Goal: Task Accomplishment & Management: Manage account settings

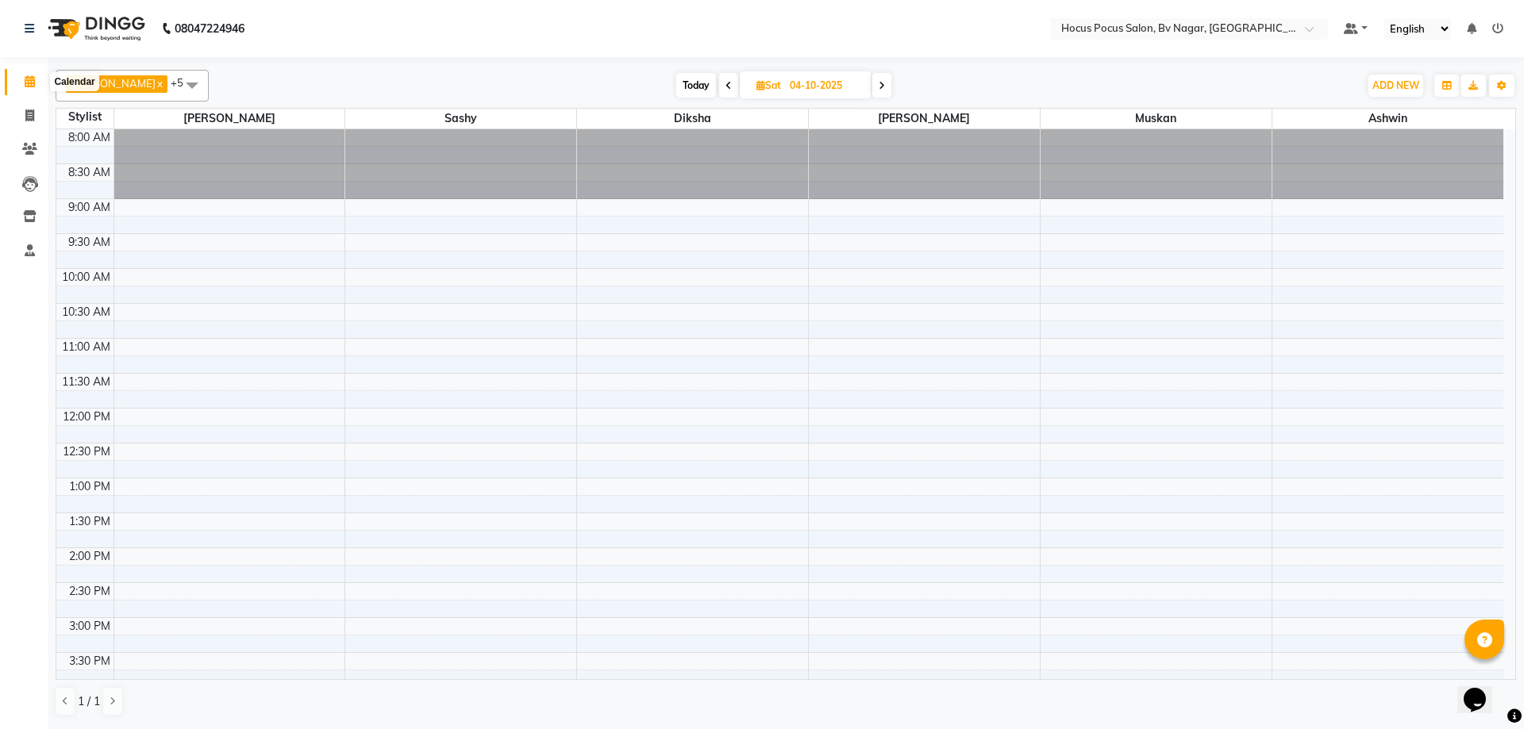
click at [25, 82] on icon at bounding box center [30, 81] width 10 height 12
click at [21, 113] on span at bounding box center [30, 116] width 28 height 18
select select "6056"
select select "service"
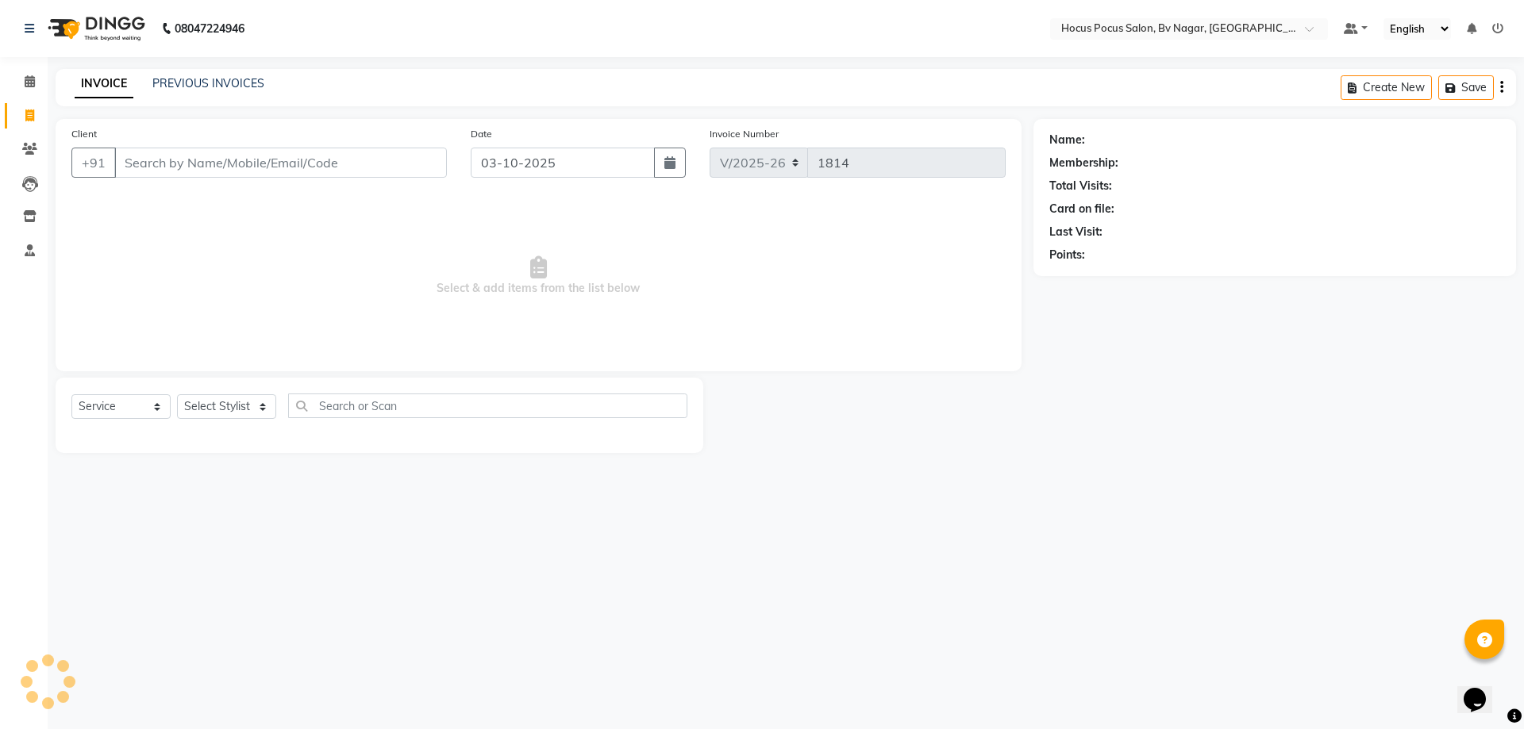
drag, startPoint x: 125, startPoint y: 158, endPoint x: 131, endPoint y: 164, distance: 9.0
click at [126, 158] on input "Client" at bounding box center [280, 163] width 333 height 30
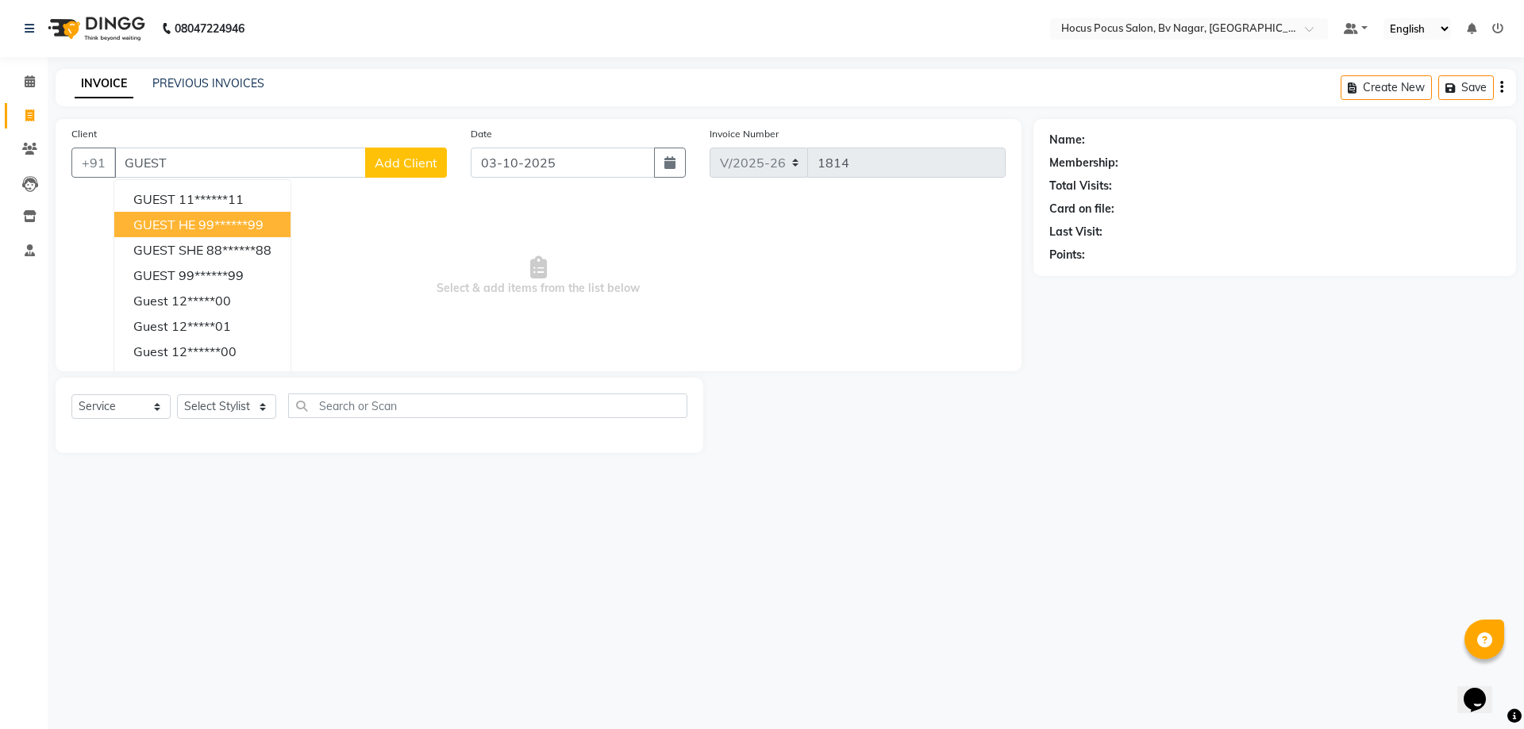
click at [195, 222] on button "GUEST HE 99******99" at bounding box center [202, 224] width 176 height 25
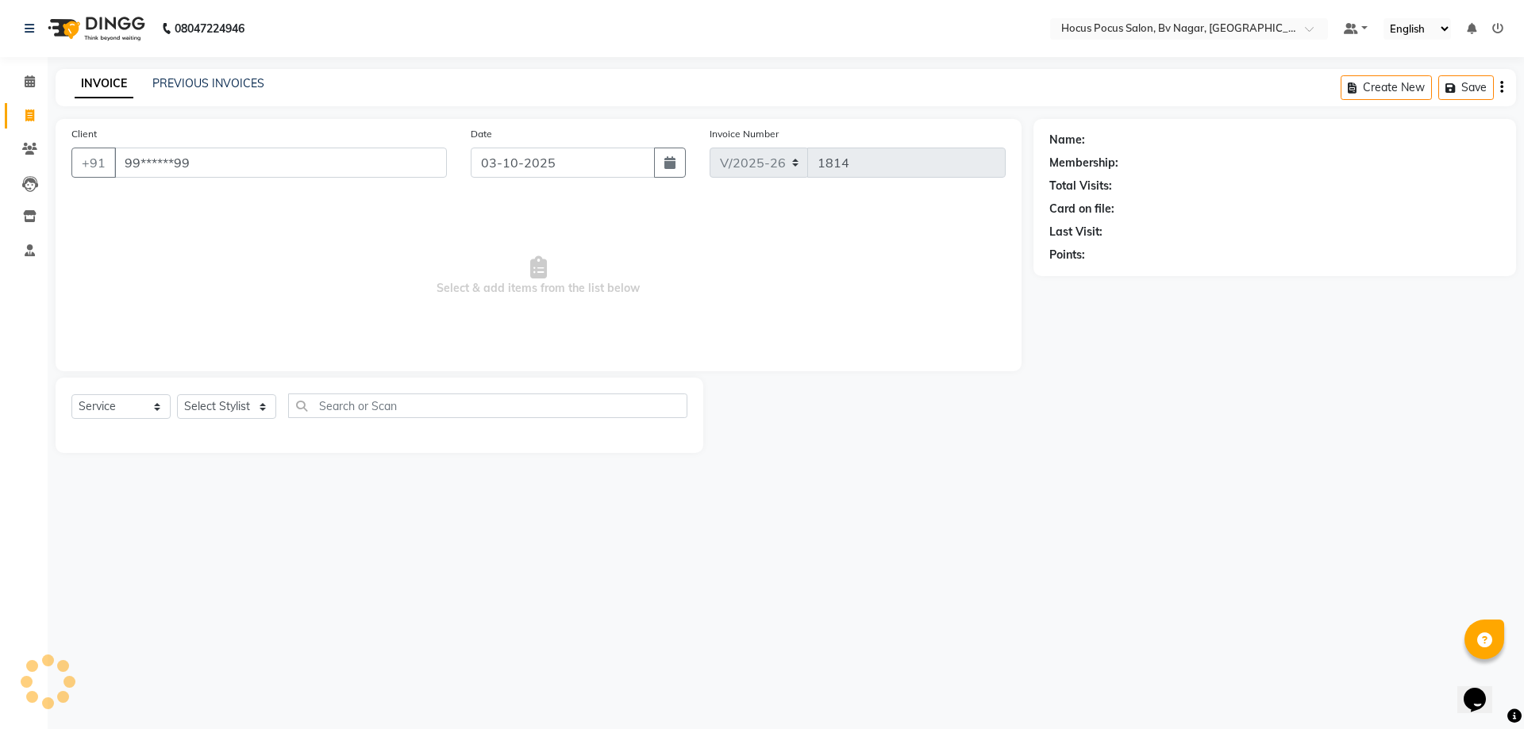
type input "99******99"
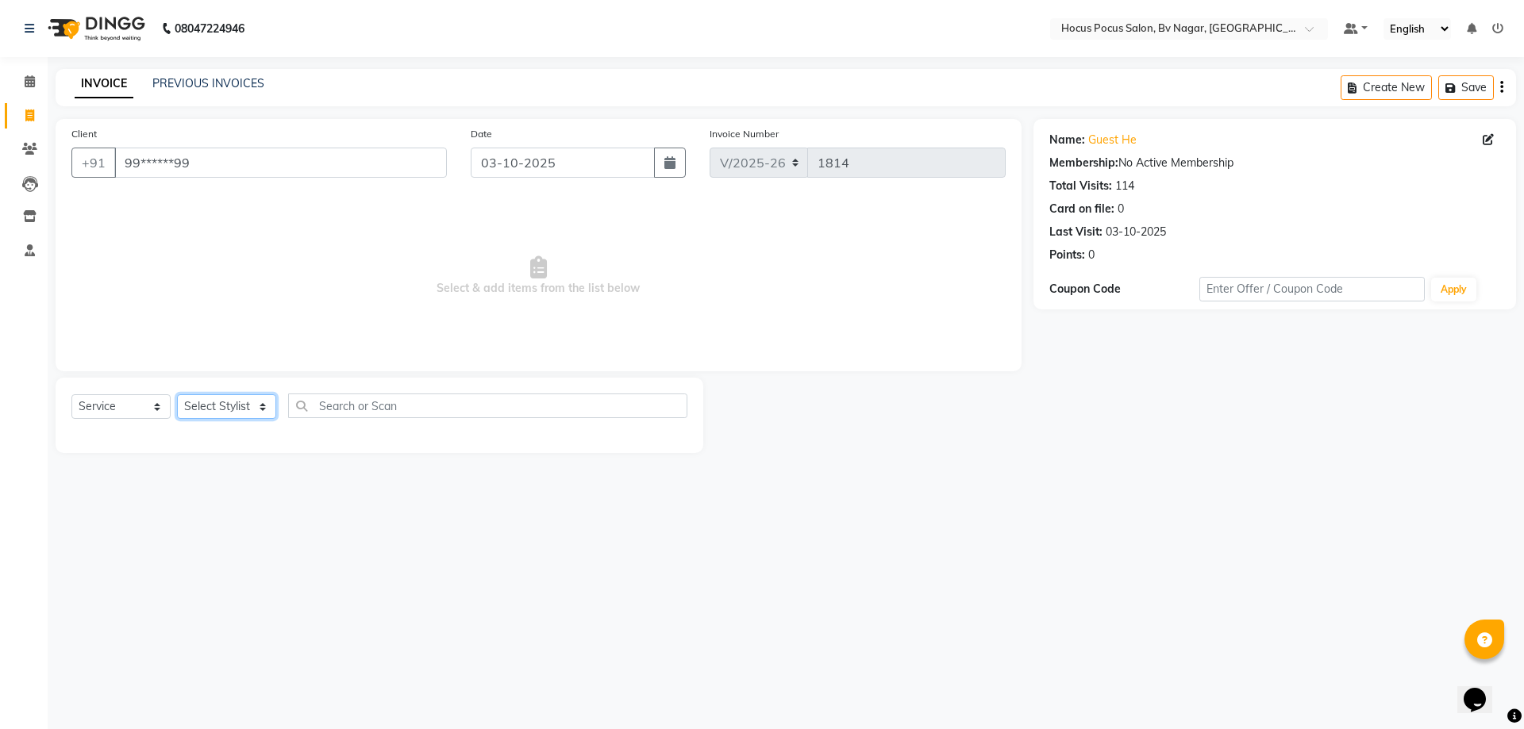
click at [219, 400] on select "Select Stylist Ashwin Bryan Diksha Hemanth hocus pocus Muskan Saroj Sashy" at bounding box center [226, 406] width 99 height 25
select select "43708"
click at [177, 394] on select "Select Stylist Ashwin Bryan Diksha Hemanth hocus pocus Muskan Saroj Sashy" at bounding box center [226, 406] width 99 height 25
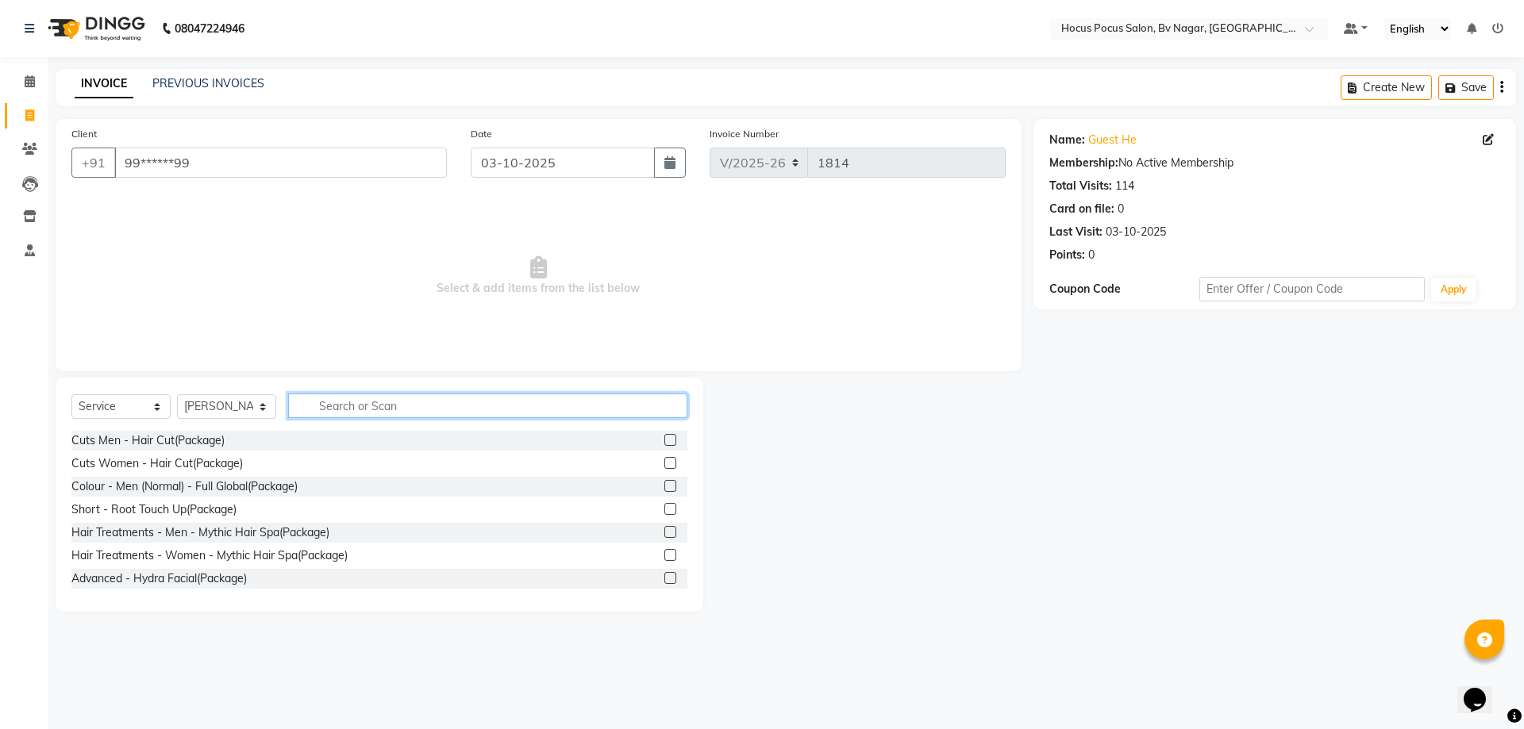
click at [320, 400] on input "text" at bounding box center [487, 406] width 399 height 25
type input "HAIR"
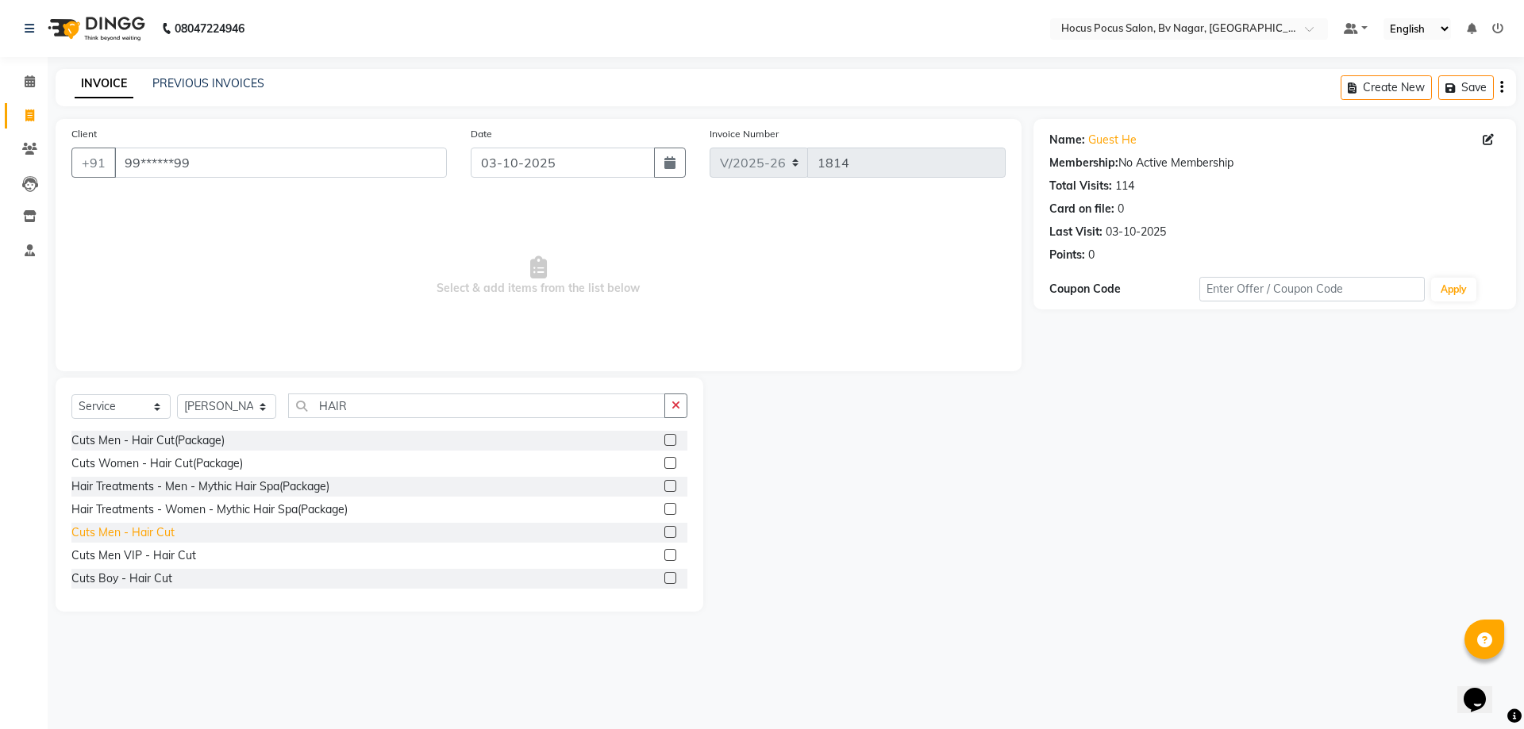
click at [135, 525] on div "Cuts Men - Hair Cut" at bounding box center [122, 533] width 103 height 17
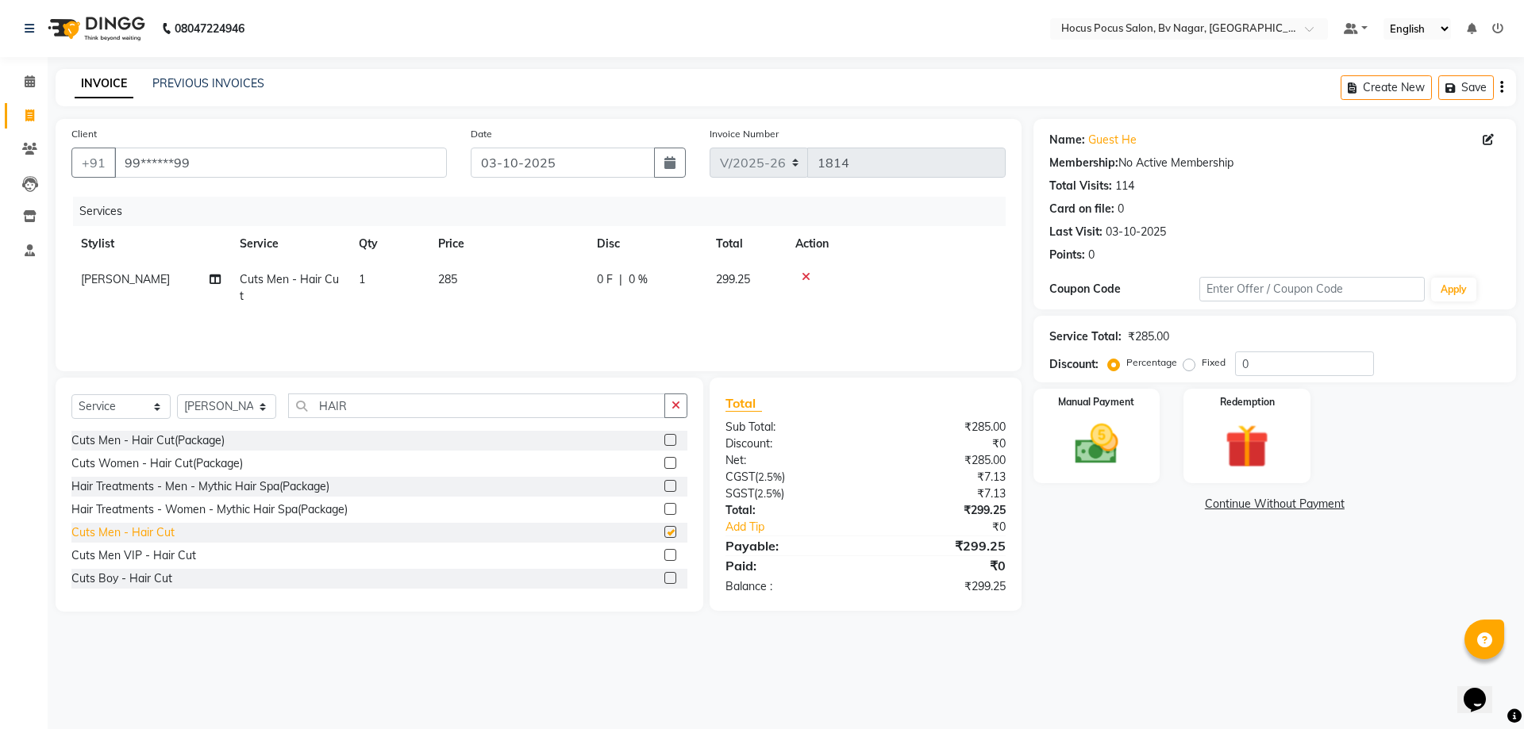
checkbox input "false"
click at [452, 279] on span "285" at bounding box center [447, 279] width 19 height 14
select select "43708"
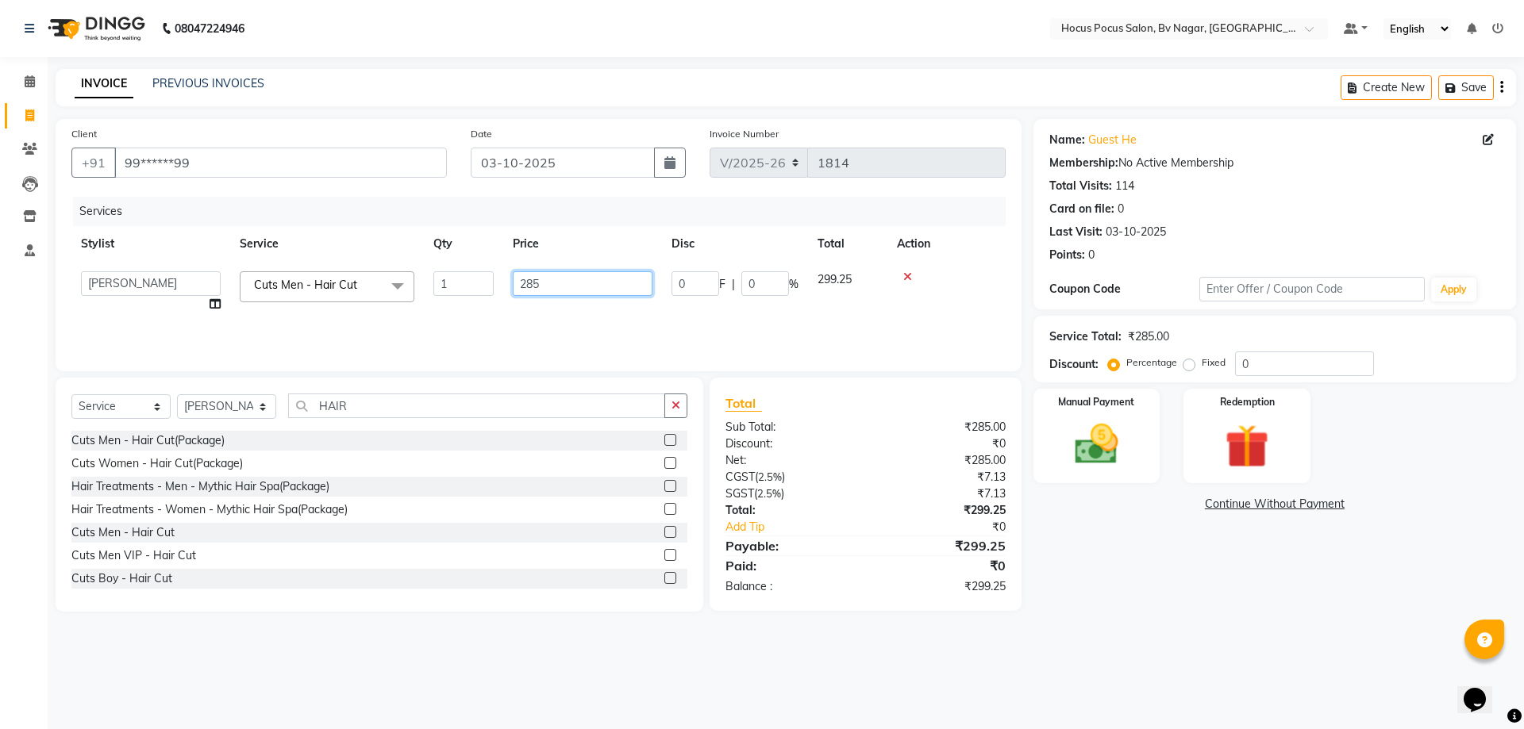
click at [564, 290] on input "285" at bounding box center [583, 283] width 140 height 25
type input "2"
type input "900"
click at [571, 311] on td "900" at bounding box center [508, 288] width 159 height 52
select select "43708"
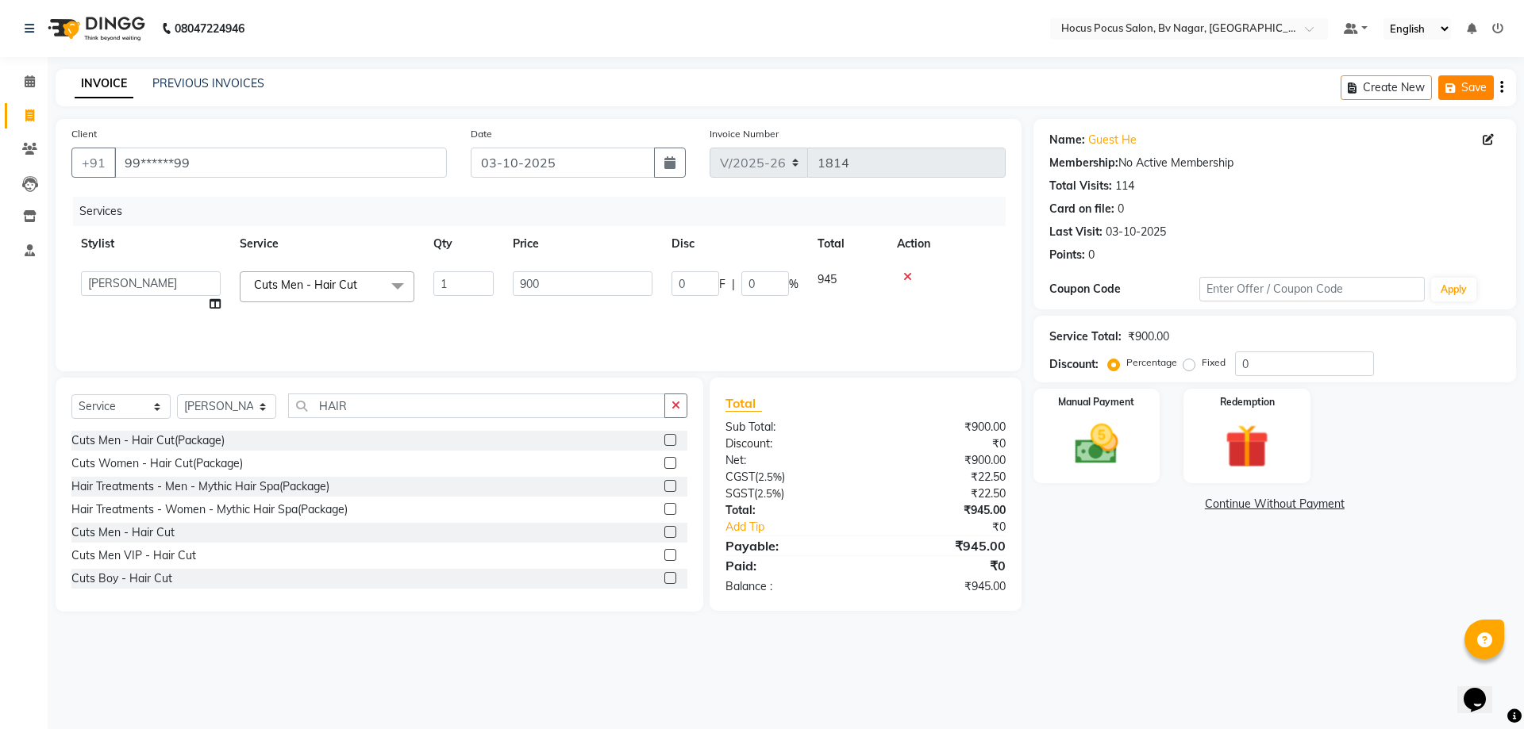
click at [1468, 90] on button "Save" at bounding box center [1466, 87] width 56 height 25
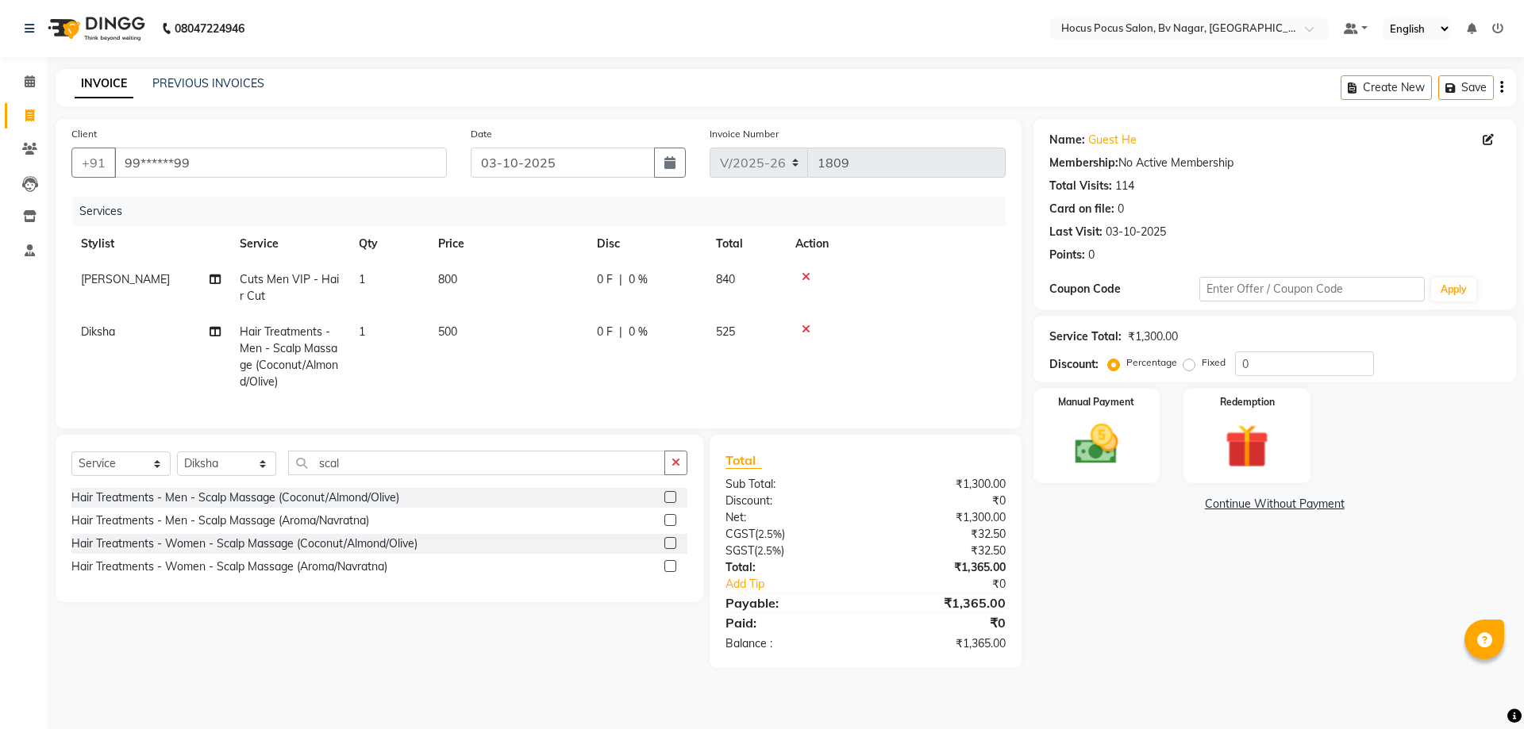
select select "6056"
select select "service"
select select "43713"
click at [203, 81] on link "PREVIOUS INVOICES" at bounding box center [208, 83] width 112 height 14
click at [1464, 85] on button "Save" at bounding box center [1466, 87] width 56 height 25
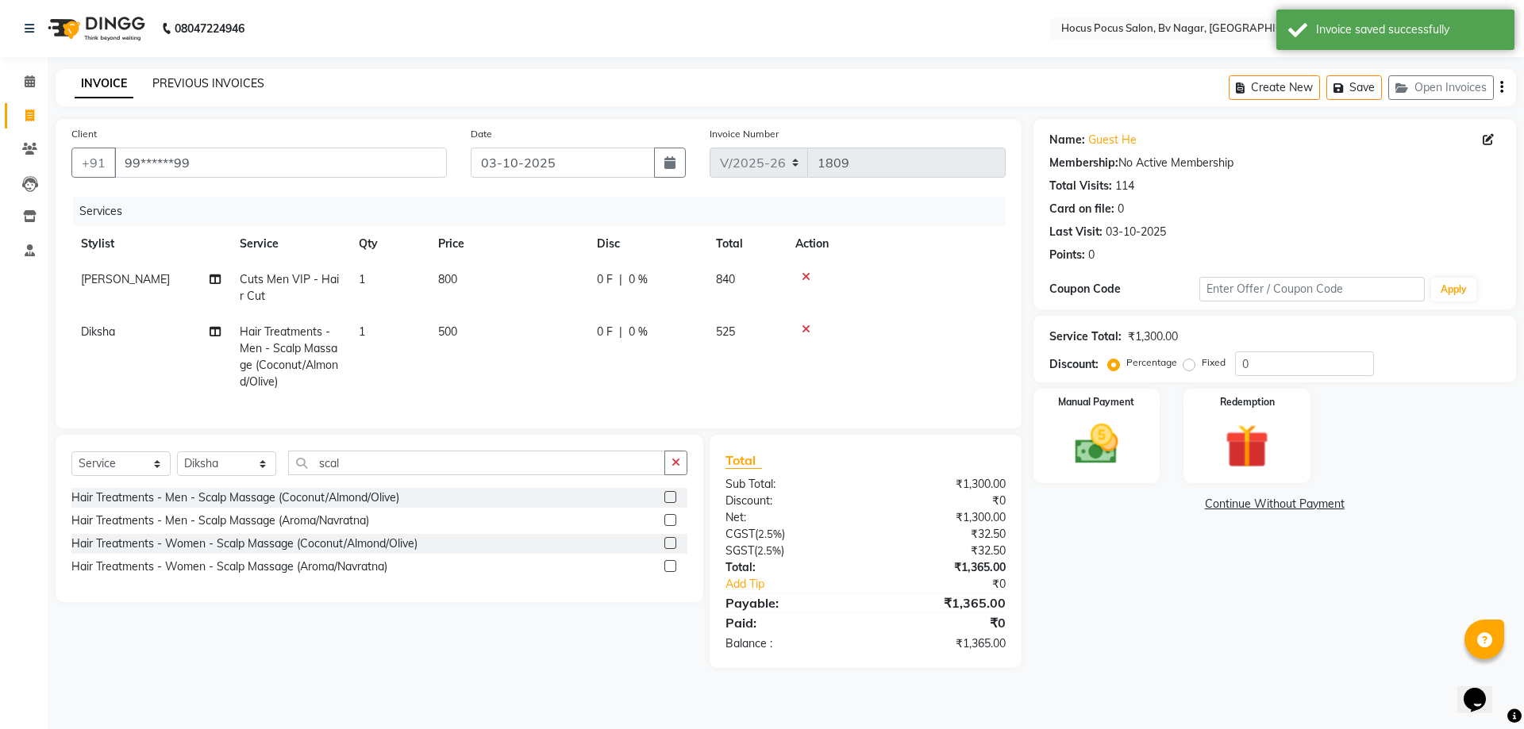
click at [183, 77] on link "PREVIOUS INVOICES" at bounding box center [208, 83] width 112 height 14
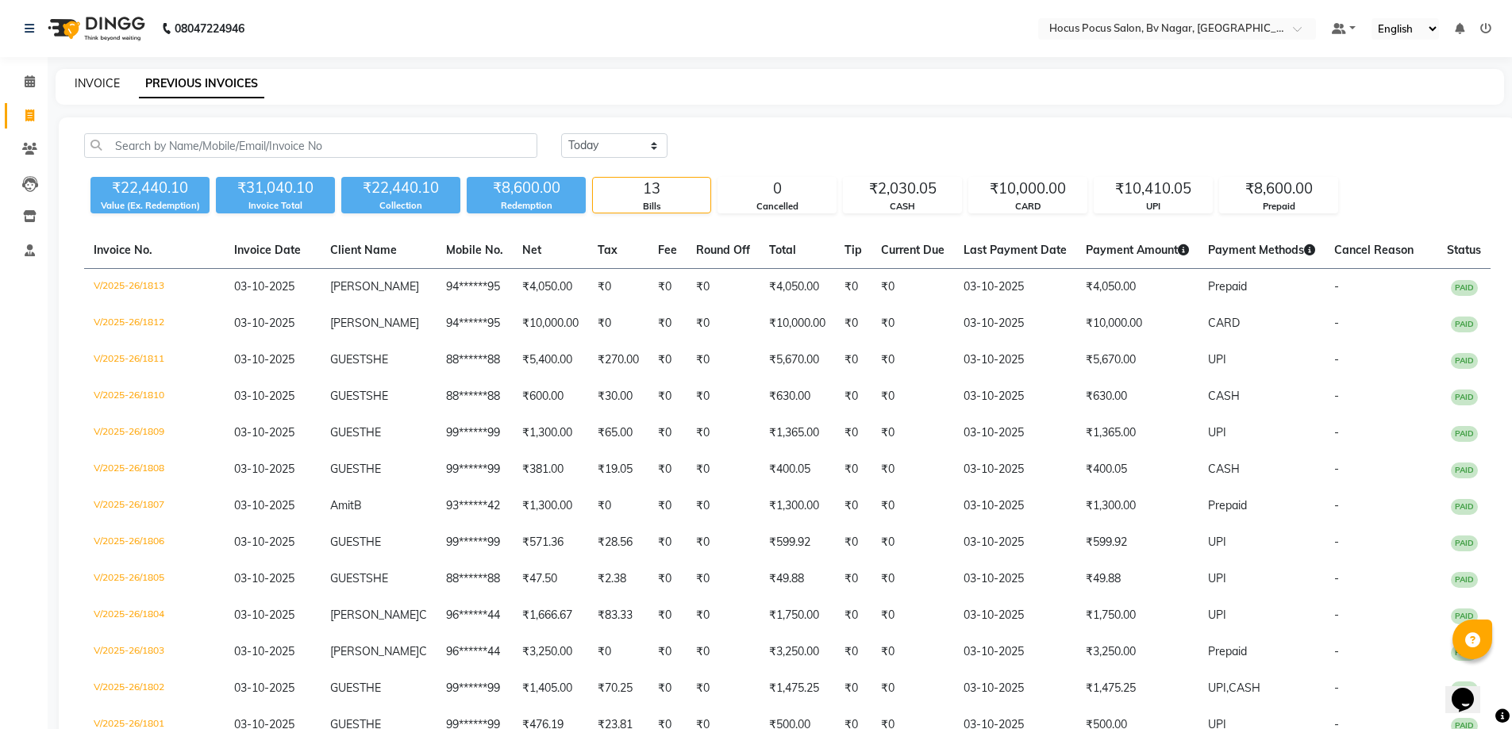
click at [94, 80] on link "INVOICE" at bounding box center [97, 83] width 45 height 14
select select "service"
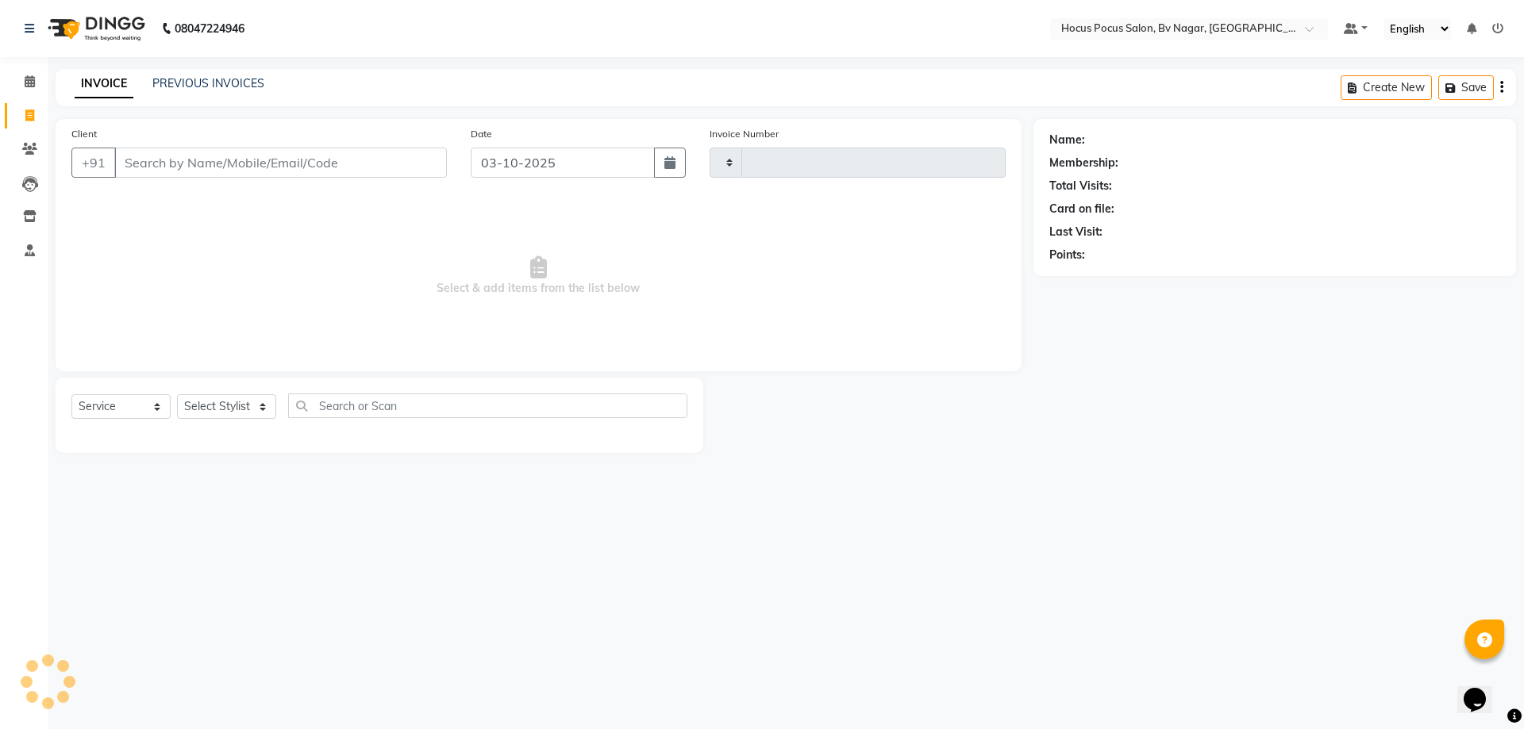
type input "1814"
select select "6056"
click at [193, 80] on link "PREVIOUS INVOICES" at bounding box center [208, 83] width 112 height 14
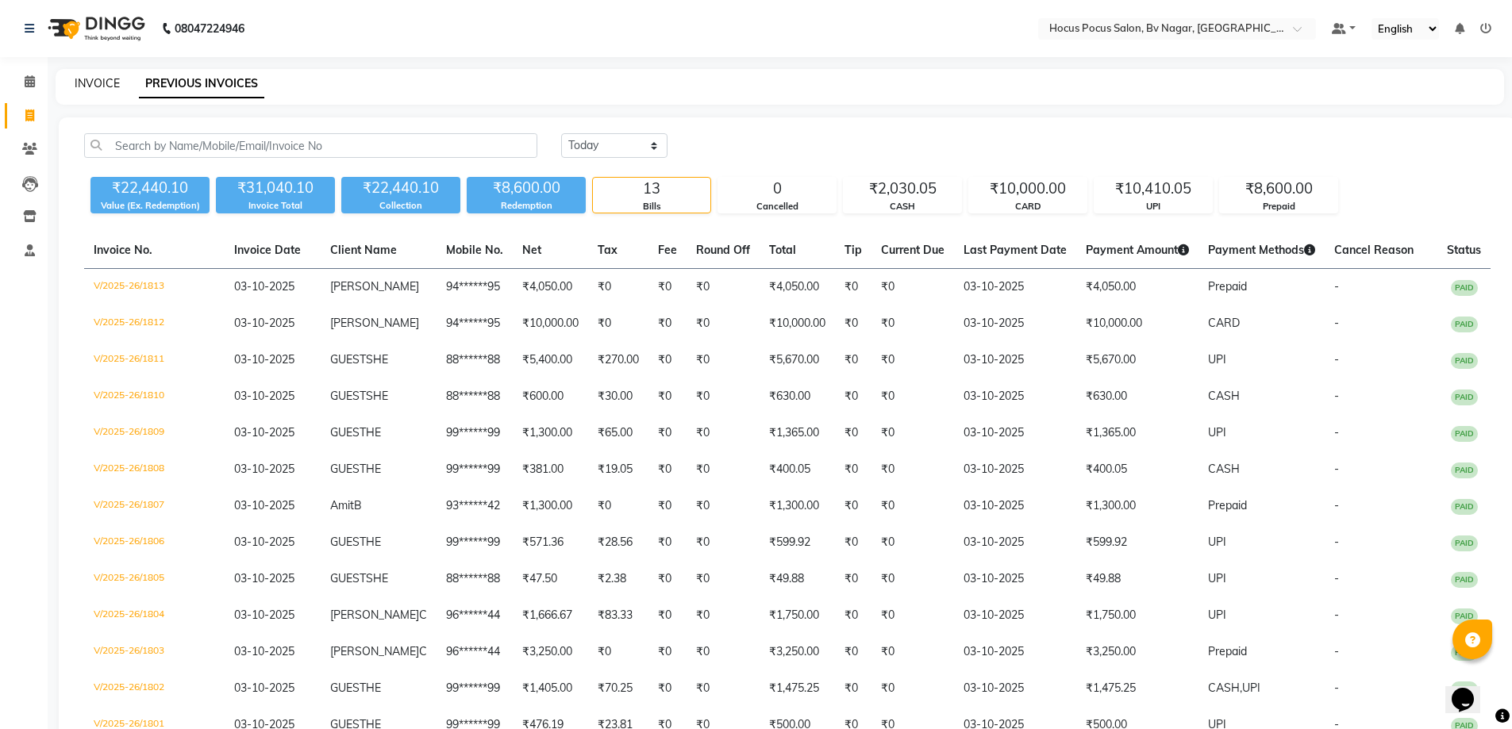
click at [89, 79] on link "INVOICE" at bounding box center [97, 83] width 45 height 14
select select "service"
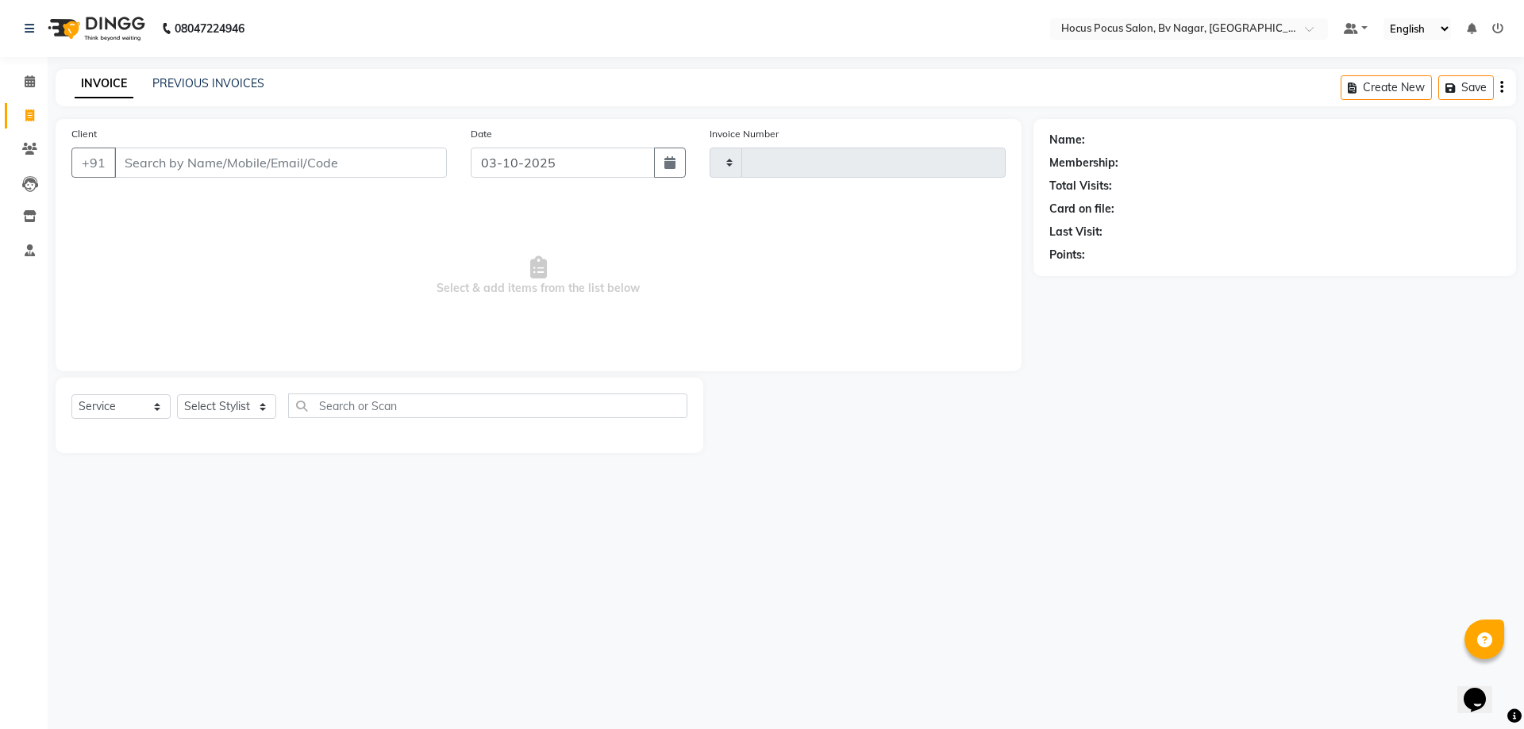
type input "1814"
select select "6056"
click at [1444, 79] on button "Open Invoices" at bounding box center [1441, 87] width 106 height 25
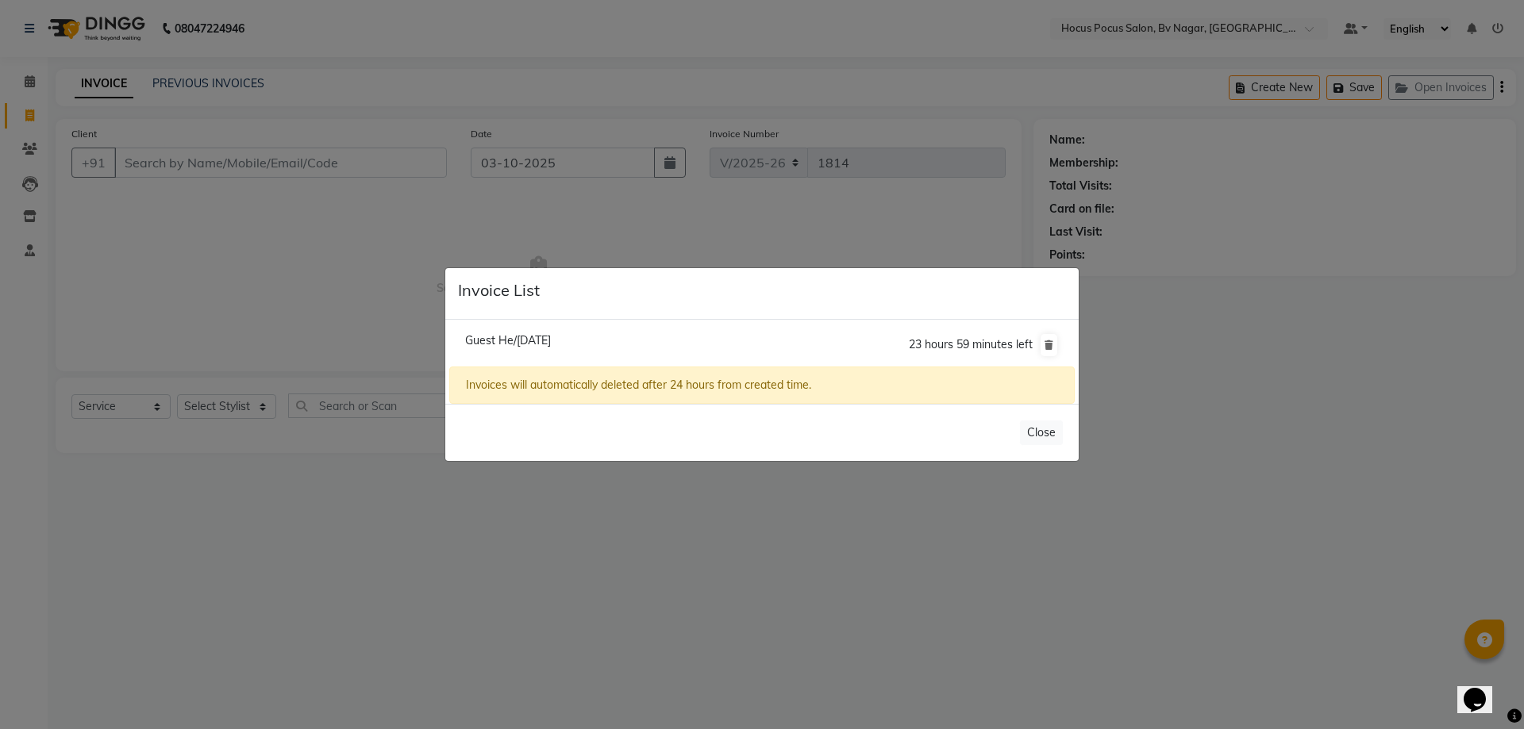
click at [551, 340] on span "Guest He/03 October 2025" at bounding box center [508, 340] width 86 height 14
type input "99******99"
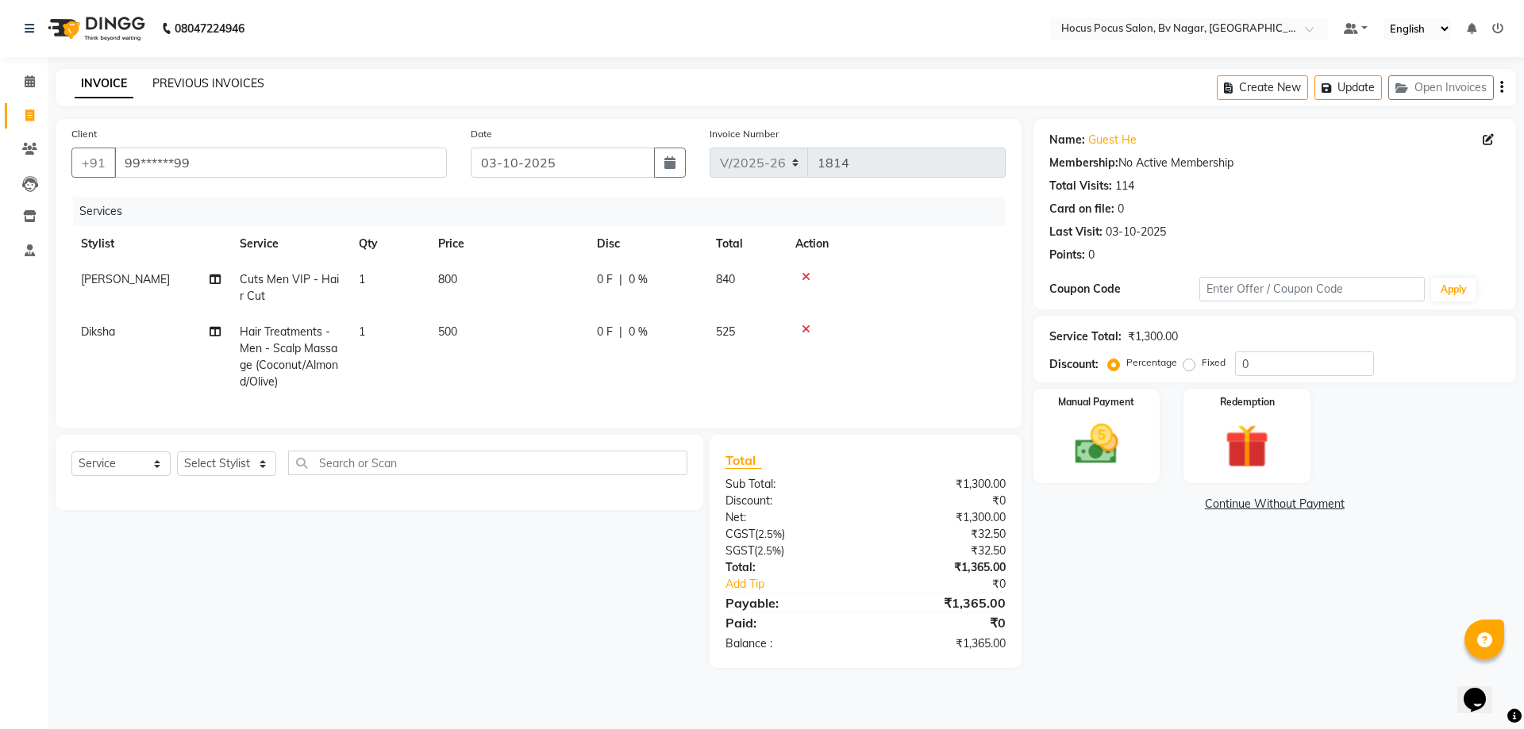
click at [198, 82] on link "PREVIOUS INVOICES" at bounding box center [208, 83] width 112 height 14
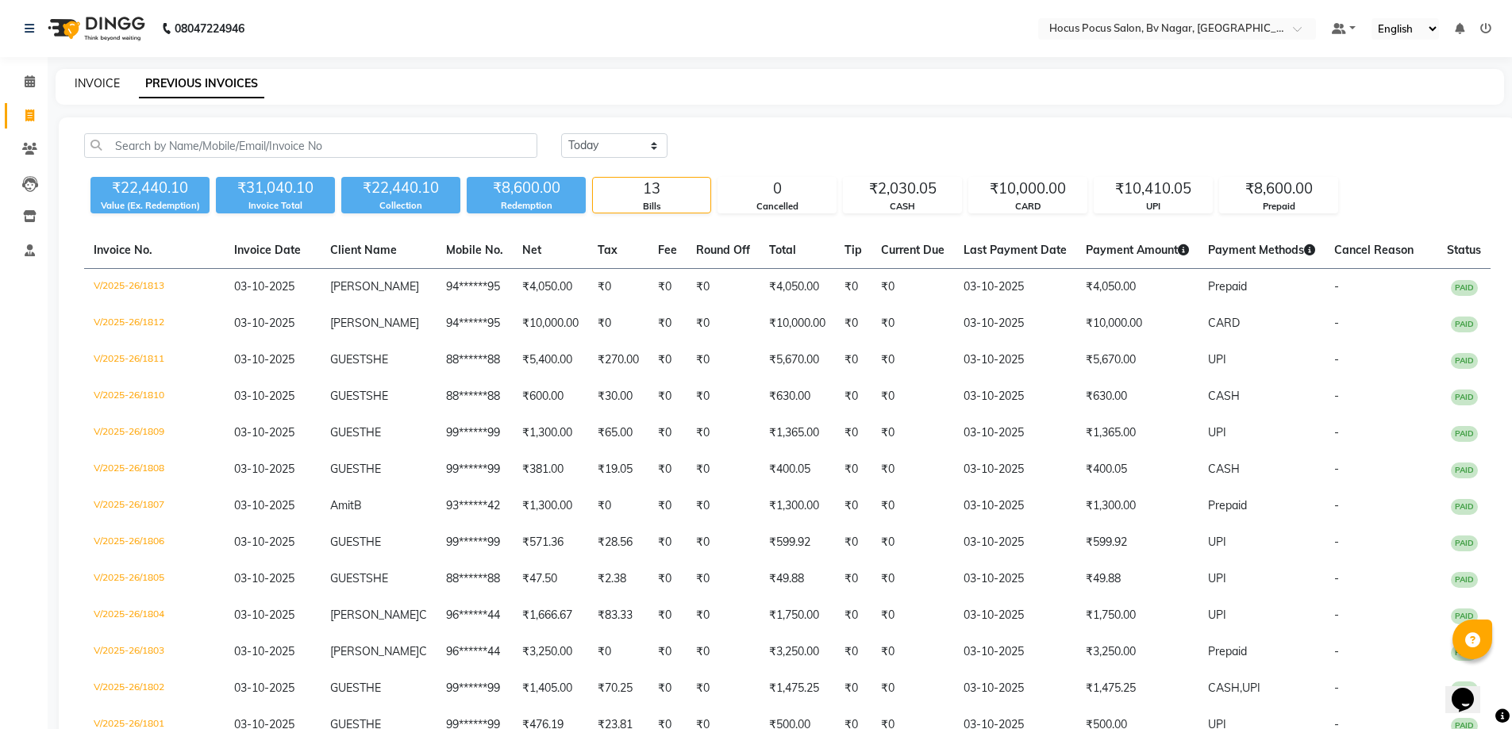
click at [88, 81] on link "INVOICE" at bounding box center [97, 83] width 45 height 14
select select "6056"
select select "service"
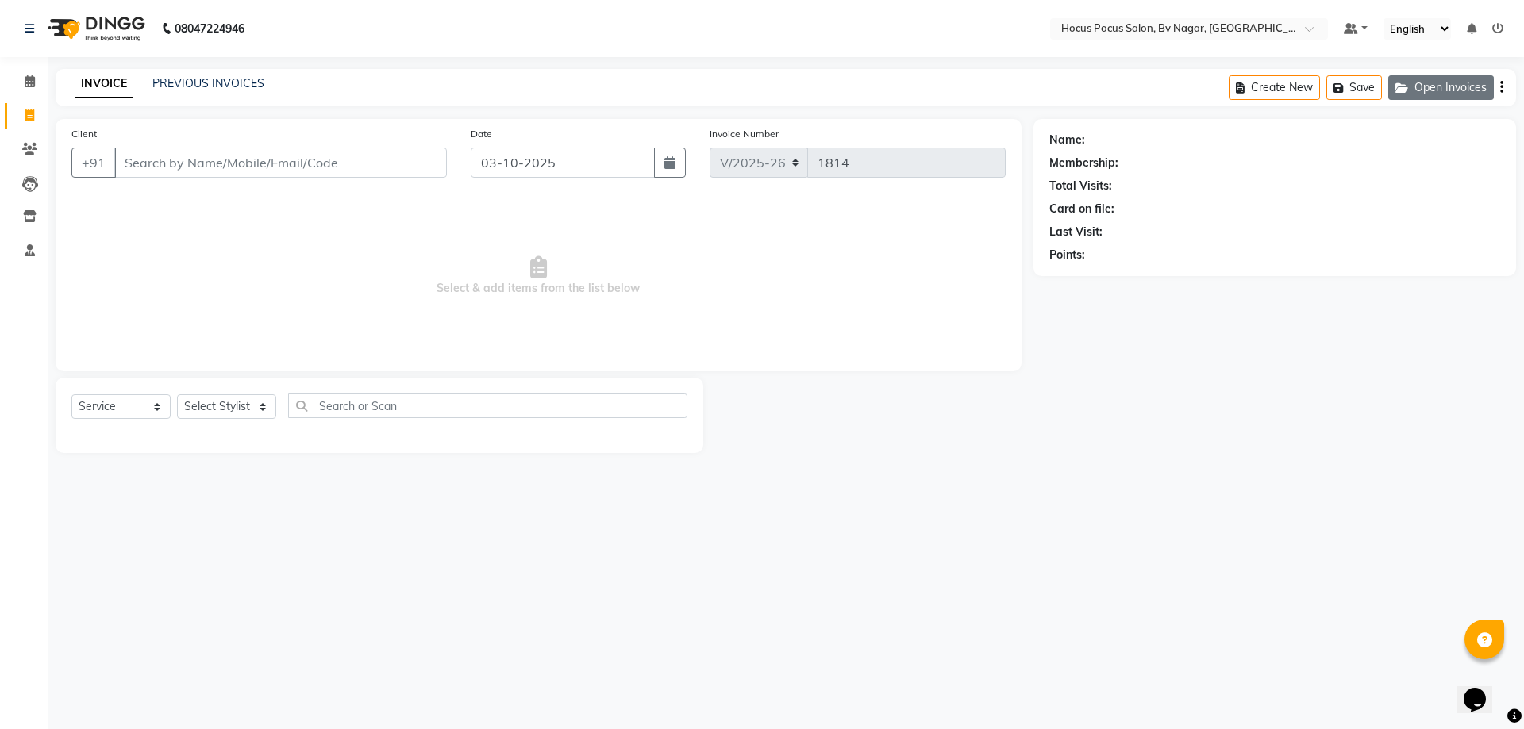
click at [1444, 81] on button "Open Invoices" at bounding box center [1441, 87] width 106 height 25
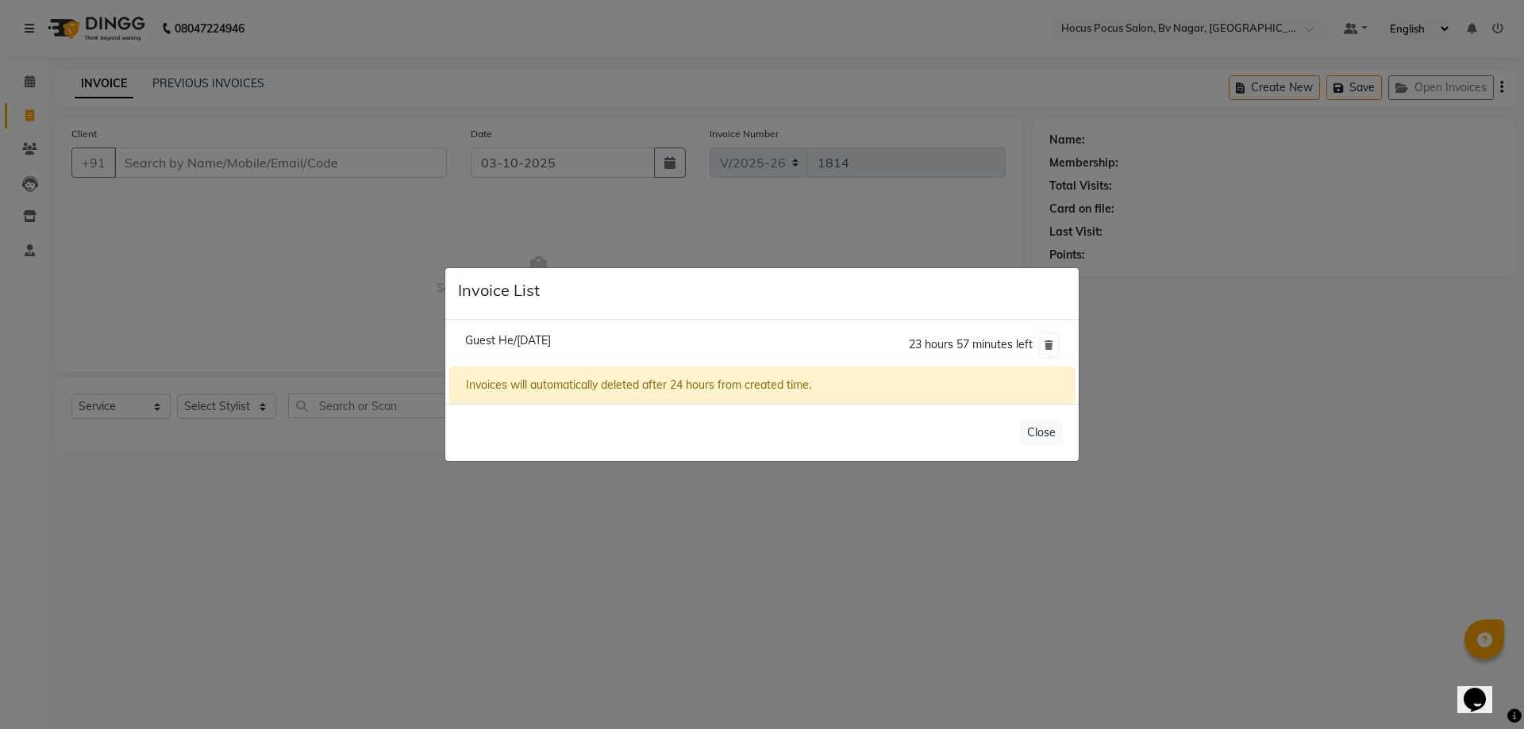
drag, startPoint x: 556, startPoint y: 341, endPoint x: 549, endPoint y: 335, distance: 9.0
click at [550, 335] on span "Guest He/03 October 2025" at bounding box center [508, 340] width 86 height 14
type input "99******99"
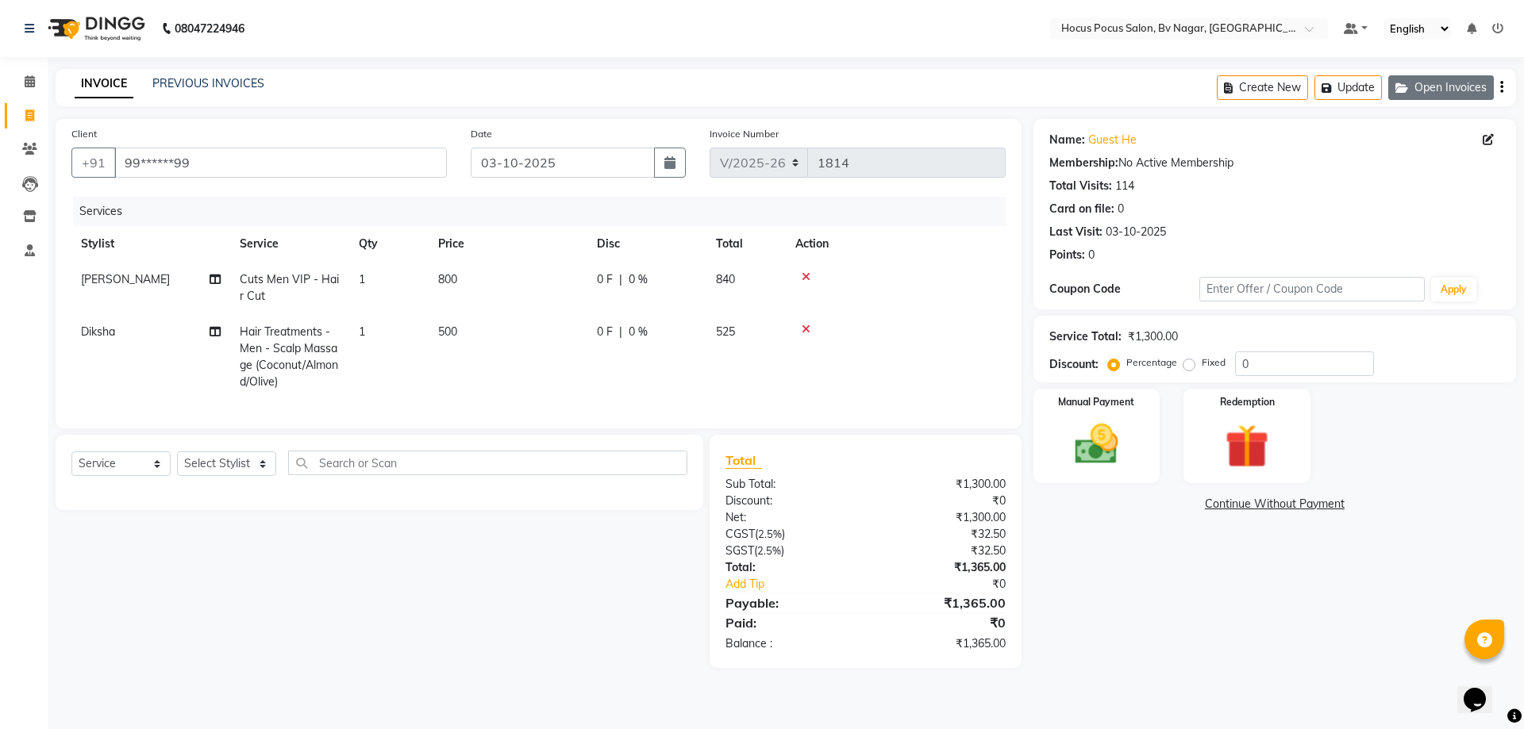
click at [1406, 94] on button "Open Invoices" at bounding box center [1441, 87] width 106 height 25
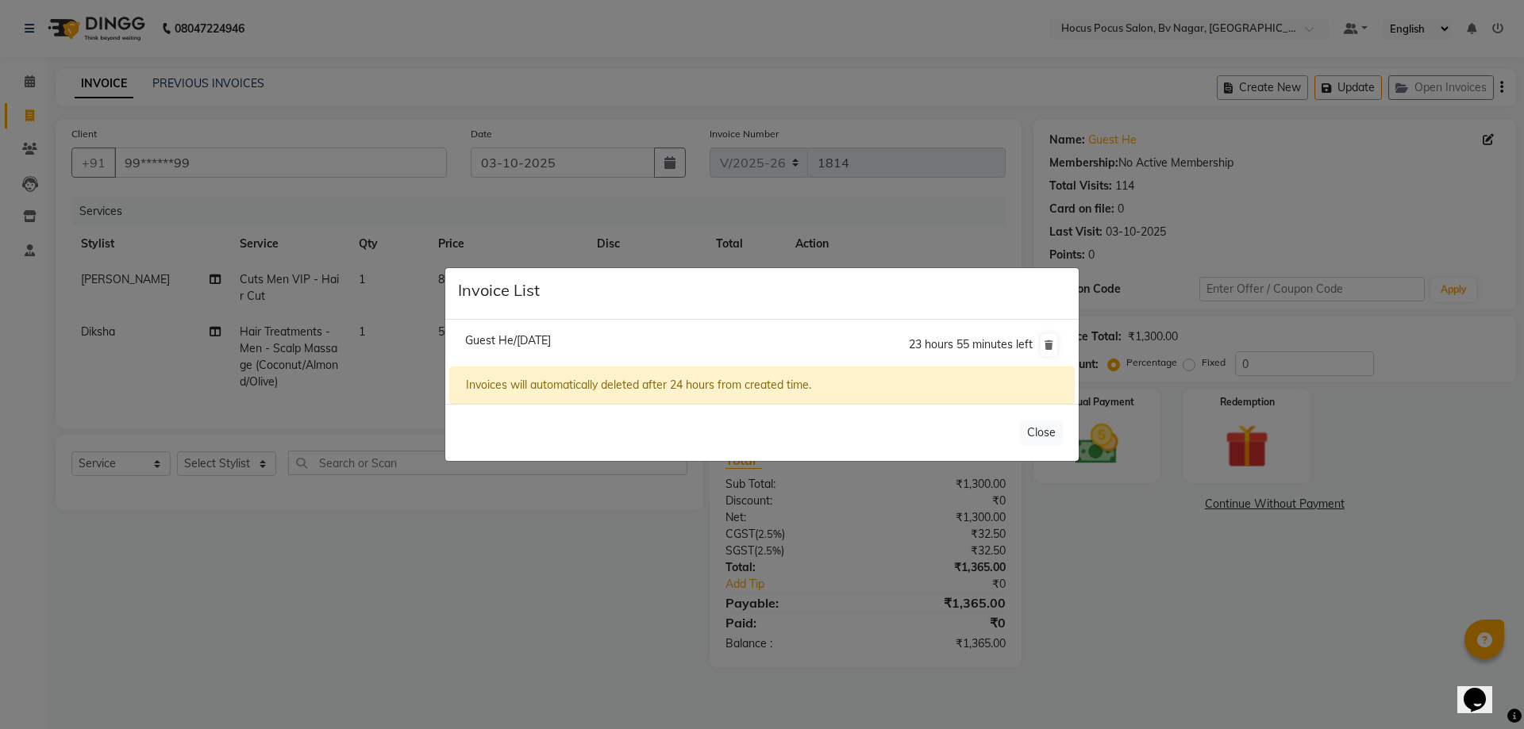
click at [448, 614] on ngb-modal-window "Invoice List Guest He/03 October 2025 23 hours 55 minutes left Invoices will au…" at bounding box center [762, 364] width 1524 height 729
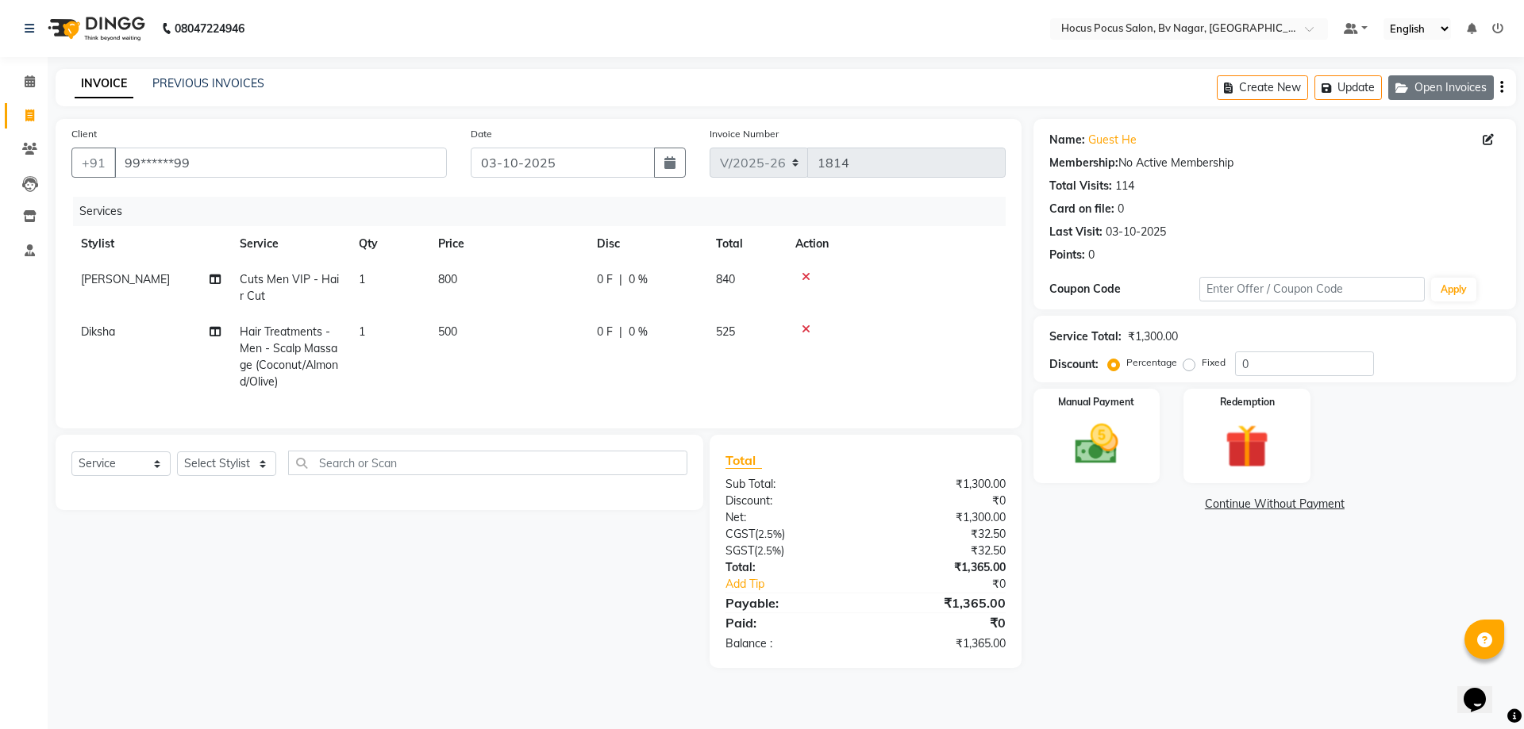
click at [1460, 83] on button "Open Invoices" at bounding box center [1441, 87] width 106 height 25
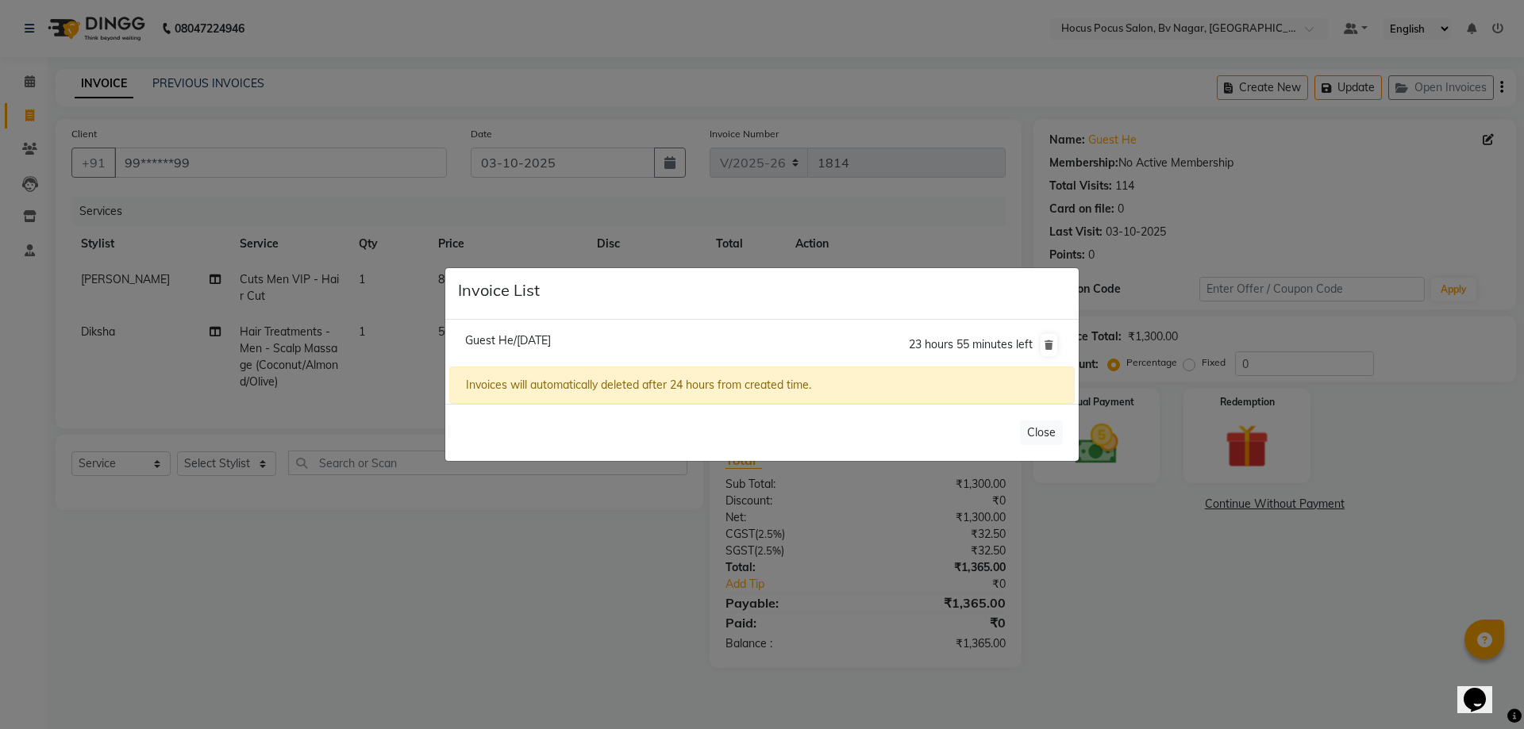
click at [983, 346] on span "23 hours 55 minutes left" at bounding box center [971, 344] width 124 height 14
click at [1051, 344] on icon at bounding box center [1048, 345] width 9 height 10
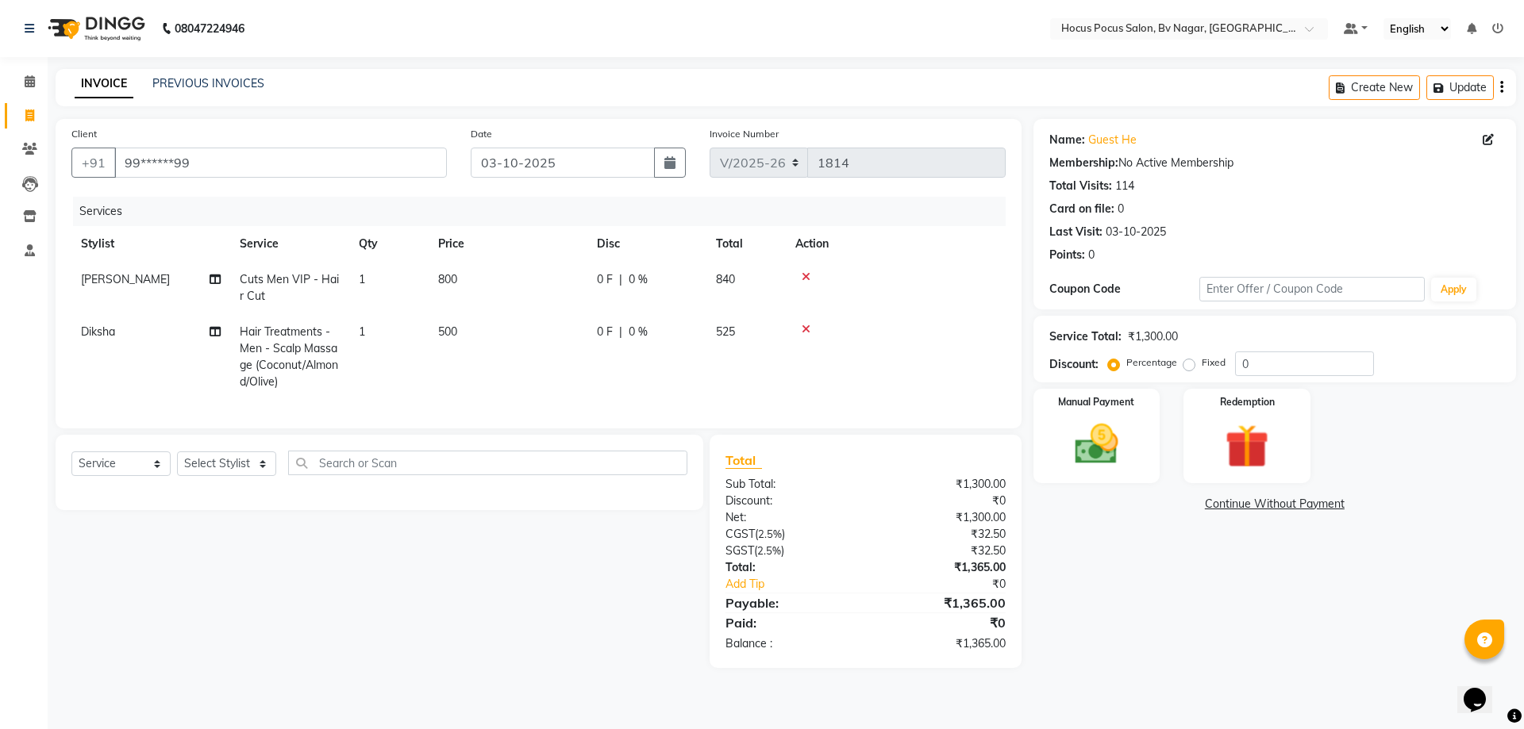
click at [802, 329] on icon at bounding box center [806, 329] width 9 height 11
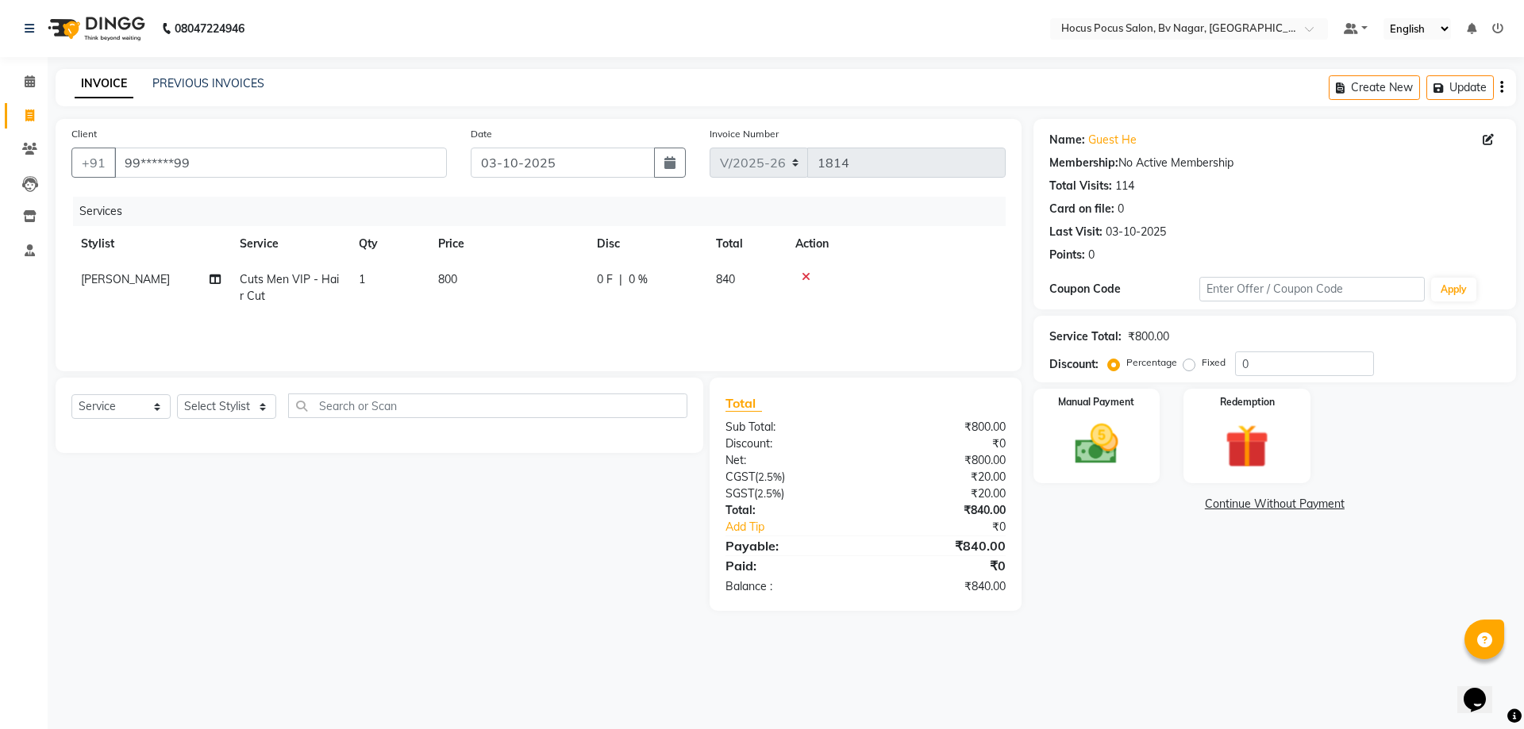
click at [802, 275] on icon at bounding box center [806, 276] width 9 height 11
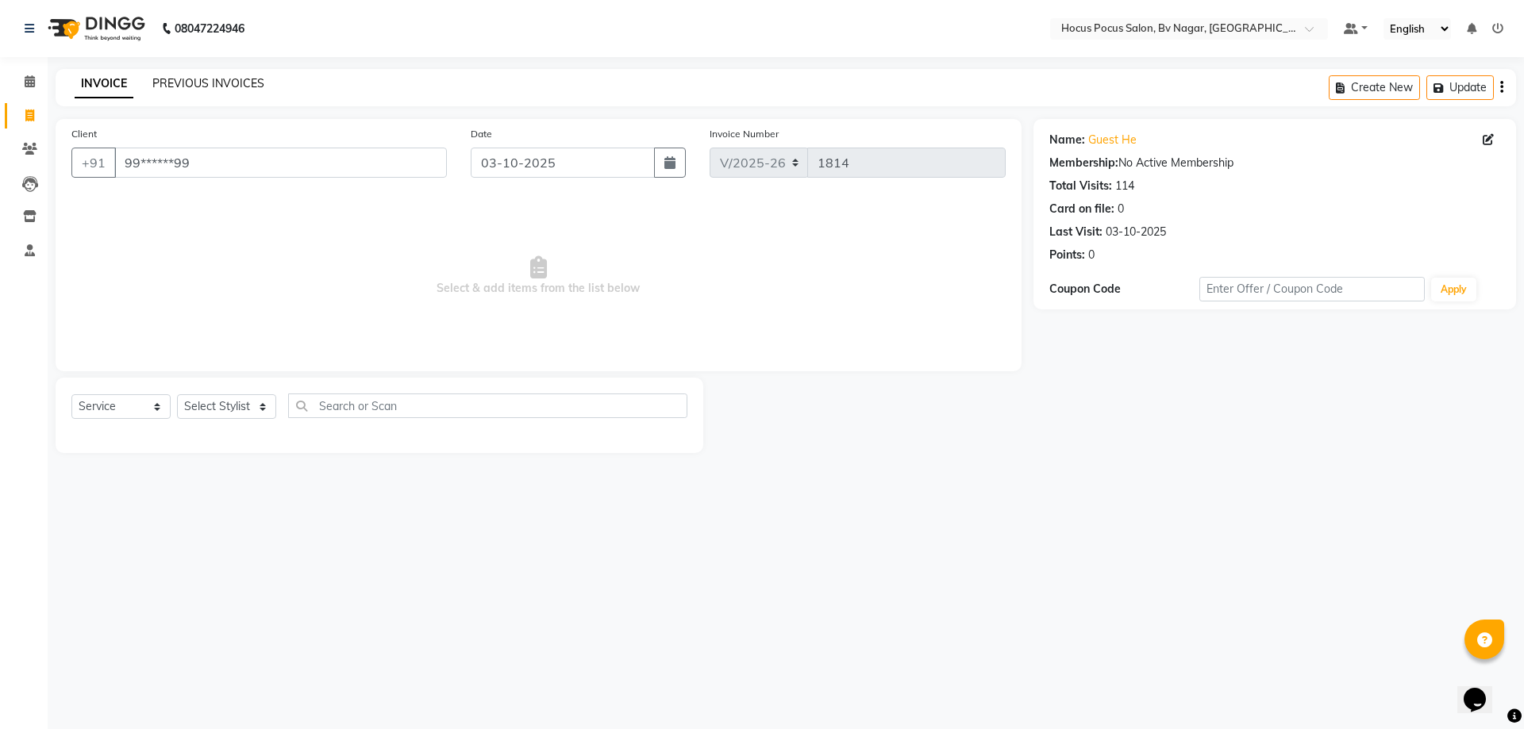
click at [175, 79] on link "PREVIOUS INVOICES" at bounding box center [208, 83] width 112 height 14
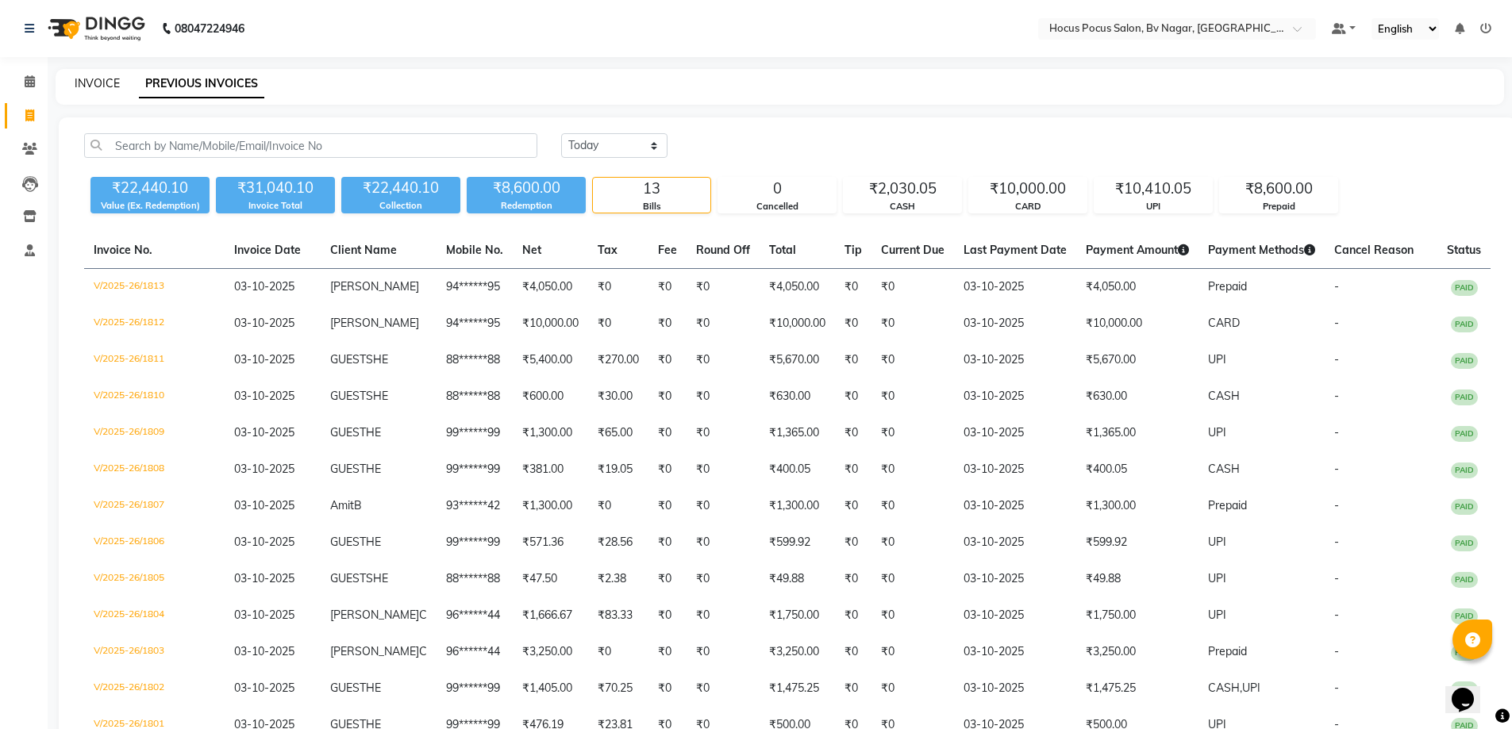
click at [88, 82] on link "INVOICE" at bounding box center [97, 83] width 45 height 14
select select "service"
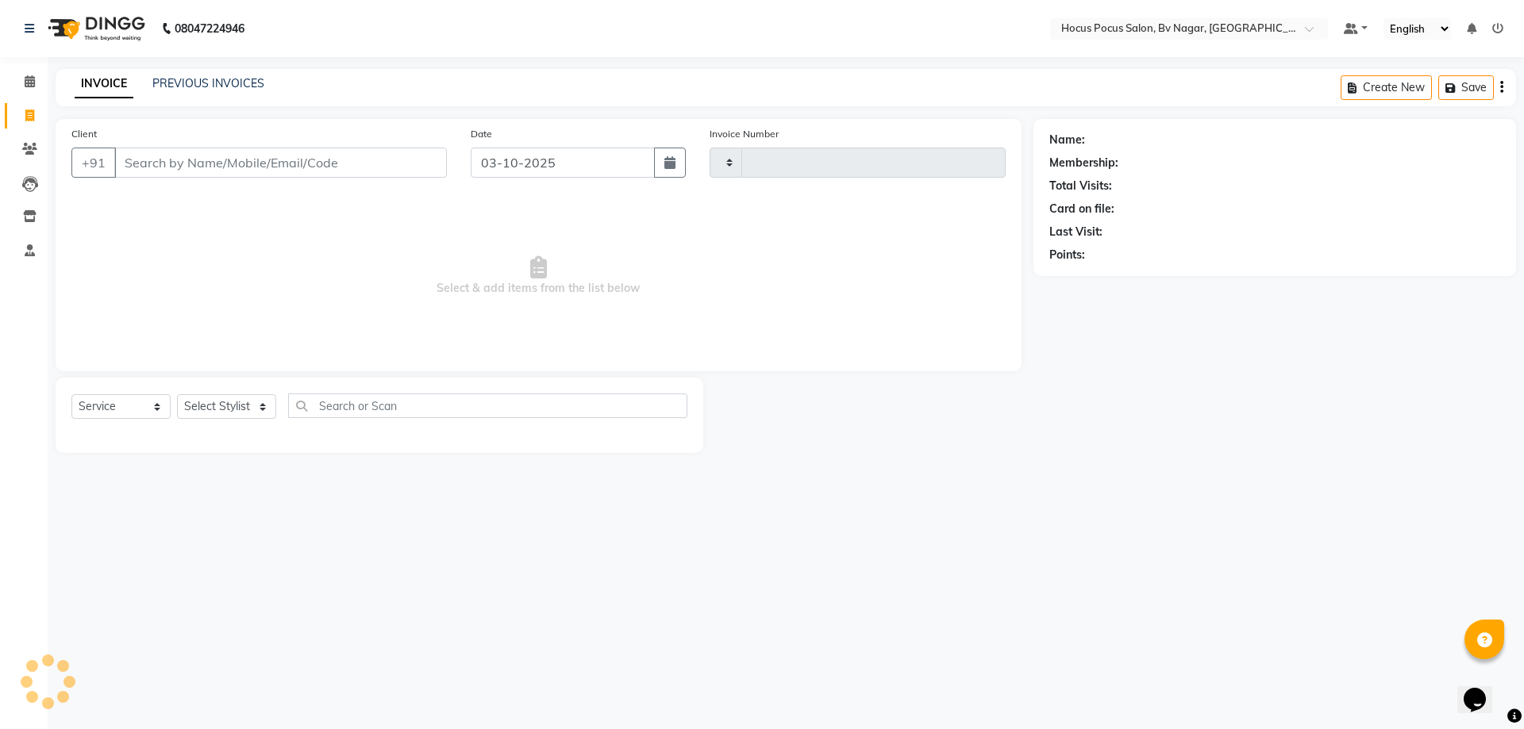
type input "1814"
select select "6056"
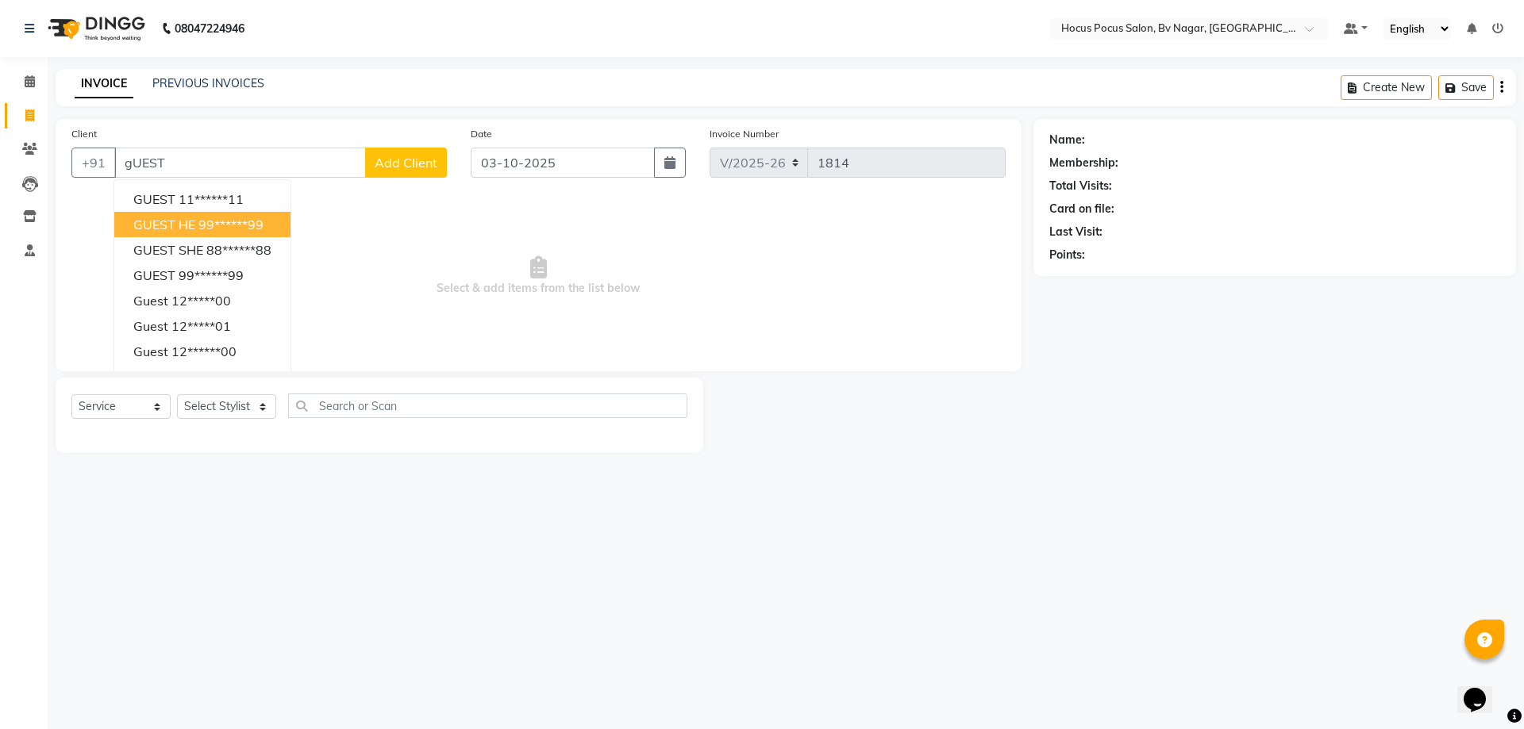
click at [244, 235] on button "GUEST HE 99******99" at bounding box center [202, 224] width 176 height 25
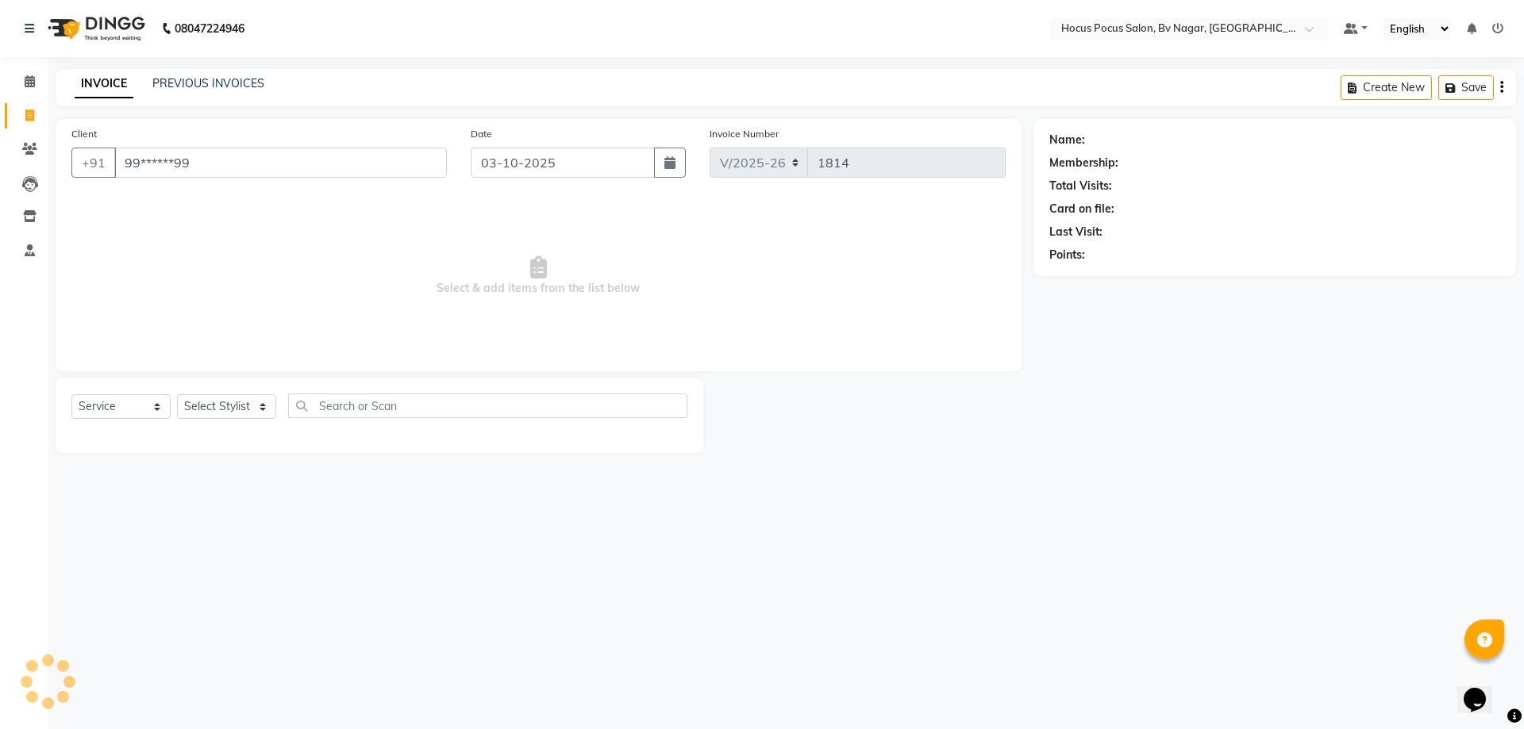
type input "99******99"
click at [237, 398] on select "Select Stylist [PERSON_NAME] [PERSON_NAME] hocus pocus [PERSON_NAME] Sashy" at bounding box center [226, 406] width 99 height 25
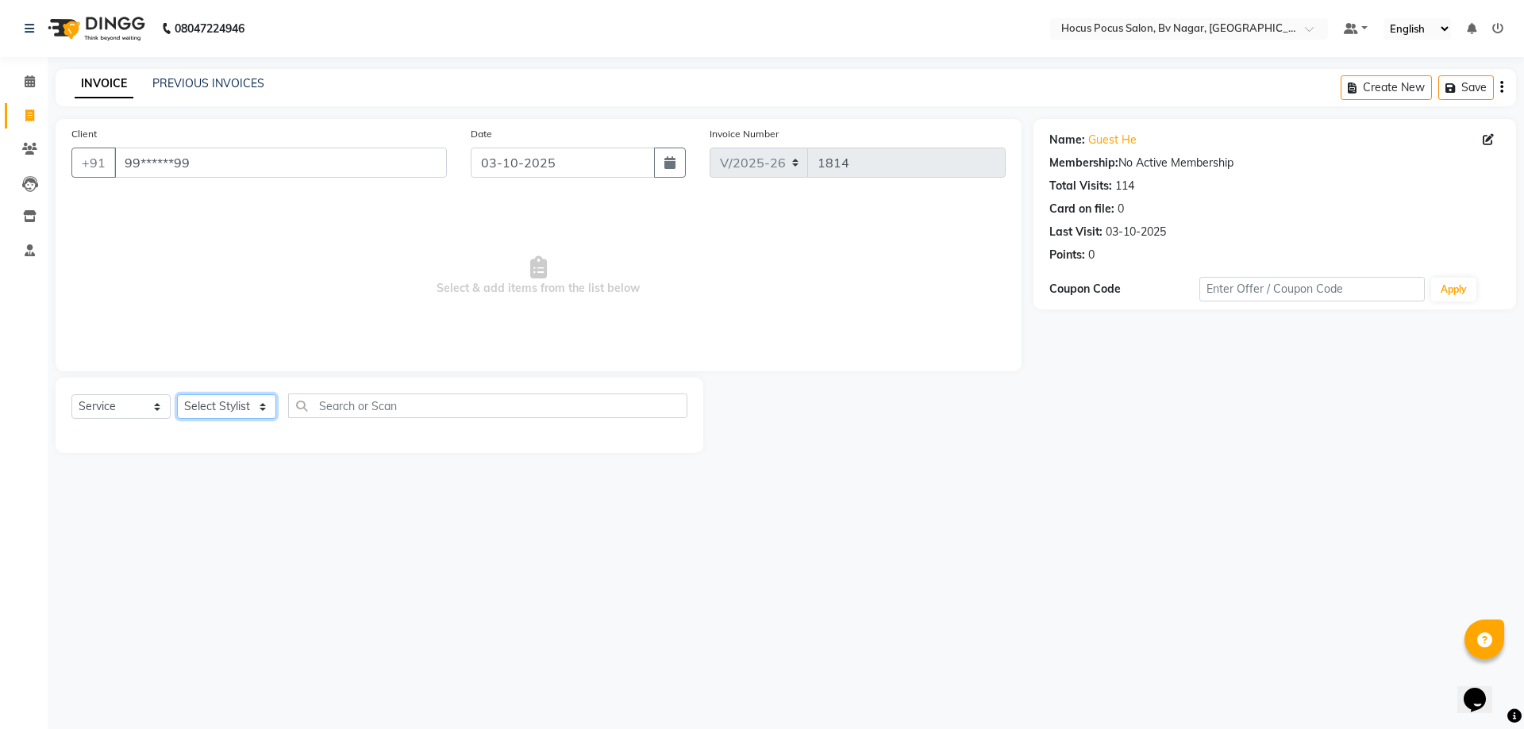
select select "43708"
click at [177, 394] on select "Select Stylist [PERSON_NAME] [PERSON_NAME] hocus pocus [PERSON_NAME] Sashy" at bounding box center [226, 406] width 99 height 25
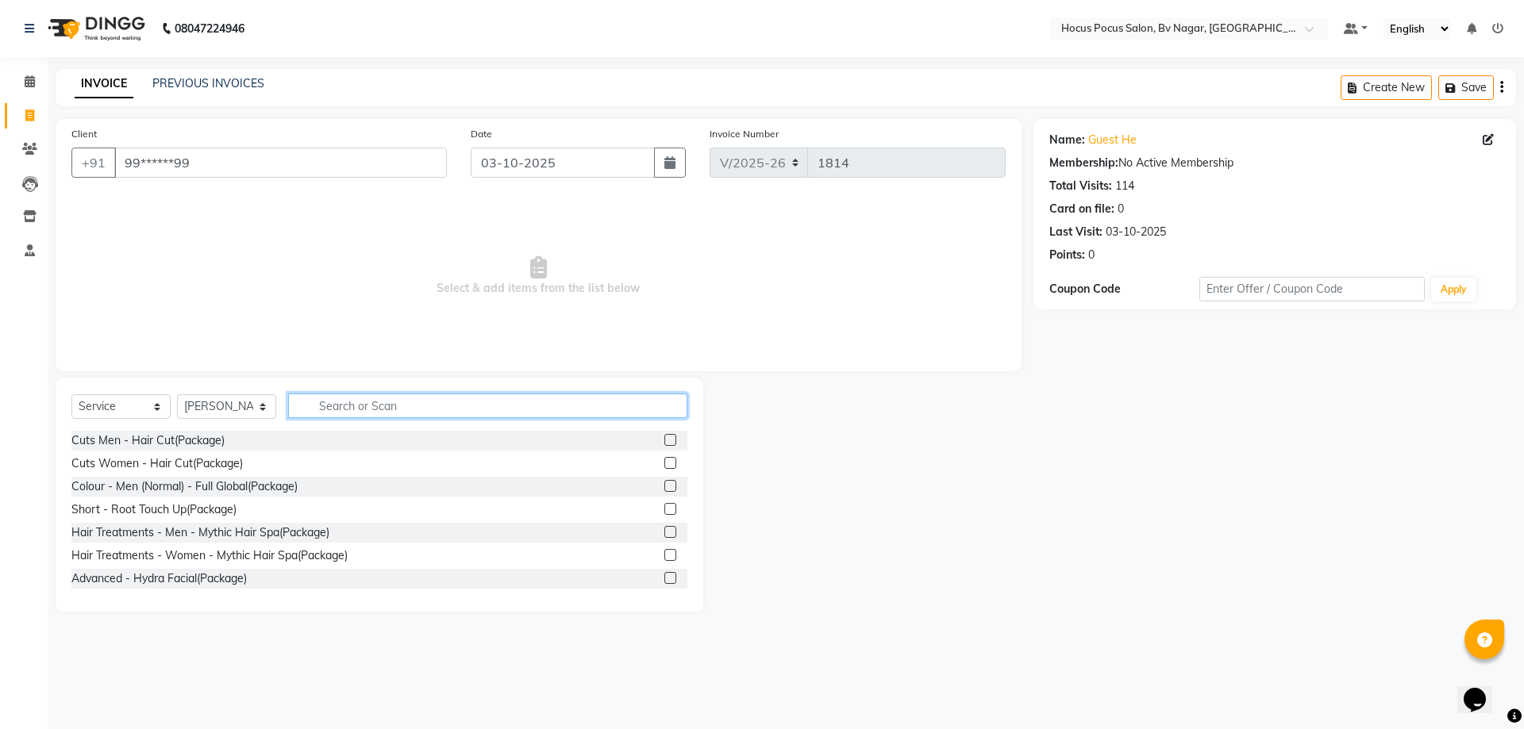
click at [325, 406] on input "text" at bounding box center [487, 406] width 399 height 25
type input "HA"
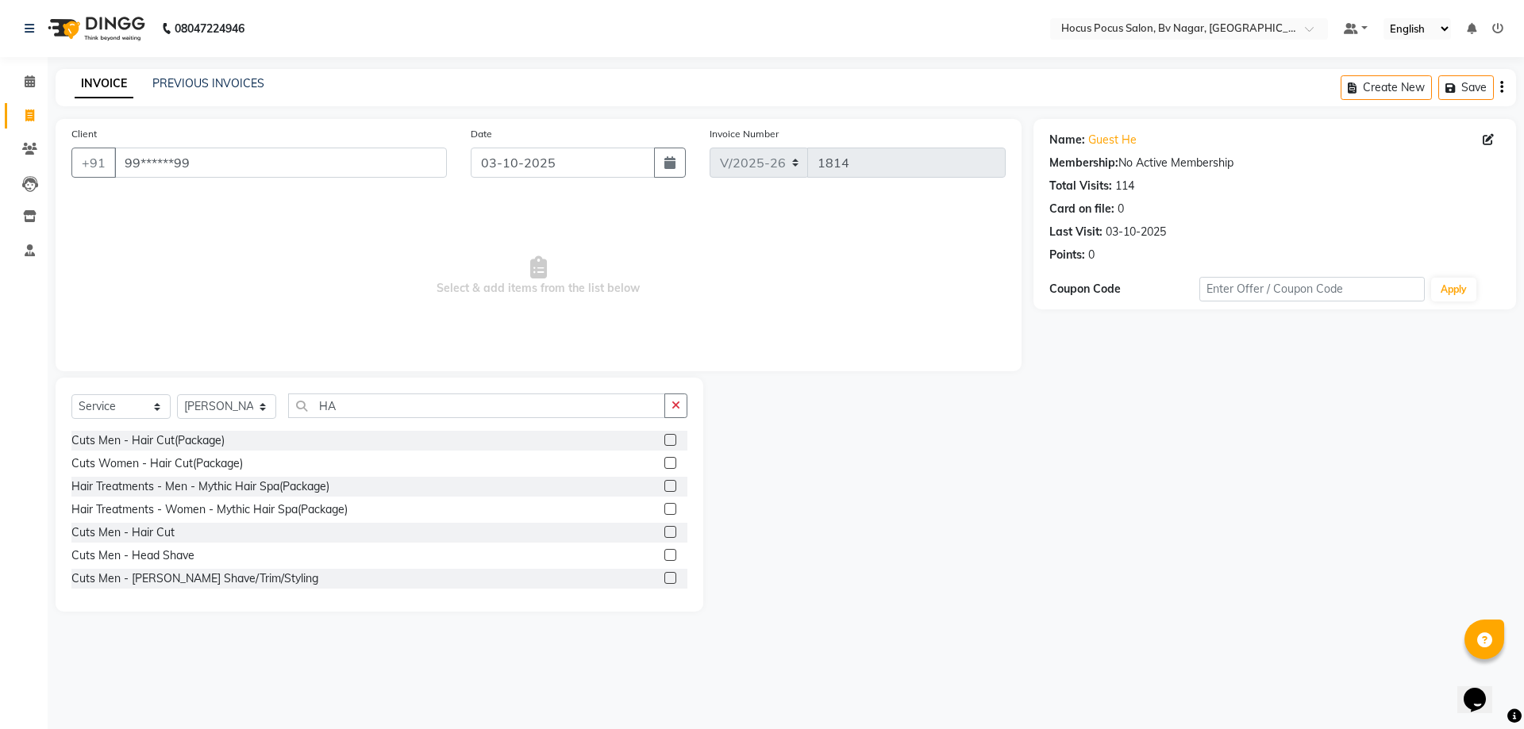
click at [664, 532] on label at bounding box center [670, 532] width 12 height 12
click at [664, 532] on input "checkbox" at bounding box center [669, 533] width 10 height 10
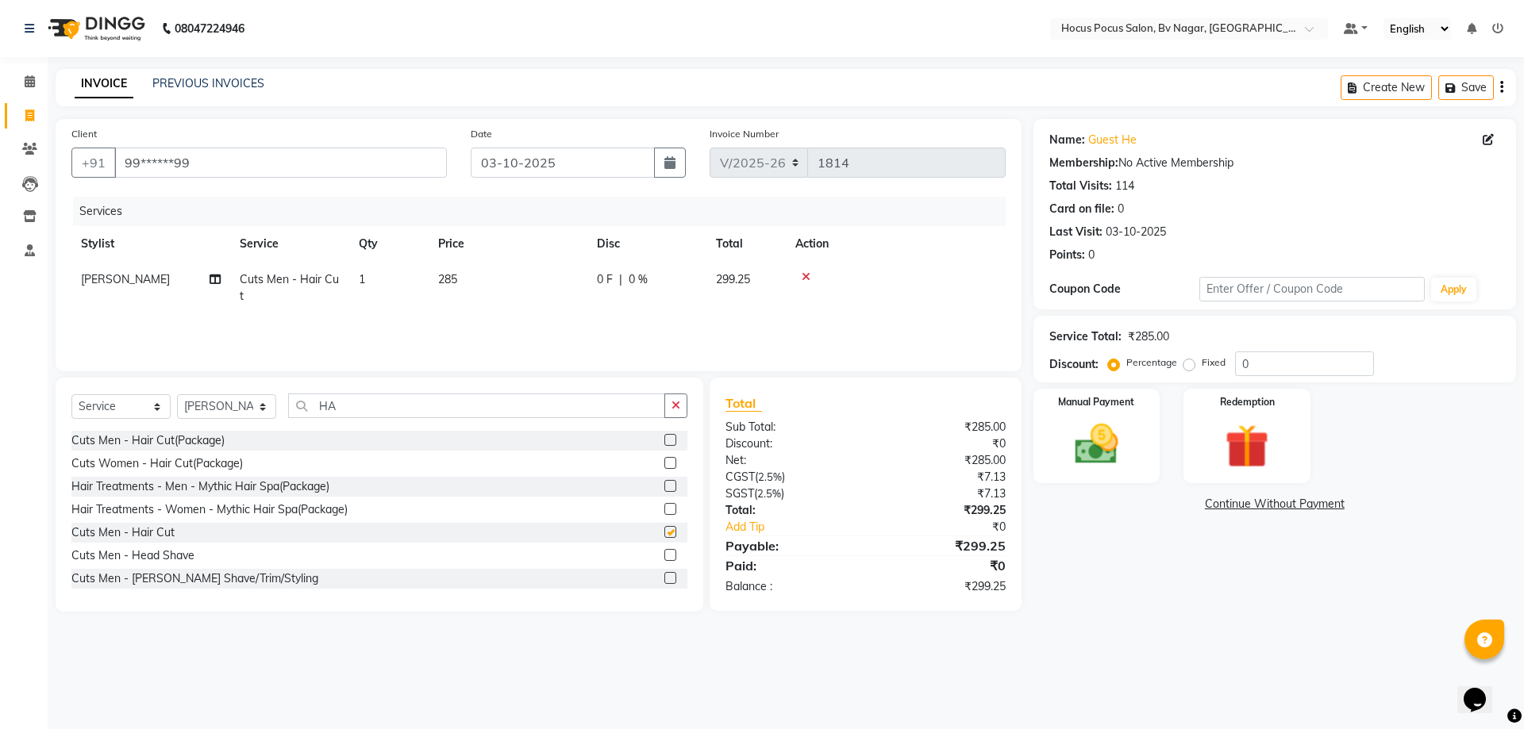
checkbox input "false"
drag, startPoint x: 467, startPoint y: 268, endPoint x: 502, endPoint y: 279, distance: 37.2
click at [481, 271] on td "285" at bounding box center [508, 288] width 159 height 52
select select "43708"
click at [547, 282] on input "285" at bounding box center [583, 283] width 140 height 25
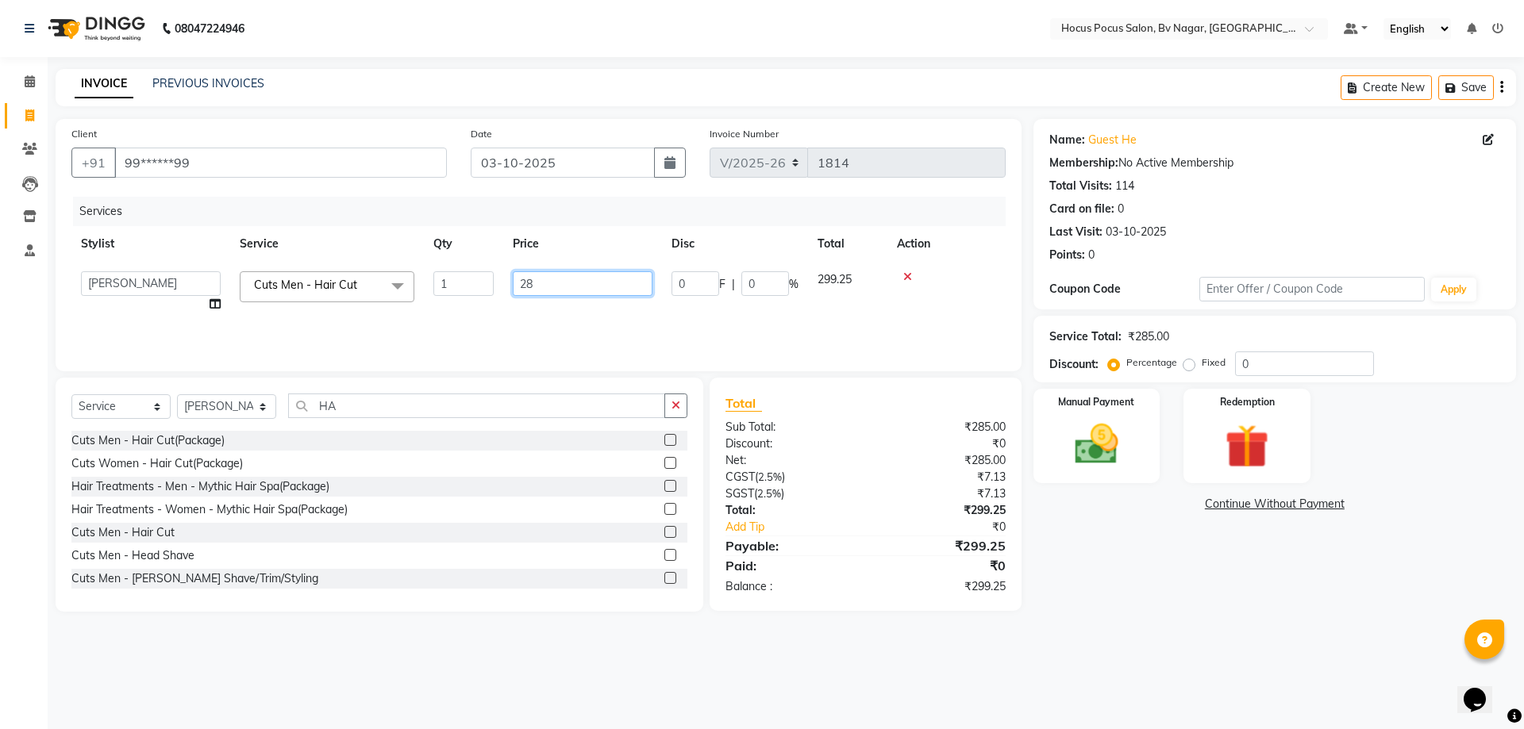
type input "2"
type input "900"
click at [612, 328] on div "Services Stylist Service Qty Price Disc Total Action Bryan Cuts Men - Hair Cut …" at bounding box center [538, 276] width 934 height 159
click at [471, 277] on td "900" at bounding box center [508, 288] width 159 height 52
select select "43708"
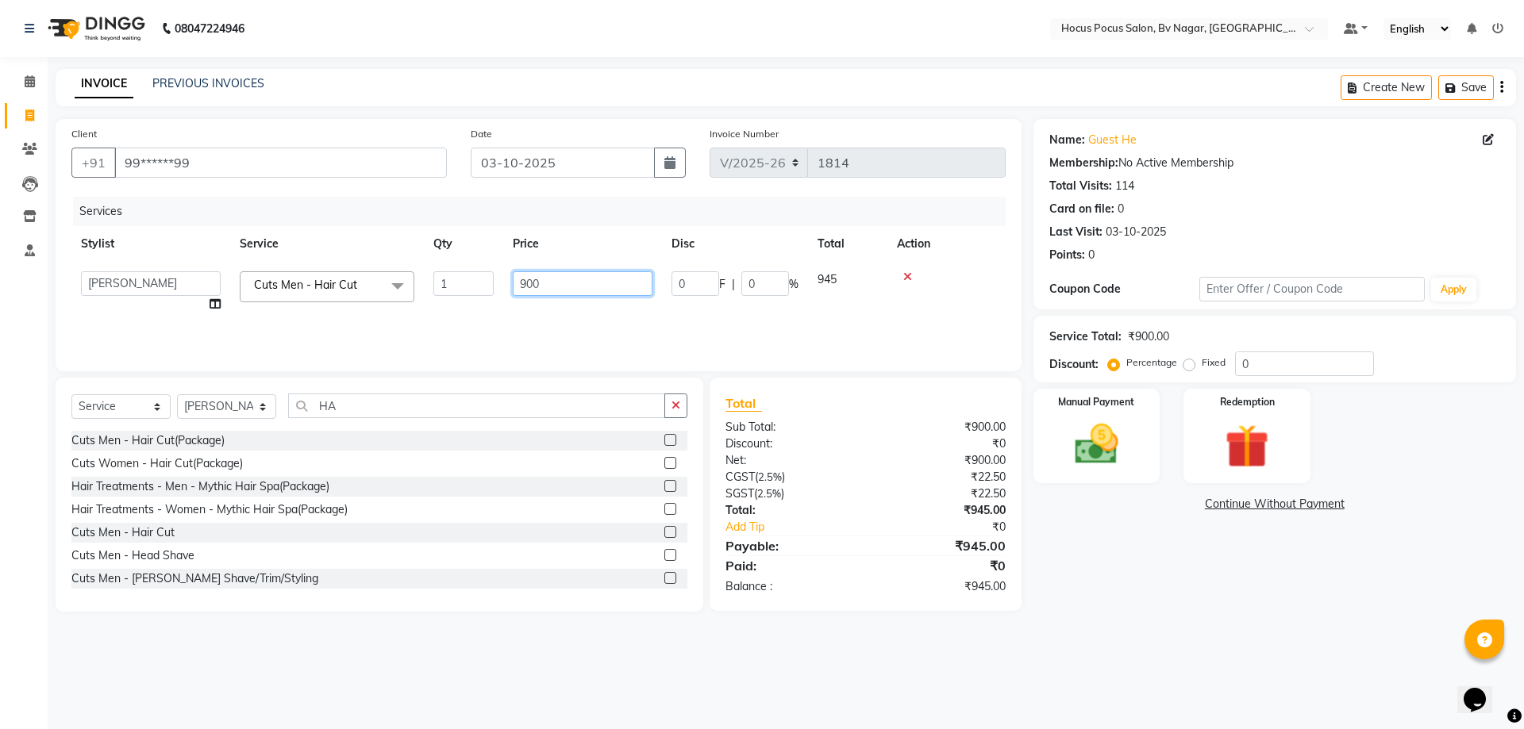
click at [567, 281] on input "900" at bounding box center [583, 283] width 140 height 25
type input "905"
click at [613, 314] on div "Services Stylist Service Qty Price Disc Total Action Bryan Cuts Men - Hair Cut …" at bounding box center [538, 276] width 934 height 159
click at [664, 549] on label at bounding box center [670, 555] width 12 height 12
click at [664, 551] on input "checkbox" at bounding box center [669, 556] width 10 height 10
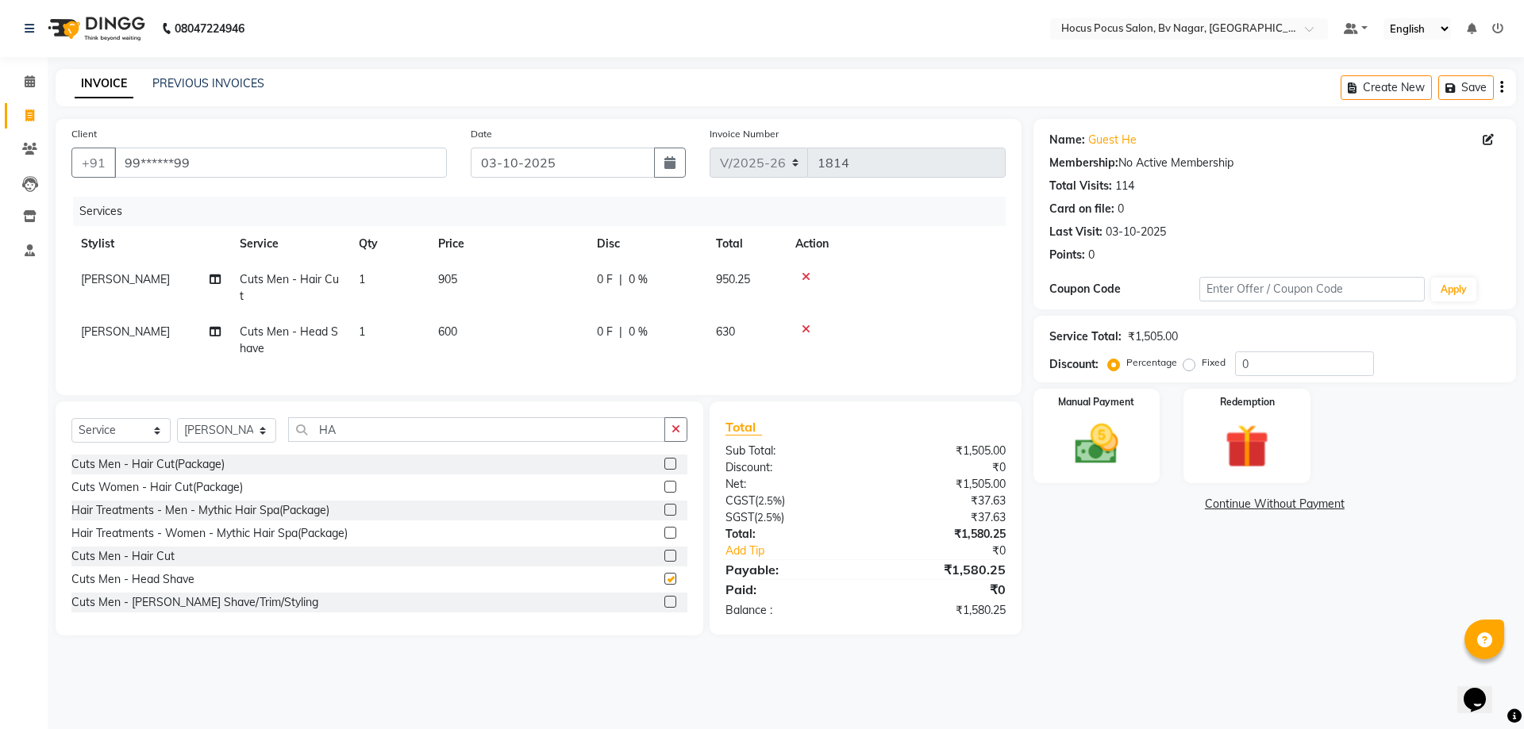
checkbox input "false"
click at [807, 328] on icon at bounding box center [806, 329] width 9 height 11
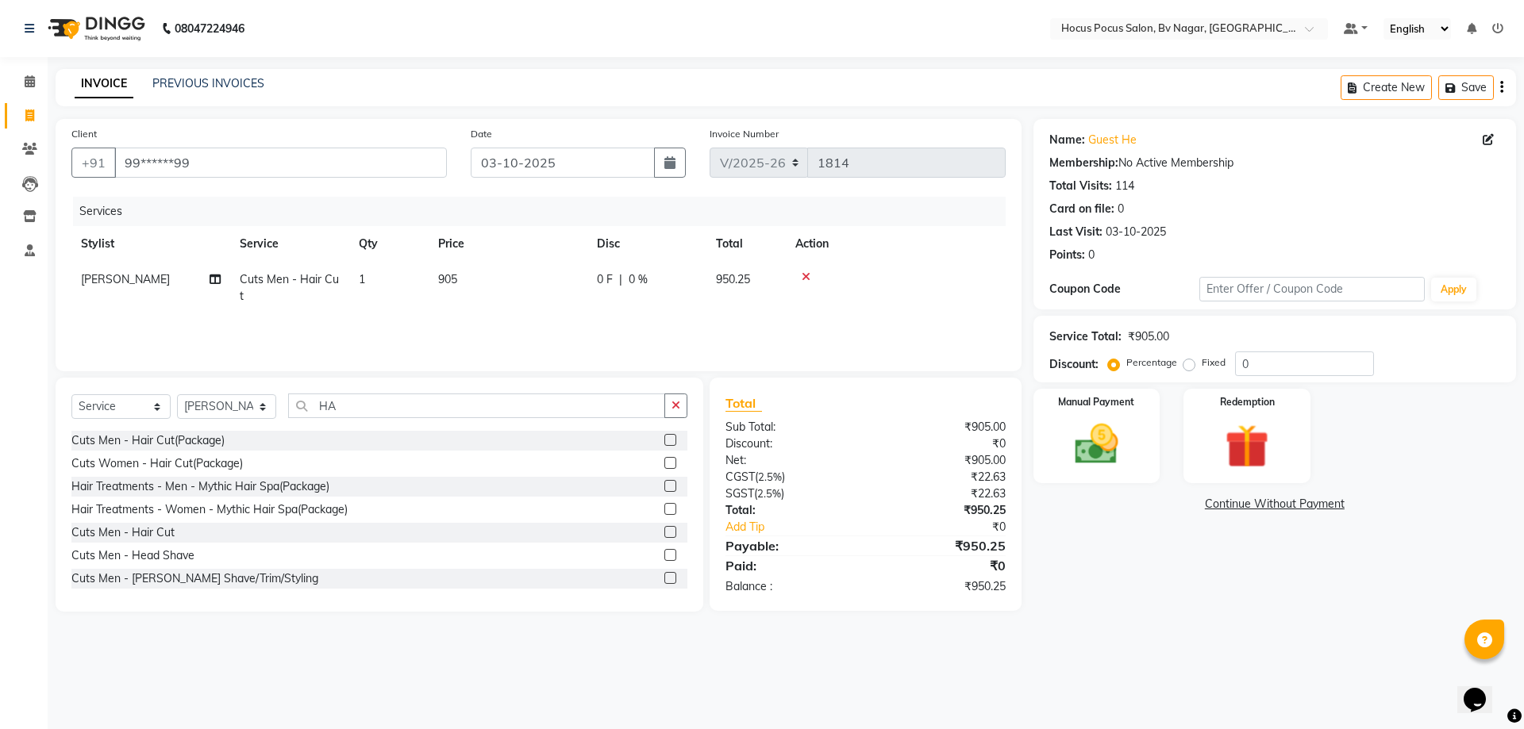
click at [664, 577] on label at bounding box center [670, 578] width 12 height 12
click at [664, 577] on input "checkbox" at bounding box center [669, 579] width 10 height 10
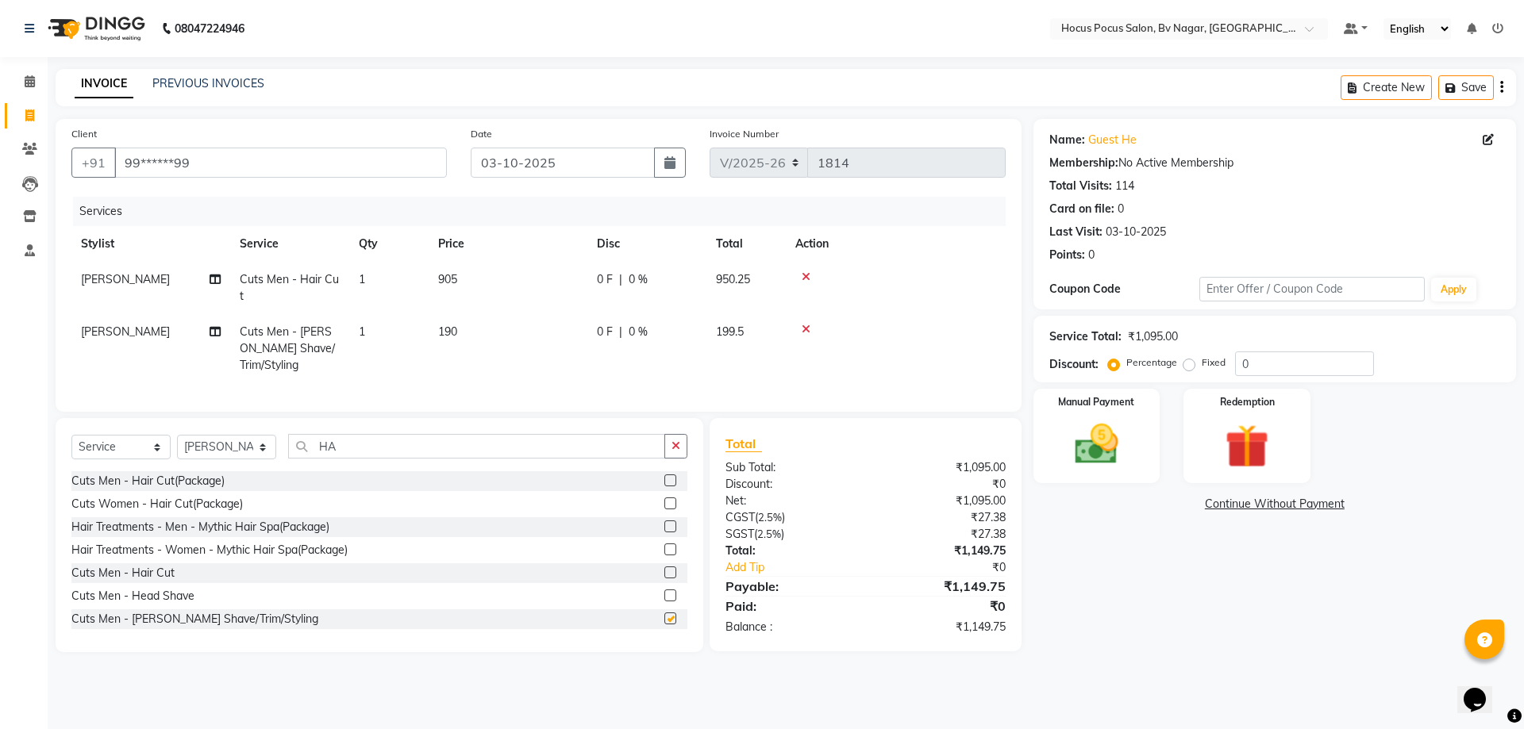
checkbox input "false"
click at [471, 329] on td "190" at bounding box center [508, 348] width 159 height 69
select select "43708"
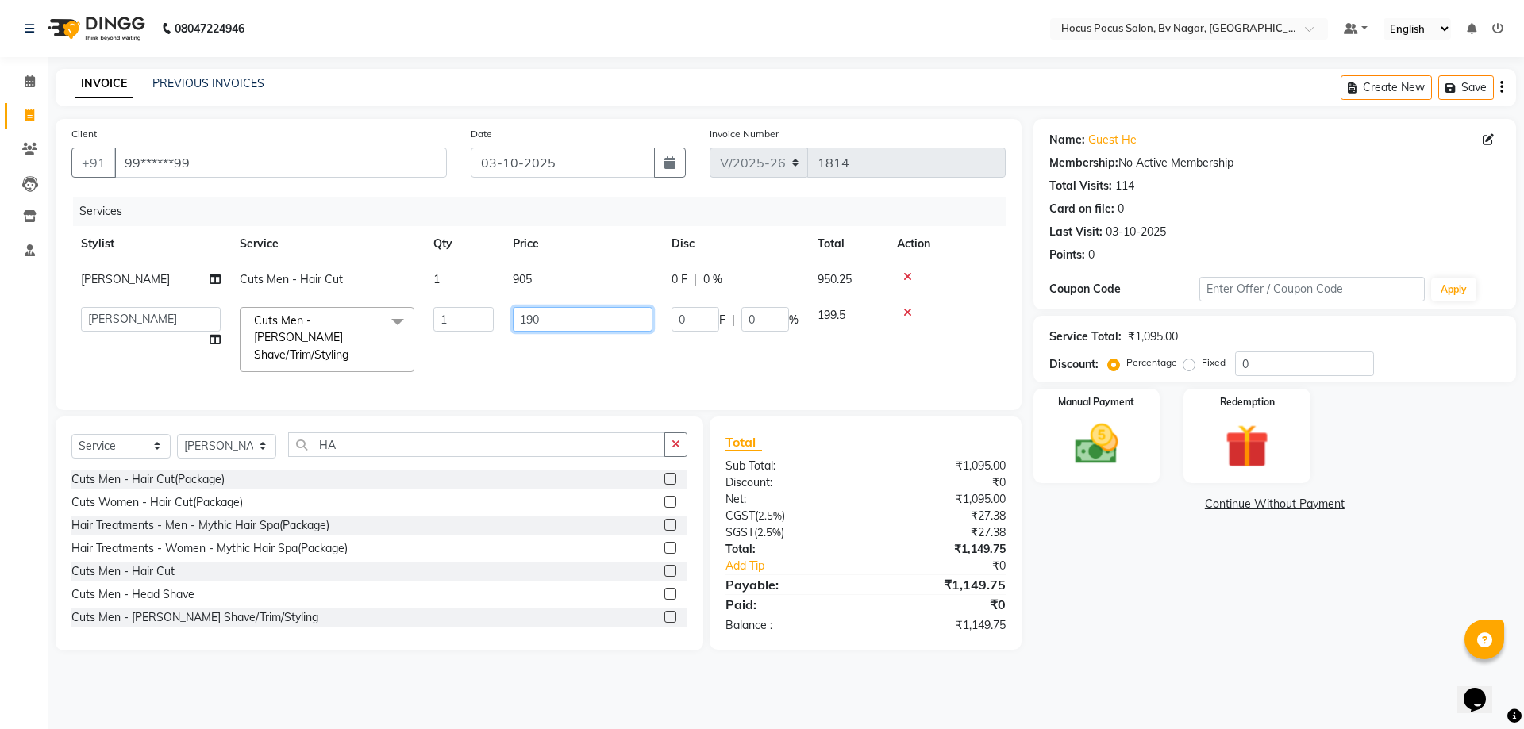
click at [556, 313] on input "190" at bounding box center [583, 319] width 140 height 25
type input "1"
type input "300"
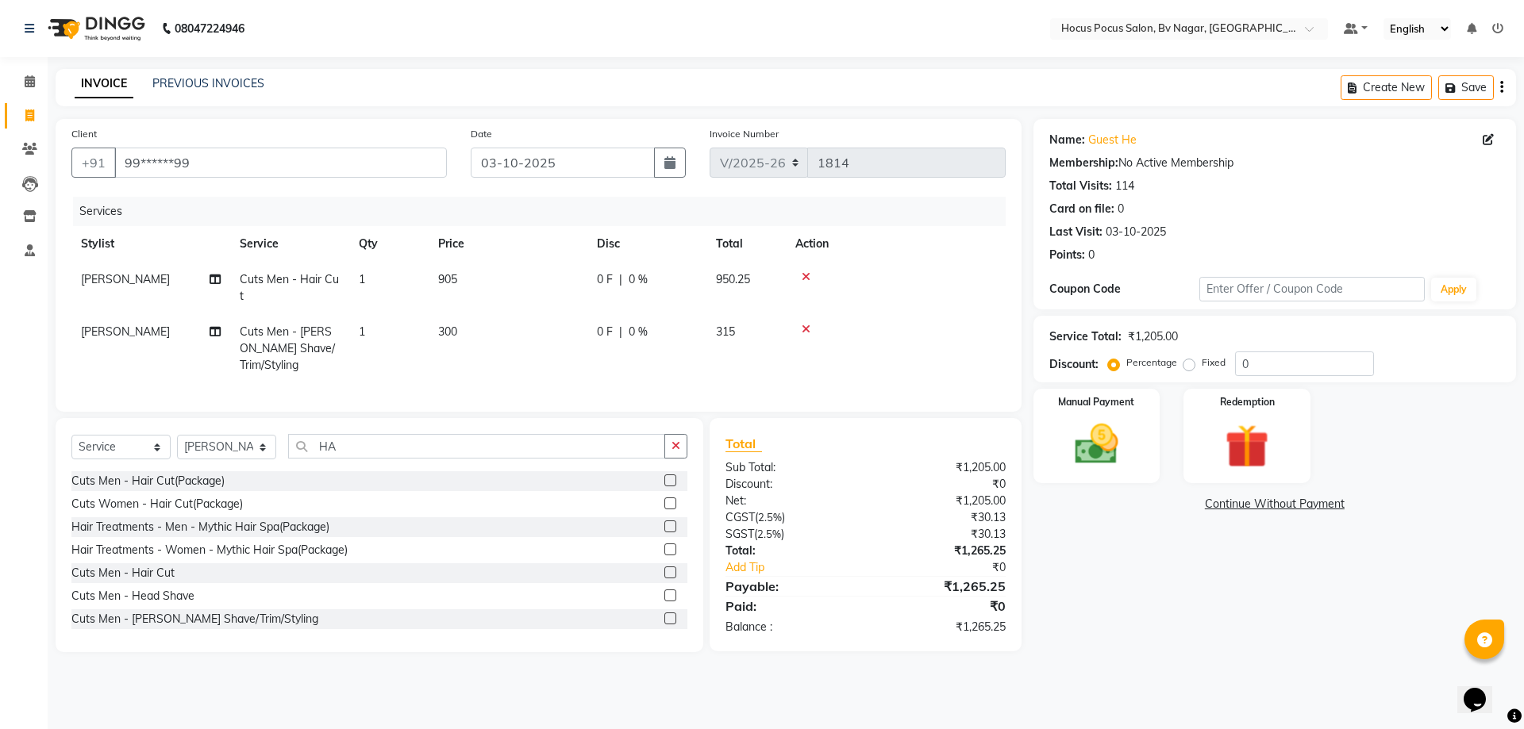
click at [631, 360] on tr "Bryan Cuts Men - Beard Shave/Trim/Styling 1 300 0 F | 0 % 315" at bounding box center [538, 348] width 934 height 69
click at [1464, 89] on button "Save" at bounding box center [1466, 87] width 56 height 25
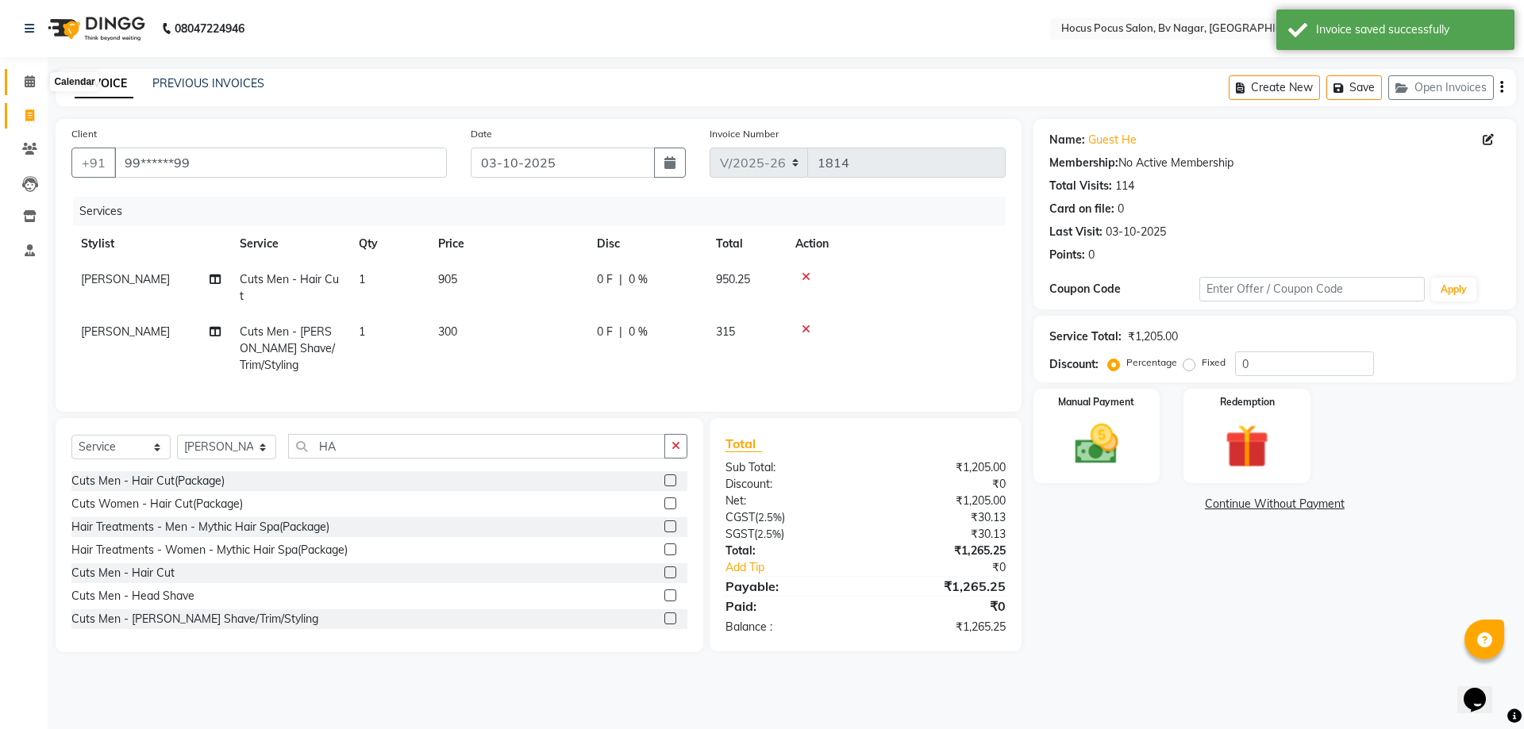
click at [30, 73] on span at bounding box center [30, 82] width 28 height 18
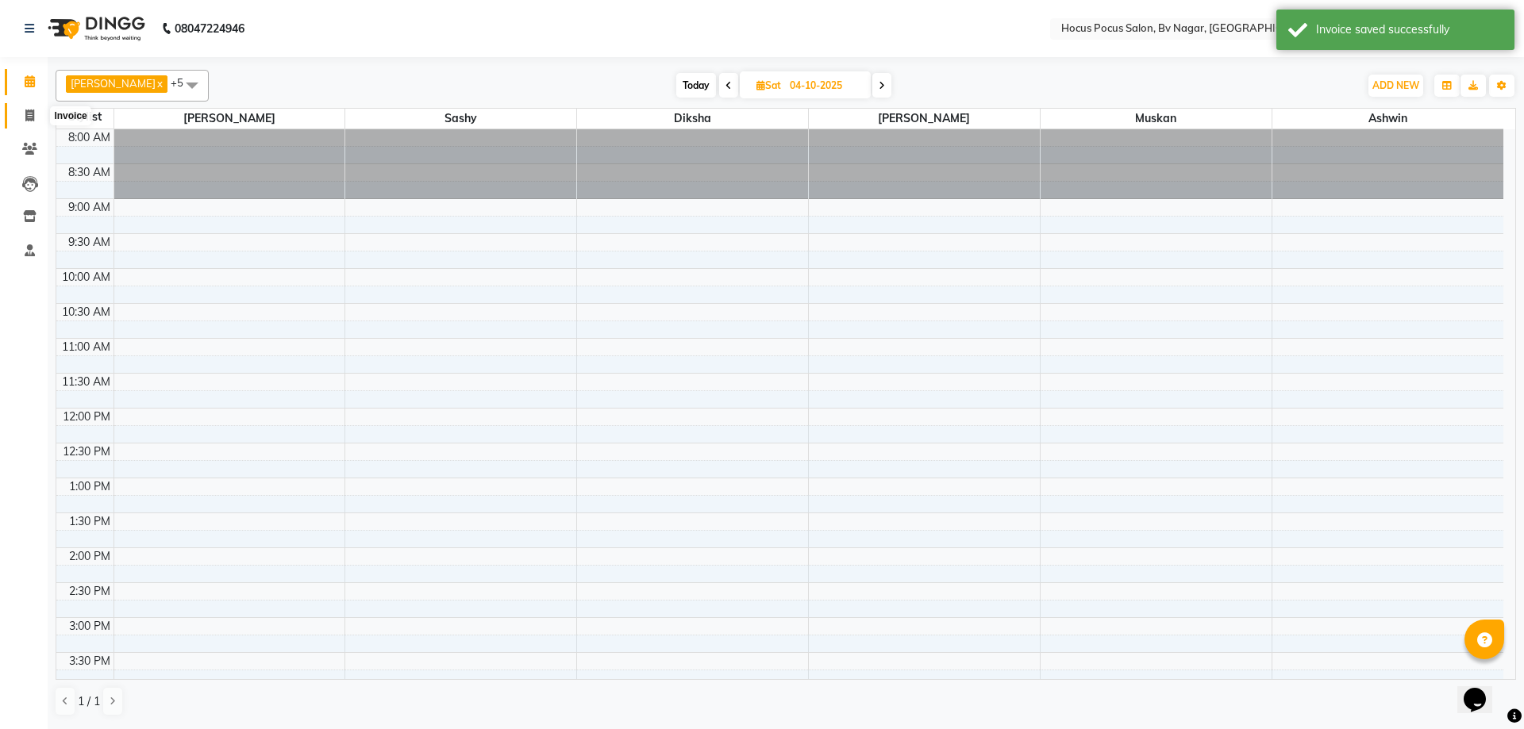
click at [30, 115] on icon at bounding box center [29, 116] width 9 height 12
select select "service"
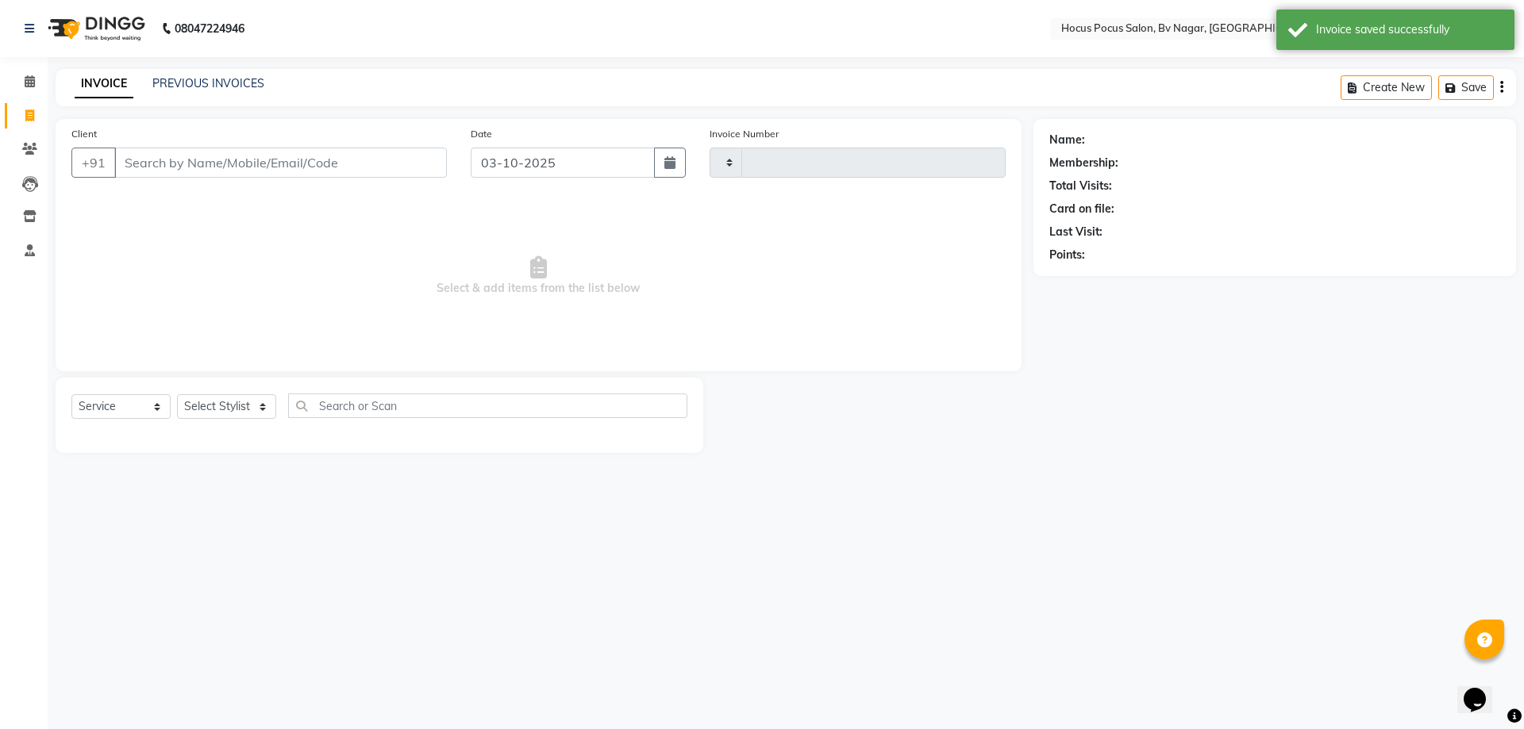
type input "1814"
select select "6056"
click at [147, 164] on input "Client" at bounding box center [280, 163] width 333 height 30
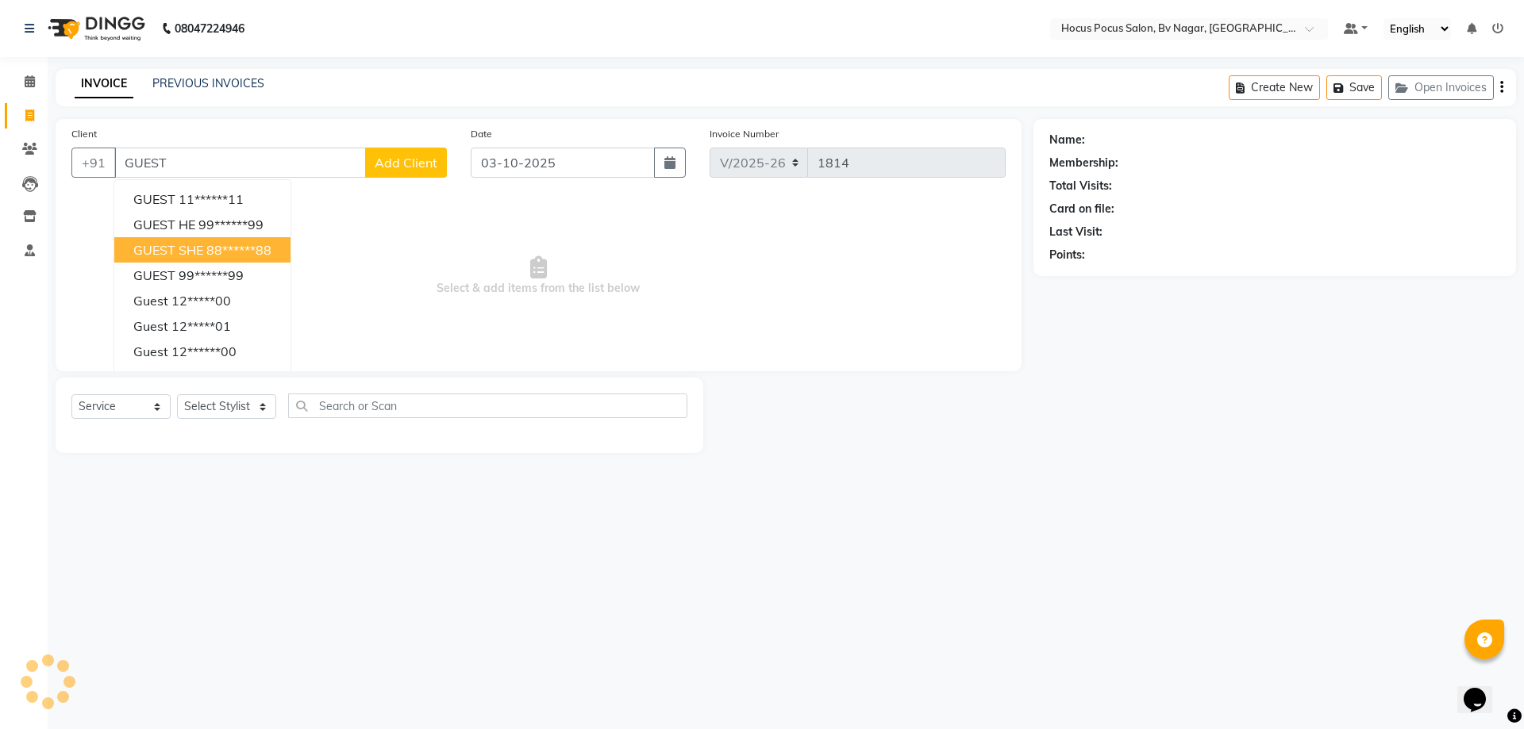
click at [185, 251] on span "GUEST SHE" at bounding box center [168, 250] width 70 height 16
type input "88******88"
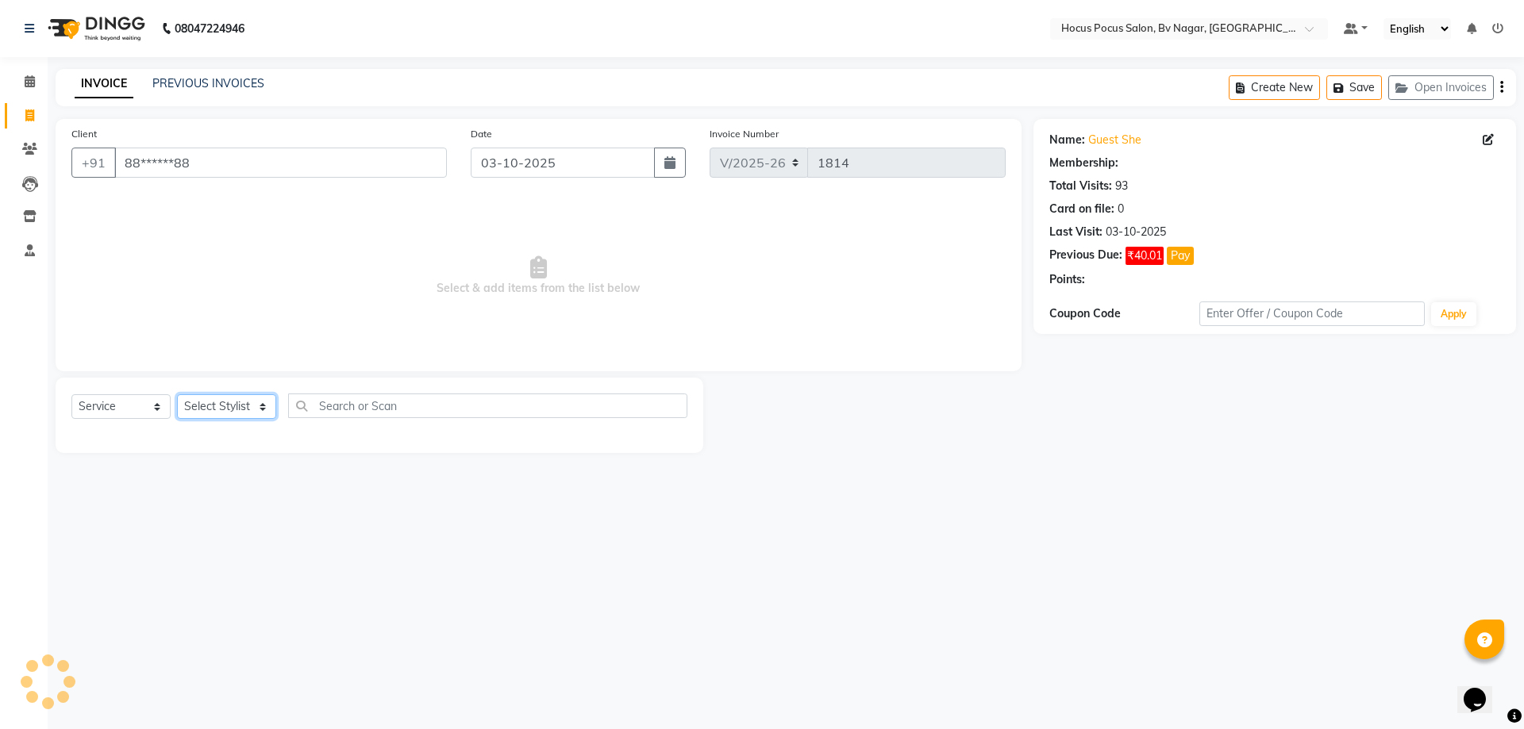
click at [205, 405] on select "Select Stylist [PERSON_NAME] [PERSON_NAME] hocus pocus [PERSON_NAME] Sashy" at bounding box center [226, 406] width 99 height 25
select select "43711"
click at [177, 394] on select "Select Stylist [PERSON_NAME] [PERSON_NAME] hocus pocus [PERSON_NAME] Sashy" at bounding box center [226, 406] width 99 height 25
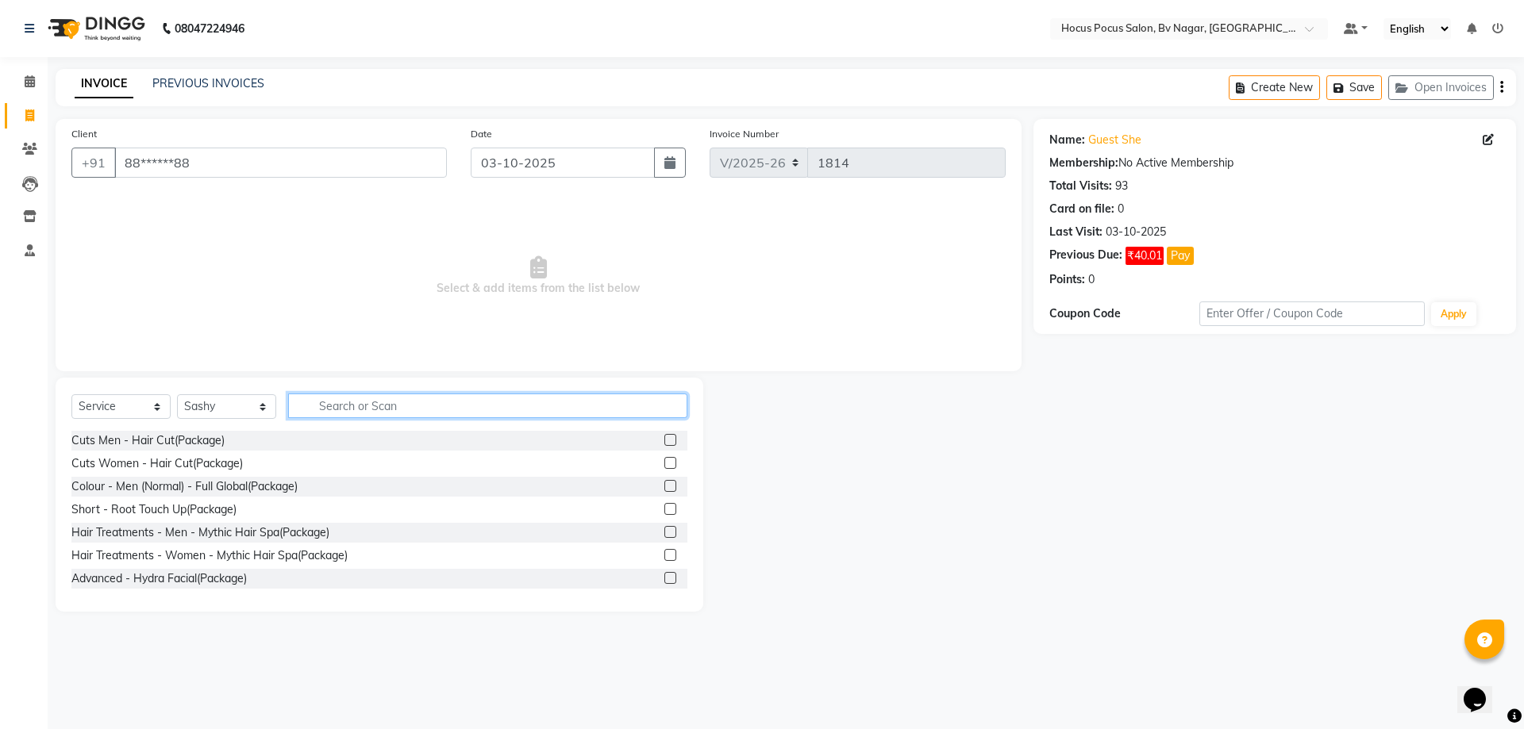
click at [335, 410] on input "text" at bounding box center [487, 406] width 399 height 25
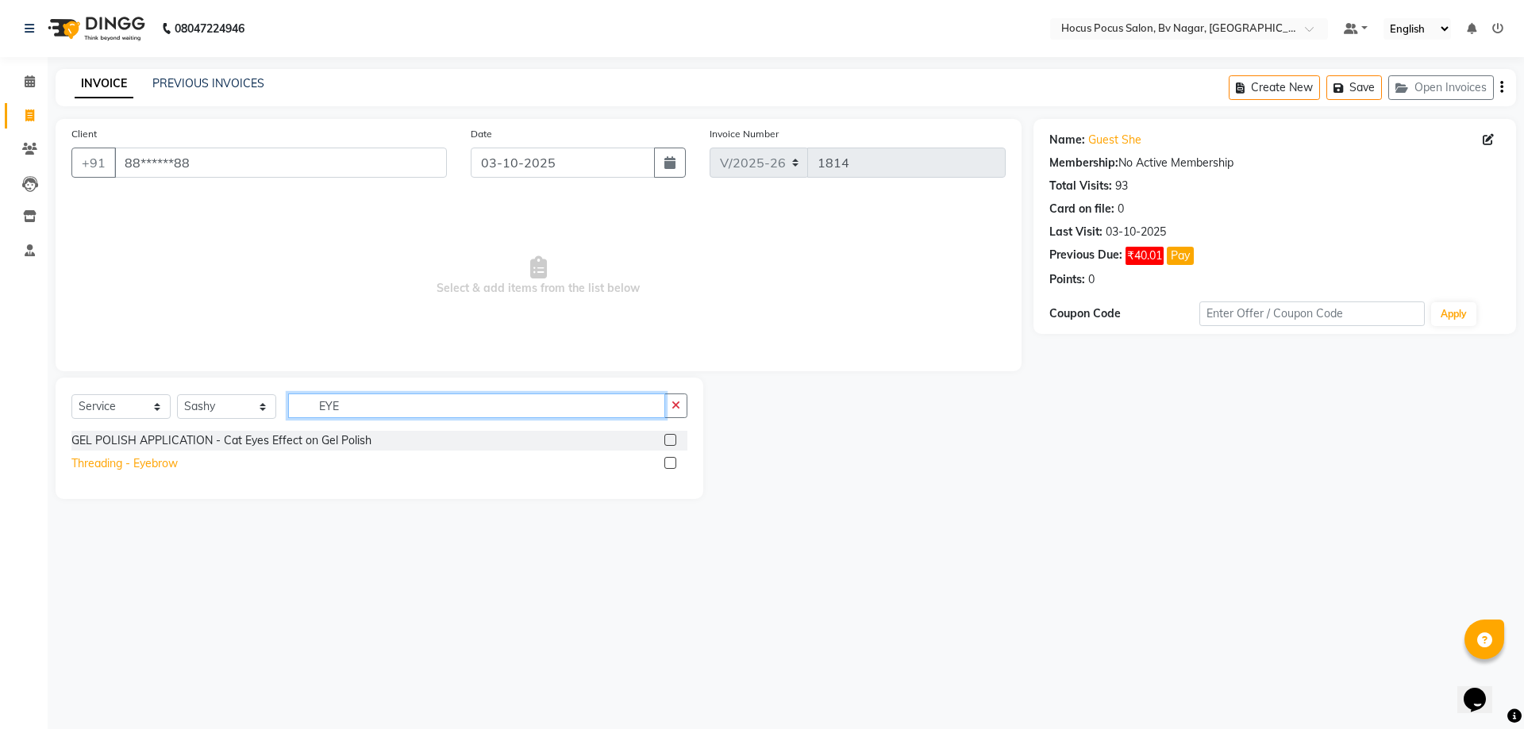
type input "EYE"
click at [129, 471] on div "Threading - Eyebrow" at bounding box center [124, 464] width 106 height 17
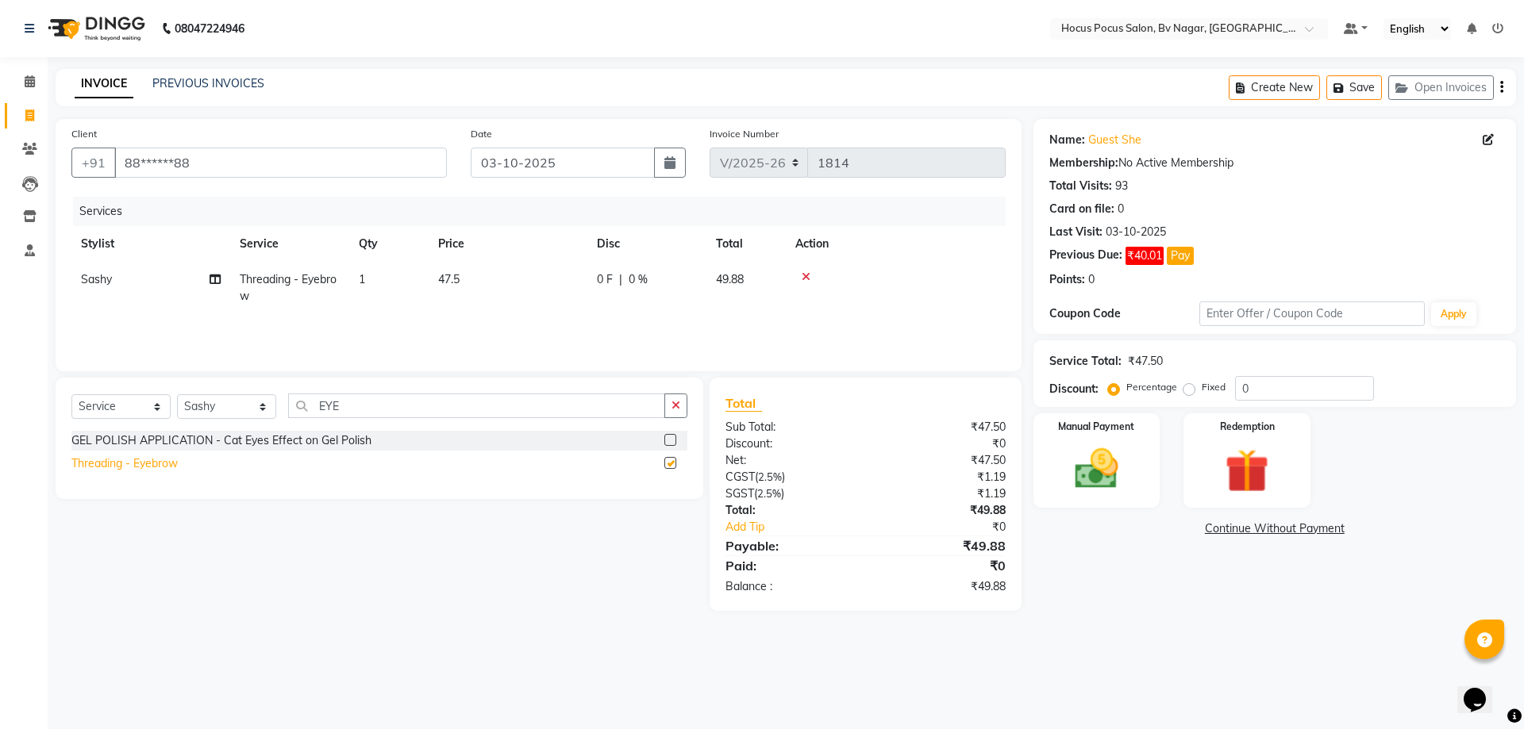
checkbox input "false"
click at [346, 411] on input "EYE" at bounding box center [476, 406] width 377 height 25
type input "E"
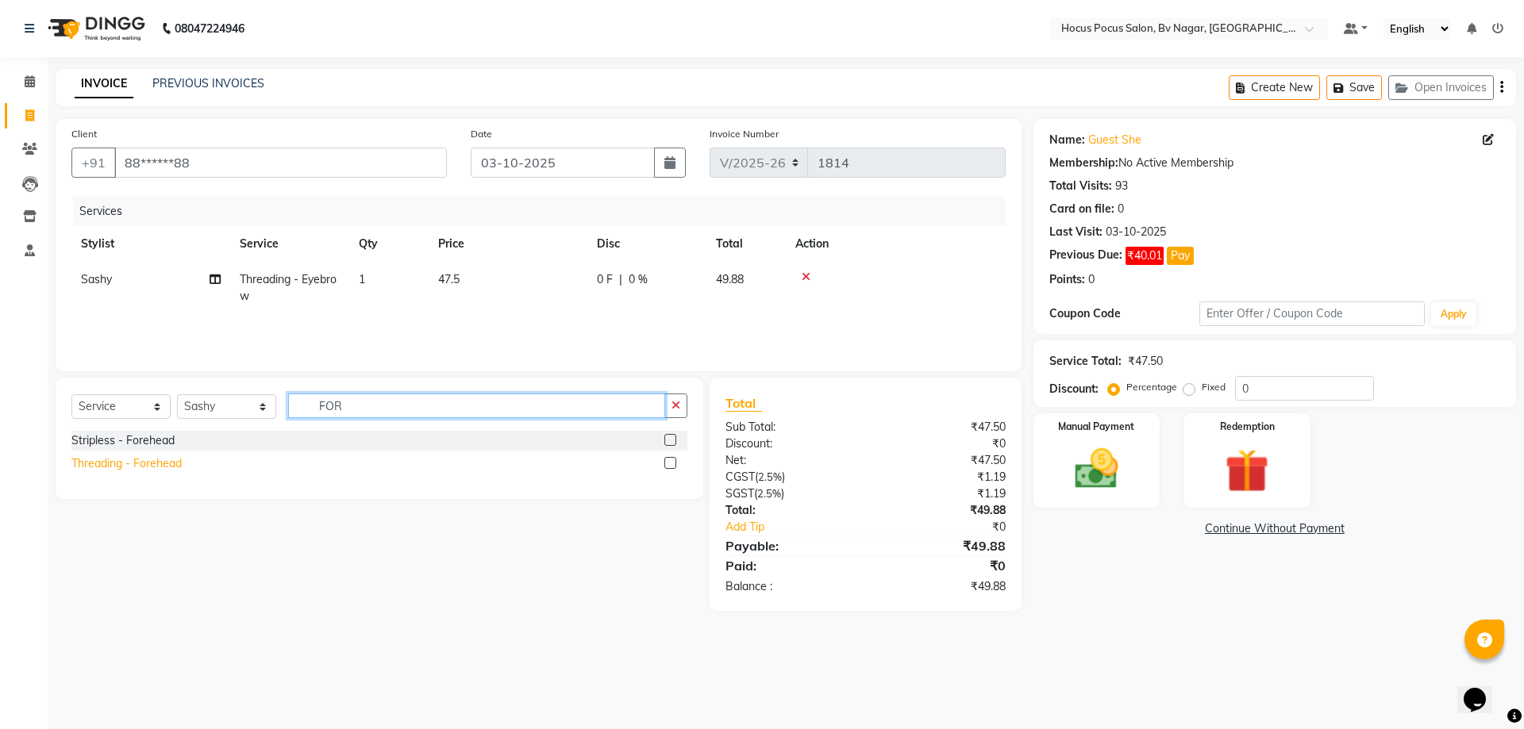
type input "FOR"
click at [107, 460] on div "Threading - Forehead" at bounding box center [126, 464] width 110 height 17
checkbox input "false"
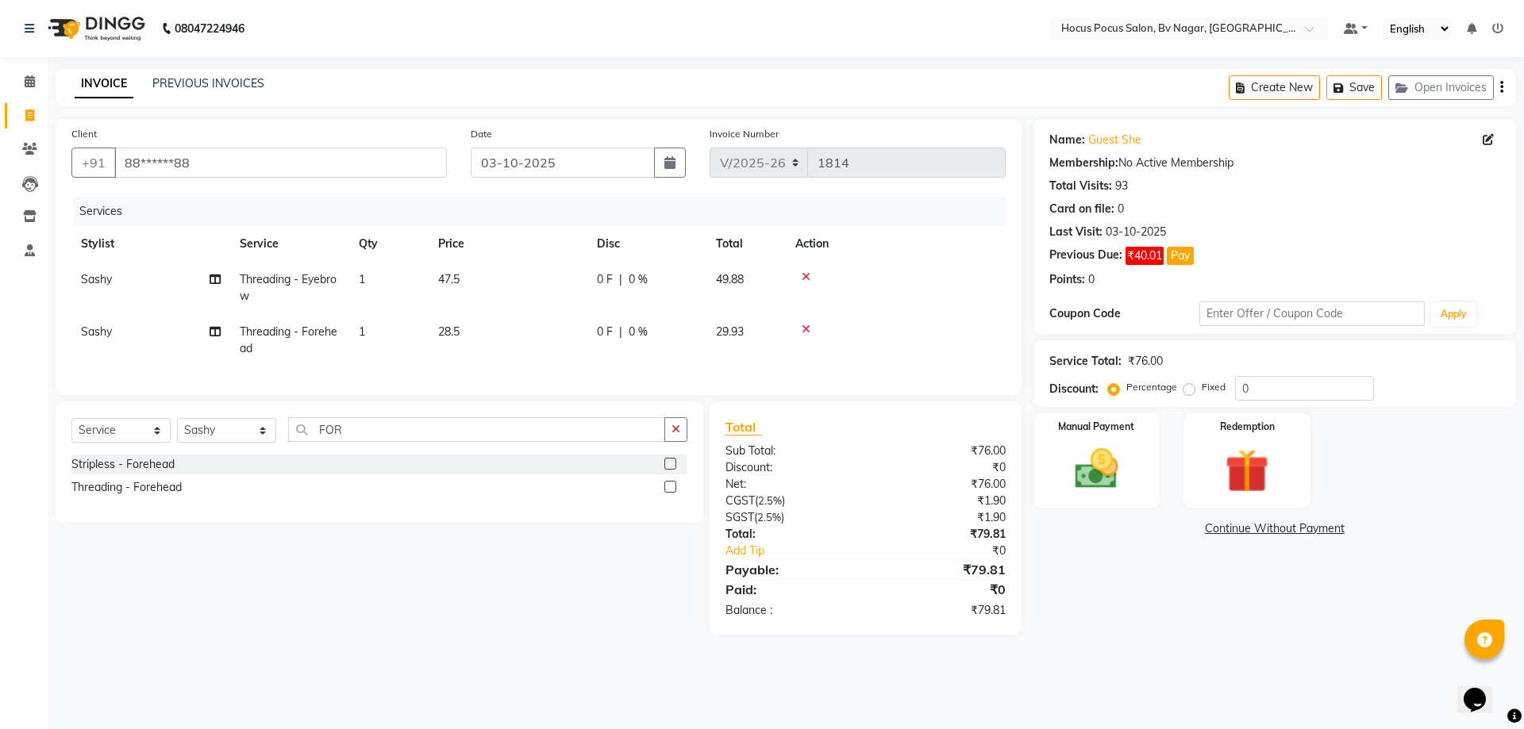
click at [446, 329] on span "28.5" at bounding box center [448, 332] width 21 height 14
select select "43711"
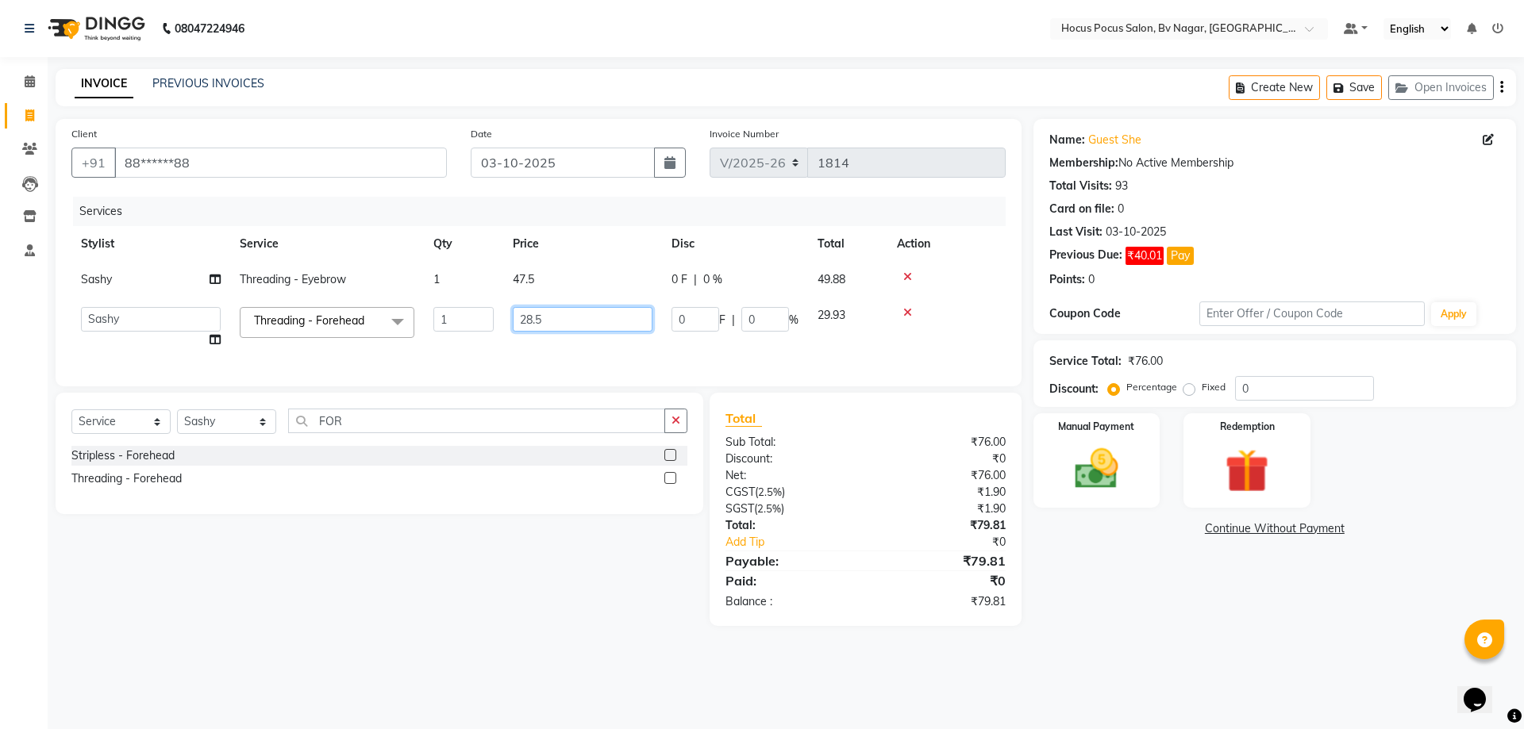
click at [552, 321] on input "28.5" at bounding box center [583, 319] width 140 height 25
type input "2"
type input "40"
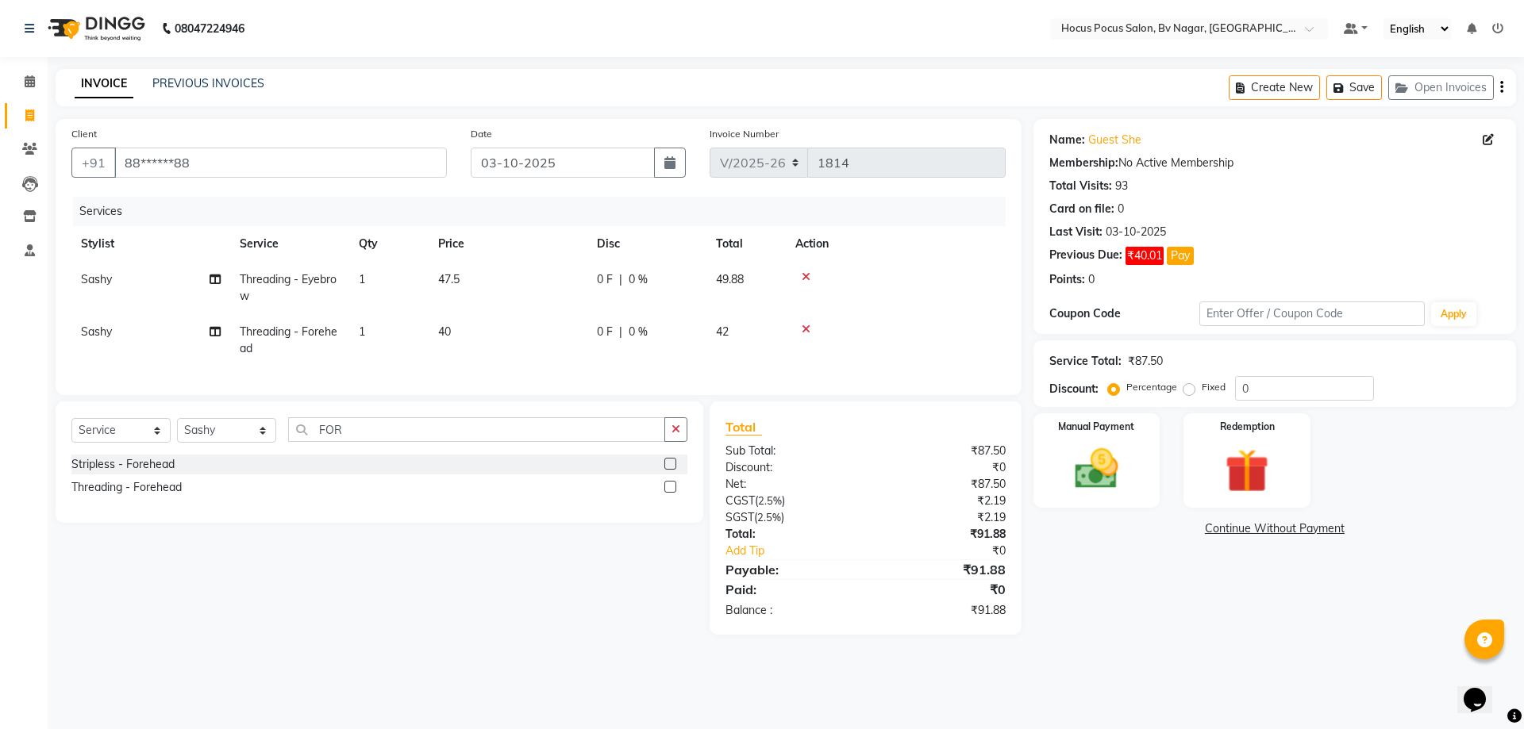
click at [608, 337] on tr "Sashy Threading - Forehead 1 40 0 F | 0 % 42" at bounding box center [538, 340] width 934 height 52
click at [450, 333] on span "40" at bounding box center [444, 332] width 13 height 14
select select "43711"
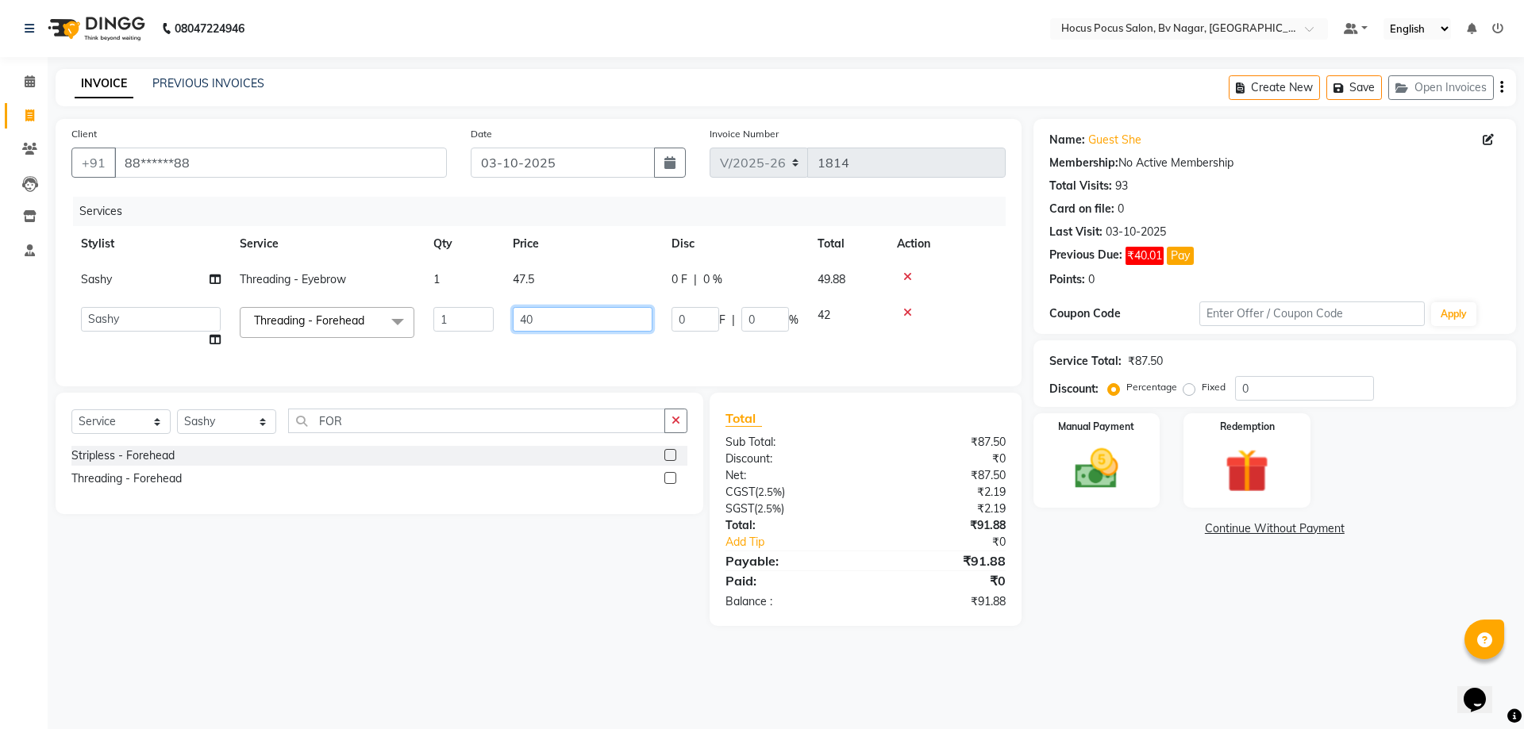
click at [563, 329] on input "40" at bounding box center [583, 319] width 140 height 25
type input "4"
type input "47"
click at [571, 328] on input "47" at bounding box center [583, 319] width 140 height 25
click at [652, 325] on input "47" at bounding box center [583, 319] width 140 height 25
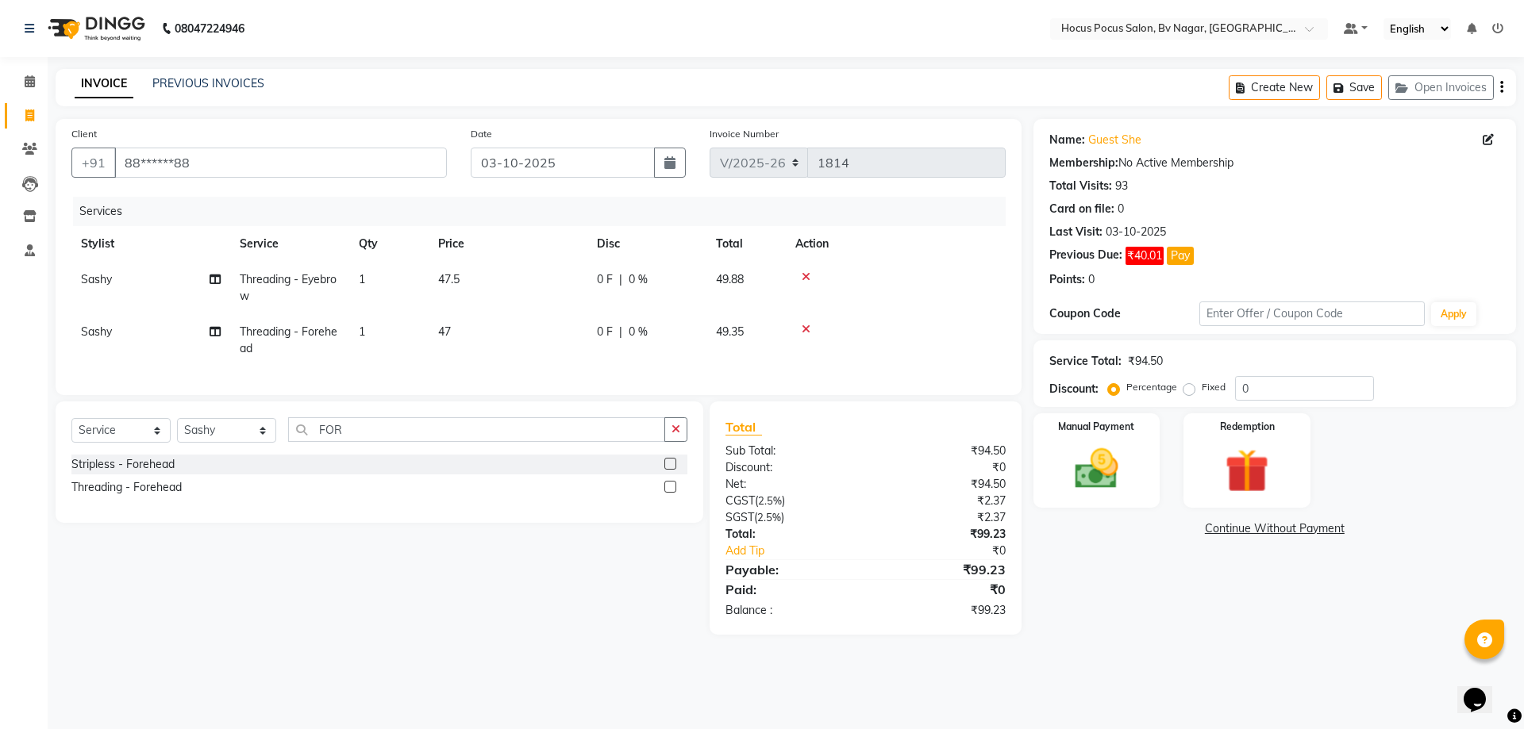
click at [933, 333] on td at bounding box center [896, 340] width 220 height 52
click at [450, 329] on span "47" at bounding box center [444, 332] width 13 height 14
select select "43711"
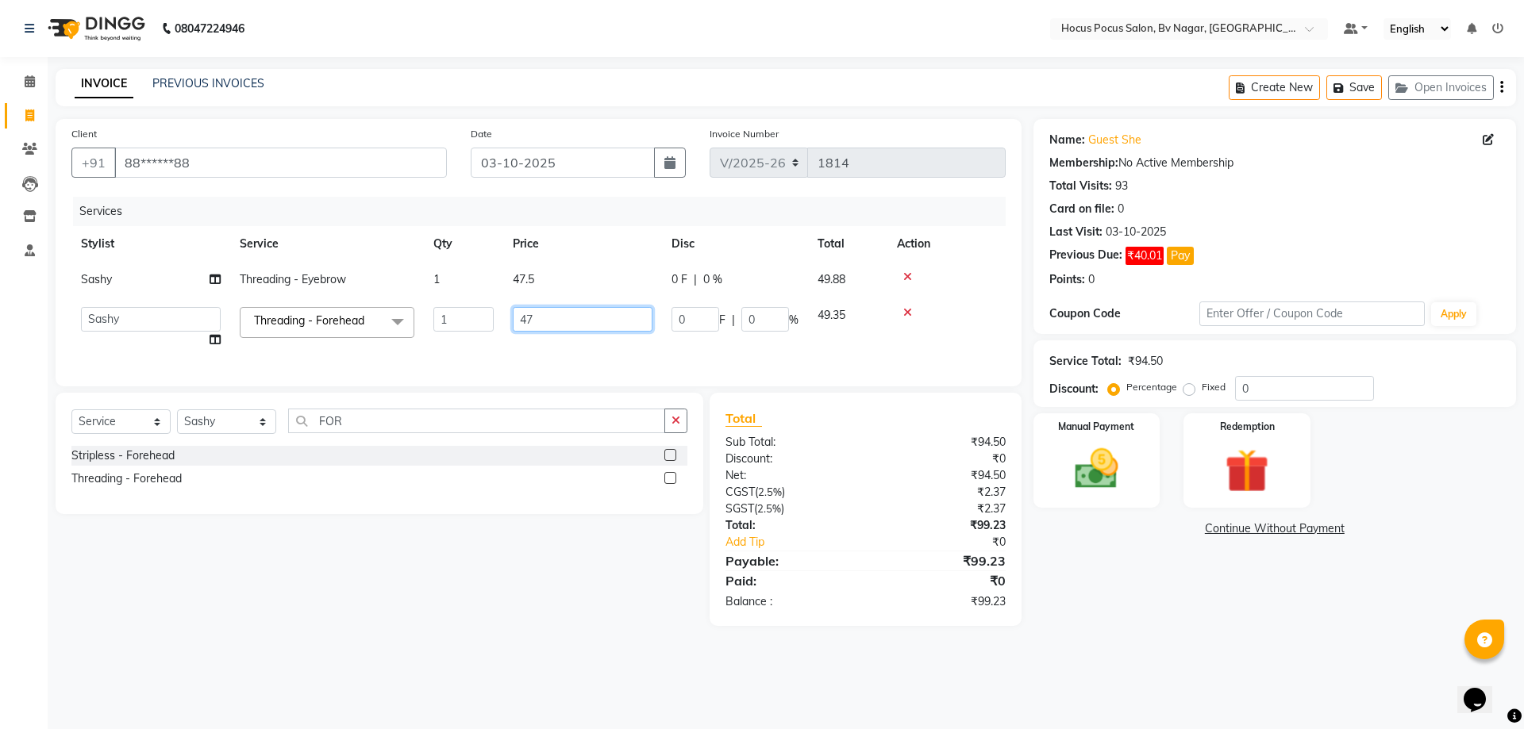
click at [540, 319] on input "47" at bounding box center [583, 319] width 140 height 25
type input "47.5"
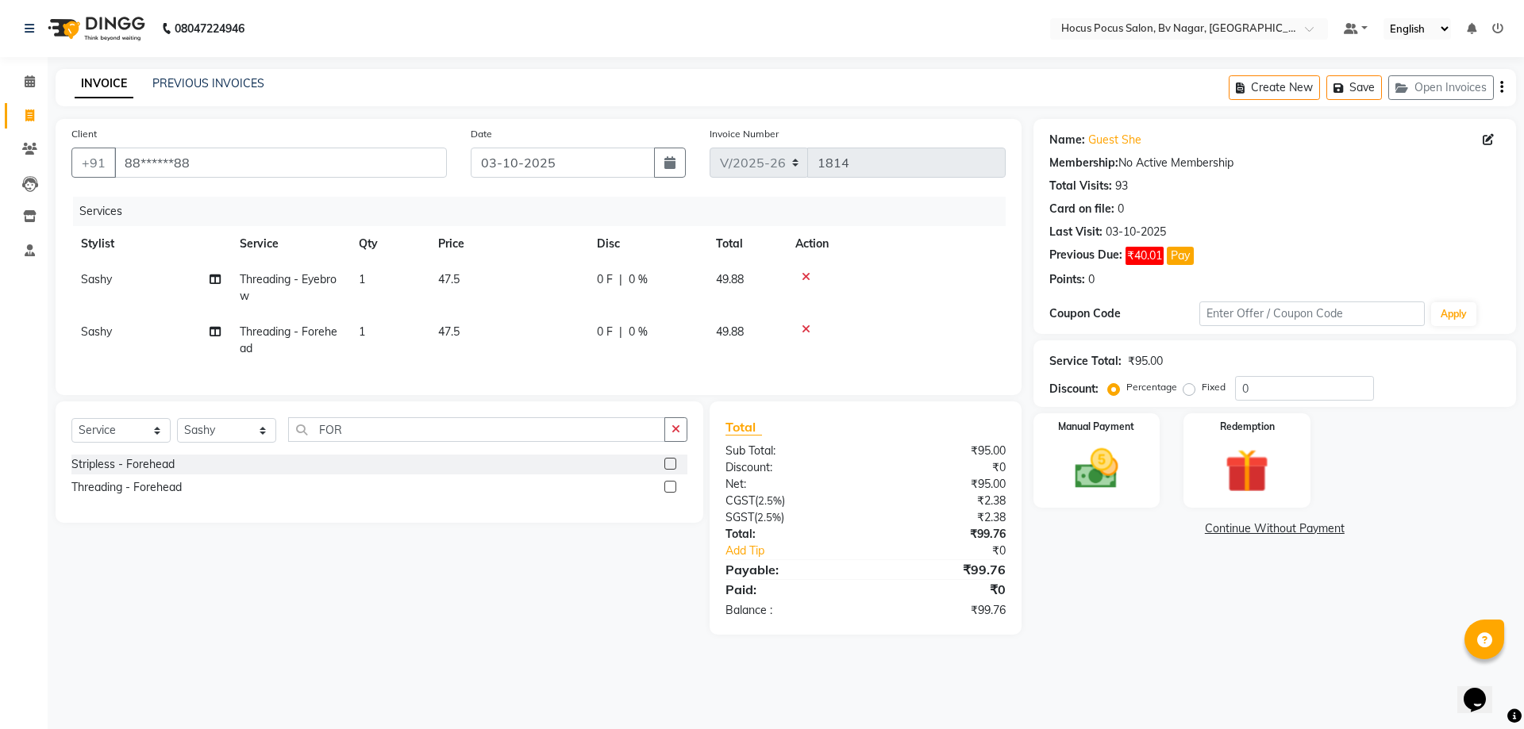
click at [764, 418] on div "Total Sub Total: ₹95.00 Discount: ₹0 Net: ₹95.00 CGST ( 2.5% ) ₹2.38 SGST ( 2.5…" at bounding box center [866, 518] width 312 height 233
click at [1097, 477] on img at bounding box center [1097, 469] width 74 height 52
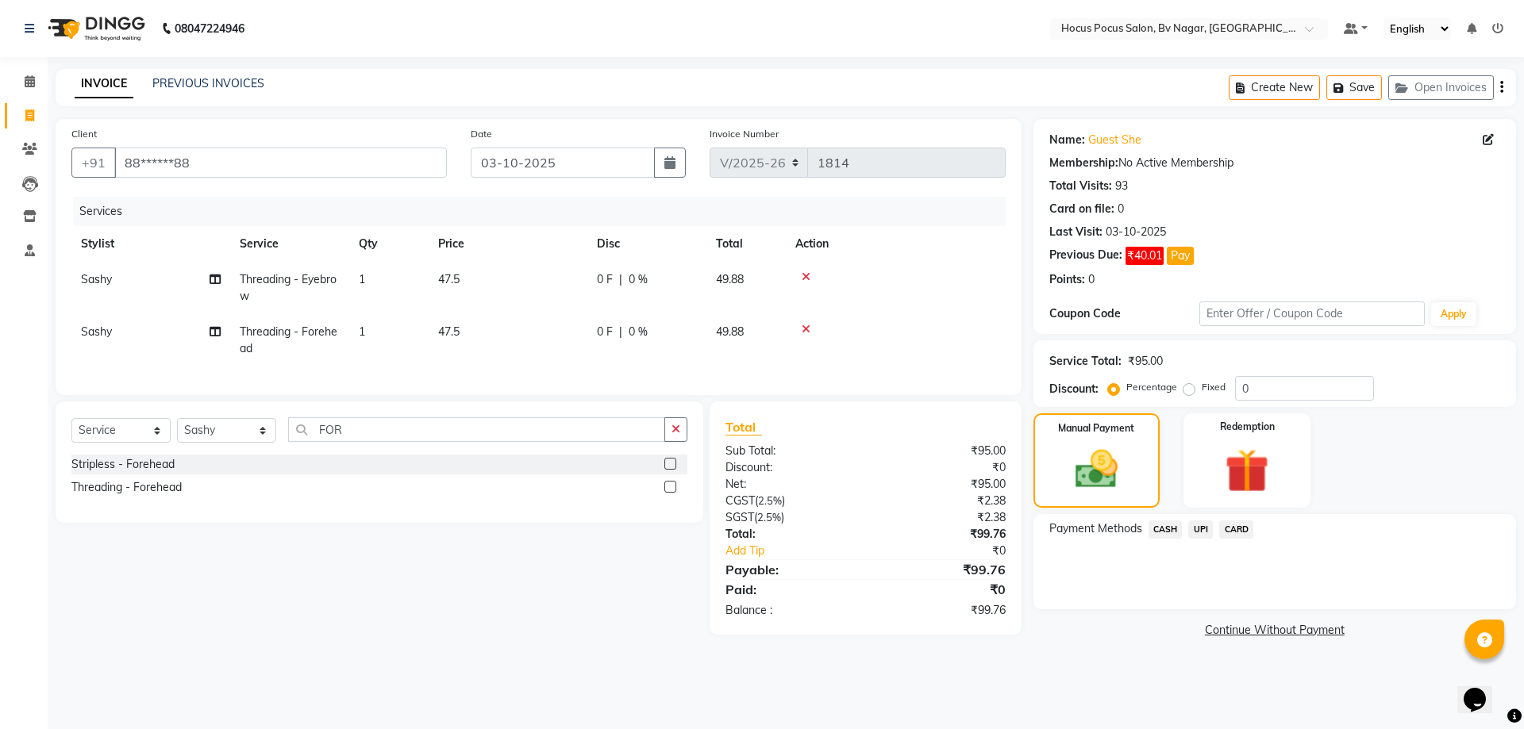
click at [1198, 529] on span "UPI" at bounding box center [1200, 530] width 25 height 18
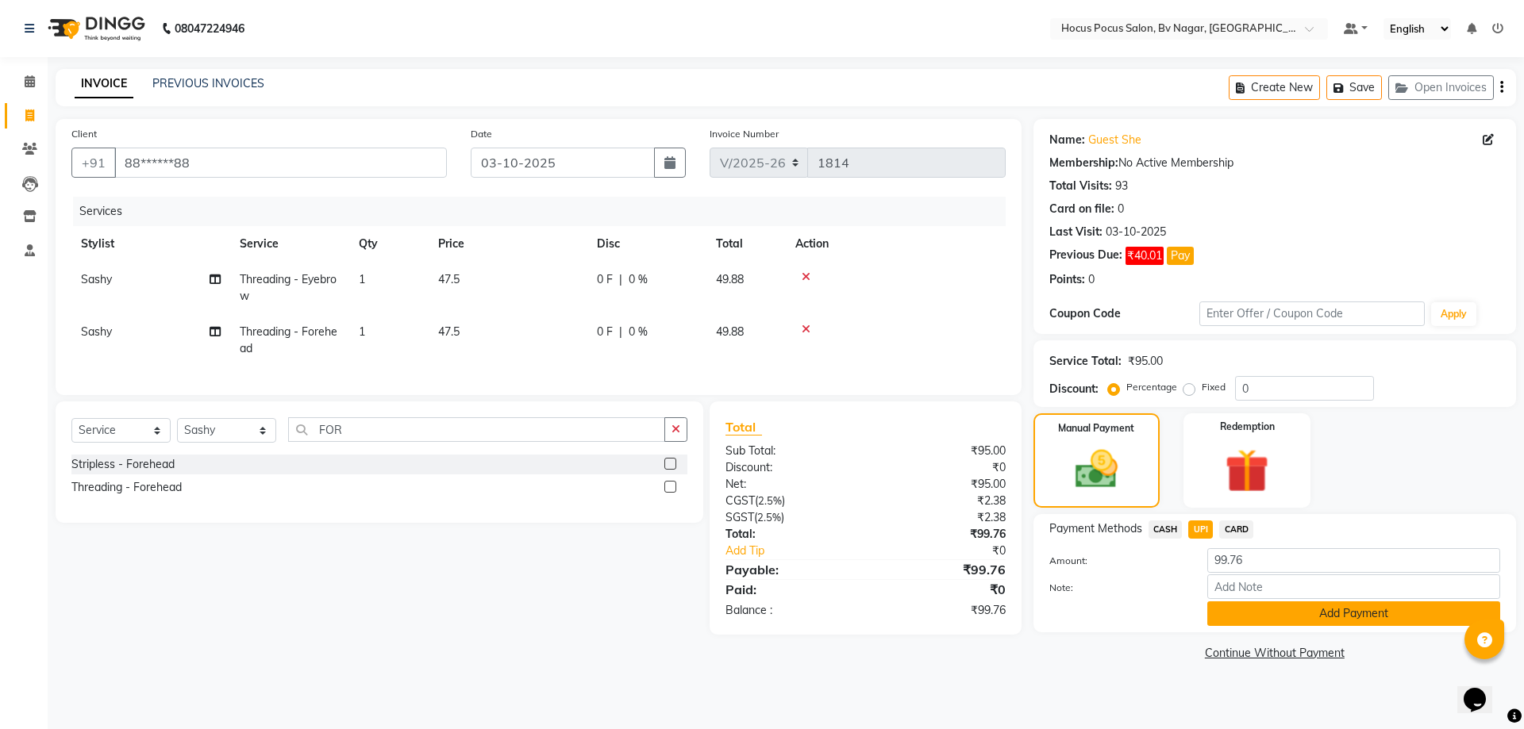
click at [1233, 613] on button "Add Payment" at bounding box center [1353, 614] width 293 height 25
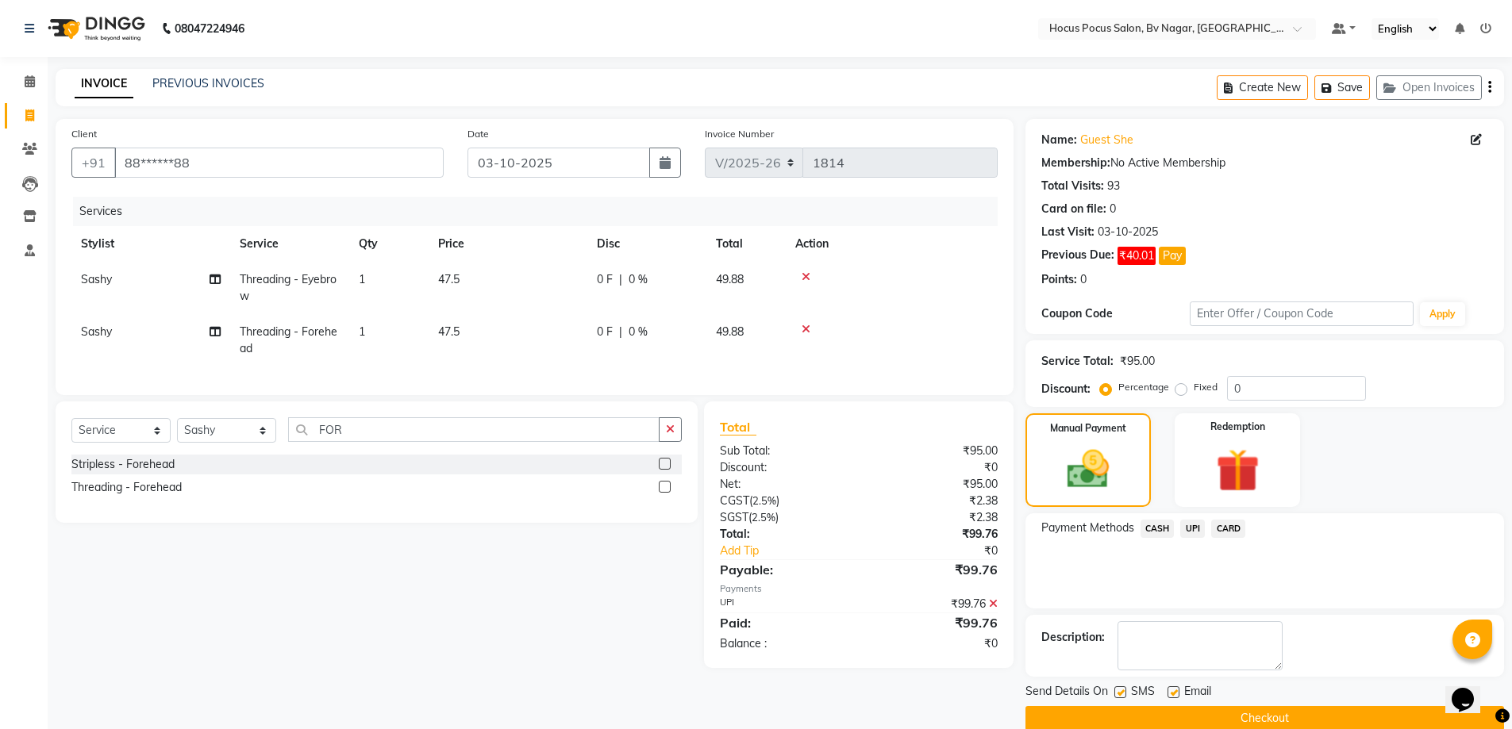
drag, startPoint x: 1115, startPoint y: 691, endPoint x: 1107, endPoint y: 703, distance: 15.0
click at [1114, 691] on label at bounding box center [1120, 693] width 12 height 12
click at [1114, 691] on input "checkbox" at bounding box center [1119, 693] width 10 height 10
checkbox input "false"
click at [1107, 714] on button "Checkout" at bounding box center [1264, 718] width 479 height 25
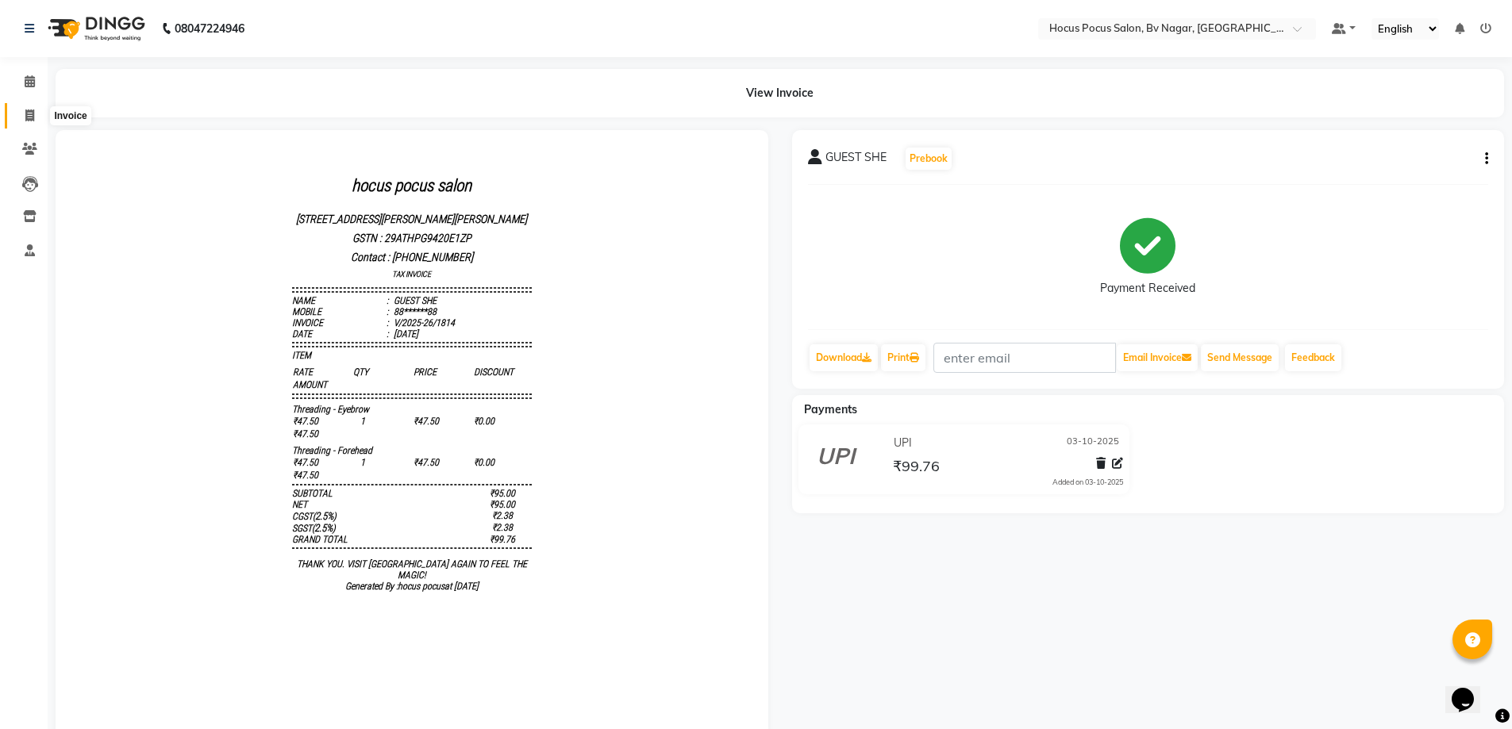
click at [33, 116] on icon at bounding box center [29, 116] width 9 height 12
select select "service"
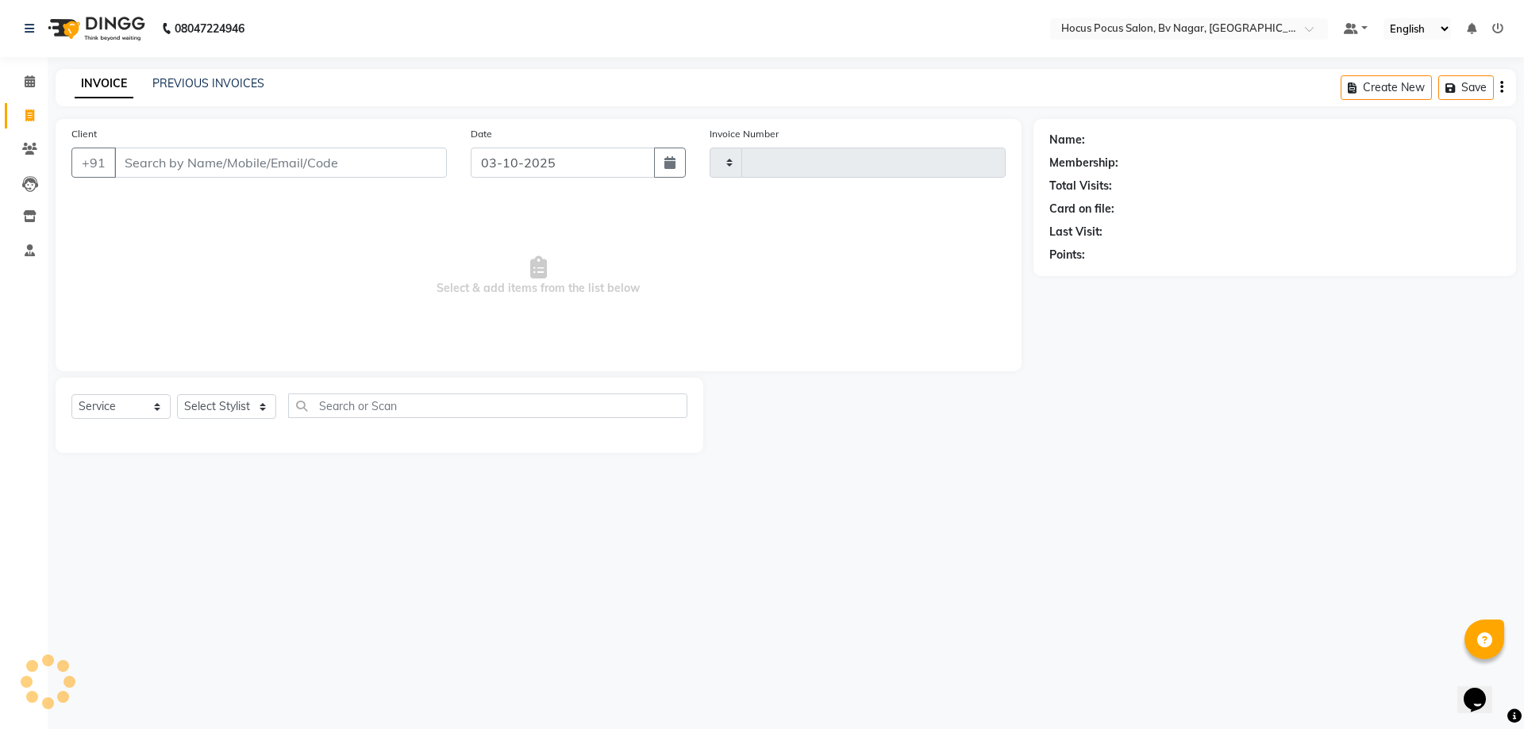
type input "1815"
select select "6056"
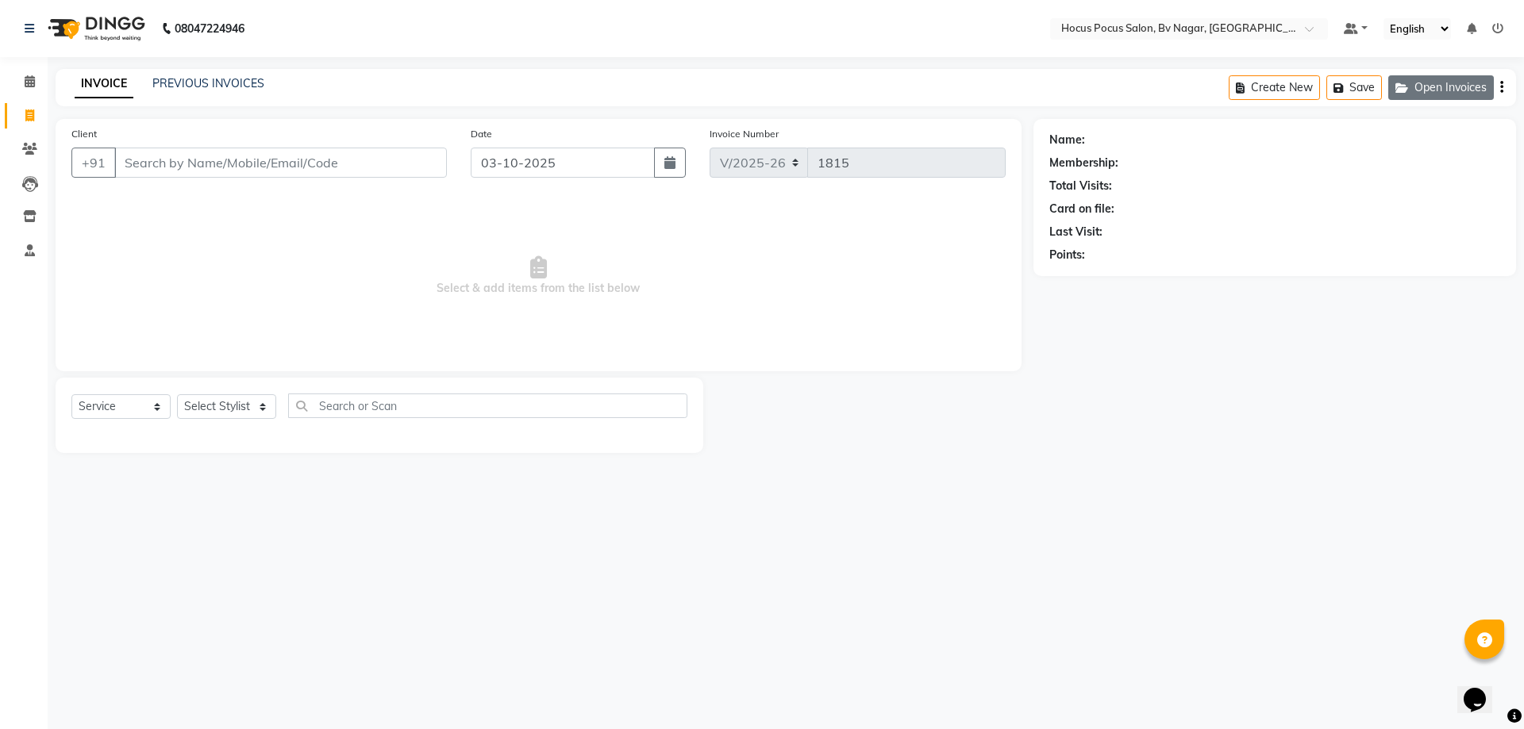
click at [1444, 82] on button "Open Invoices" at bounding box center [1441, 87] width 106 height 25
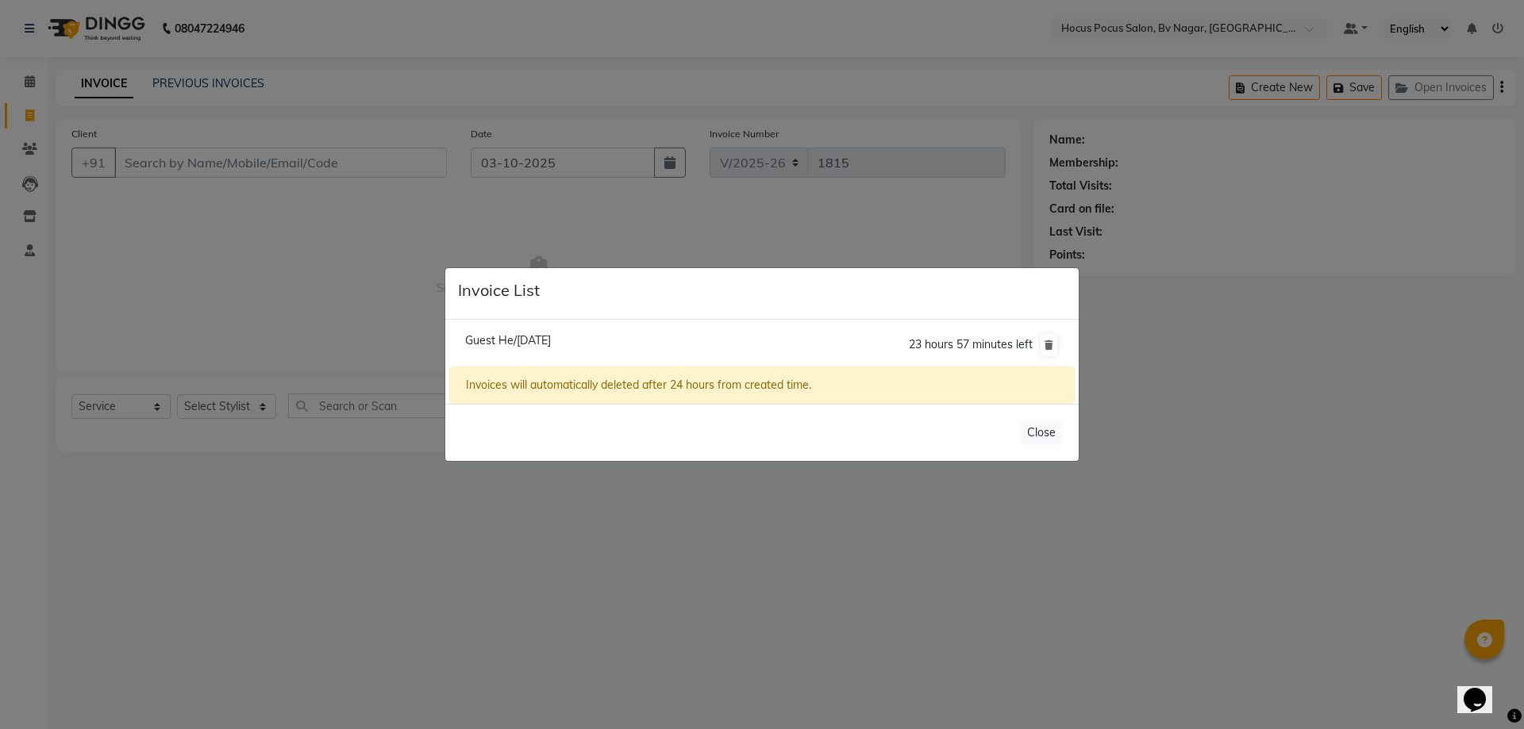
click at [644, 390] on div "Invoices will automatically deleted after 24 hours from created time." at bounding box center [761, 385] width 625 height 37
click at [530, 340] on span "Guest He/03 October 2025" at bounding box center [508, 340] width 86 height 14
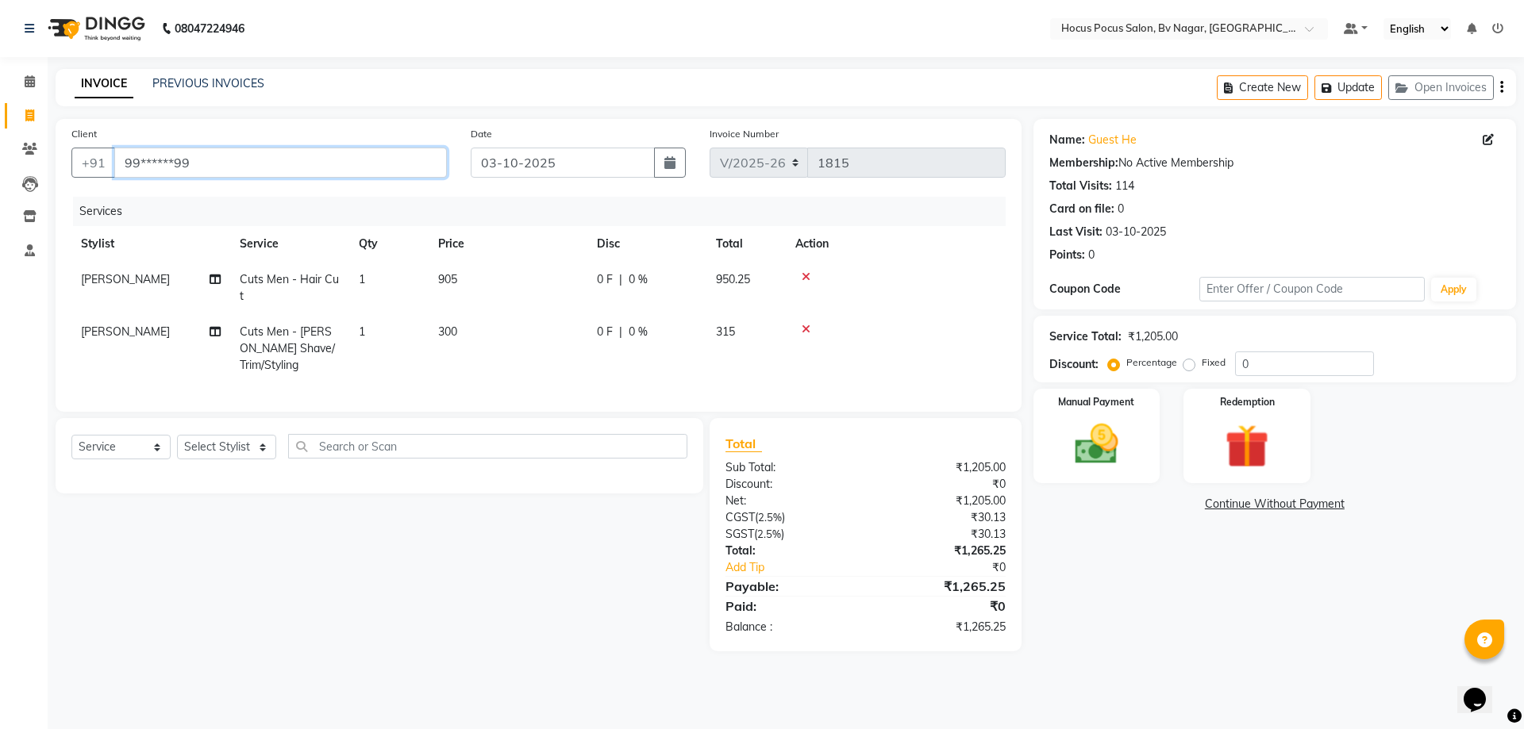
click at [290, 166] on input "99******99" at bounding box center [280, 163] width 333 height 30
type input "9"
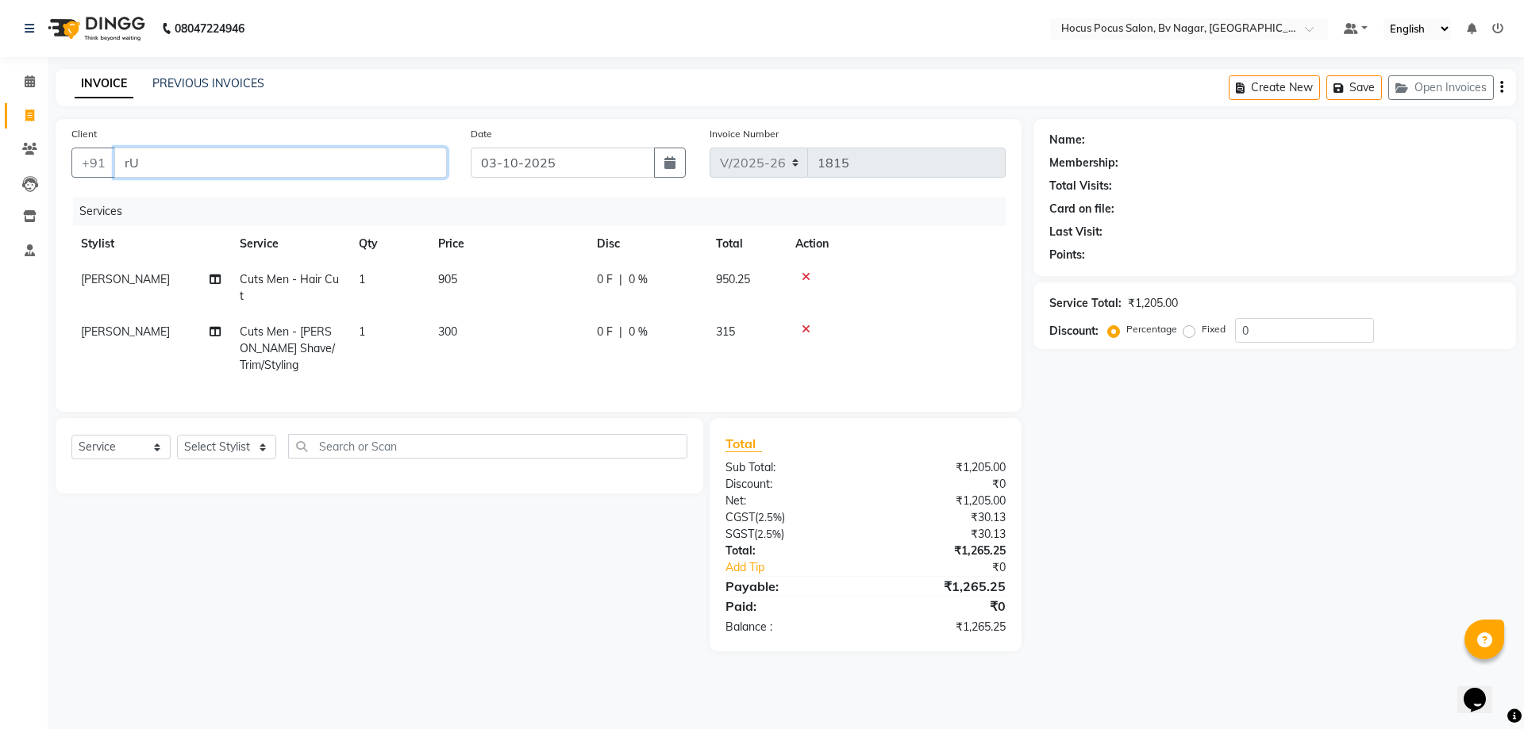
type input "r"
type input "R"
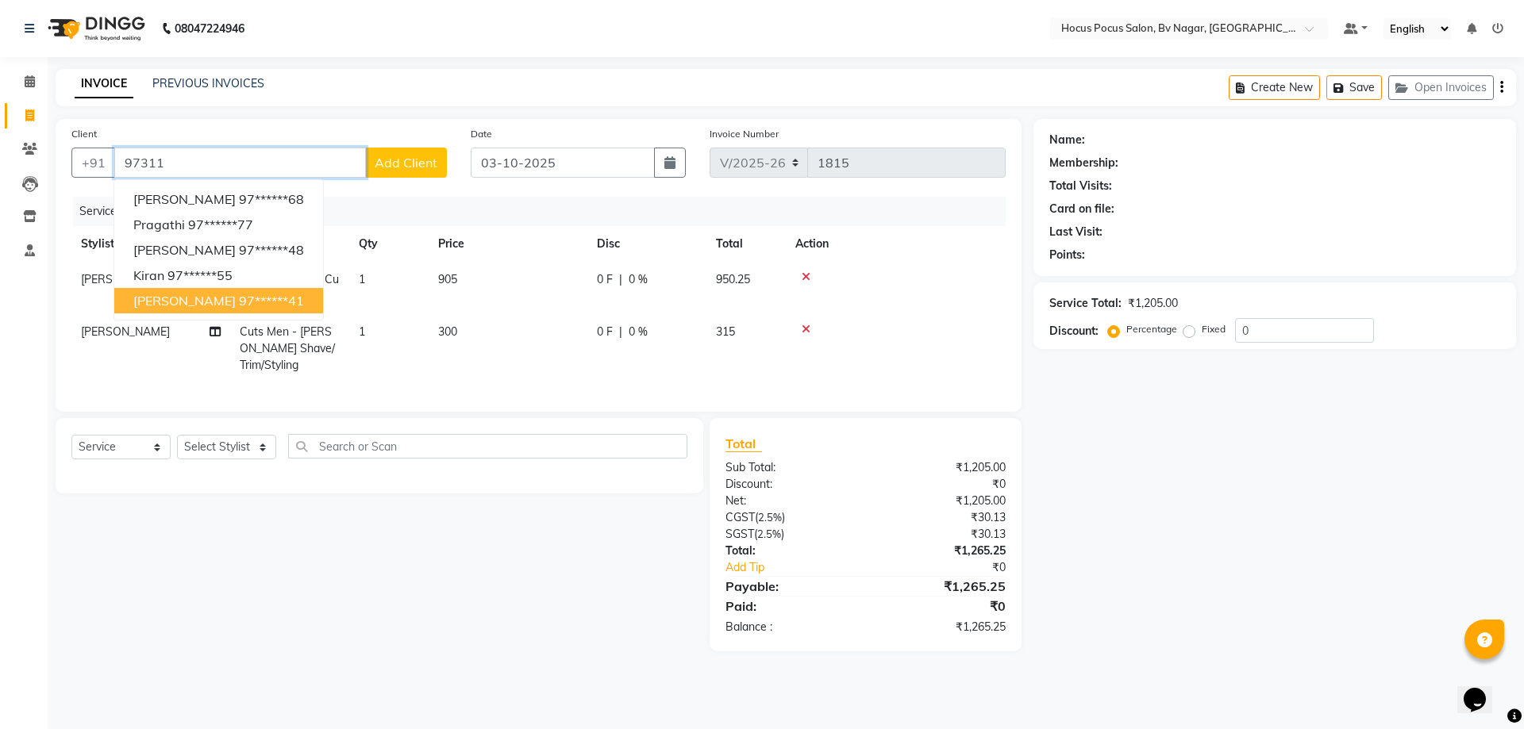
click at [179, 302] on button "Revathi 97******41" at bounding box center [218, 300] width 209 height 25
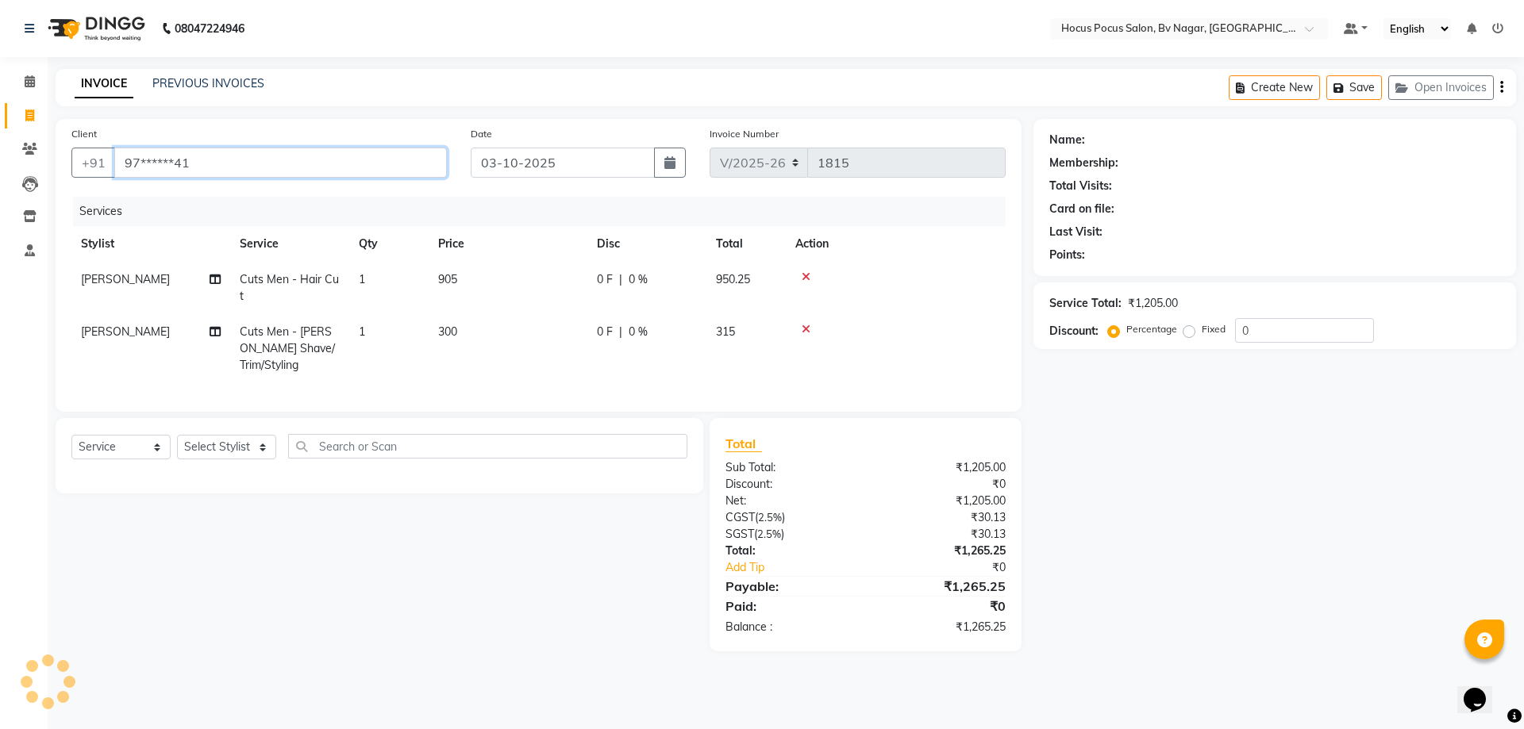
type input "97******41"
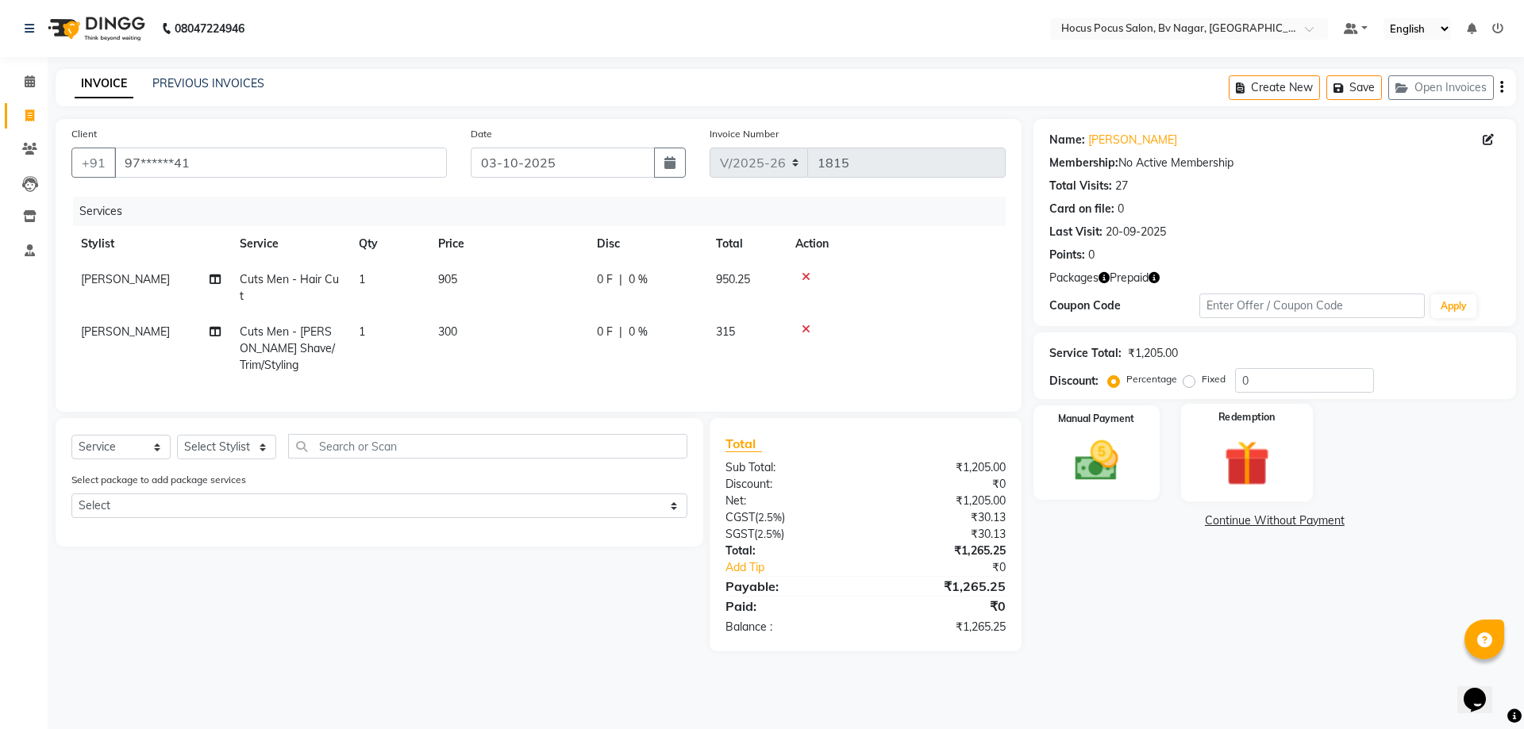
click at [1224, 445] on img at bounding box center [1247, 463] width 74 height 56
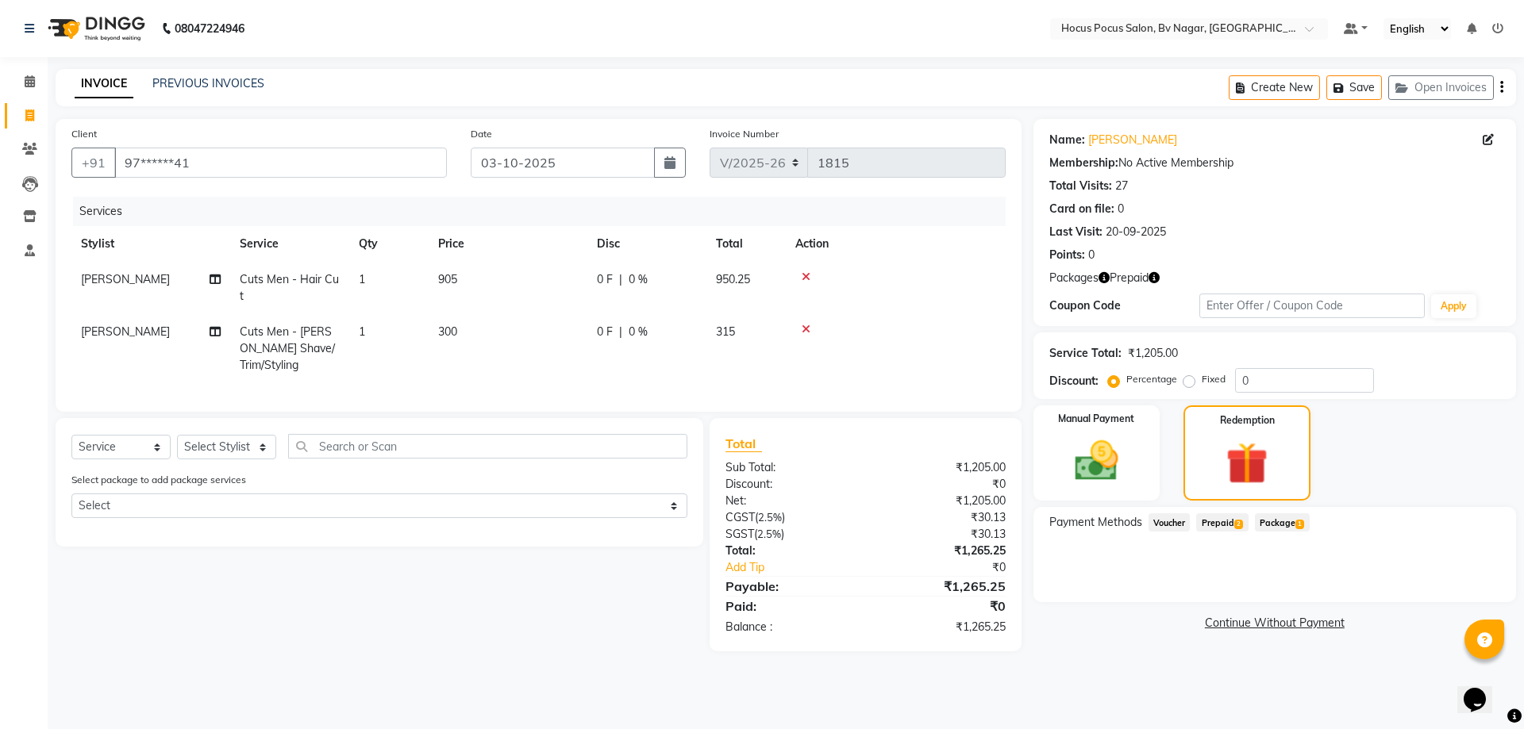
click at [1215, 522] on span "Prepaid 2" at bounding box center [1222, 523] width 52 height 18
click at [1181, 622] on div "15K Membership (₹2,360.00) Expiry: 21-05-2027 1265.25 Add" at bounding box center [1274, 630] width 451 height 31
click at [1185, 629] on span "15K Membership (₹2,360.00)" at bounding box center [1128, 630] width 145 height 17
click at [1168, 521] on span "Voucher" at bounding box center [1169, 523] width 42 height 18
click at [1230, 521] on span "Prepaid 2" at bounding box center [1222, 523] width 52 height 18
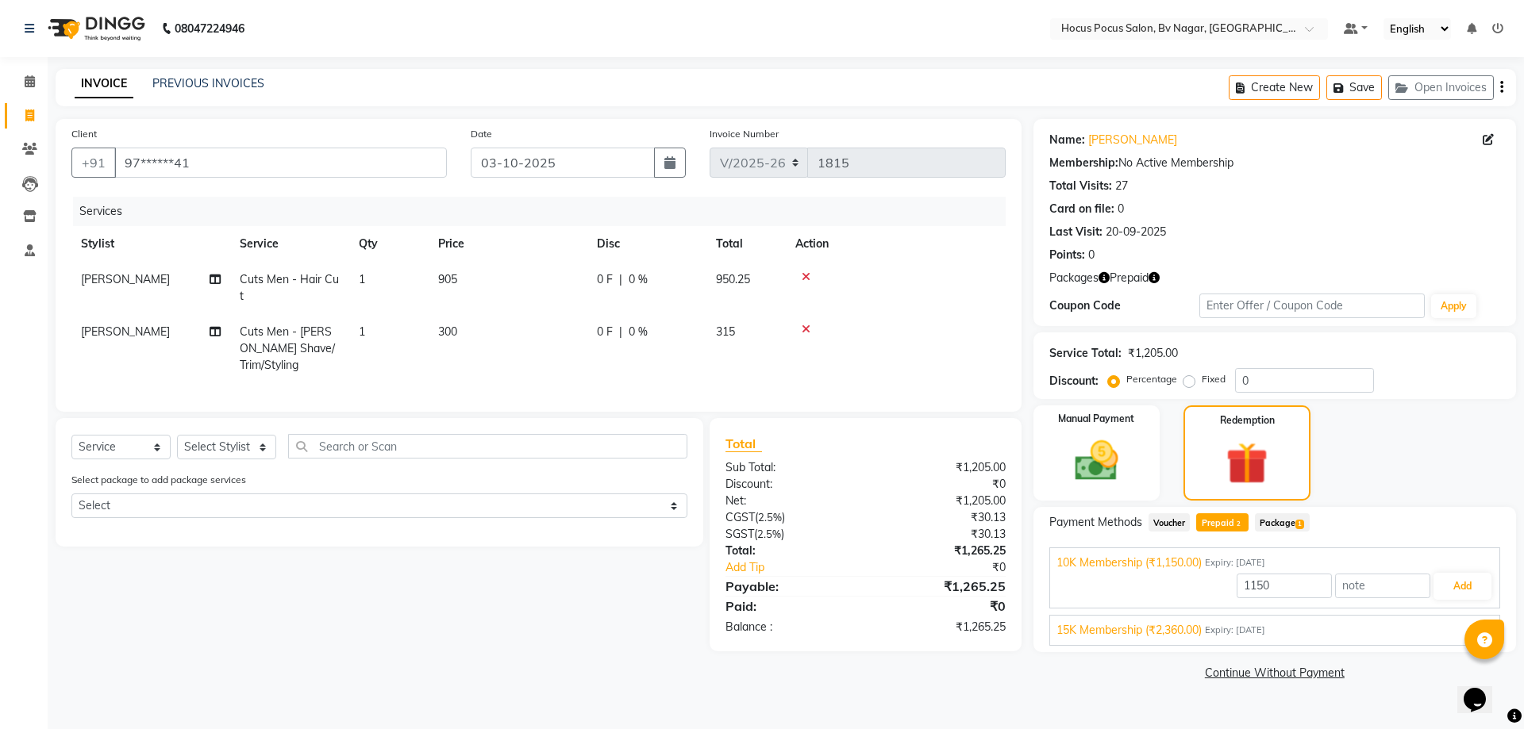
click at [1151, 628] on span "15K Membership (₹2,360.00)" at bounding box center [1128, 630] width 145 height 17
click at [1452, 620] on button "Add" at bounding box center [1462, 623] width 58 height 27
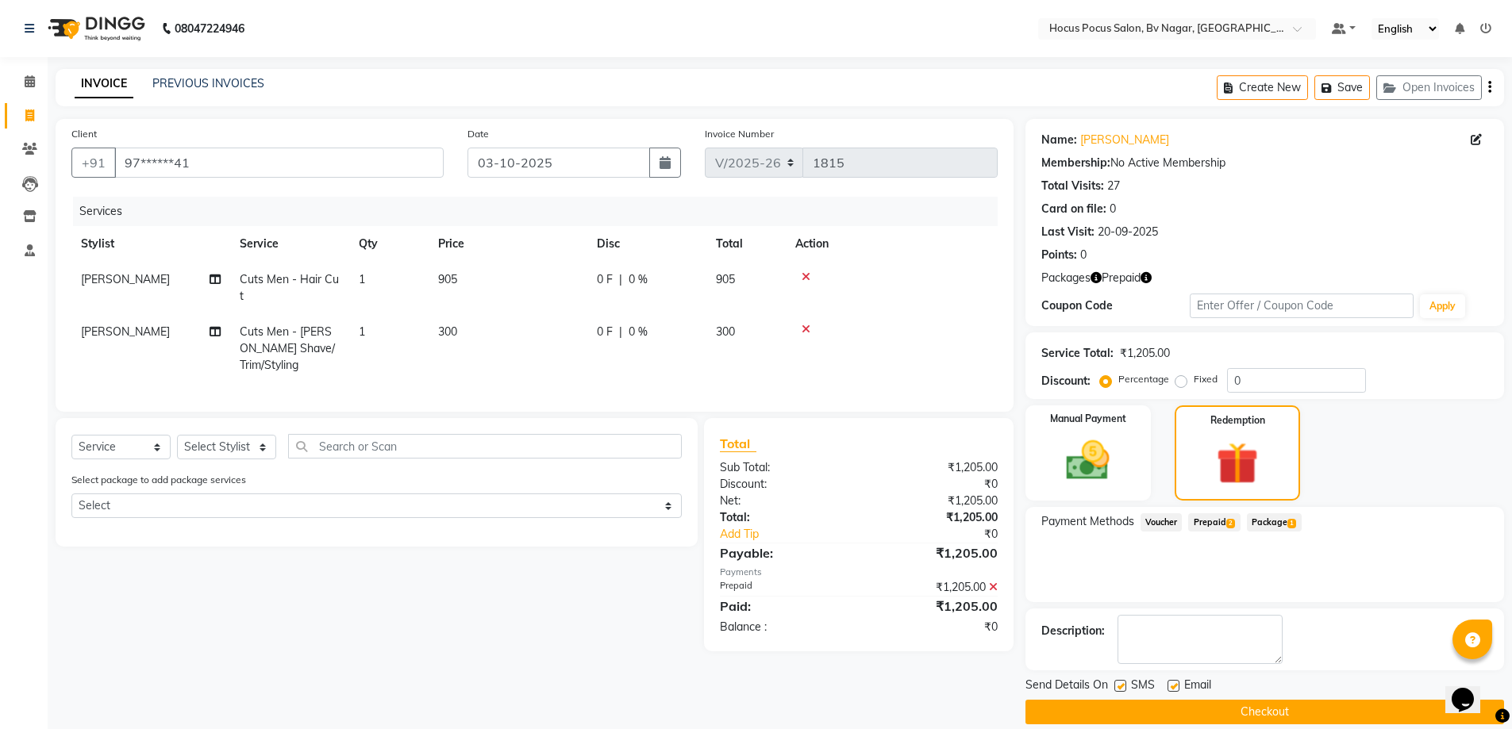
click at [1122, 685] on label at bounding box center [1120, 686] width 12 height 12
click at [1122, 685] on input "checkbox" at bounding box center [1119, 687] width 10 height 10
checkbox input "false"
click at [1141, 710] on button "Checkout" at bounding box center [1264, 712] width 479 height 25
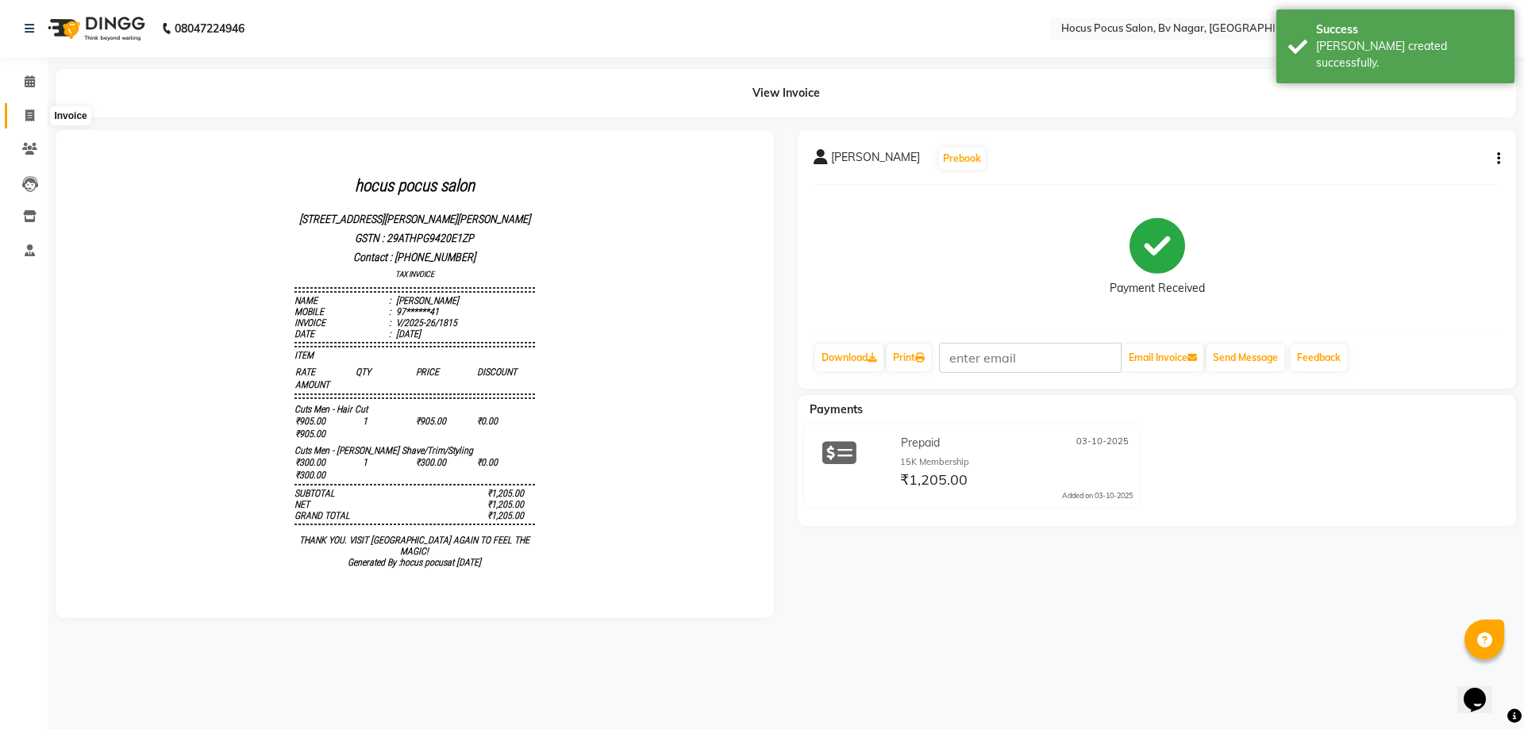
click at [21, 115] on span at bounding box center [30, 116] width 28 height 18
select select "service"
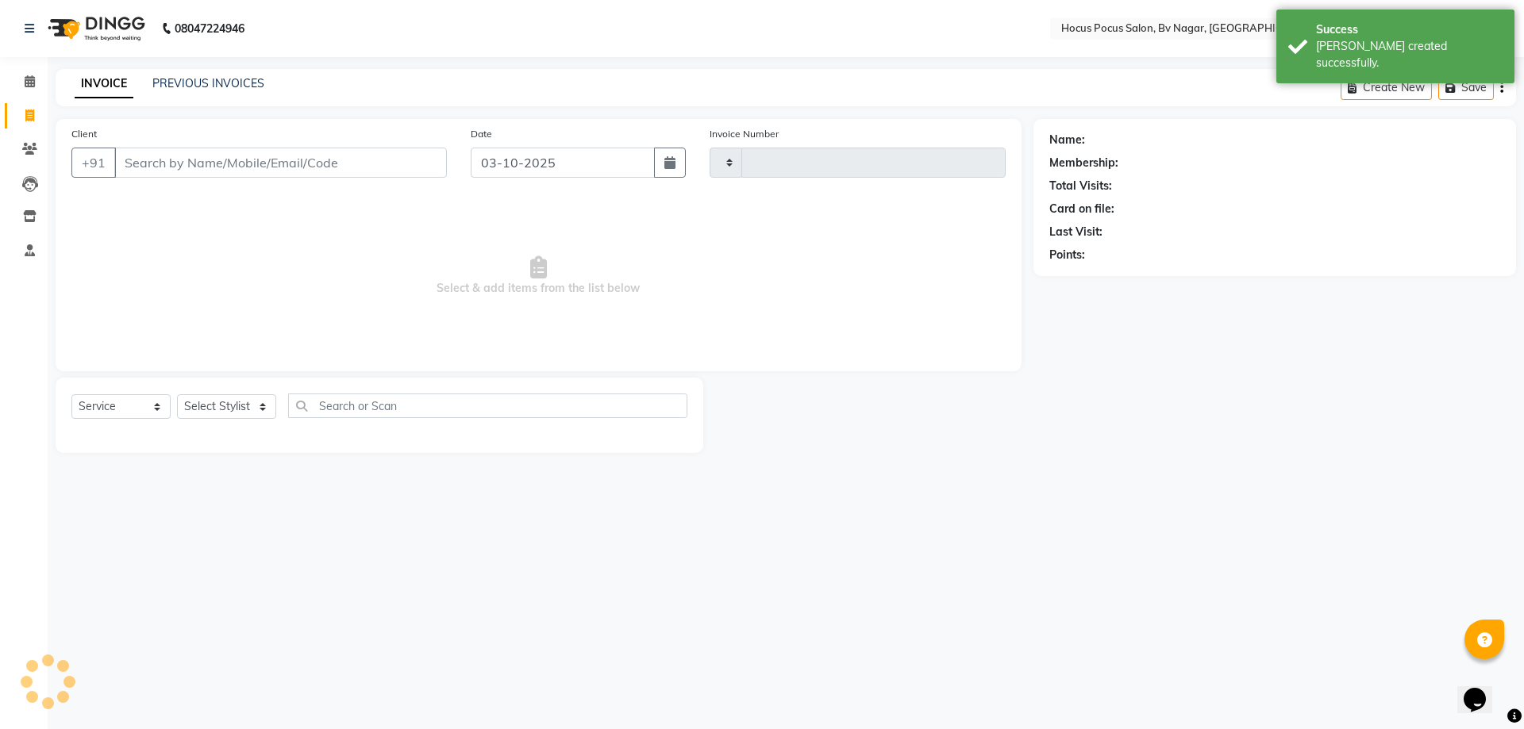
type input "1816"
select select "6056"
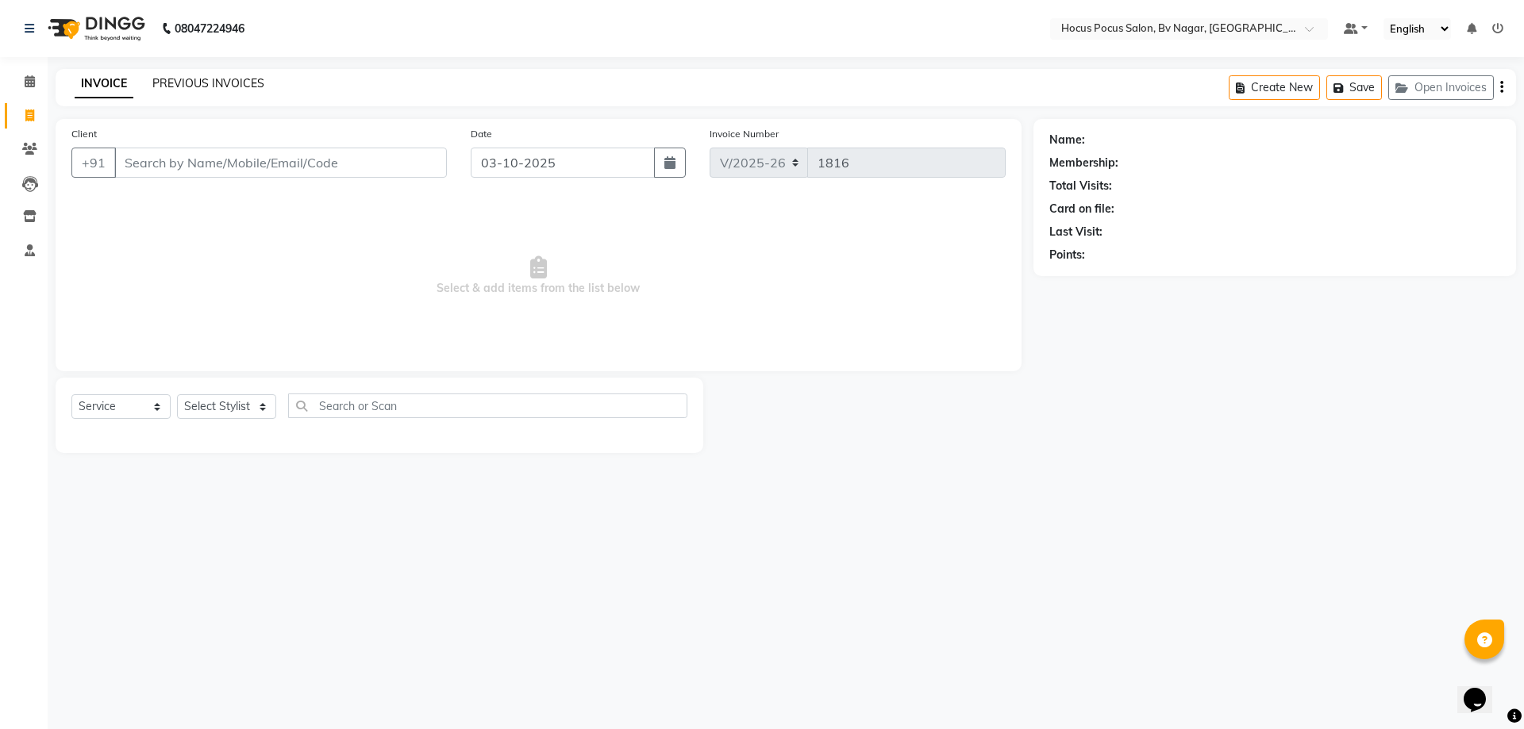
click at [209, 82] on link "PREVIOUS INVOICES" at bounding box center [208, 83] width 112 height 14
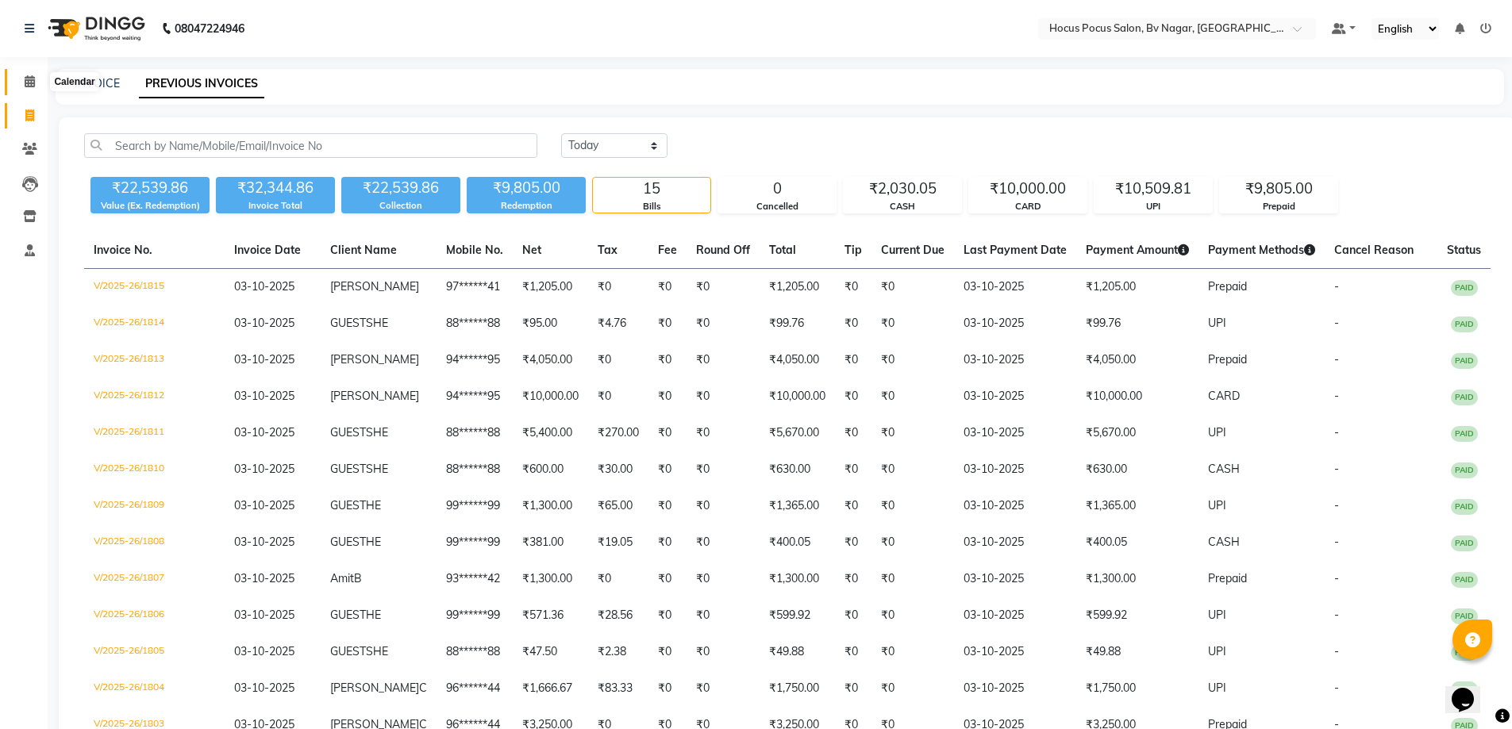
click at [20, 78] on span at bounding box center [30, 82] width 28 height 18
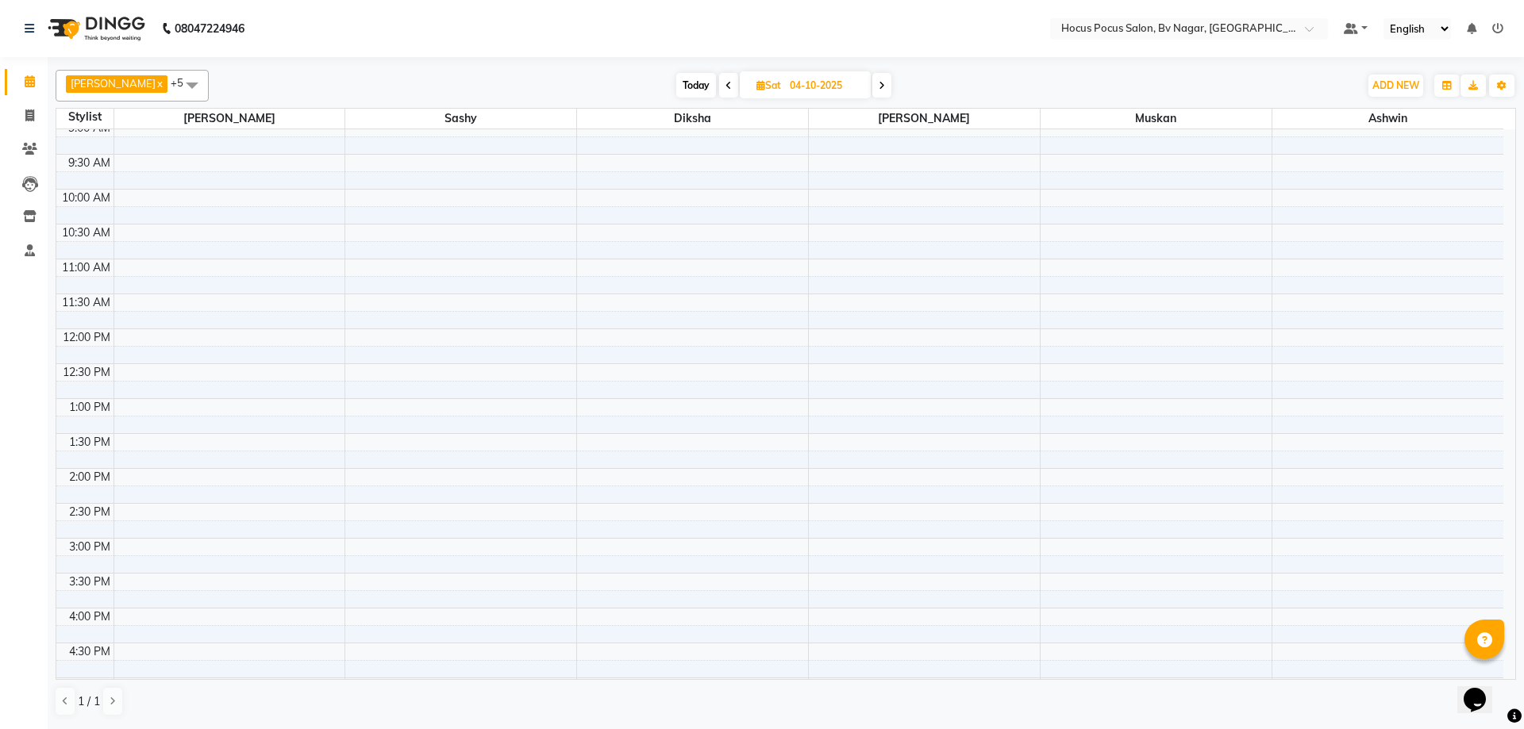
scroll to position [79, 0]
click at [725, 87] on icon at bounding box center [728, 86] width 6 height 10
type input "03-10-2025"
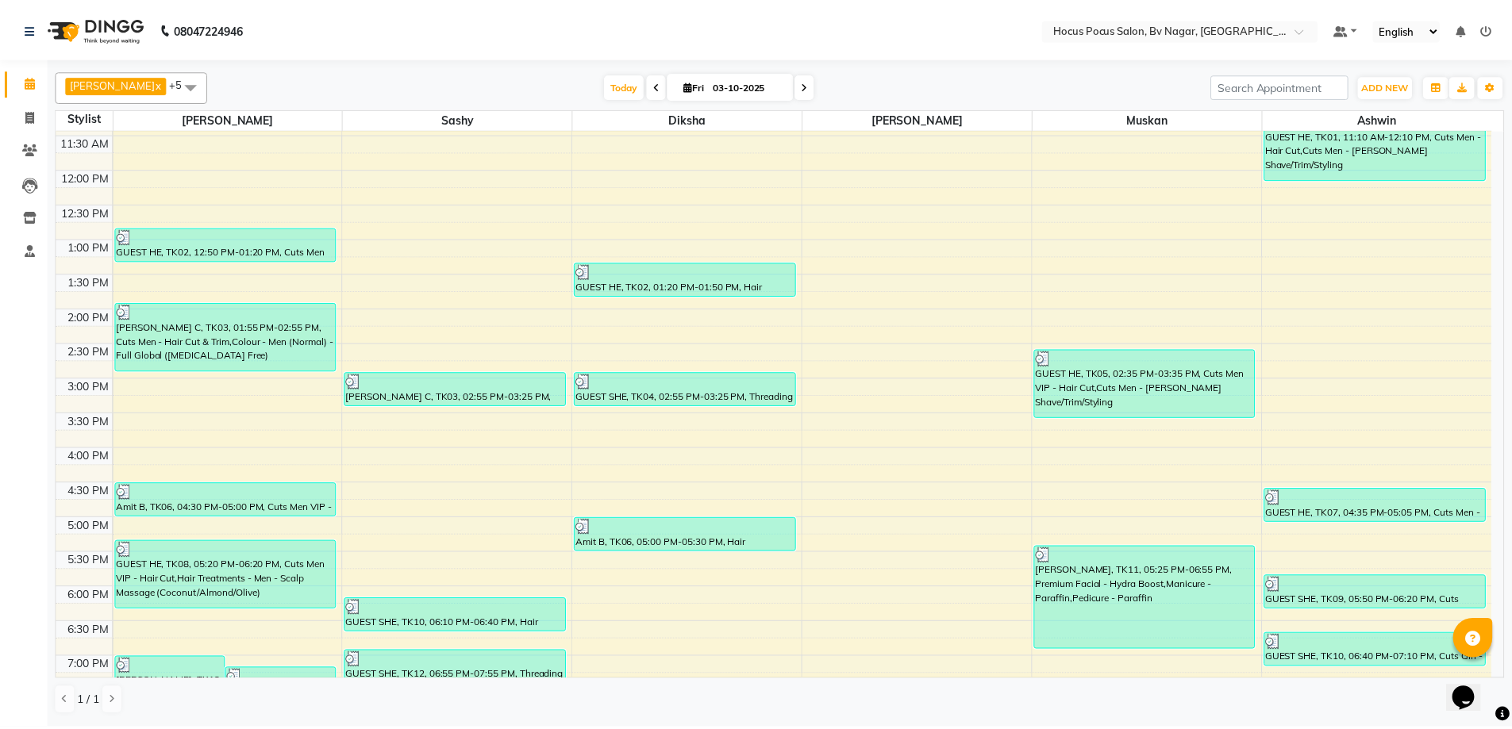
scroll to position [198, 0]
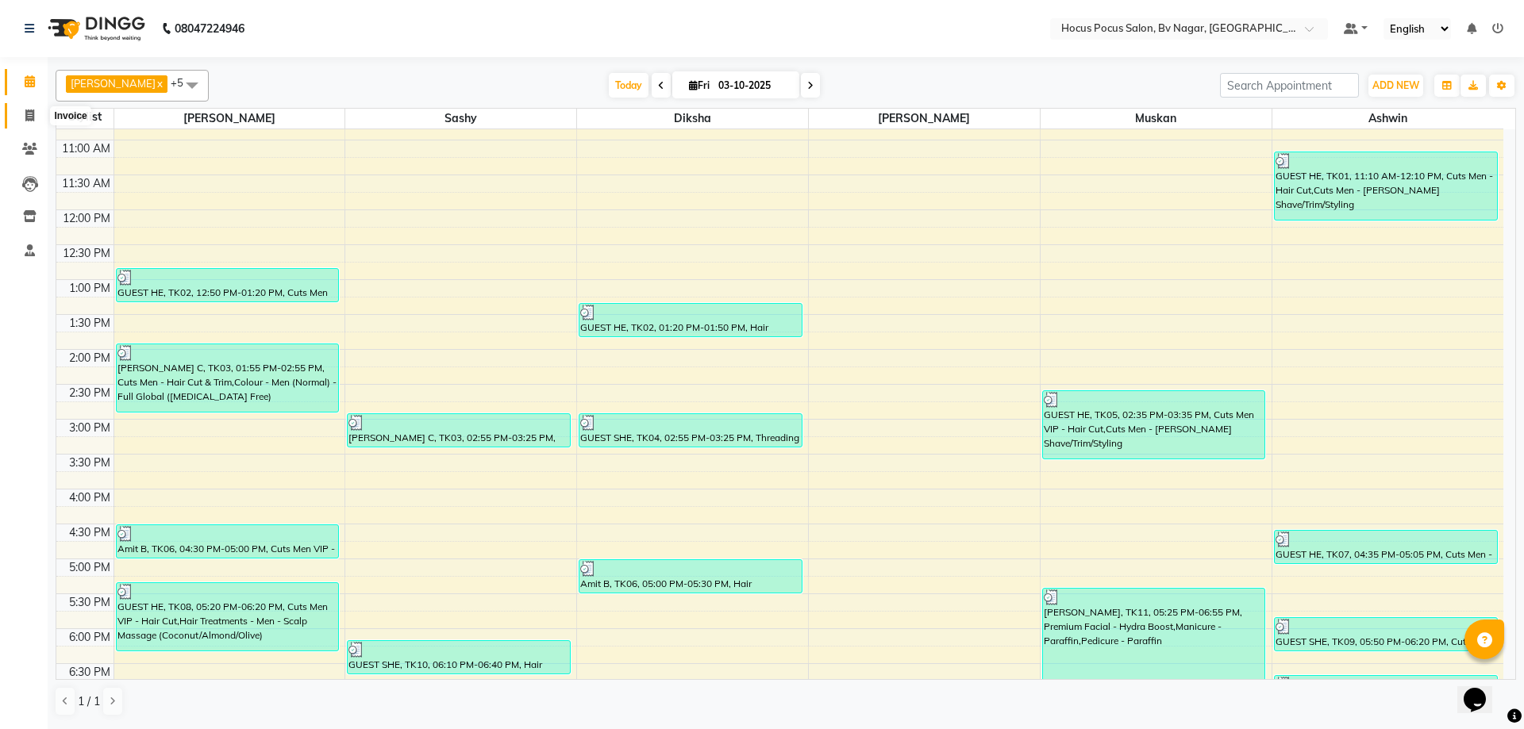
click at [24, 117] on span at bounding box center [30, 116] width 28 height 18
select select "service"
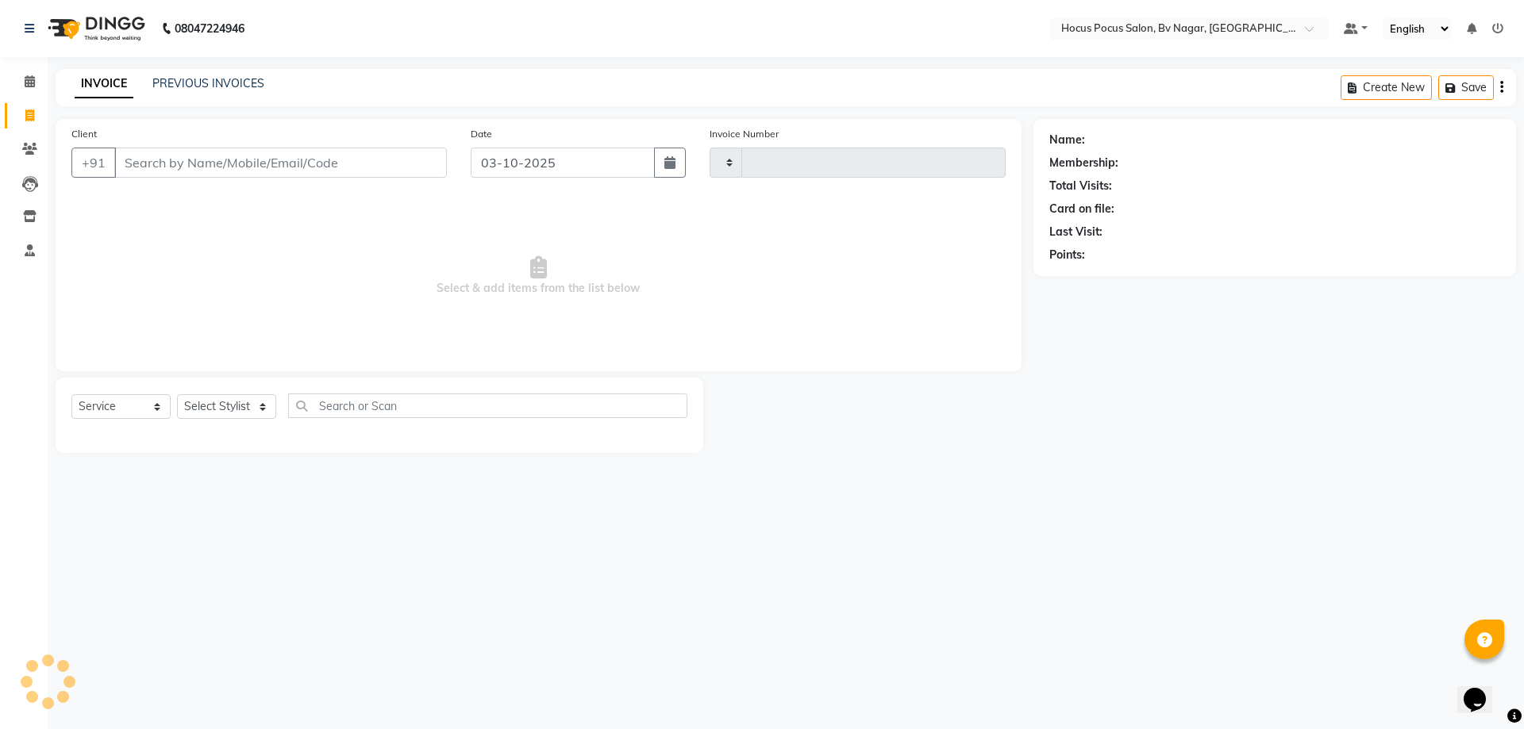
type input "1816"
select select "6056"
click at [247, 81] on link "PREVIOUS INVOICES" at bounding box center [208, 83] width 112 height 14
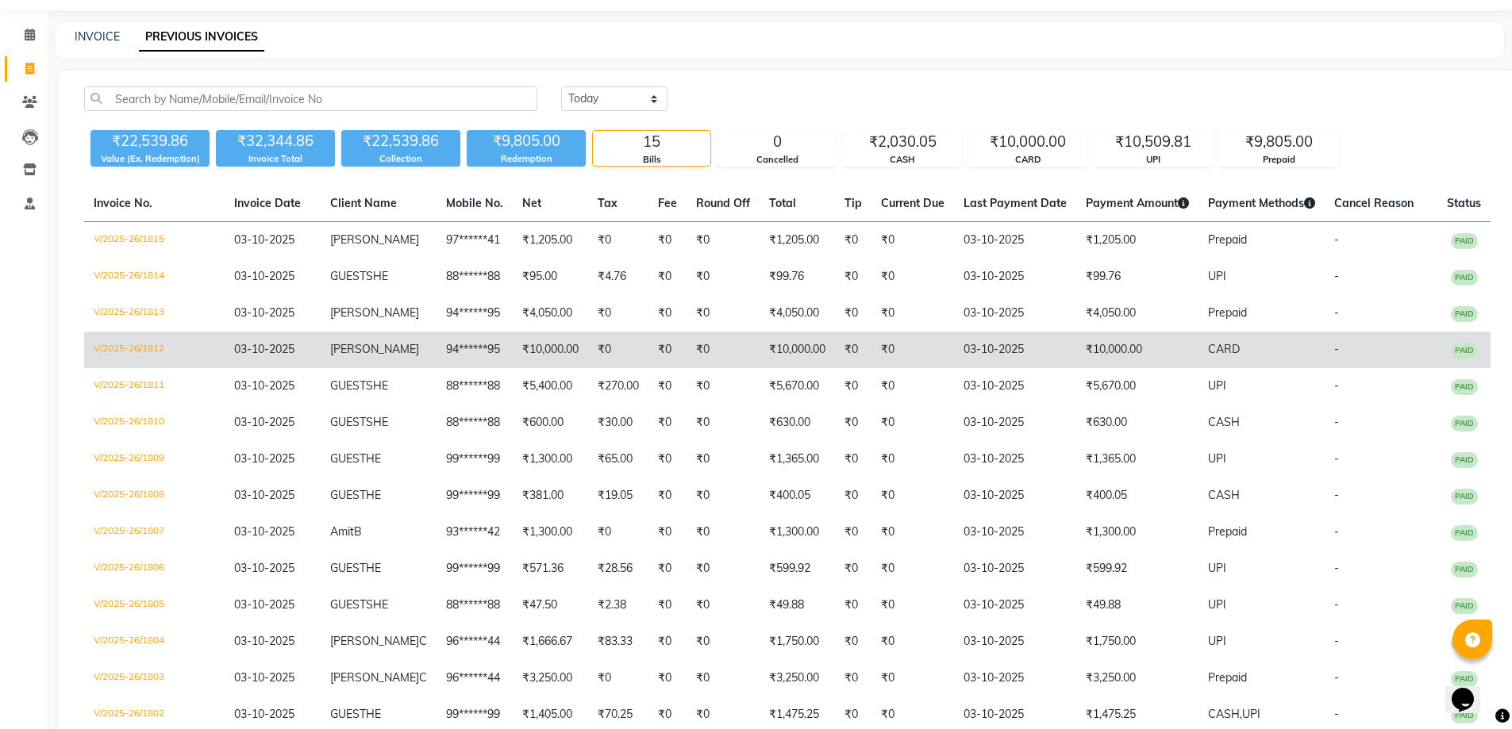
scroll to position [206, 0]
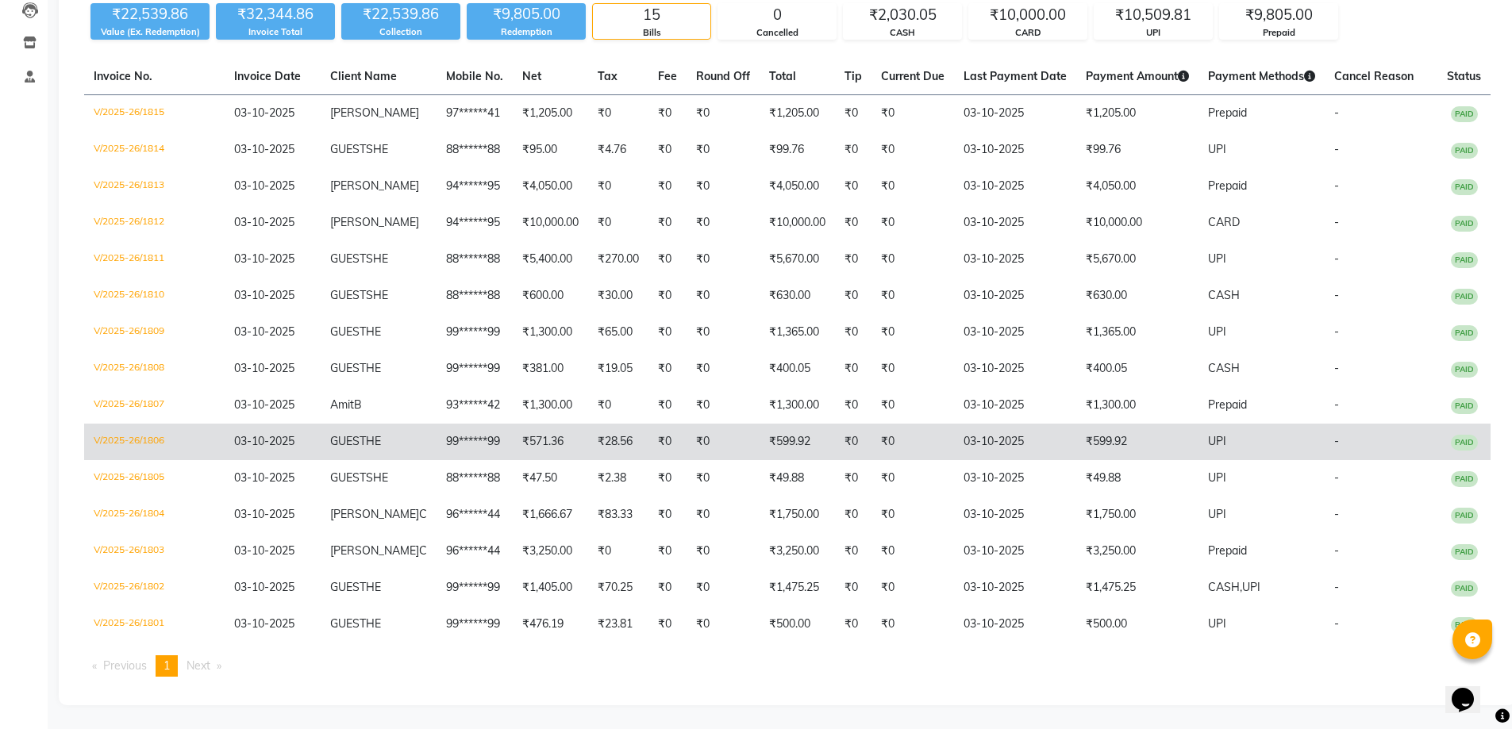
click at [1121, 439] on td "₹599.92" at bounding box center [1137, 442] width 122 height 37
click at [1079, 435] on td "₹599.92" at bounding box center [1137, 442] width 122 height 37
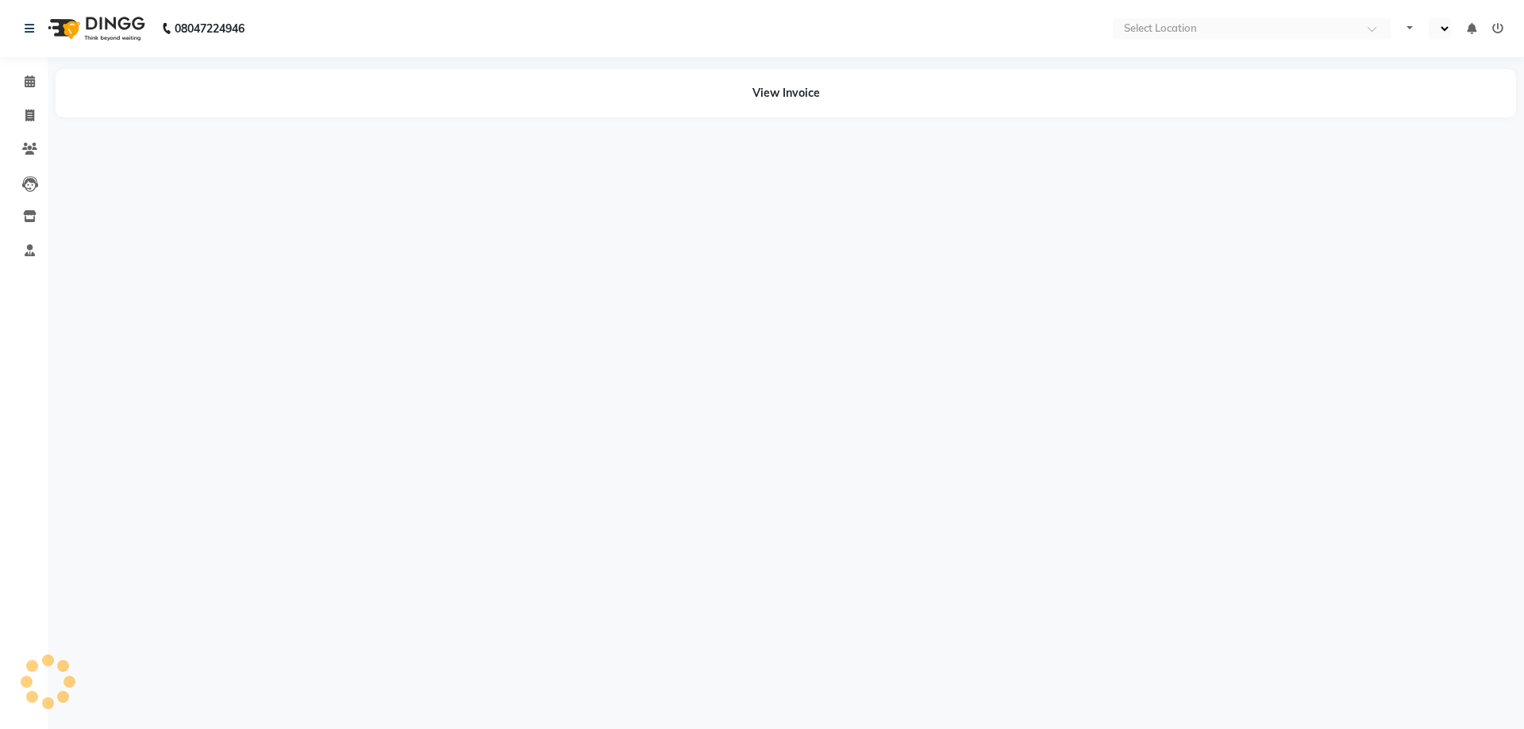
select select "en"
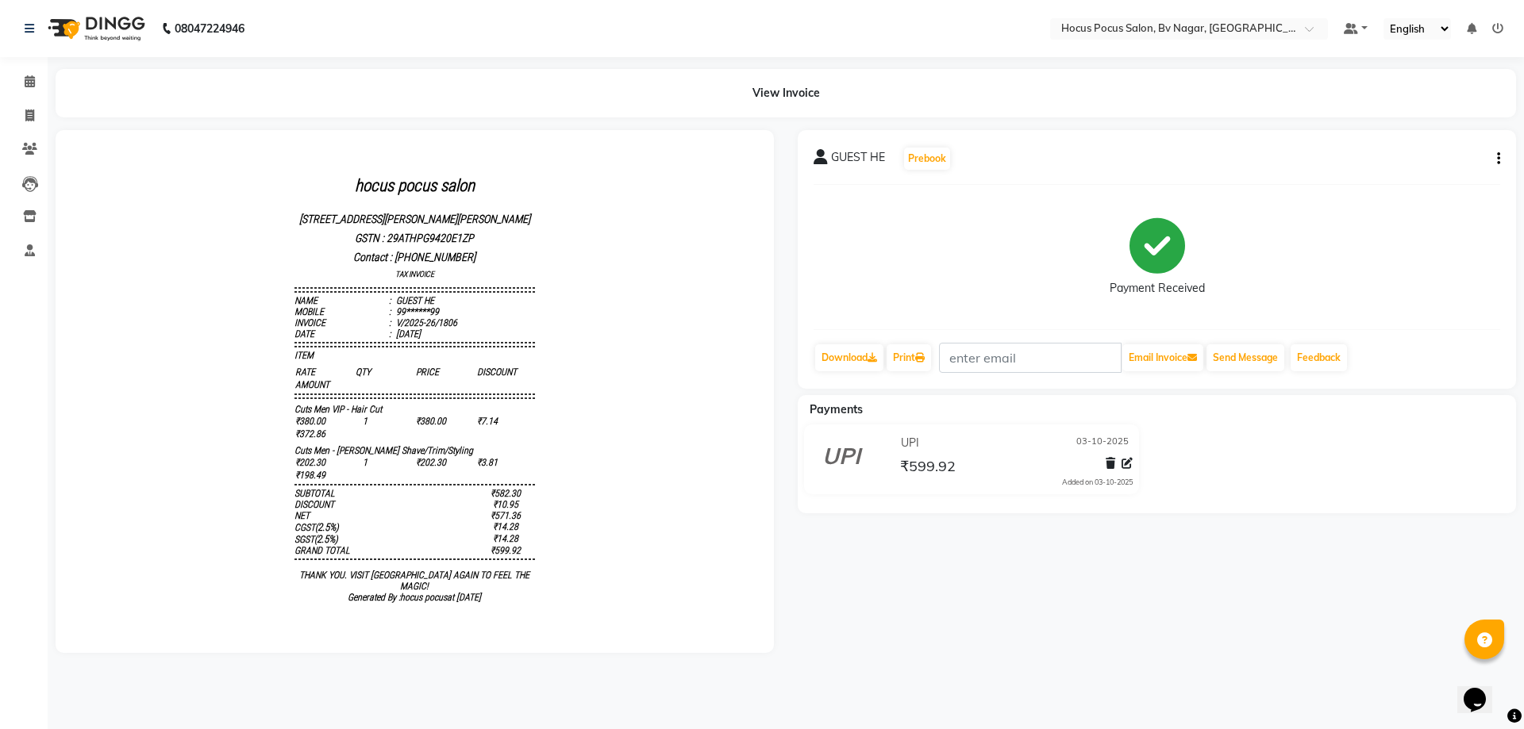
click at [1499, 159] on icon "button" at bounding box center [1498, 159] width 3 height 1
click at [1456, 146] on div "Edit Invoice" at bounding box center [1438, 149] width 72 height 20
select select "service"
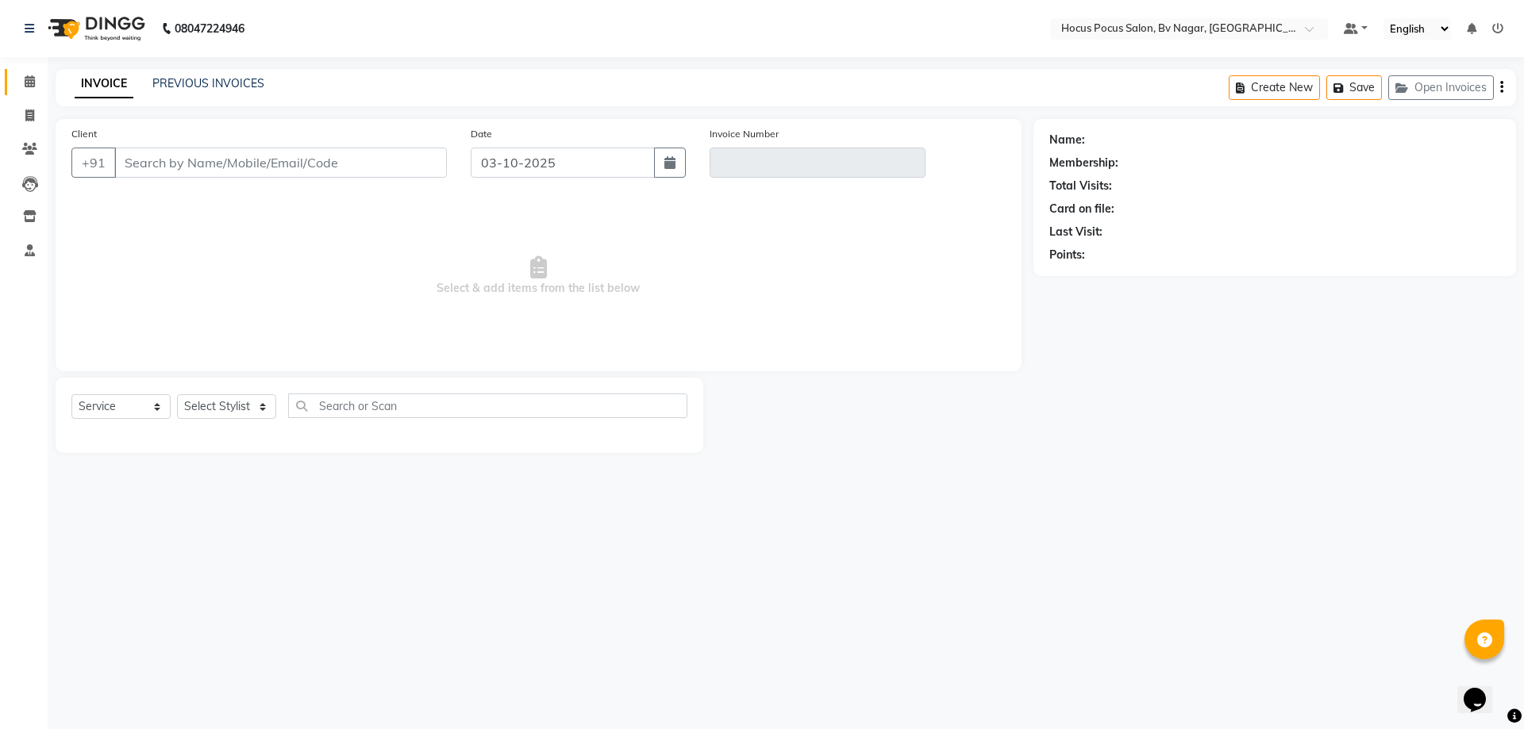
click at [29, 71] on link "Calendar" at bounding box center [24, 82] width 38 height 26
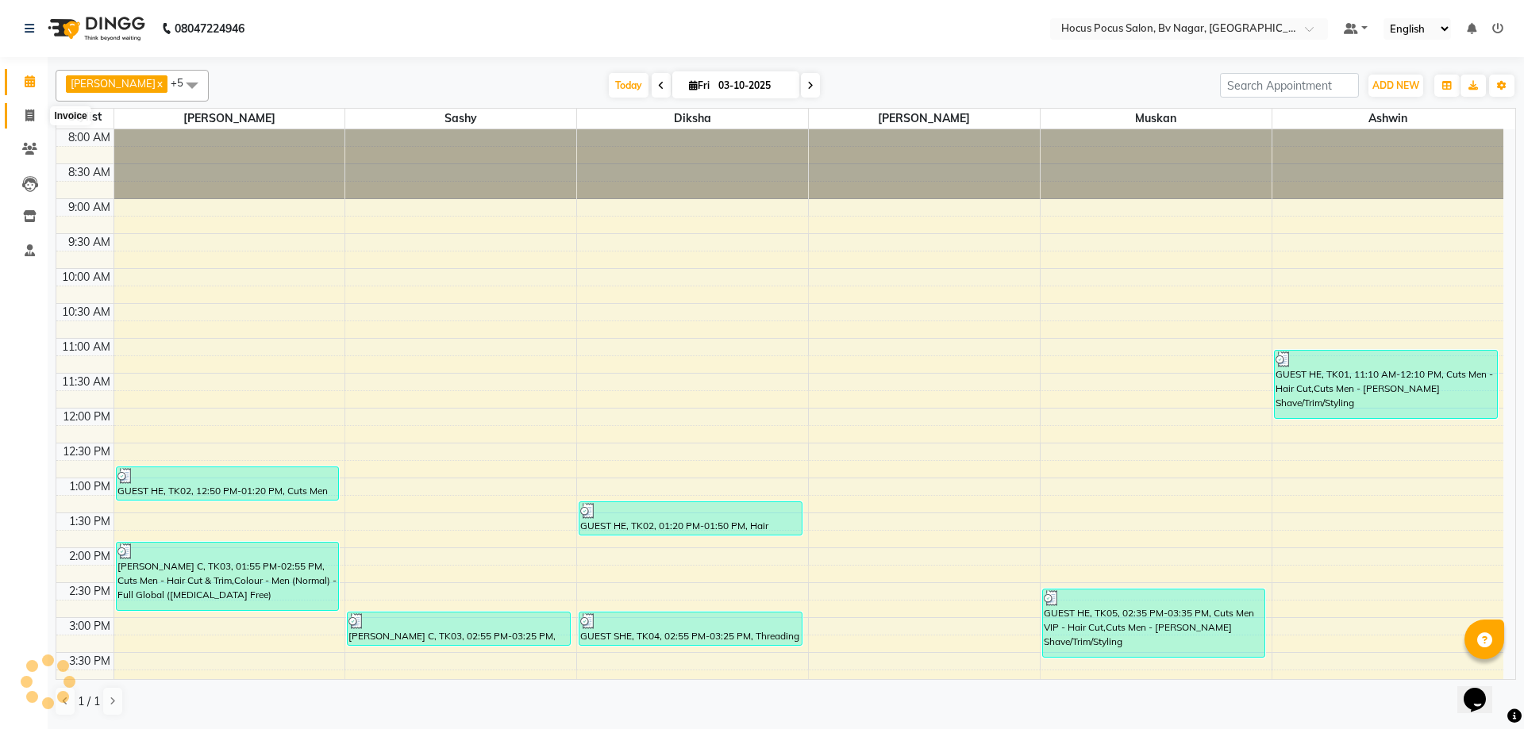
click at [25, 116] on icon at bounding box center [29, 116] width 9 height 12
select select "service"
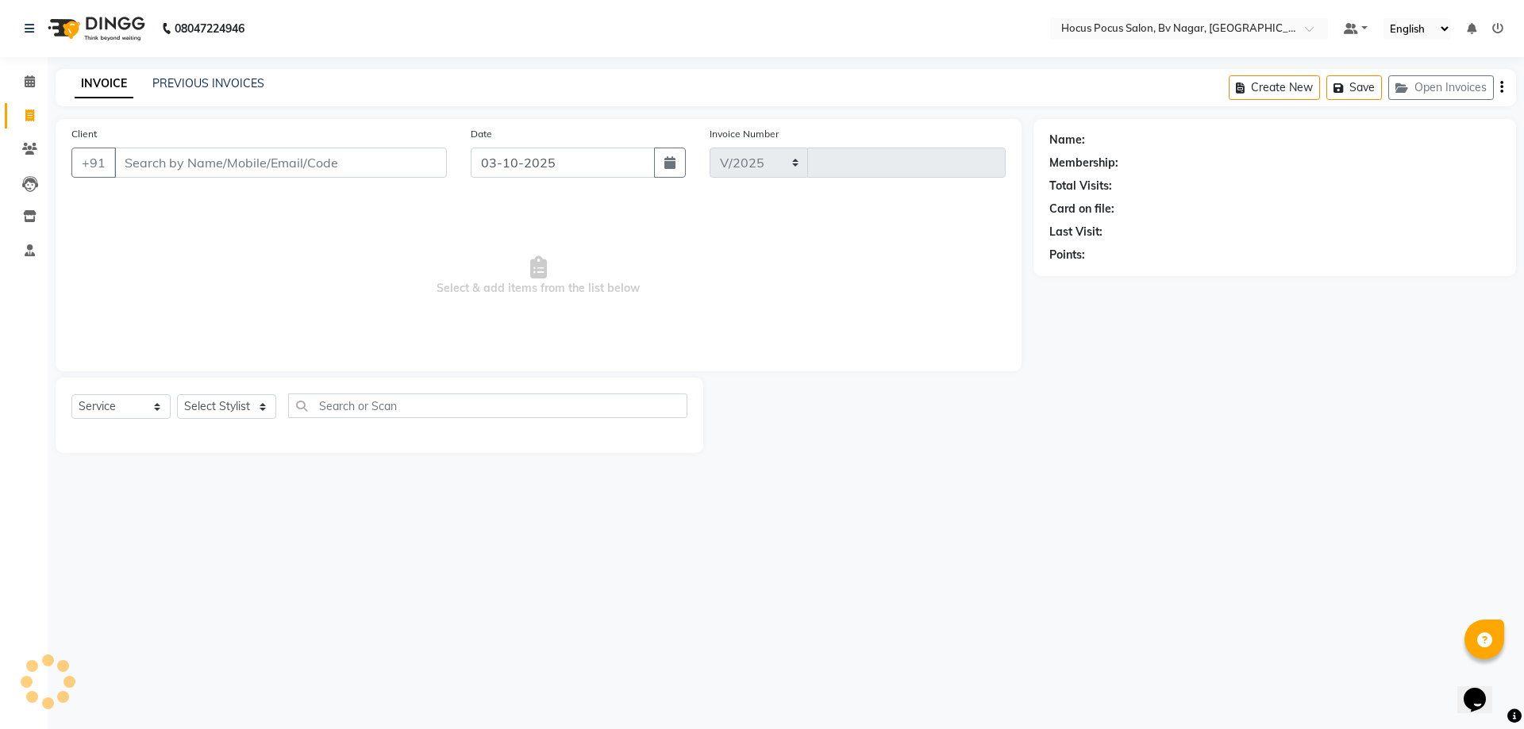
select select "6056"
type input "1816"
click at [175, 79] on link "PREVIOUS INVOICES" at bounding box center [208, 83] width 112 height 14
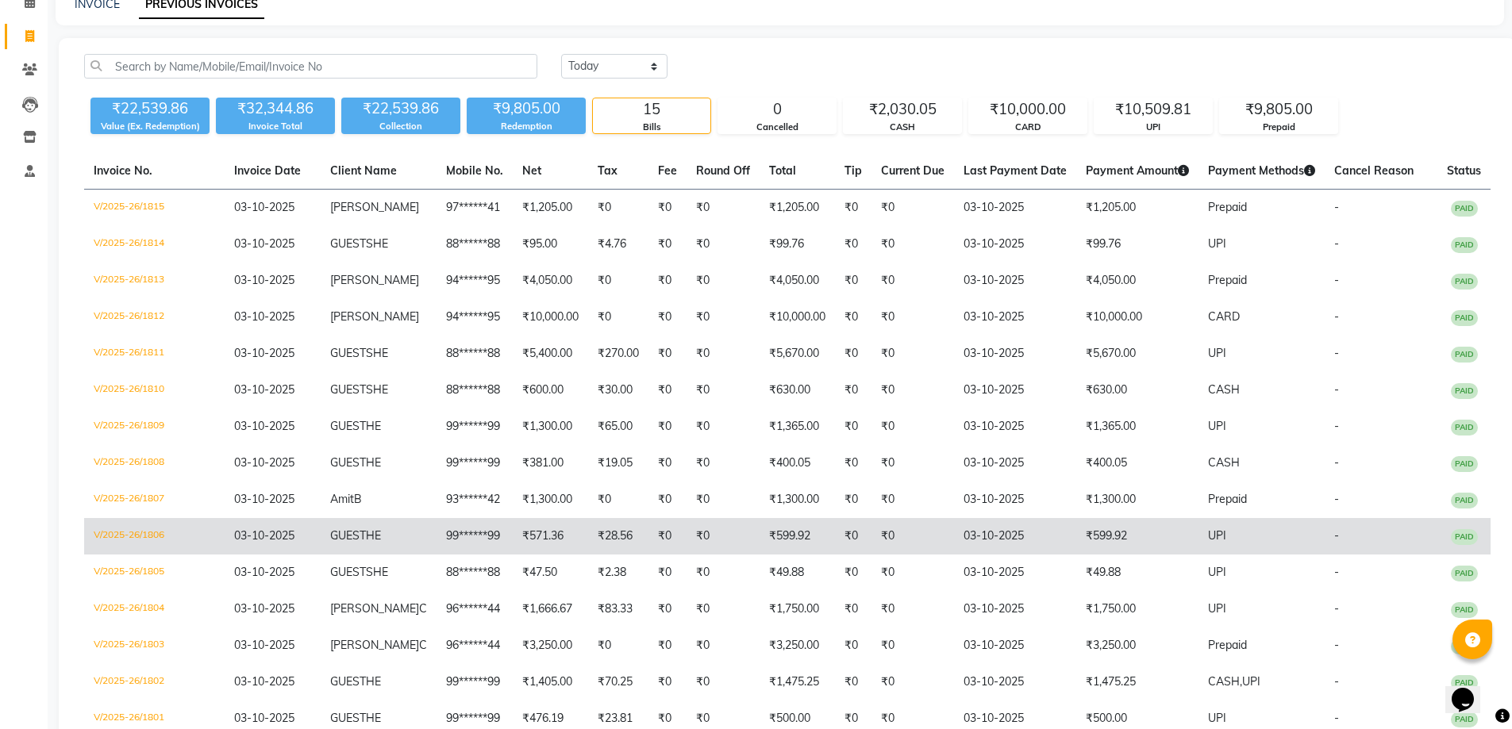
scroll to position [206, 0]
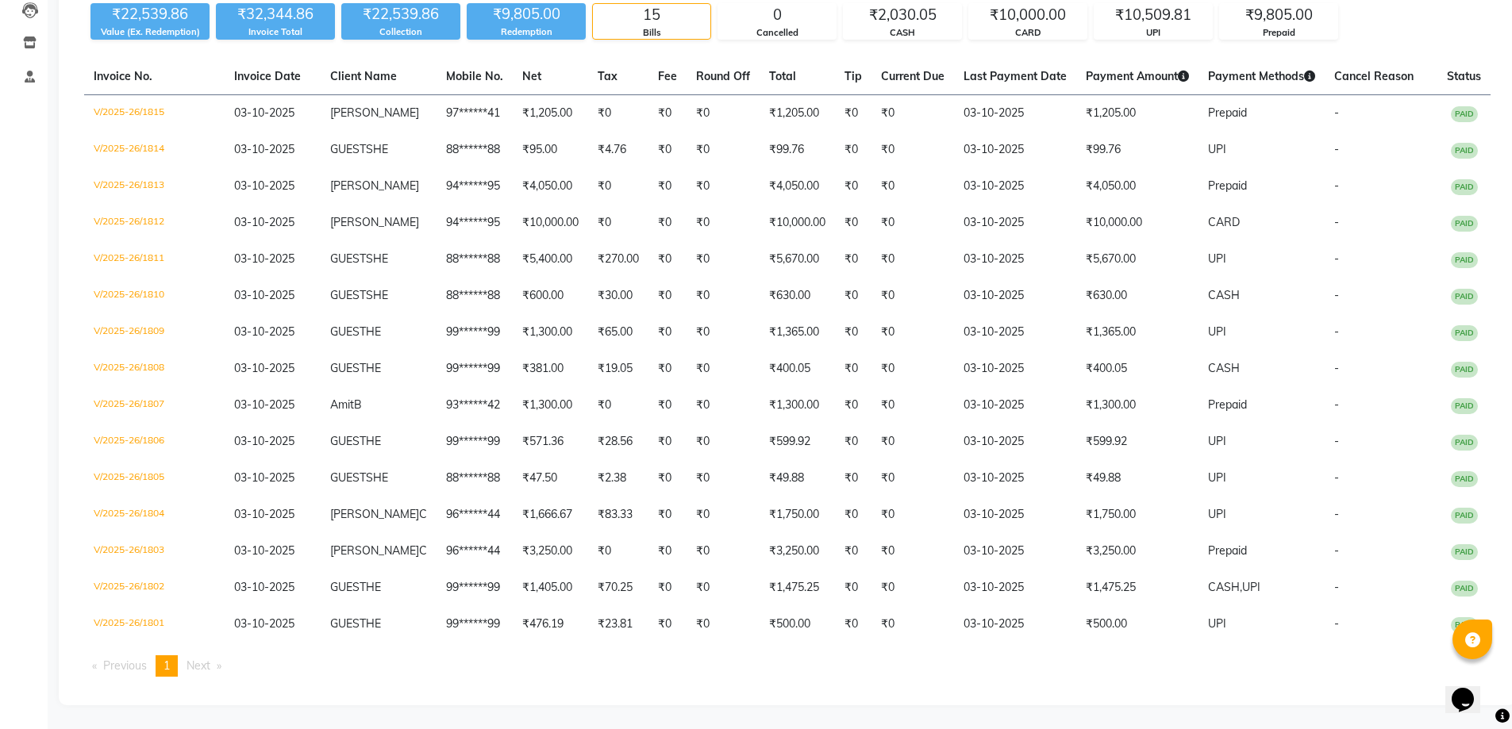
click at [98, 664] on li "Previous page" at bounding box center [119, 666] width 71 height 21
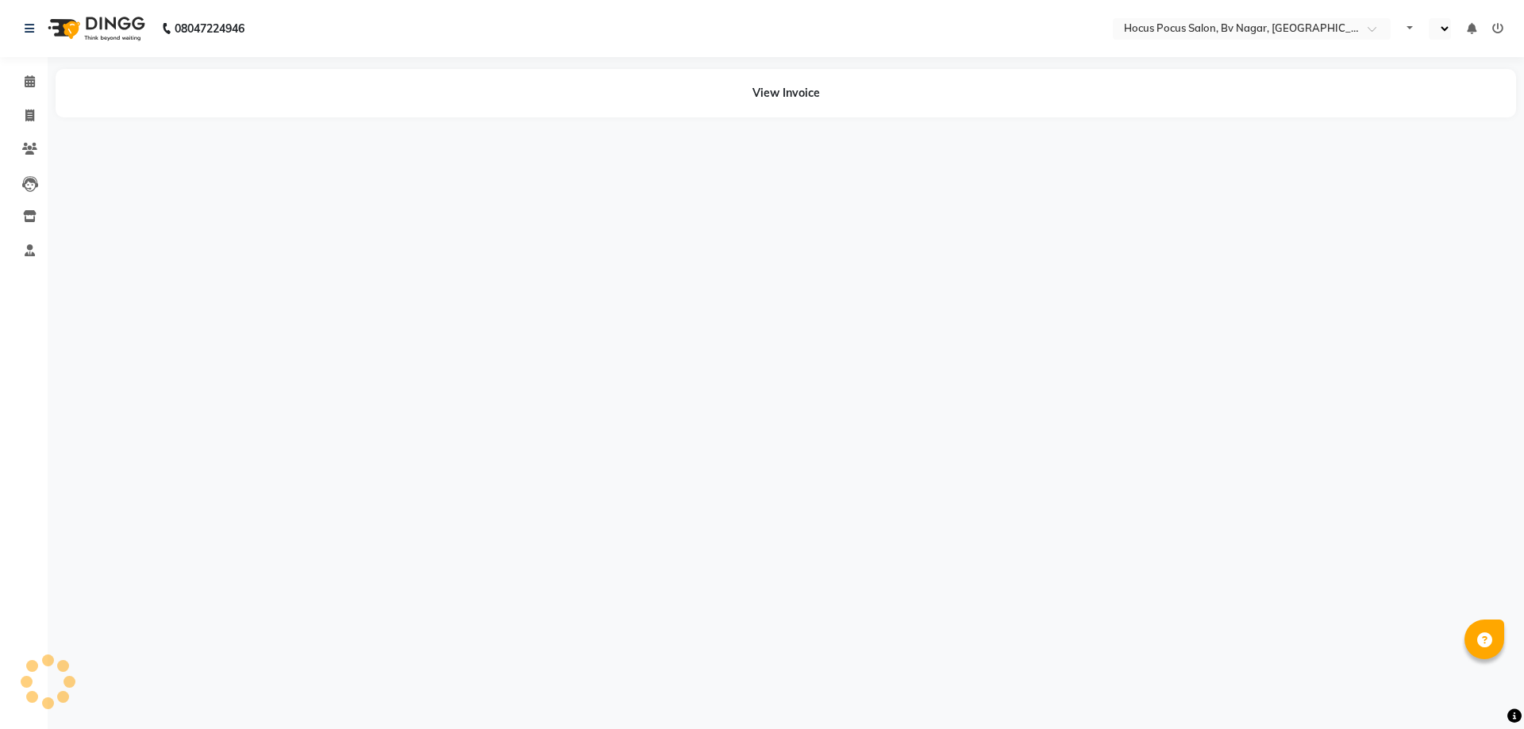
select select "en"
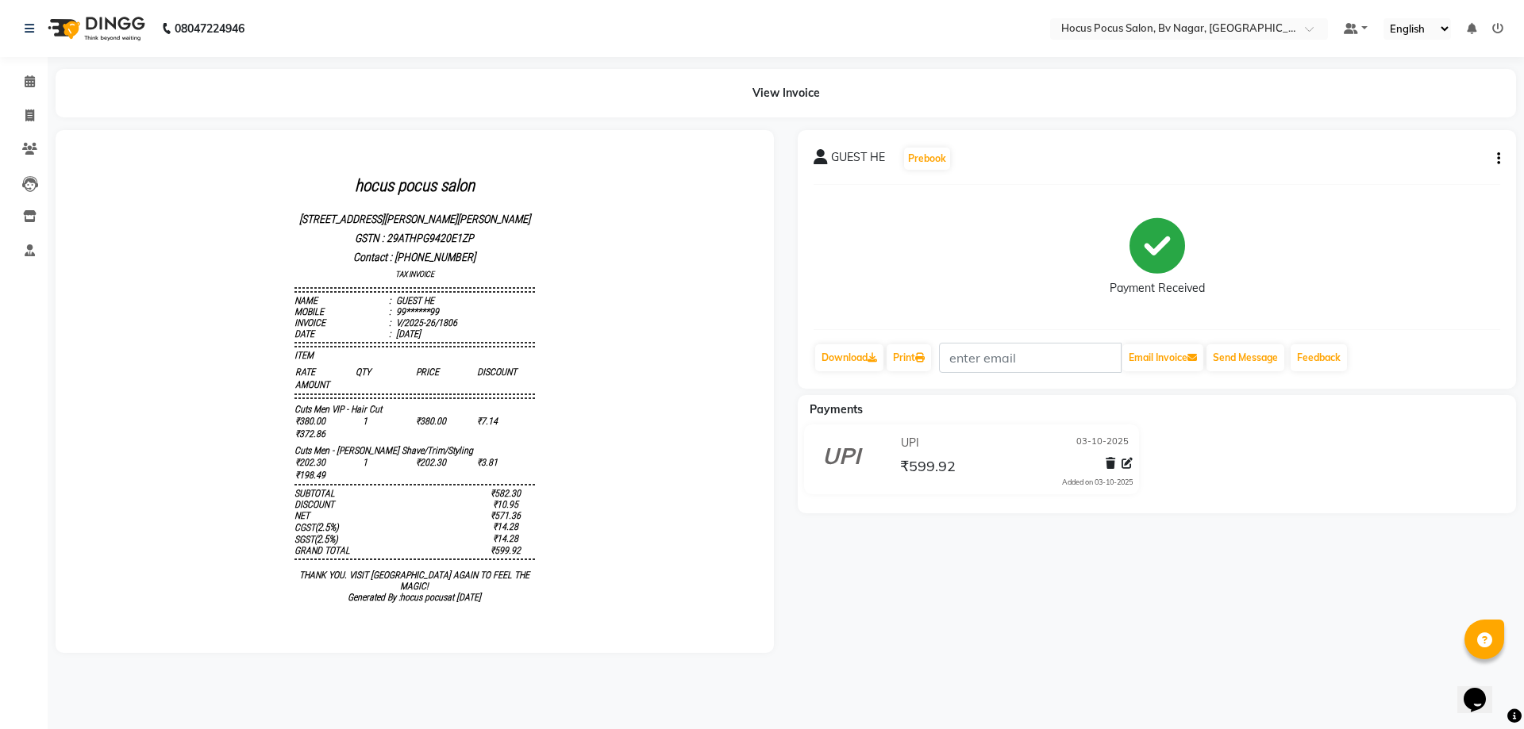
click at [1498, 159] on icon "button" at bounding box center [1498, 159] width 3 height 1
click at [1439, 145] on div "Edit Invoice" at bounding box center [1438, 149] width 72 height 20
select select "service"
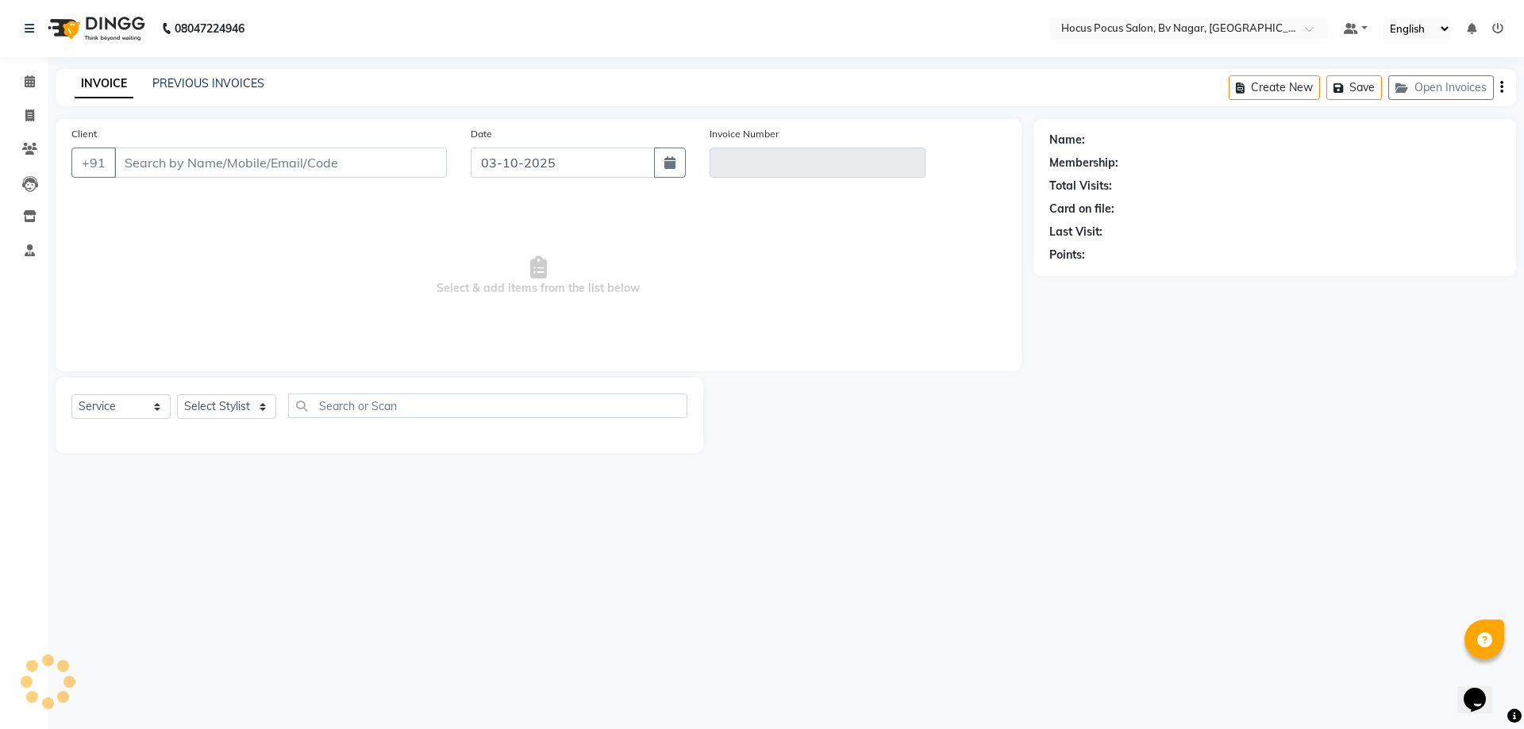
type input "99******99"
type input "V/2025-26/1806"
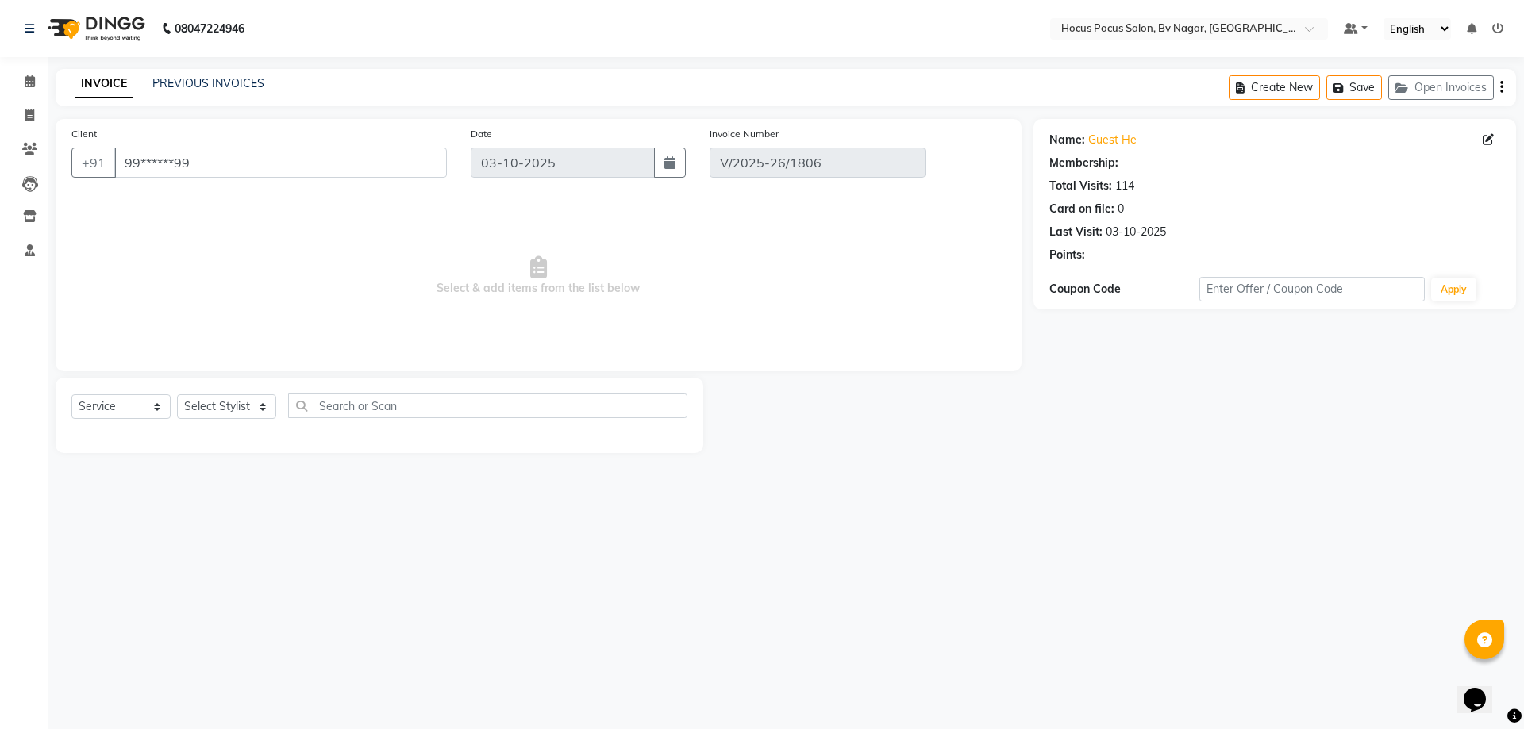
select select "select"
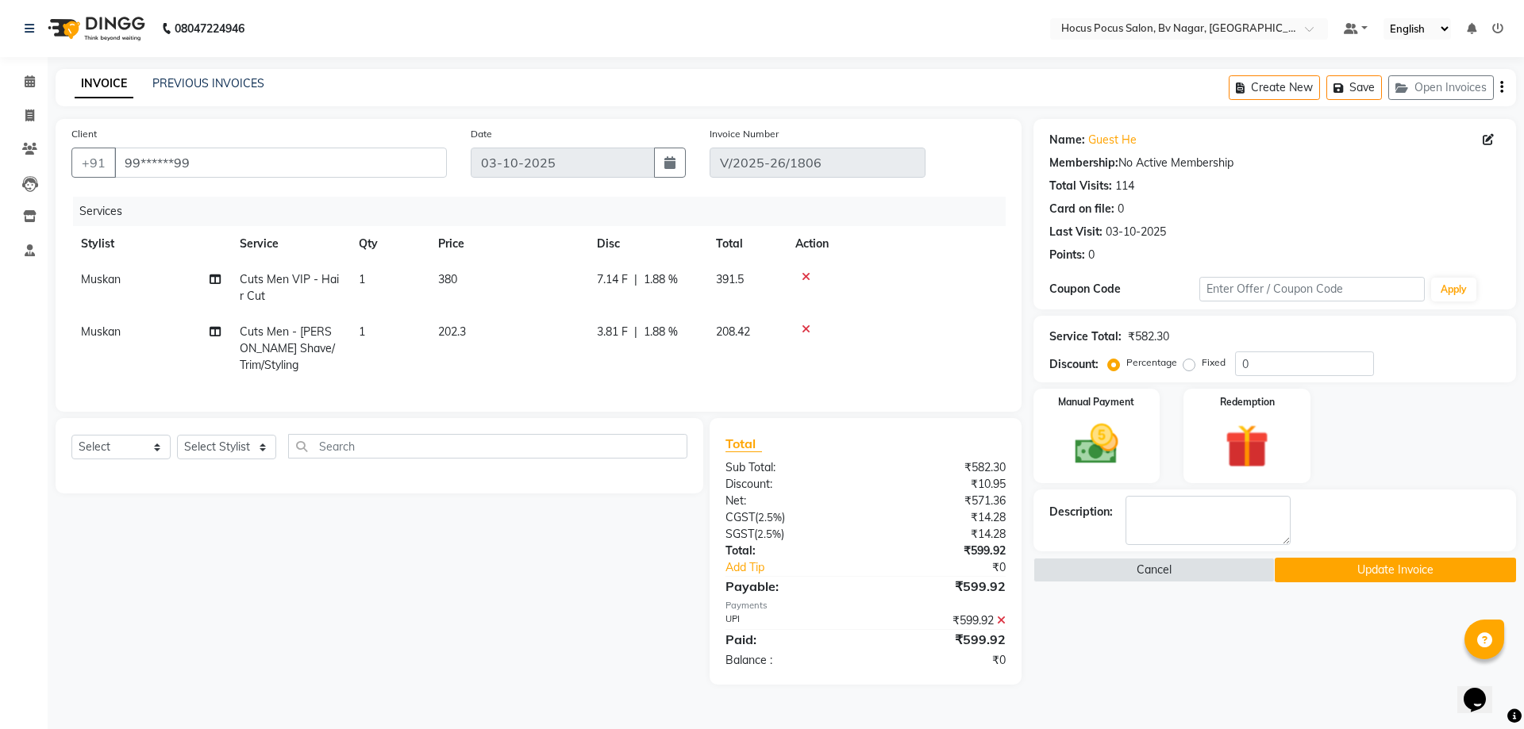
click at [124, 275] on td "Muskan" at bounding box center [150, 288] width 159 height 52
select select "86022"
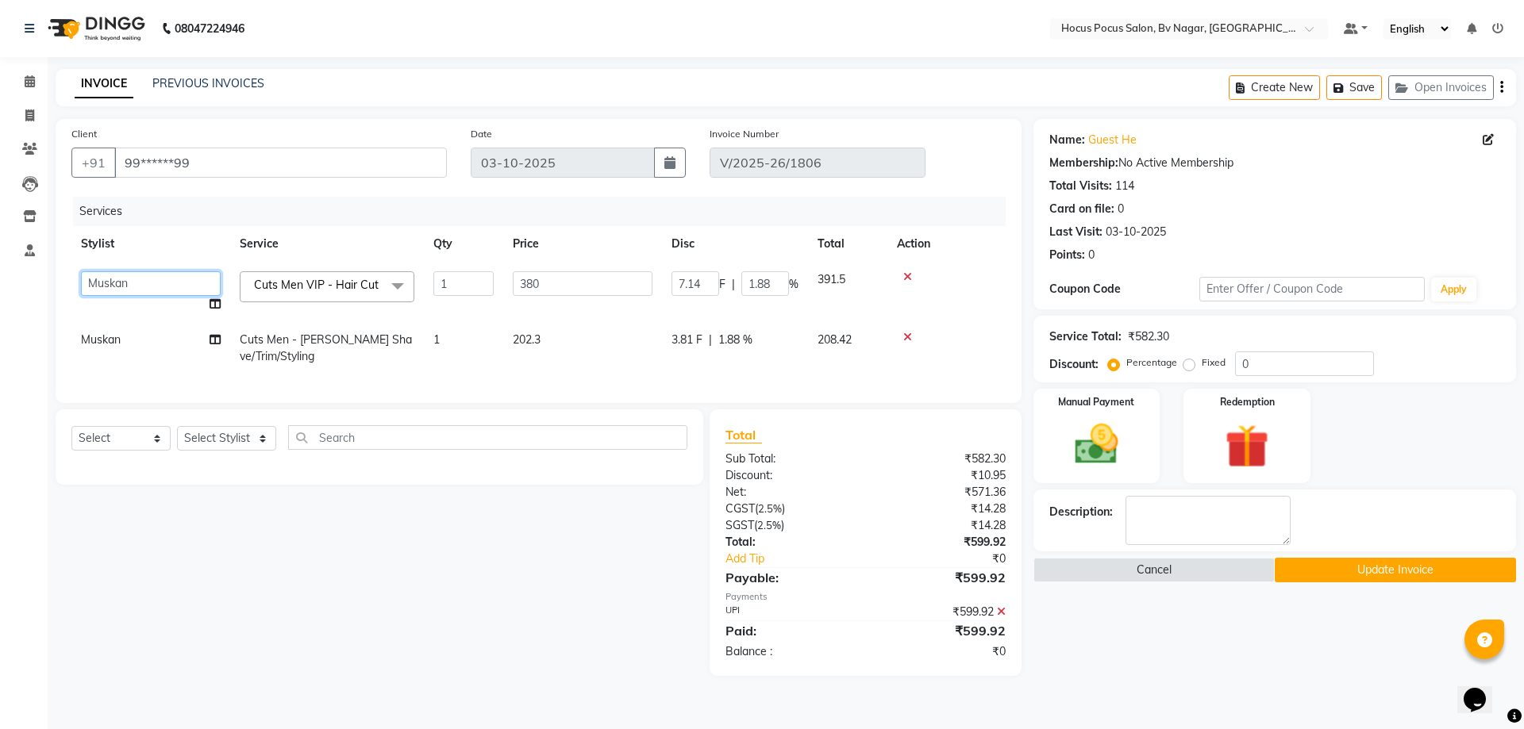
click at [170, 291] on select "Ashwin Bryan Diksha Hemanth hocus pocus Muskan Saroj Sashy" at bounding box center [151, 283] width 140 height 25
select select "62622"
click at [124, 343] on td "Muskan" at bounding box center [150, 348] width 159 height 52
select select "86022"
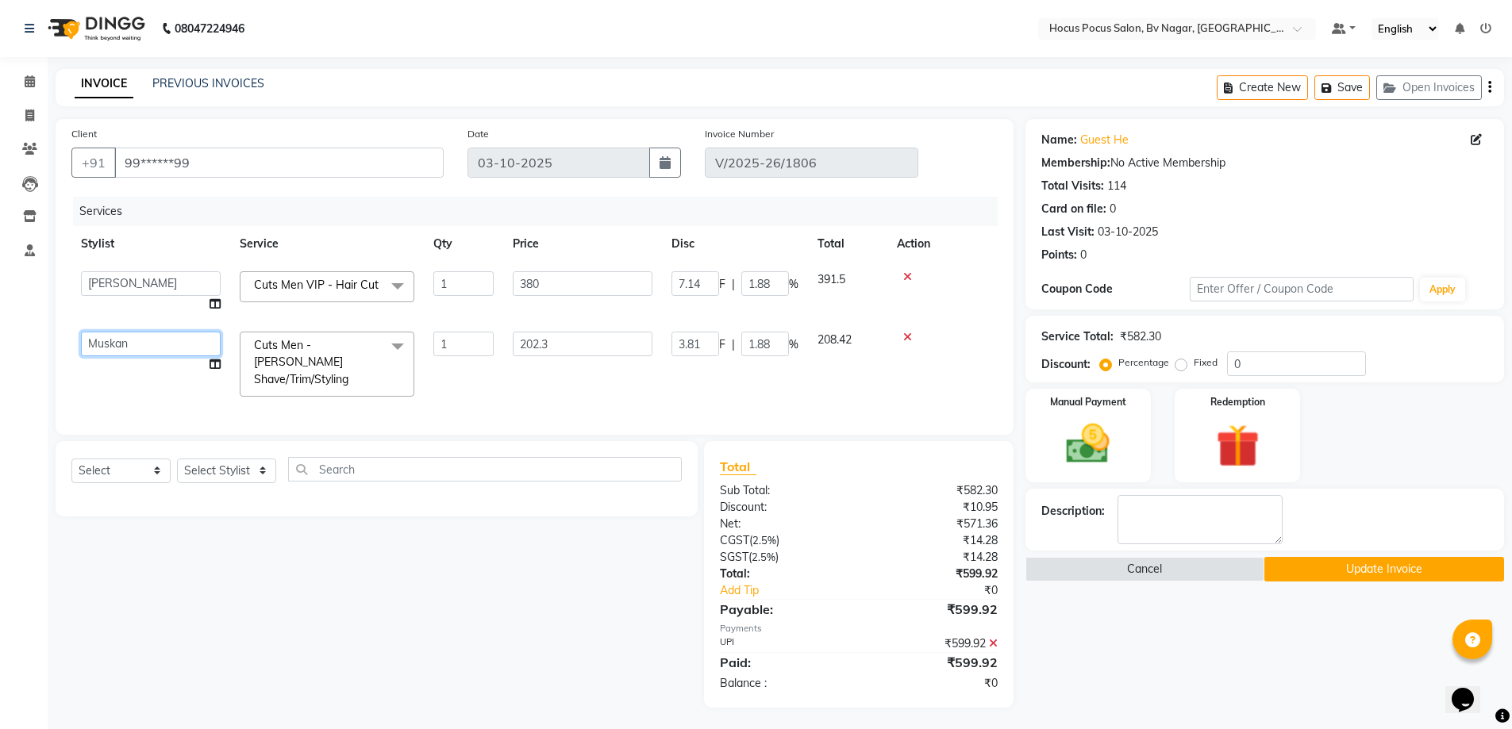
click at [120, 351] on select "Ashwin Bryan Diksha Hemanth hocus pocus Muskan Saroj Sashy" at bounding box center [151, 344] width 140 height 25
select select "62622"
click at [1364, 569] on button "Update Invoice" at bounding box center [1384, 569] width 240 height 25
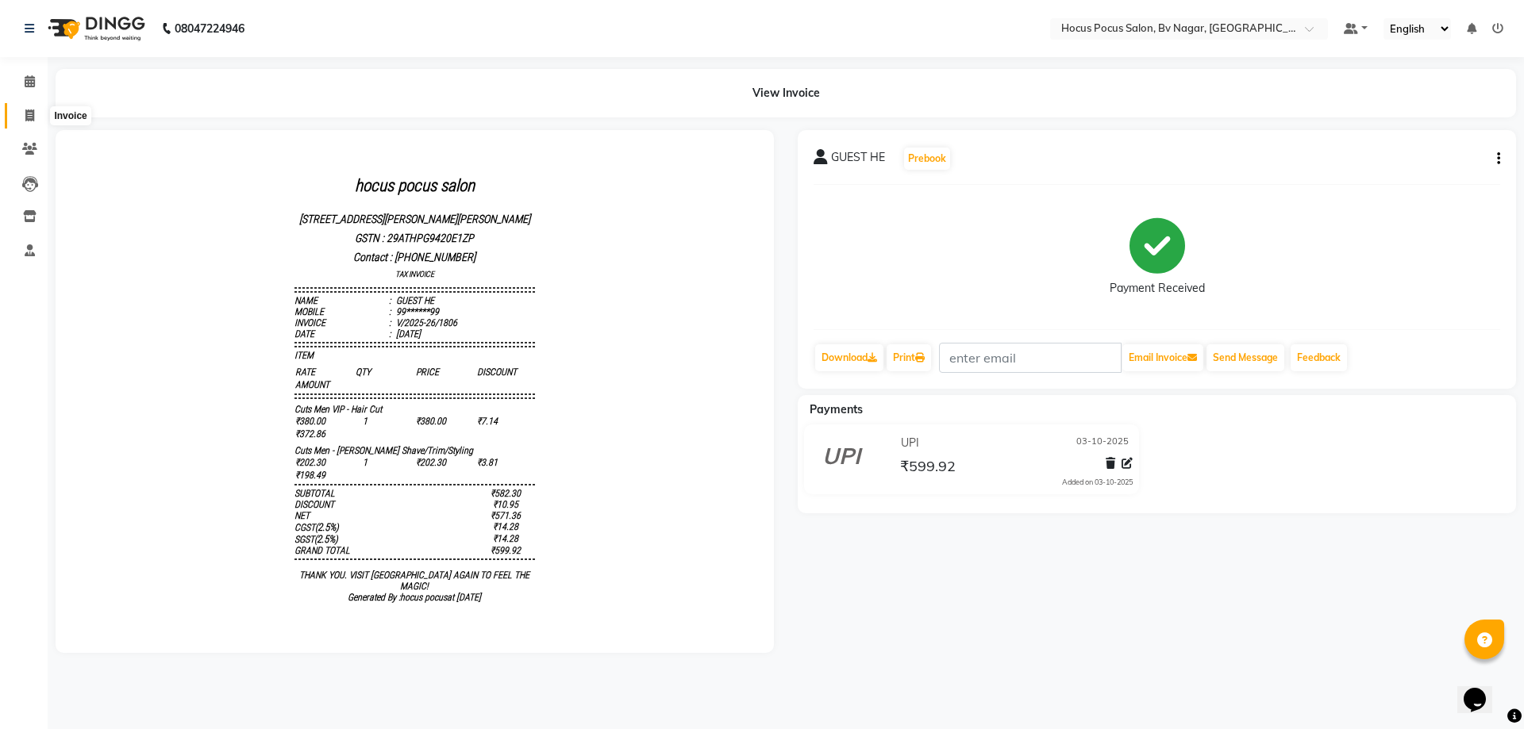
click at [31, 113] on icon at bounding box center [29, 116] width 9 height 12
select select "service"
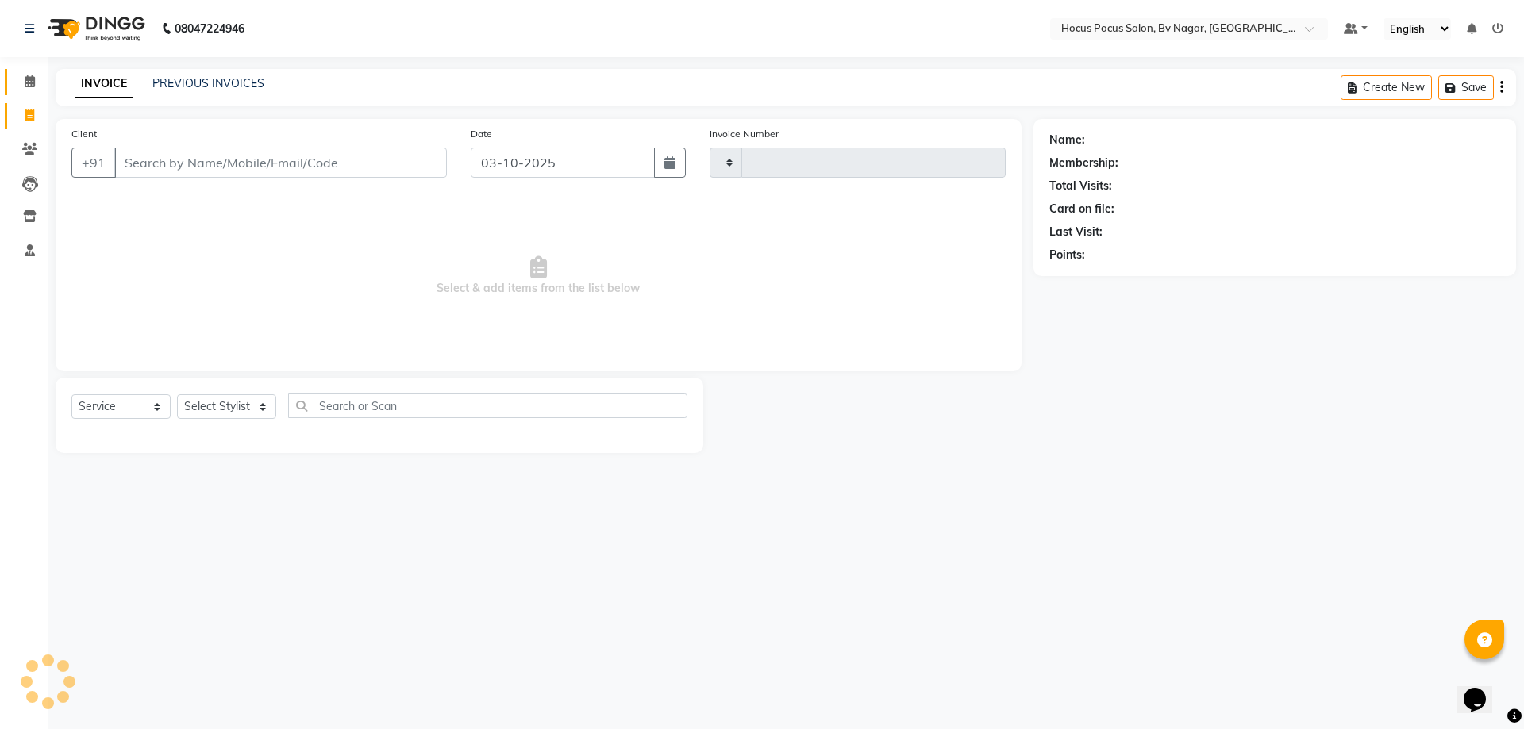
type input "1816"
select select "6056"
click at [26, 81] on icon at bounding box center [30, 81] width 10 height 12
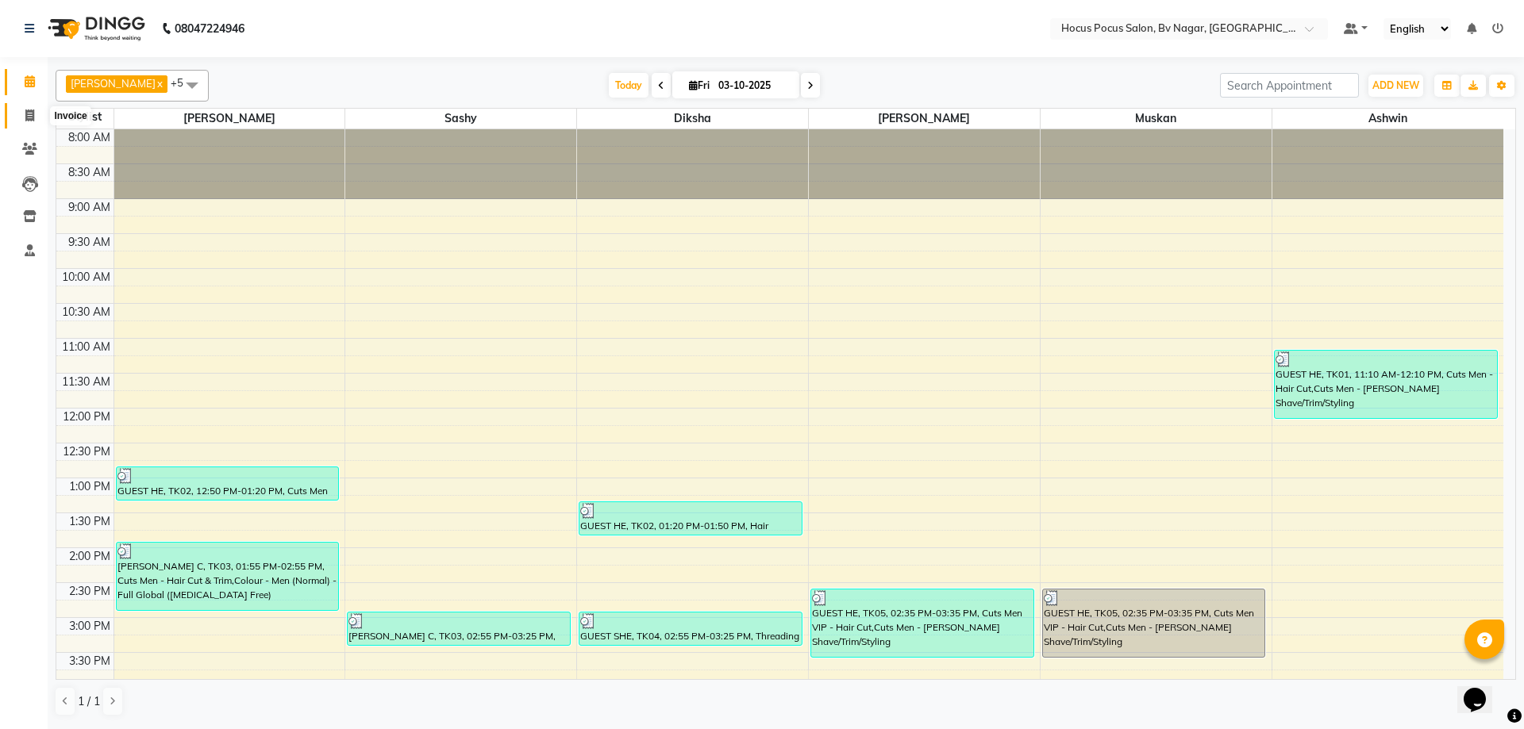
click at [23, 117] on span at bounding box center [30, 116] width 28 height 18
select select "6056"
select select "service"
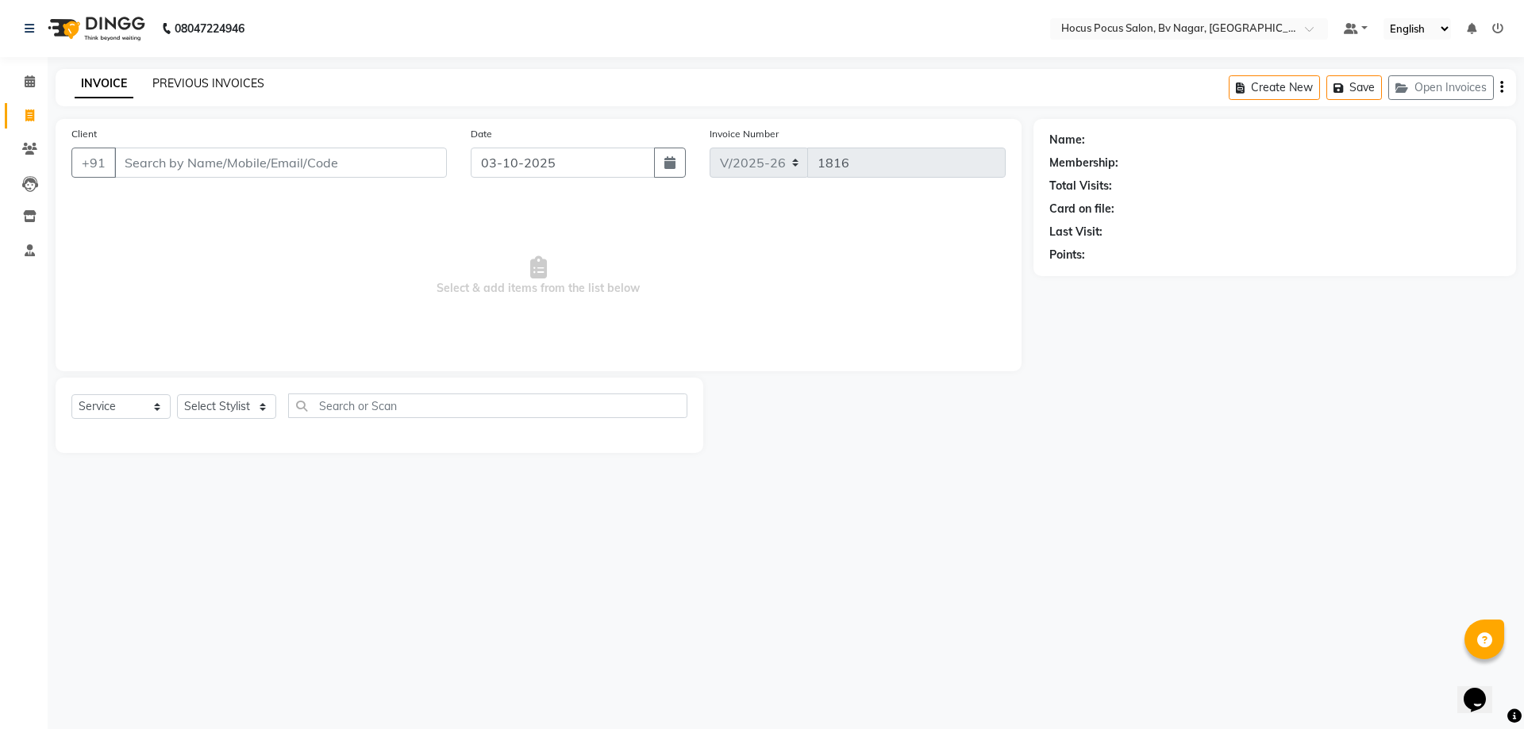
click at [198, 85] on link "PREVIOUS INVOICES" at bounding box center [208, 83] width 112 height 14
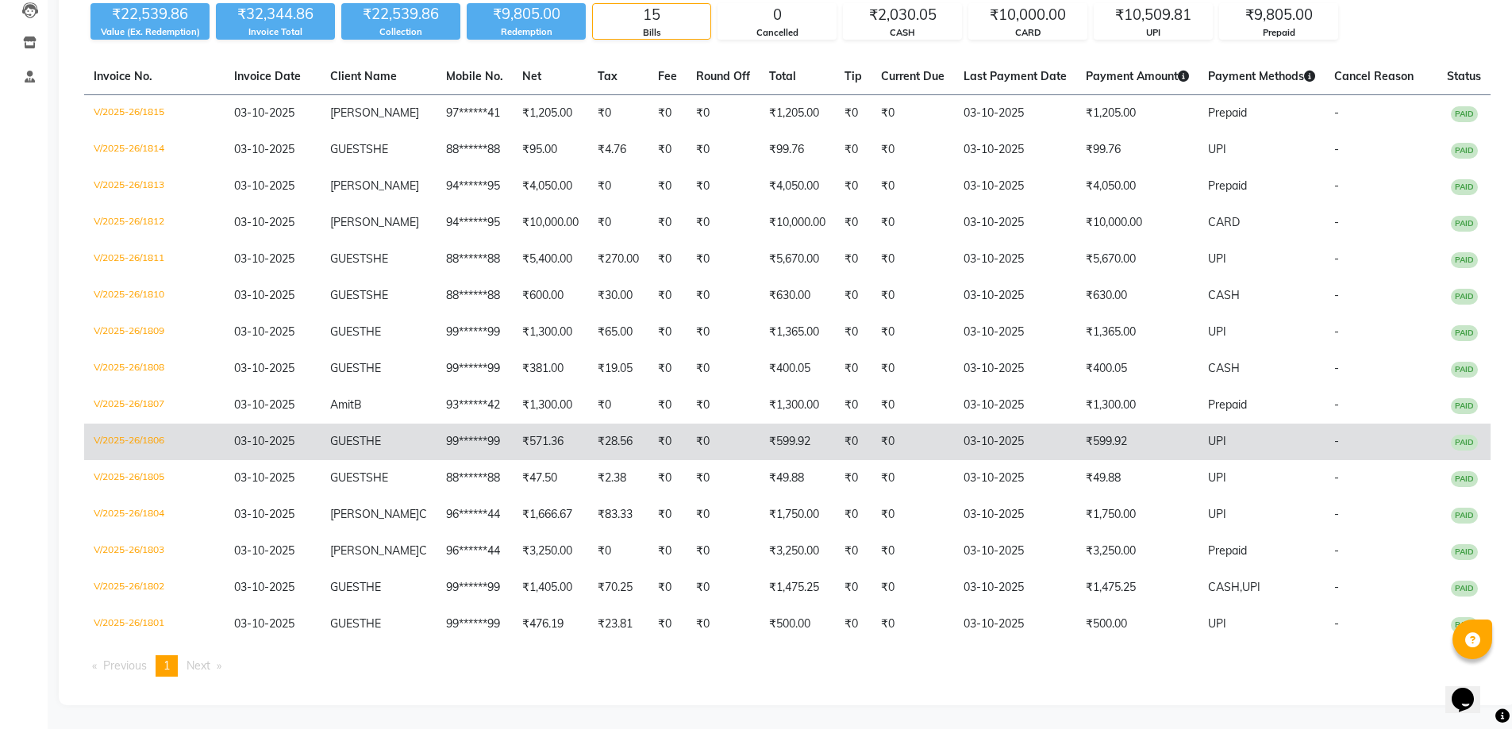
scroll to position [206, 0]
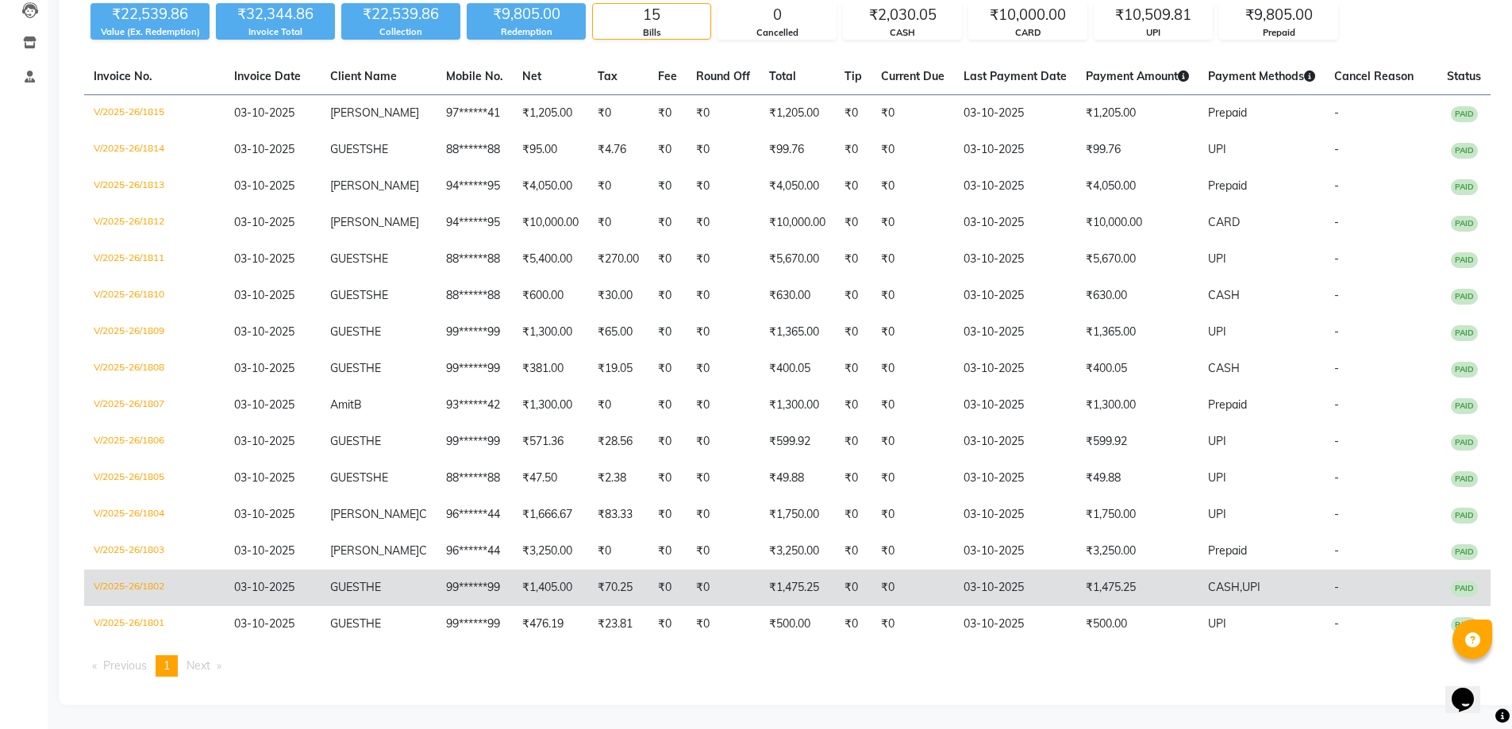
click at [1043, 585] on td "03-10-2025" at bounding box center [1015, 588] width 122 height 37
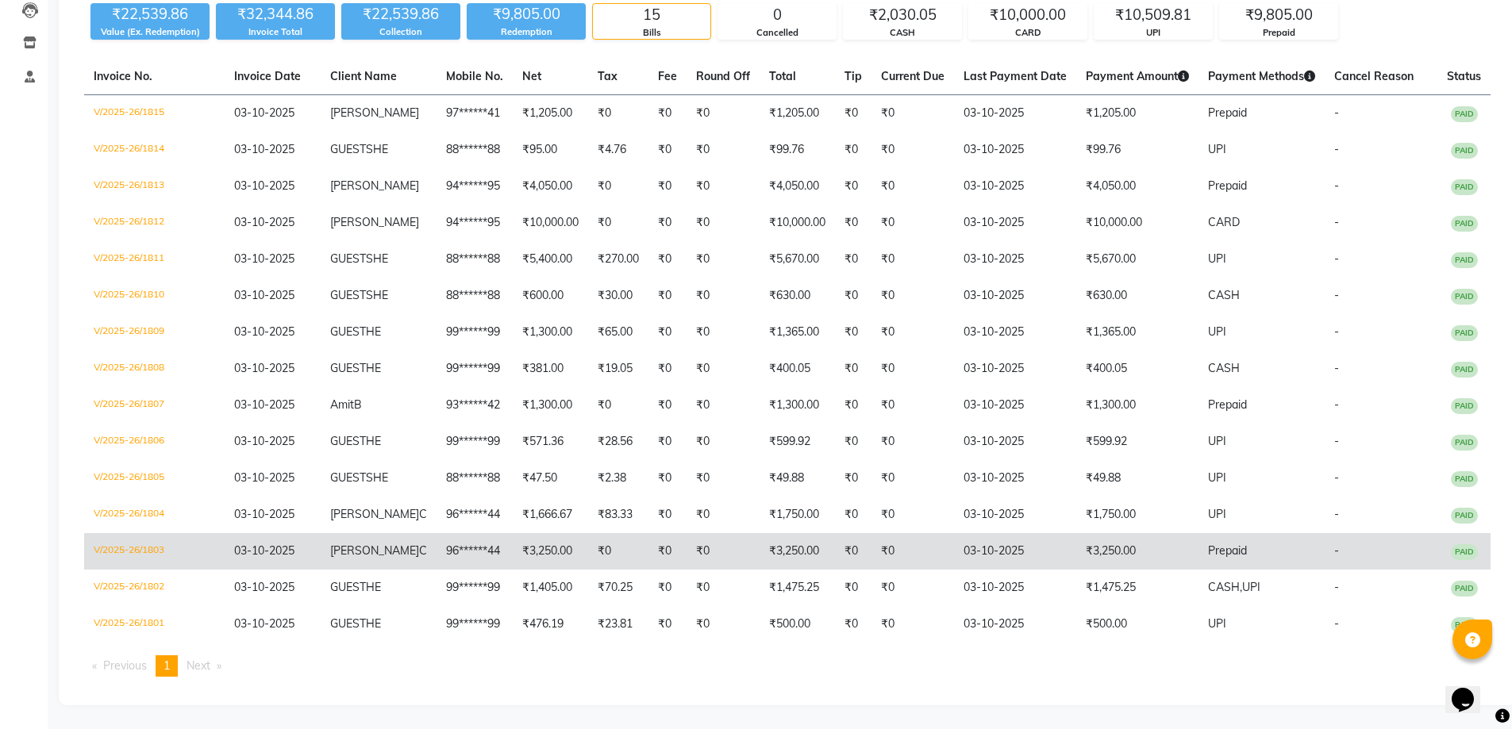
click at [1205, 543] on td "Prepaid" at bounding box center [1261, 551] width 126 height 37
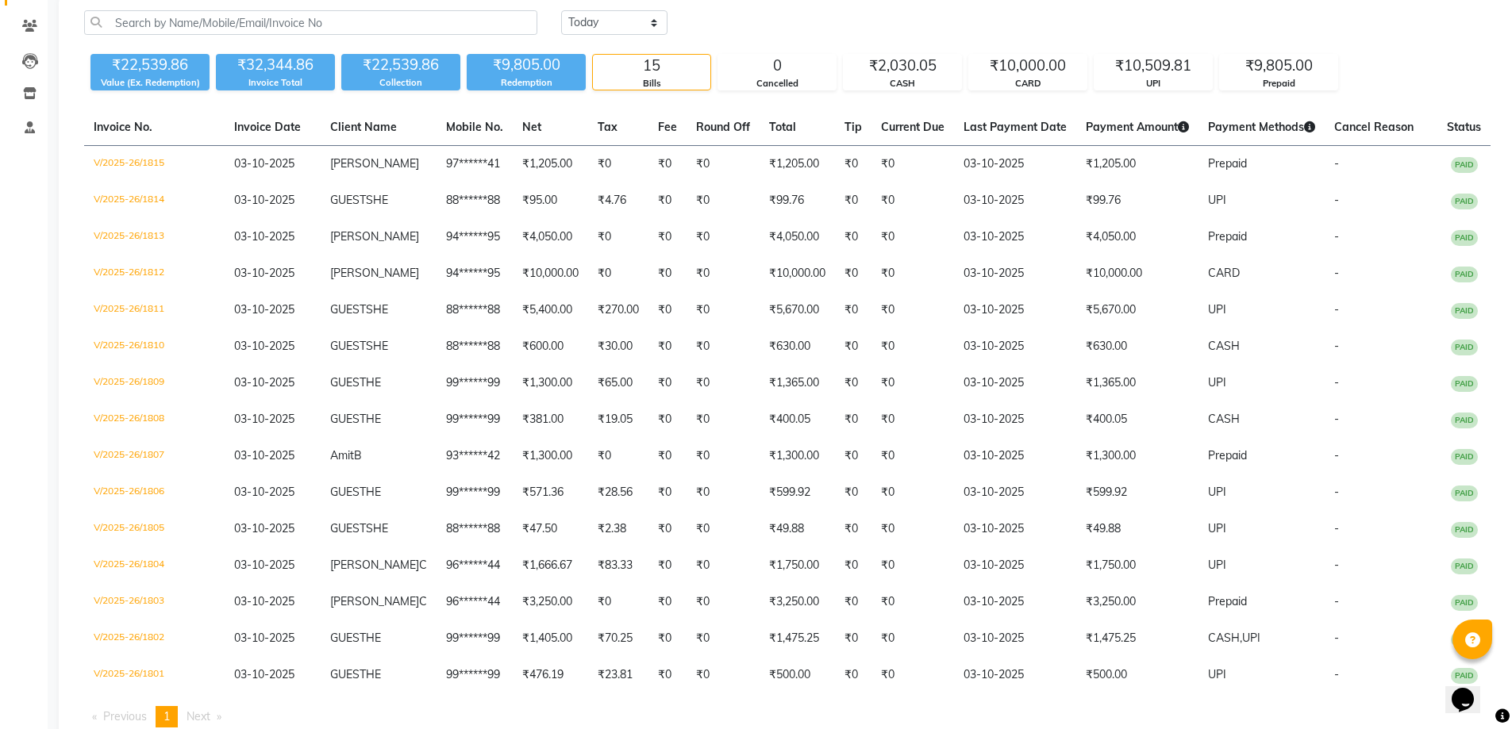
scroll to position [47, 0]
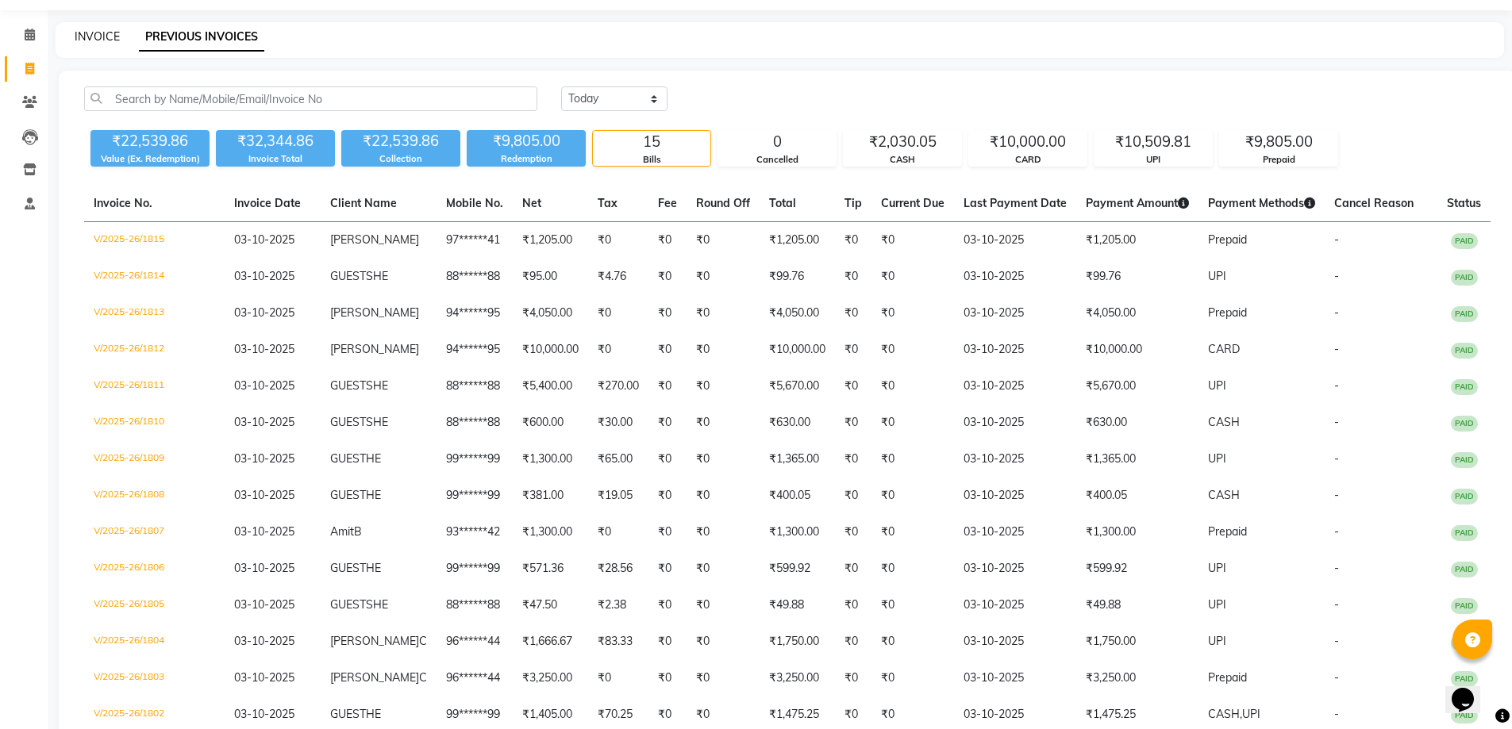
click at [96, 31] on link "INVOICE" at bounding box center [97, 36] width 45 height 14
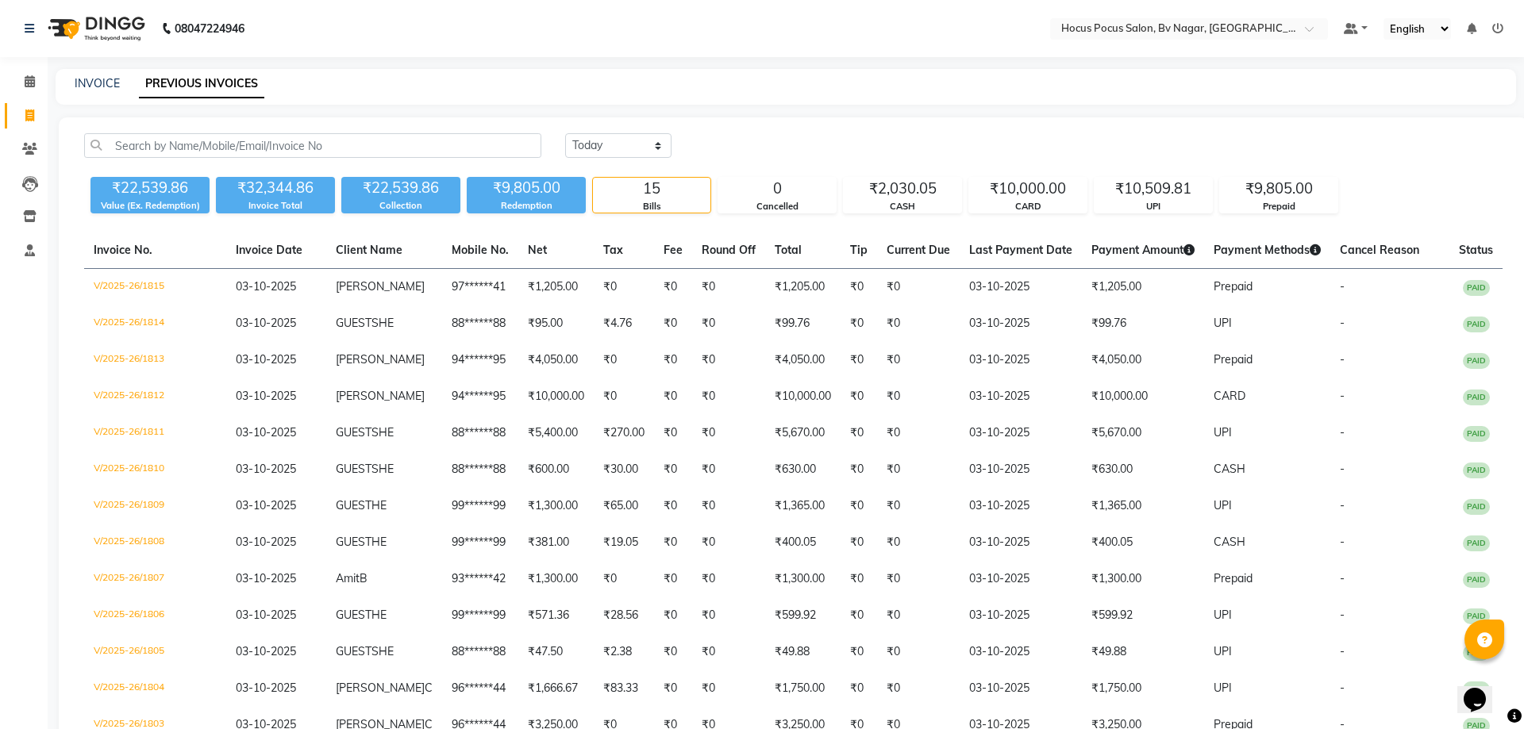
select select "6056"
select select "service"
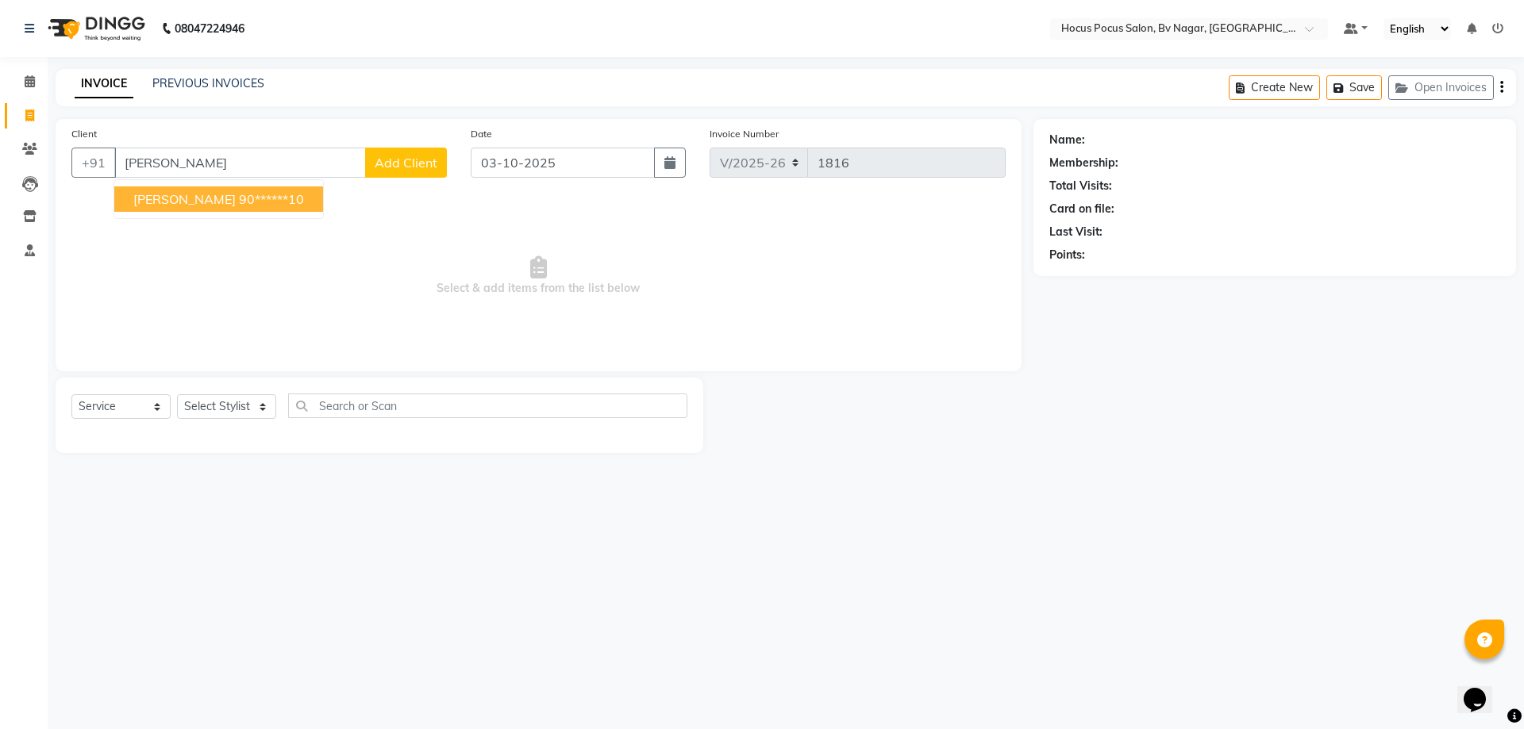
click at [239, 199] on ngb-highlight "90******10" at bounding box center [271, 199] width 65 height 16
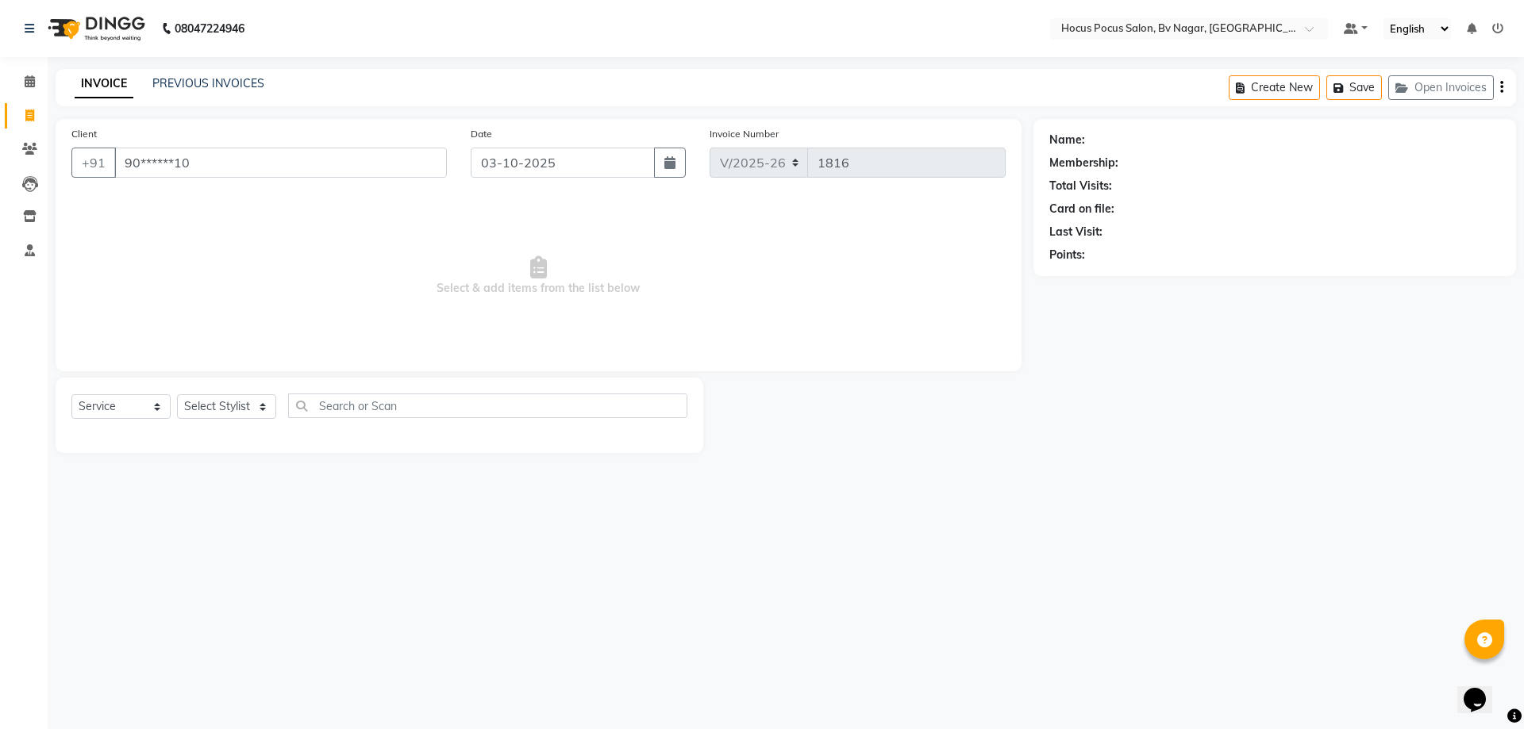
type input "90******10"
click at [1097, 281] on icon "button" at bounding box center [1093, 277] width 11 height 11
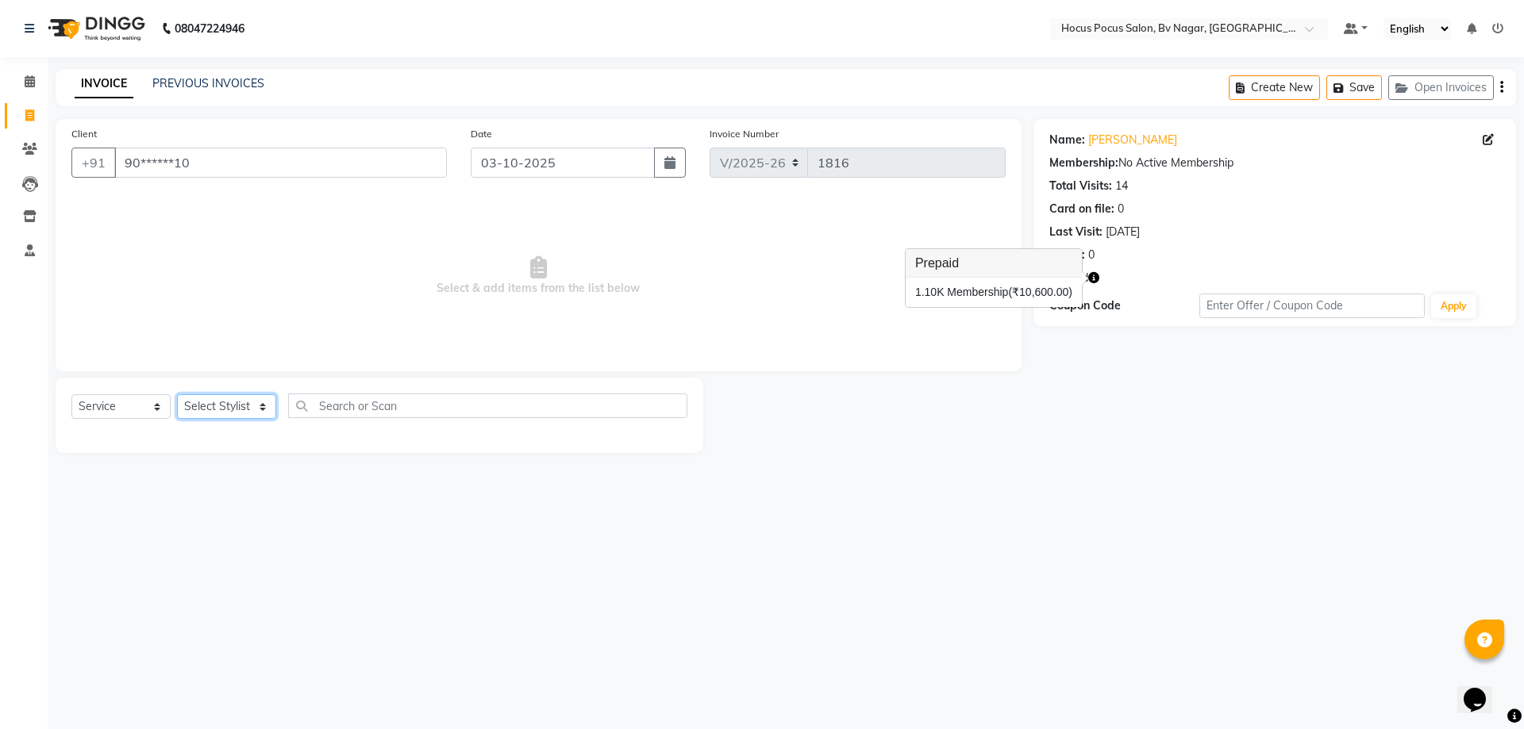
click at [237, 410] on select "Select Stylist [PERSON_NAME] [PERSON_NAME] hocus pocus [PERSON_NAME] Sashy" at bounding box center [226, 406] width 99 height 25
select select "88248"
click at [177, 394] on select "Select Stylist [PERSON_NAME] [PERSON_NAME] hocus pocus [PERSON_NAME] Sashy" at bounding box center [226, 406] width 99 height 25
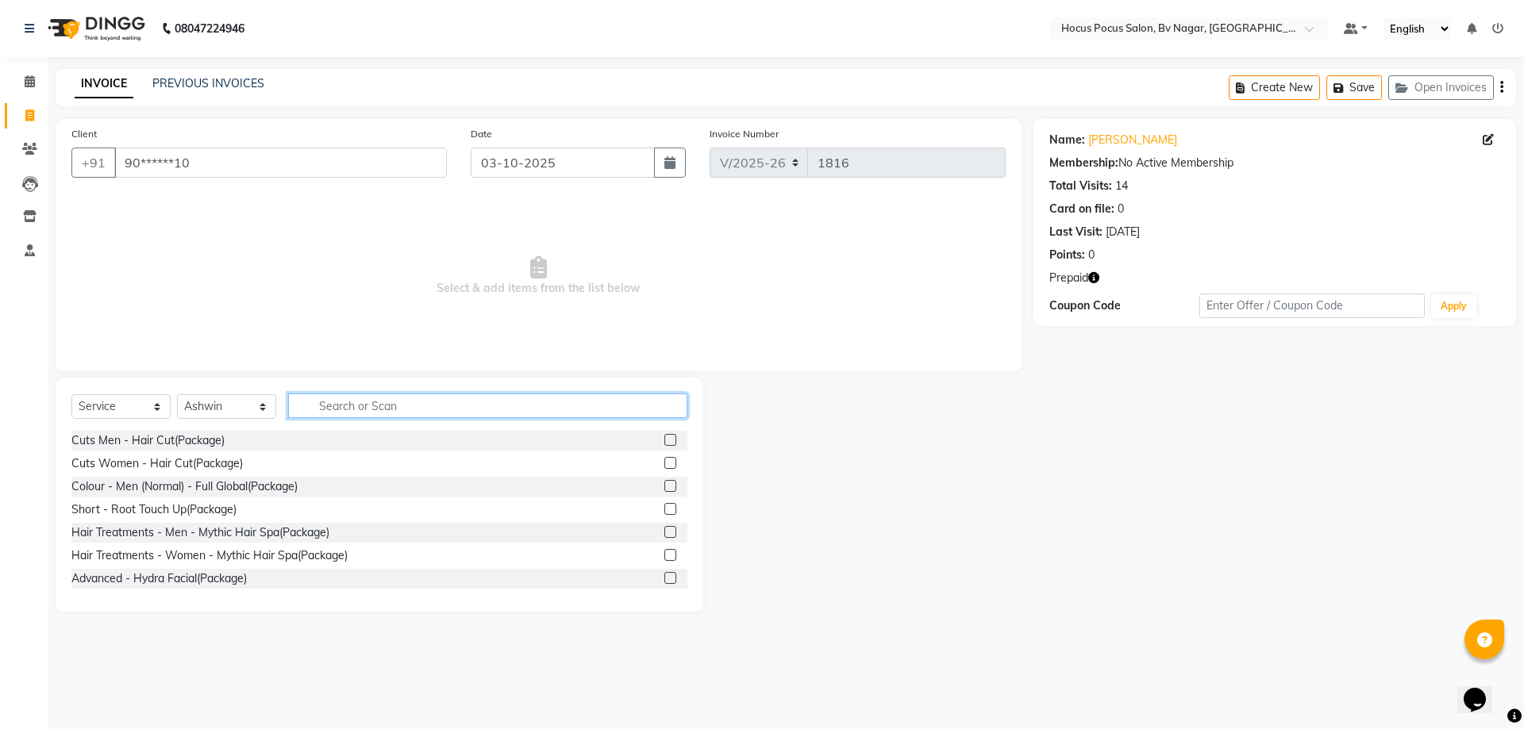
click at [356, 398] on input "text" at bounding box center [487, 406] width 399 height 25
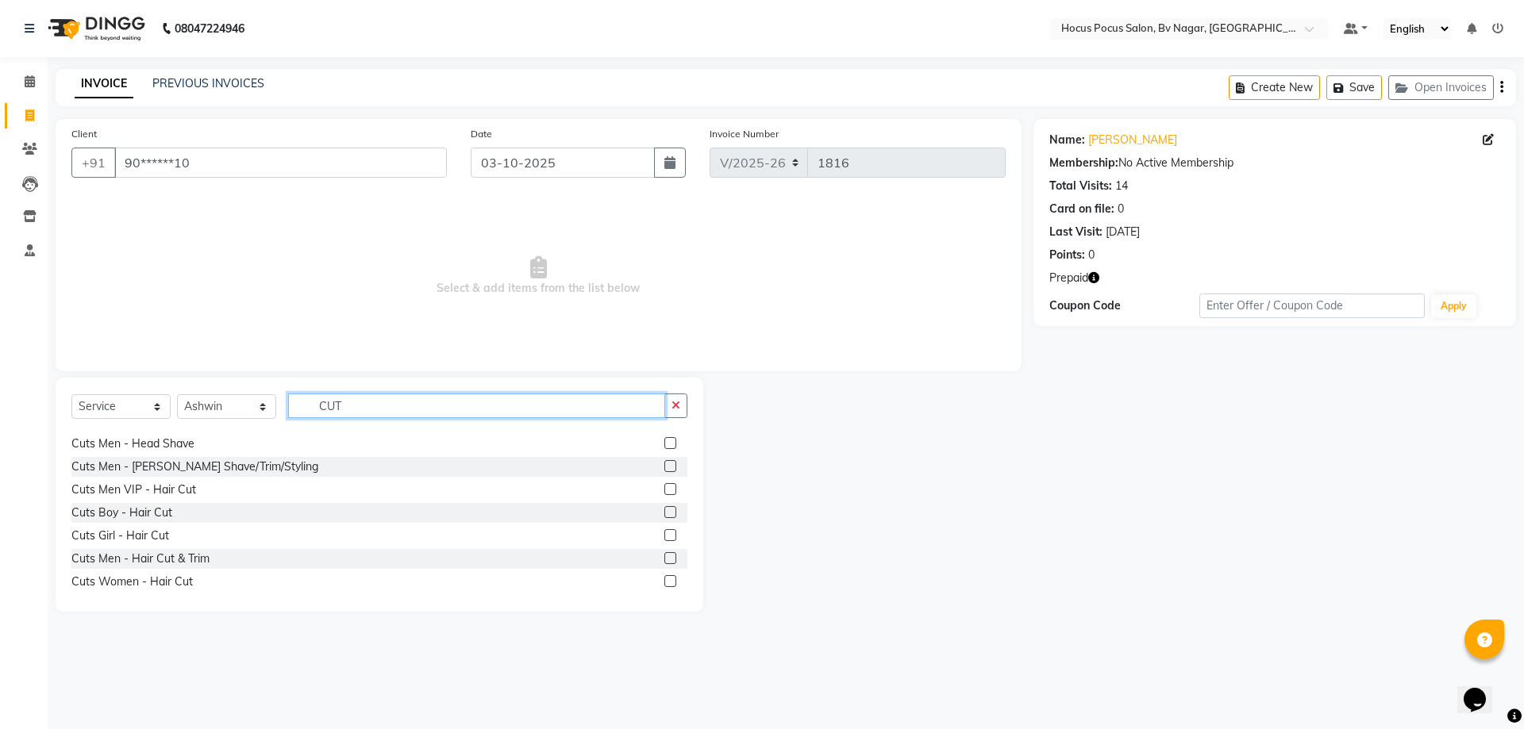
scroll to position [38, 0]
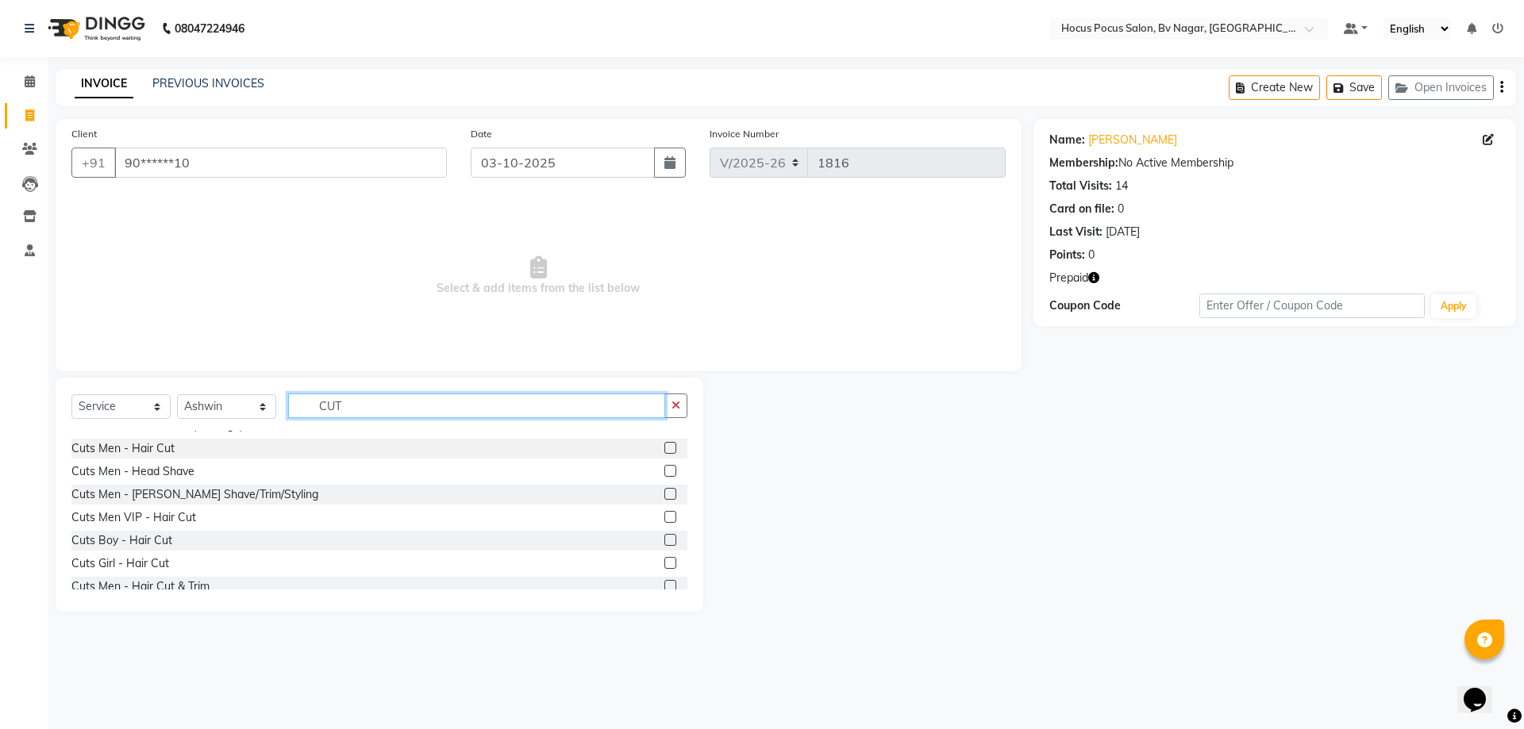
type input "CUT"
click at [664, 446] on label at bounding box center [670, 448] width 12 height 12
click at [664, 446] on input "checkbox" at bounding box center [669, 449] width 10 height 10
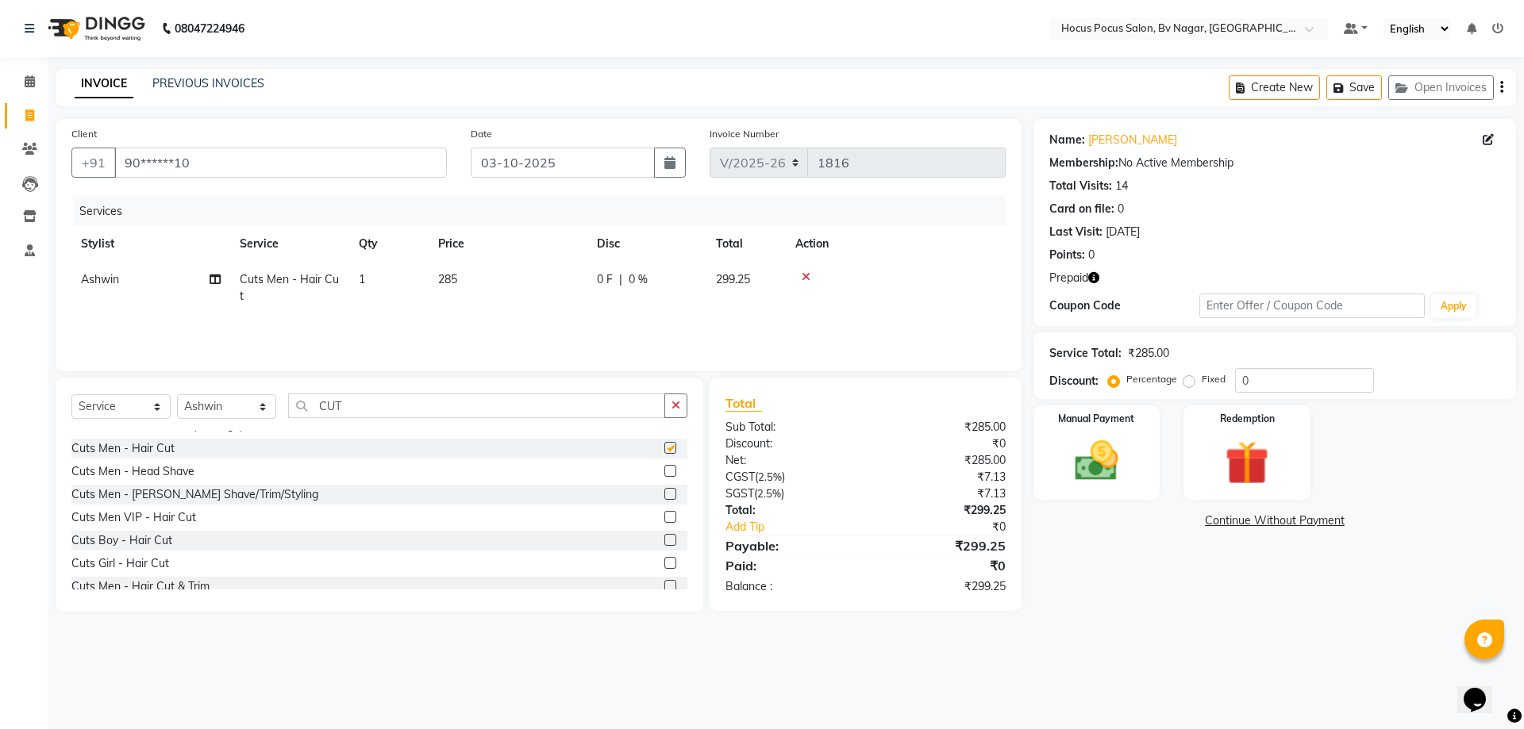
checkbox input "false"
click at [806, 277] on icon at bounding box center [806, 276] width 9 height 11
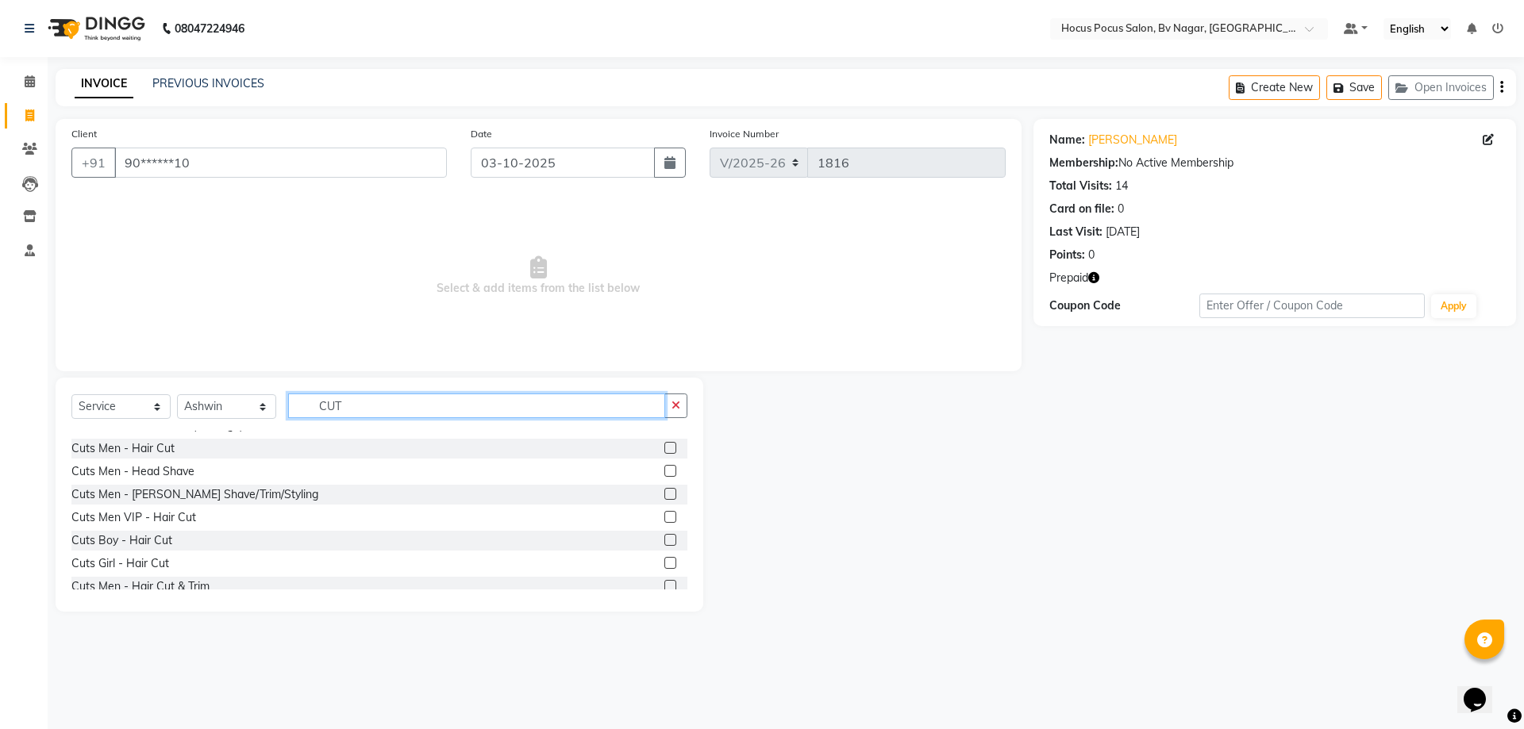
click at [448, 409] on input "CUT" at bounding box center [476, 406] width 377 height 25
type input "C"
type input "CUT"
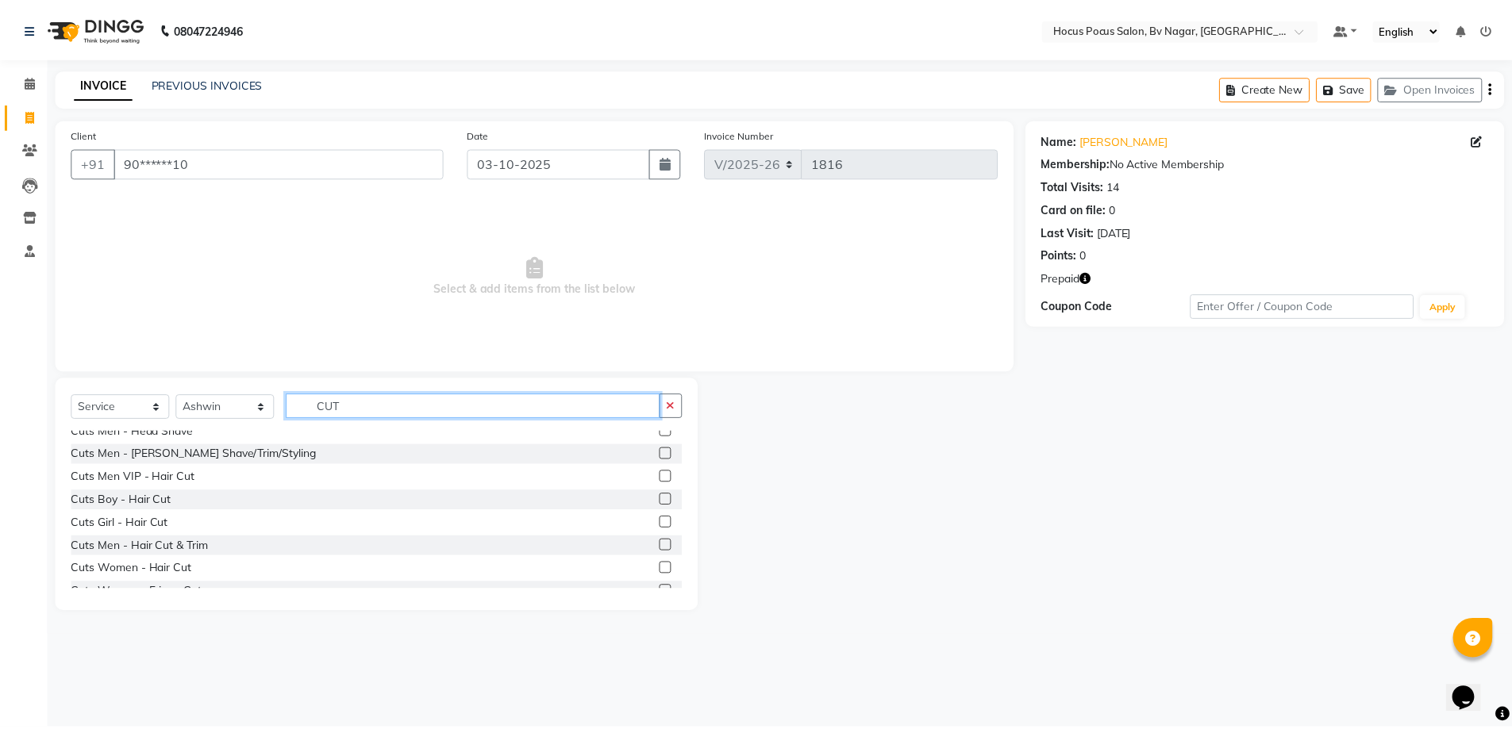
scroll to position [117, 0]
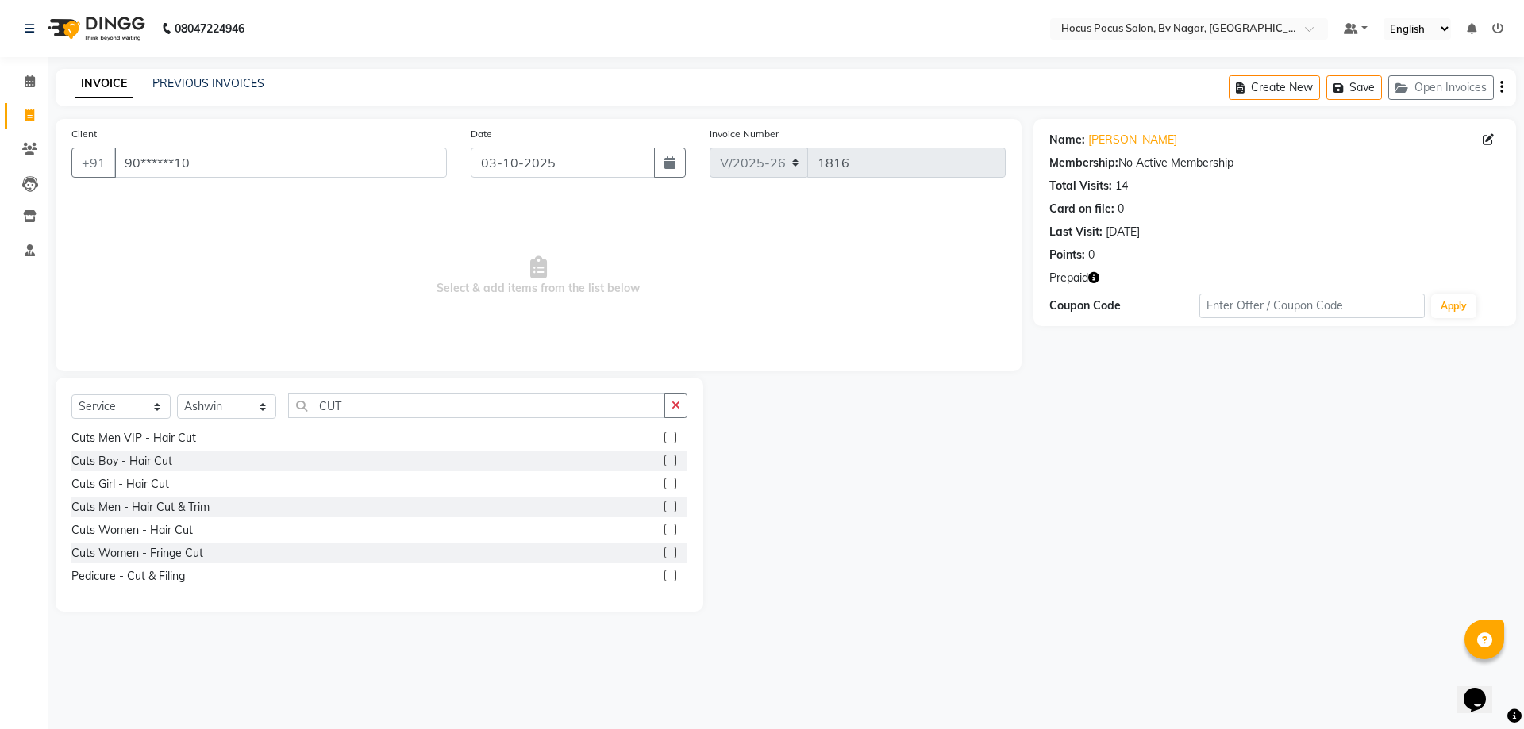
click at [664, 510] on label at bounding box center [670, 507] width 12 height 12
click at [664, 510] on input "checkbox" at bounding box center [669, 507] width 10 height 10
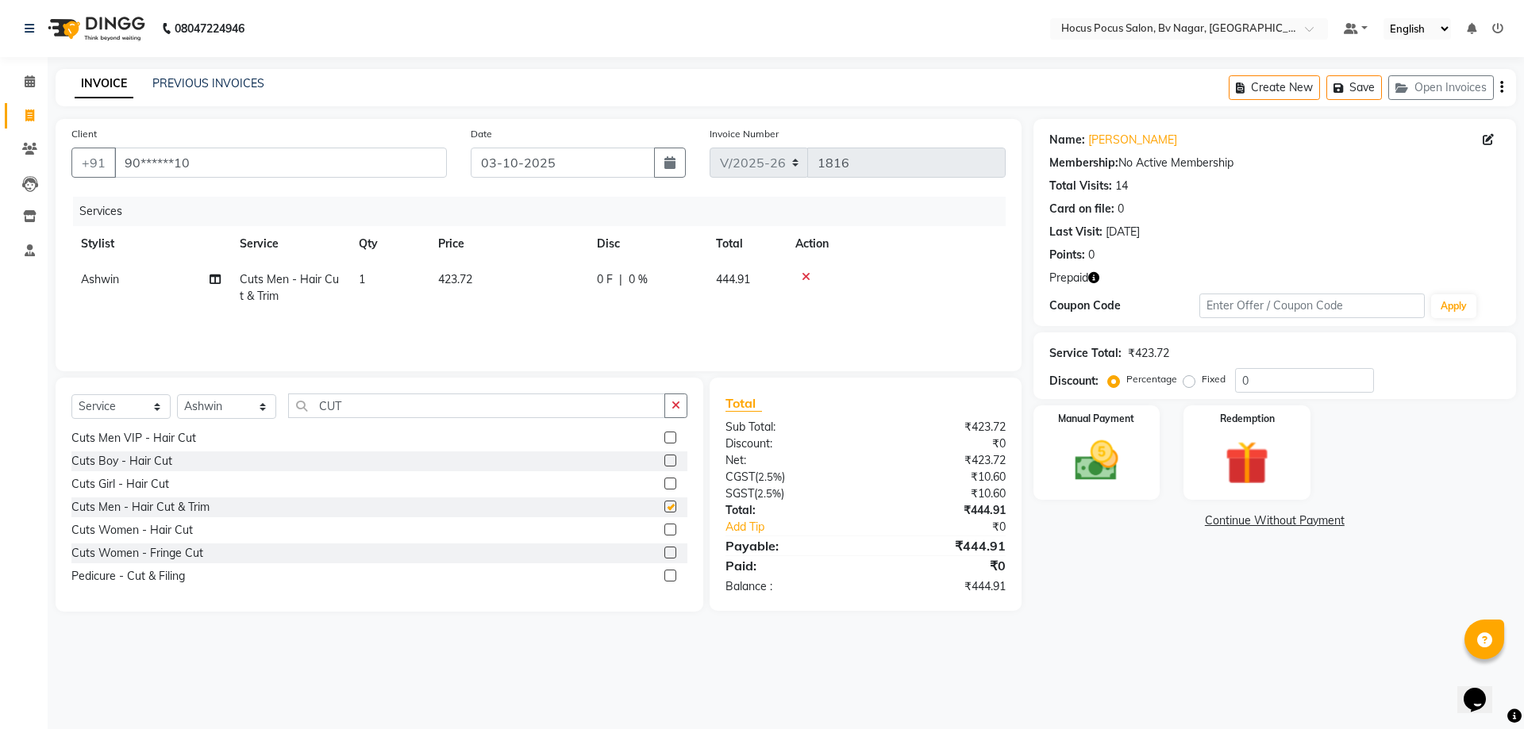
checkbox input "false"
click at [664, 438] on label at bounding box center [670, 438] width 12 height 12
click at [664, 438] on input "checkbox" at bounding box center [669, 438] width 10 height 10
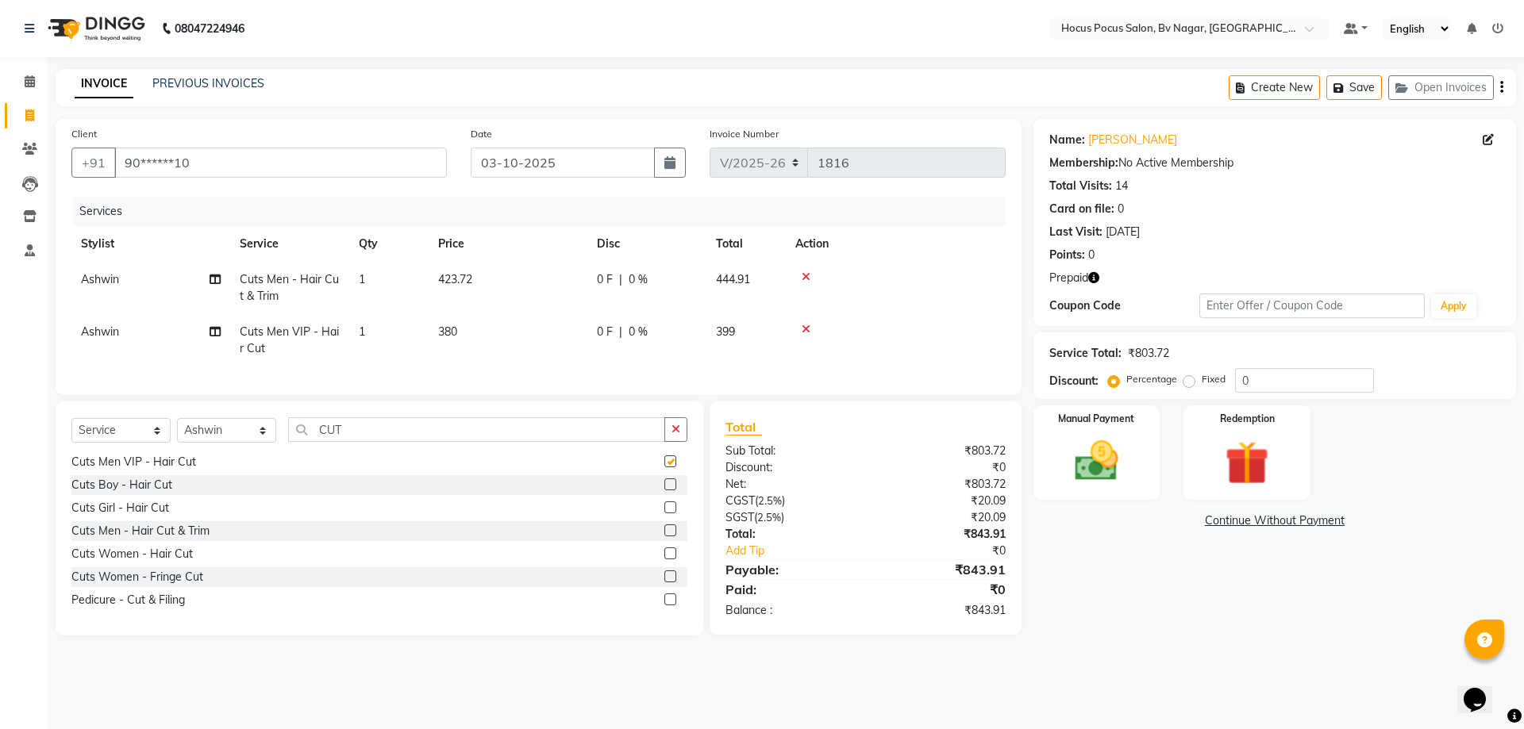
checkbox input "false"
click at [797, 333] on div at bounding box center [895, 329] width 201 height 11
click at [799, 332] on div at bounding box center [895, 329] width 201 height 11
click at [800, 333] on div at bounding box center [895, 329] width 201 height 11
click at [804, 329] on icon at bounding box center [806, 329] width 9 height 11
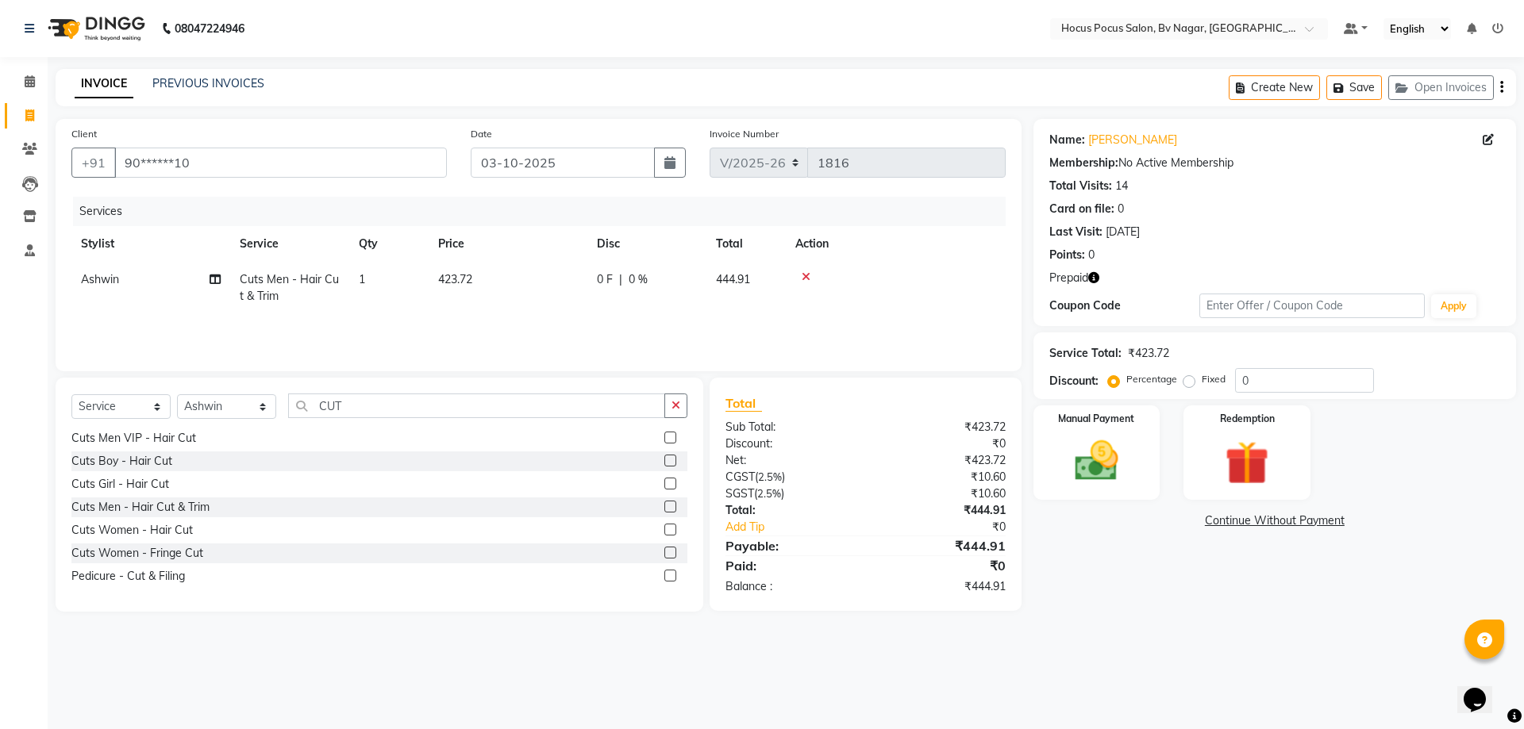
click at [481, 284] on td "423.72" at bounding box center [508, 288] width 159 height 52
click at [590, 283] on input "423.72" at bounding box center [583, 283] width 140 height 25
type input "4"
type input "650"
click at [1479, 504] on div "Name: Ravi Kiran M Membership: No Active Membership Total Visits: 14 Card on fi…" at bounding box center [1280, 365] width 494 height 493
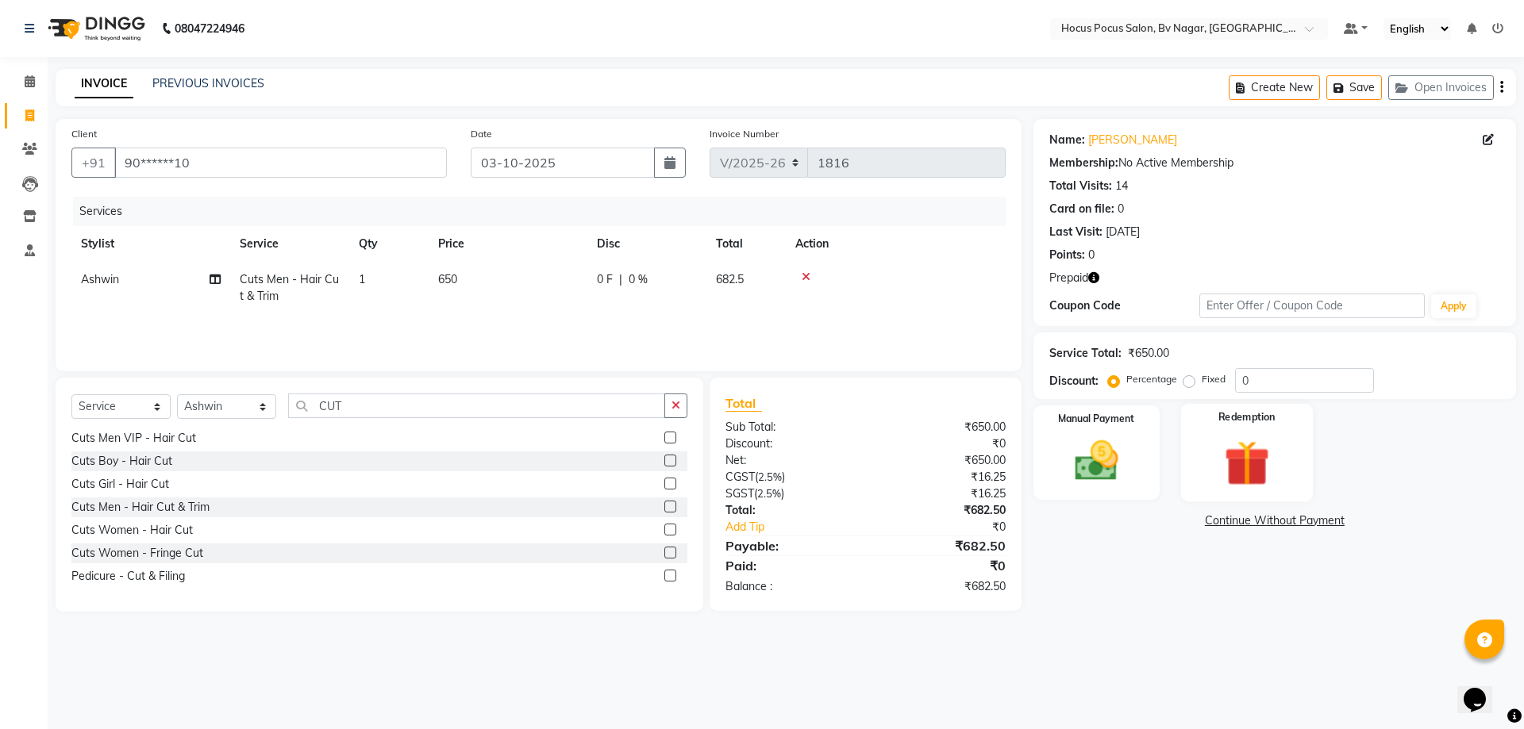
click at [1275, 464] on img at bounding box center [1247, 463] width 74 height 56
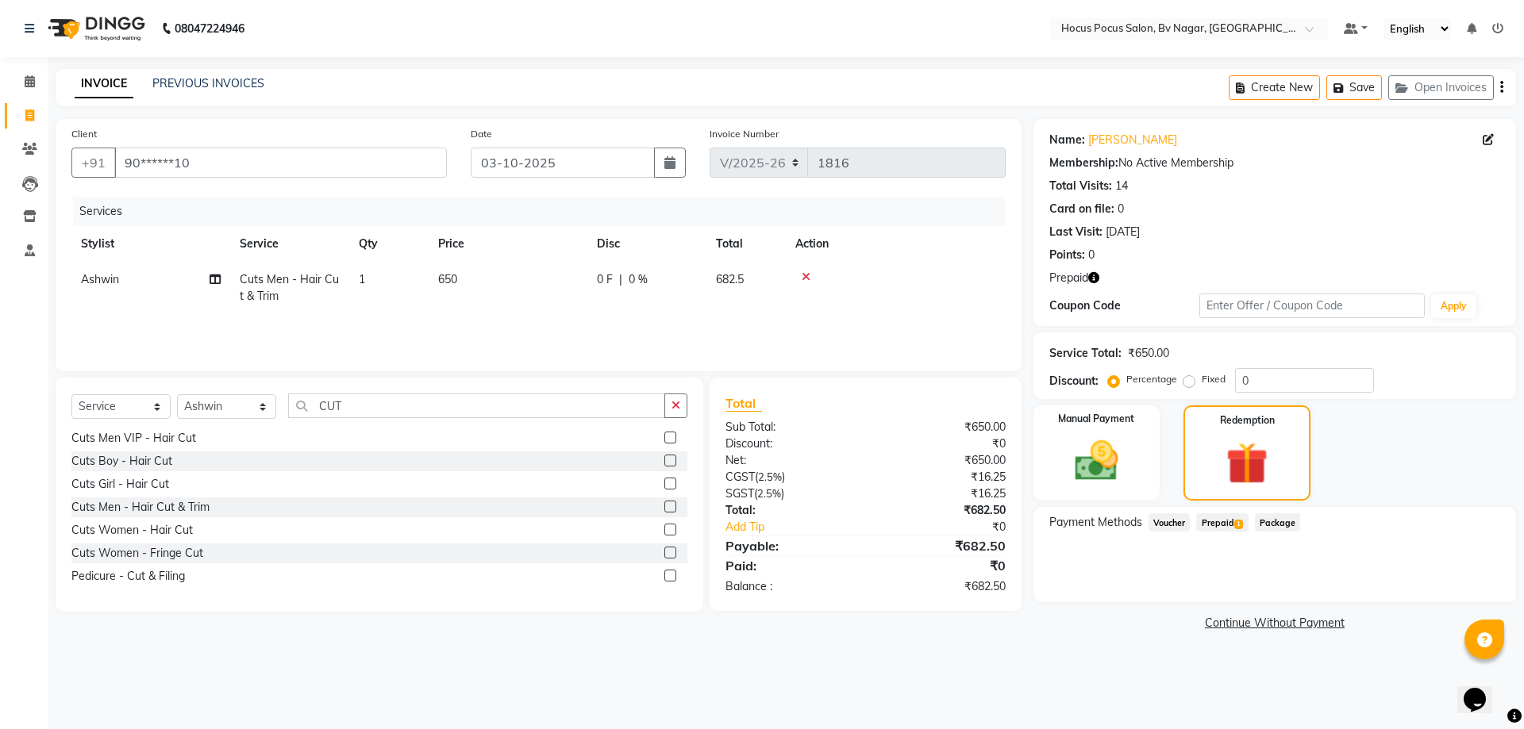
click at [1224, 521] on span "Prepaid 1" at bounding box center [1222, 523] width 52 height 18
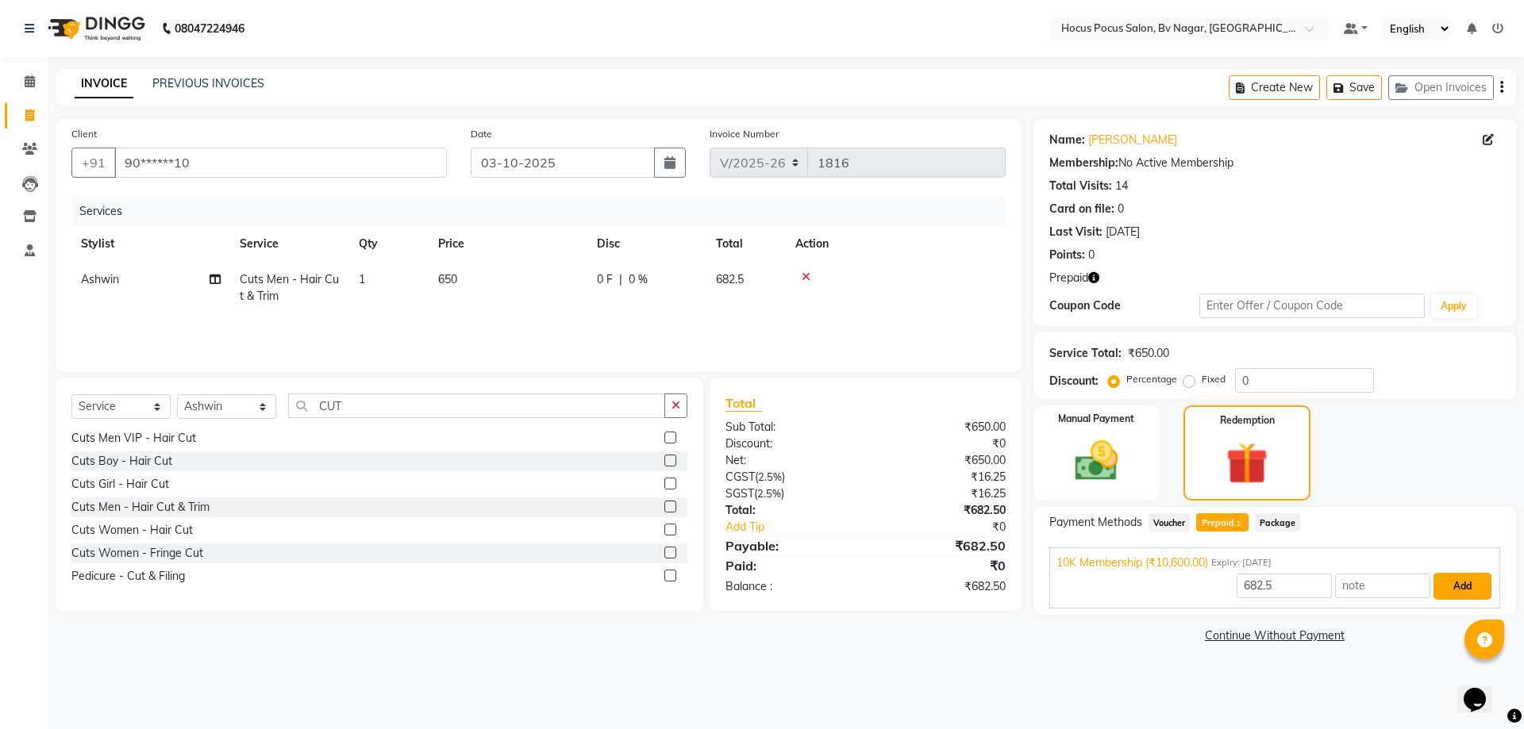
click at [1472, 583] on button "Add" at bounding box center [1462, 586] width 58 height 27
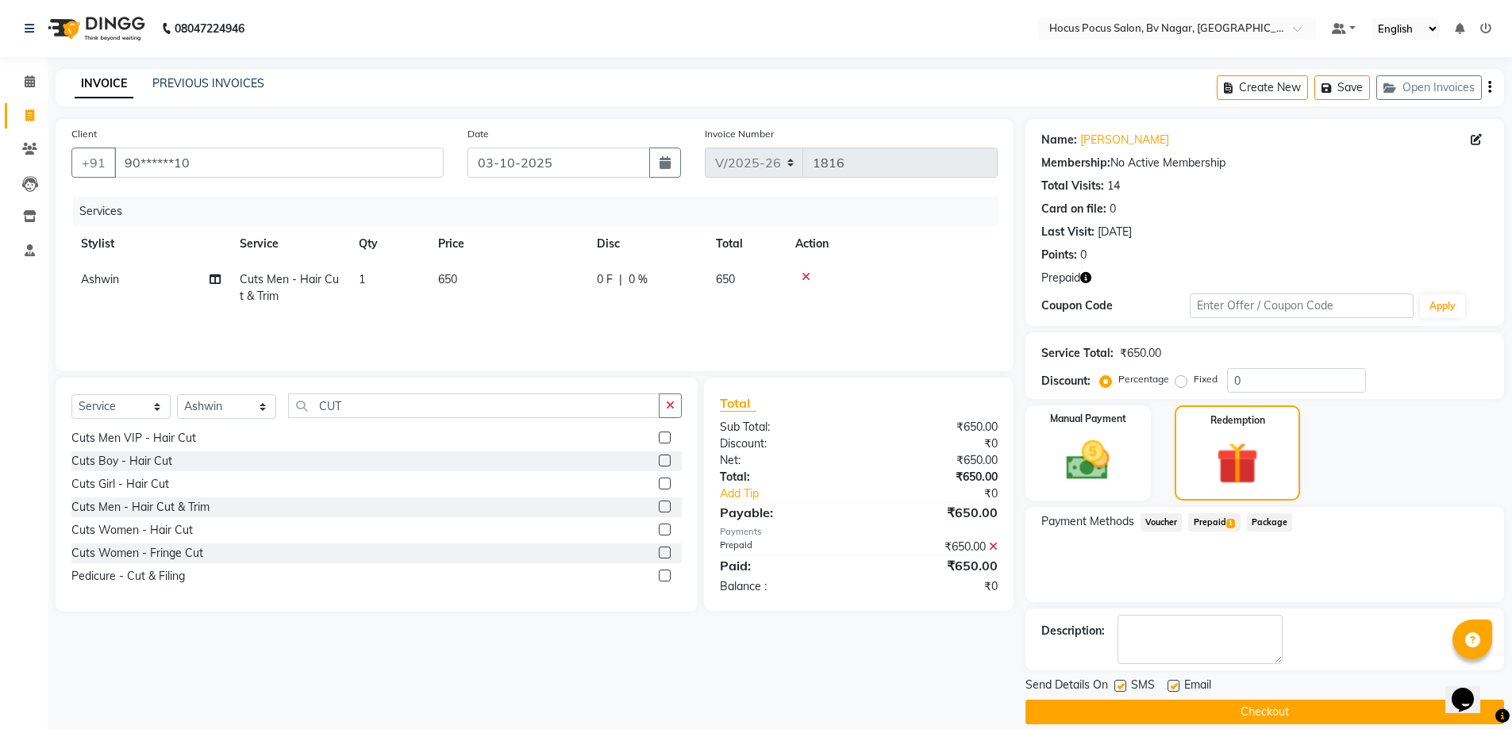
click at [1121, 685] on label at bounding box center [1120, 686] width 12 height 12
click at [1121, 685] on input "checkbox" at bounding box center [1119, 687] width 10 height 10
checkbox input "false"
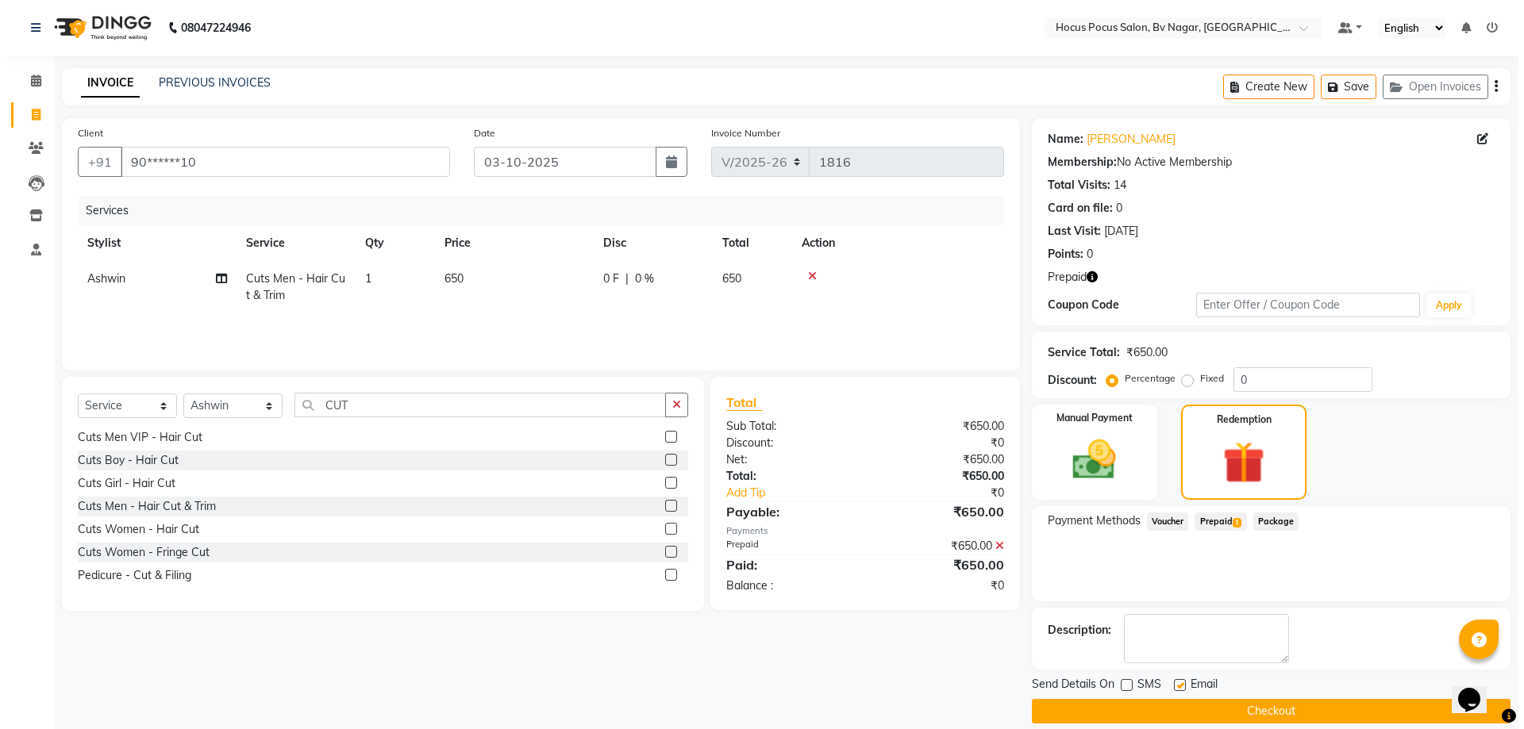
scroll to position [0, 0]
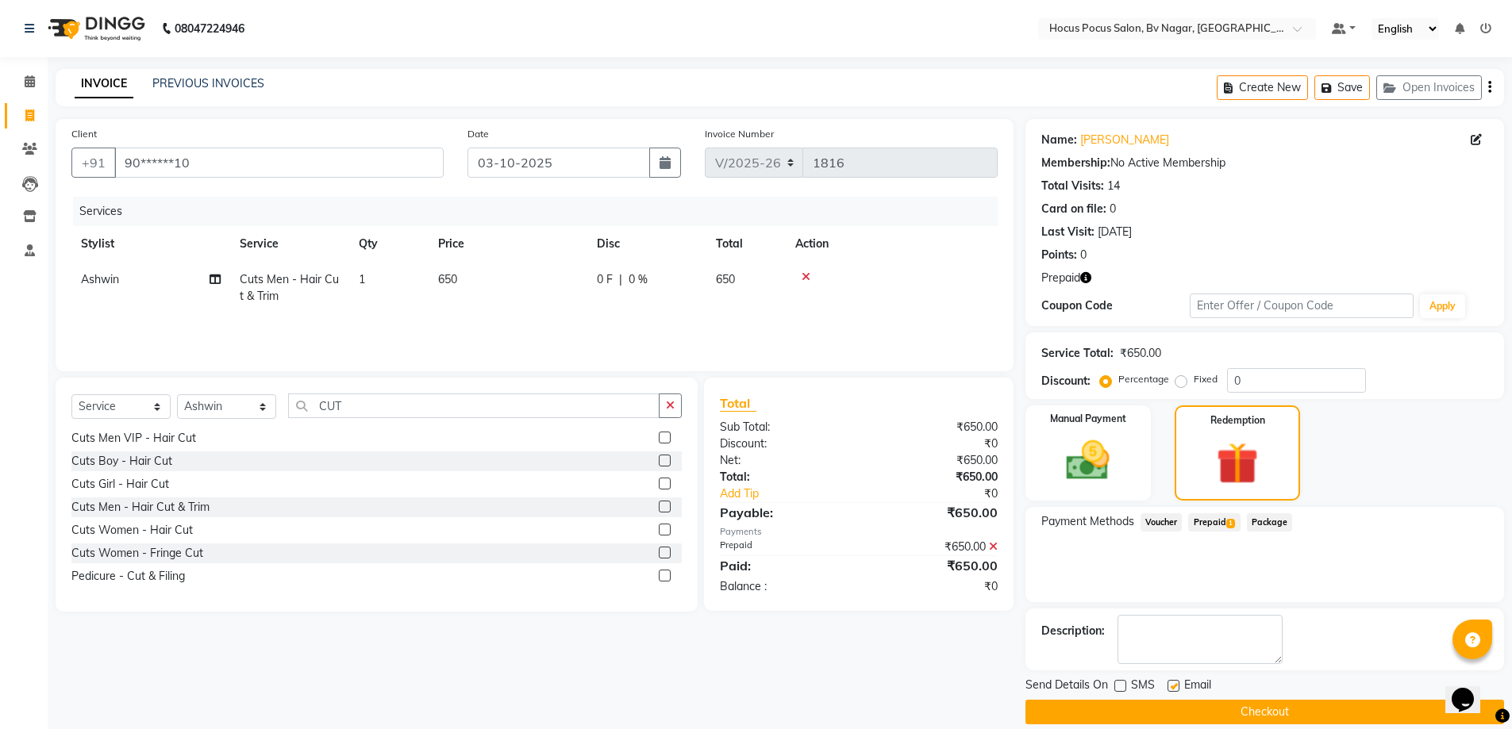
click at [1220, 525] on span "Prepaid 1" at bounding box center [1214, 523] width 52 height 18
drag, startPoint x: 1462, startPoint y: 484, endPoint x: 1443, endPoint y: 498, distance: 23.8
click at [1462, 483] on div "Manual Payment Redemption" at bounding box center [1265, 453] width 502 height 95
drag, startPoint x: 1218, startPoint y: 714, endPoint x: 1229, endPoint y: 714, distance: 10.3
click at [1229, 714] on button "Checkout" at bounding box center [1264, 712] width 479 height 25
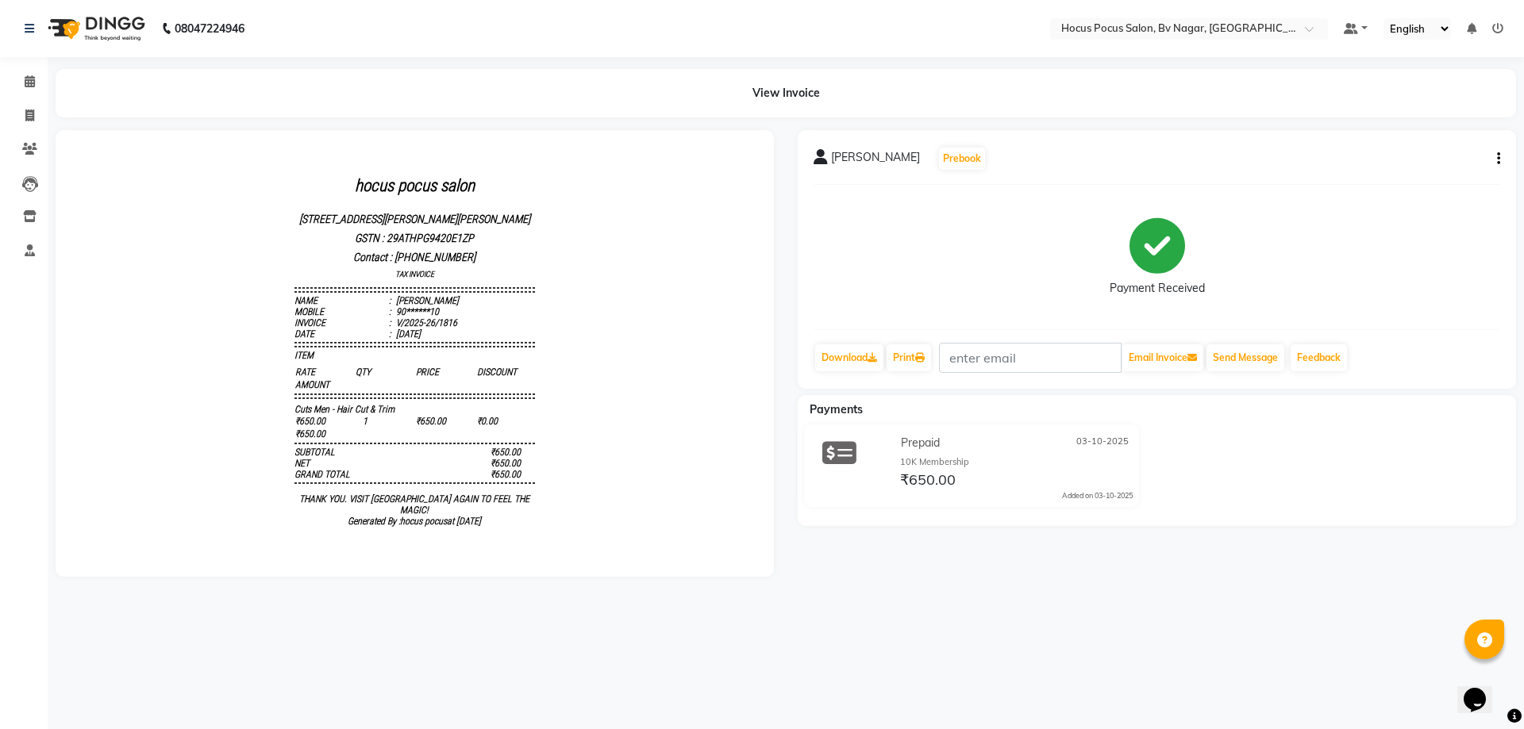
click at [101, 29] on img at bounding box center [94, 28] width 109 height 44
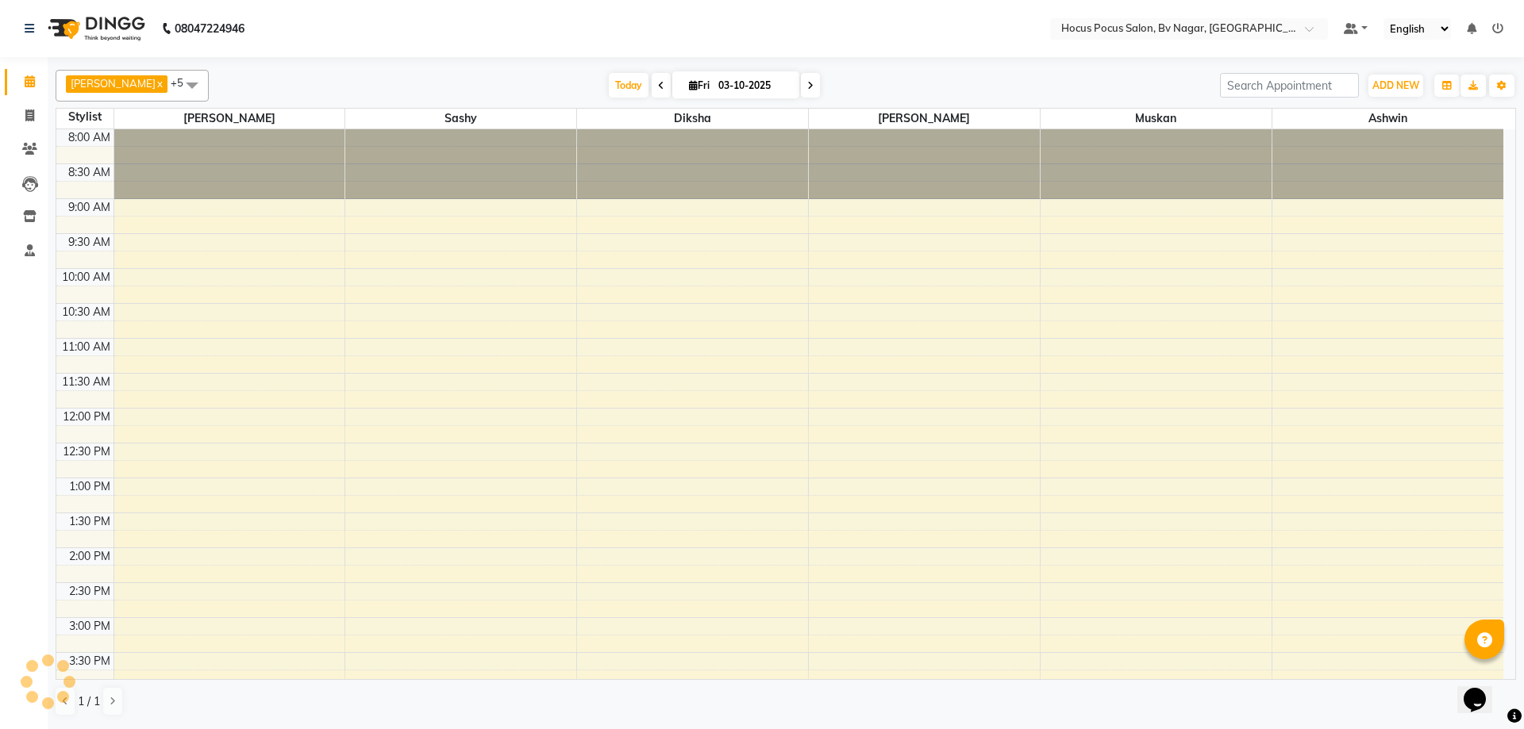
click at [101, 29] on img at bounding box center [94, 28] width 109 height 44
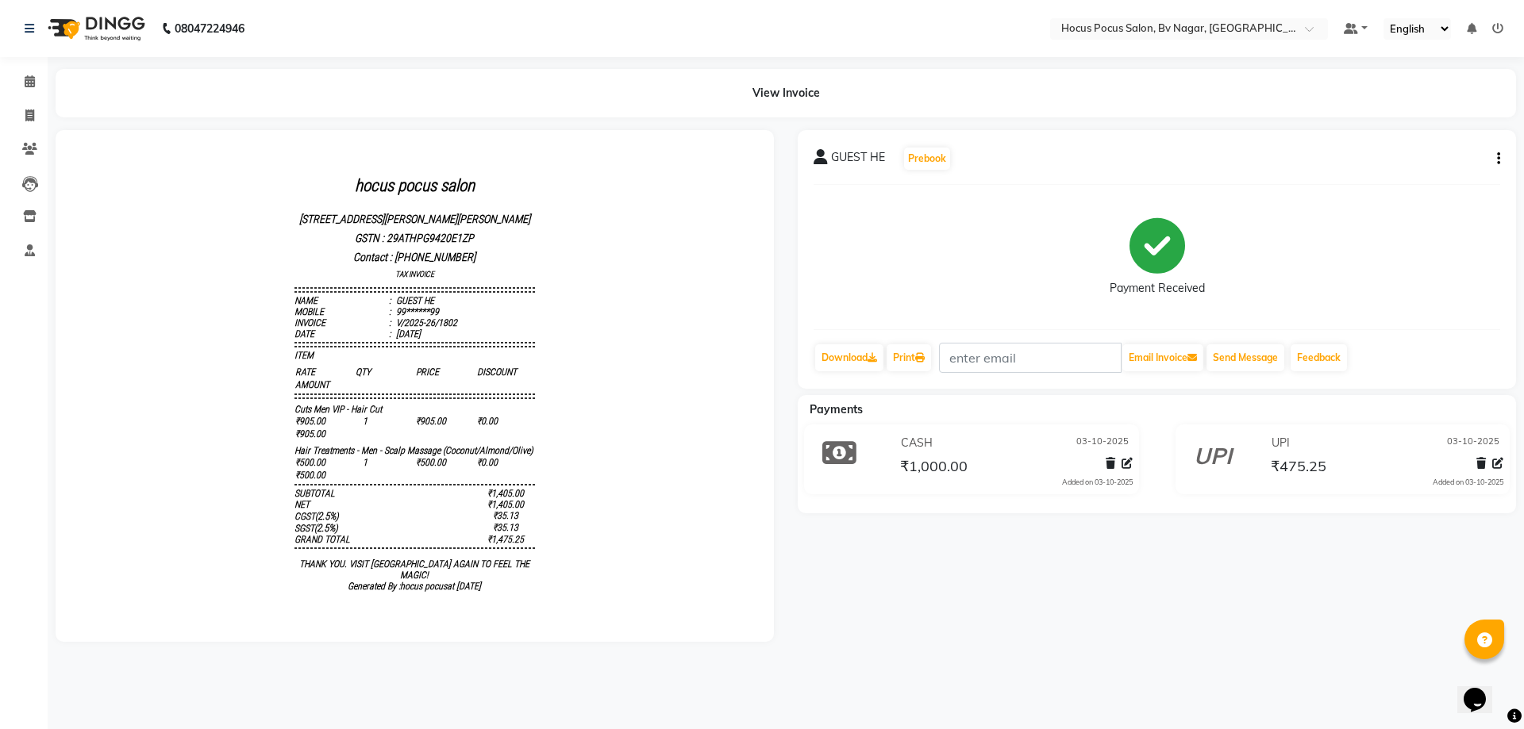
click at [1498, 159] on icon "button" at bounding box center [1498, 159] width 3 height 1
click at [1446, 147] on div "Edit Invoice" at bounding box center [1438, 149] width 72 height 20
select select "service"
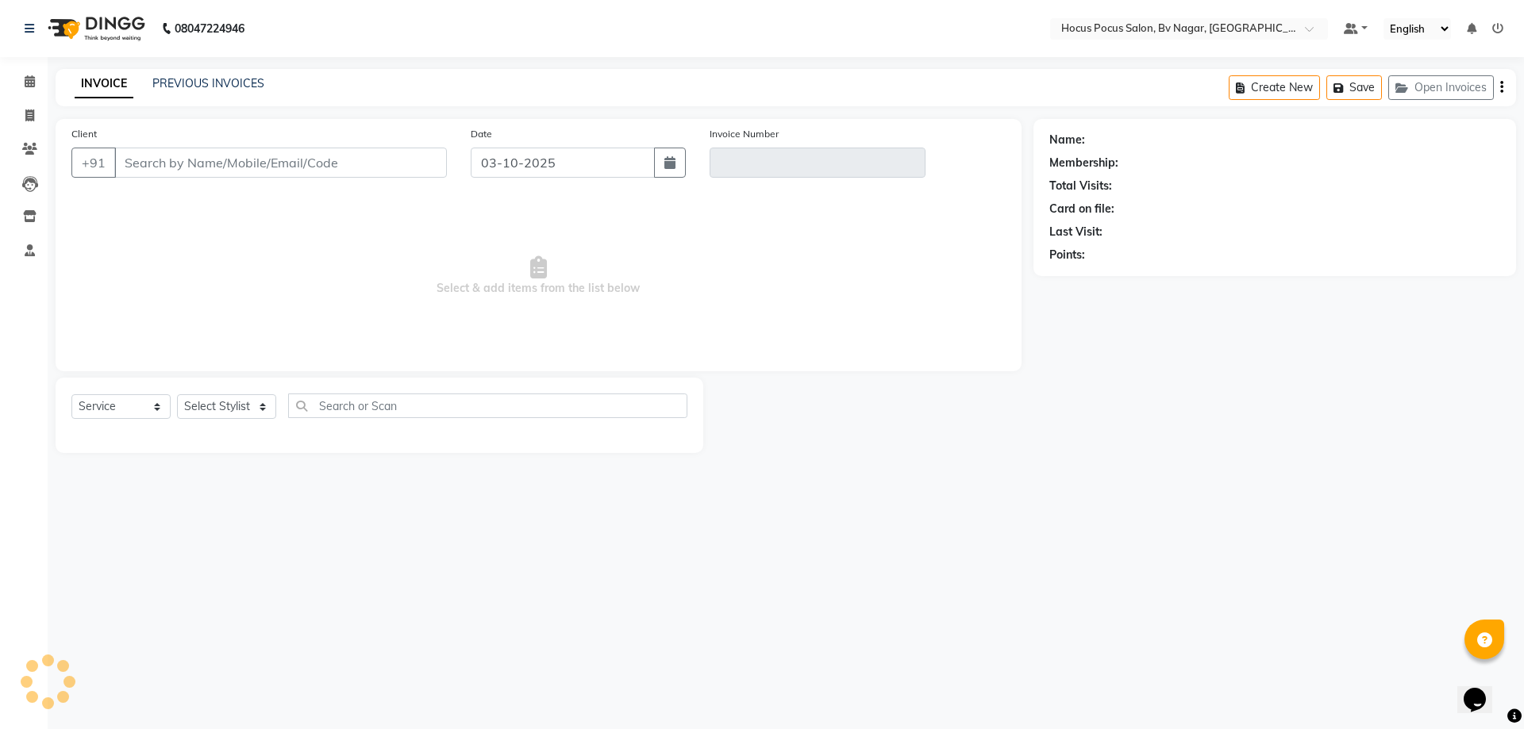
type input "99******99"
type input "V/2025-26/1802"
select select "select"
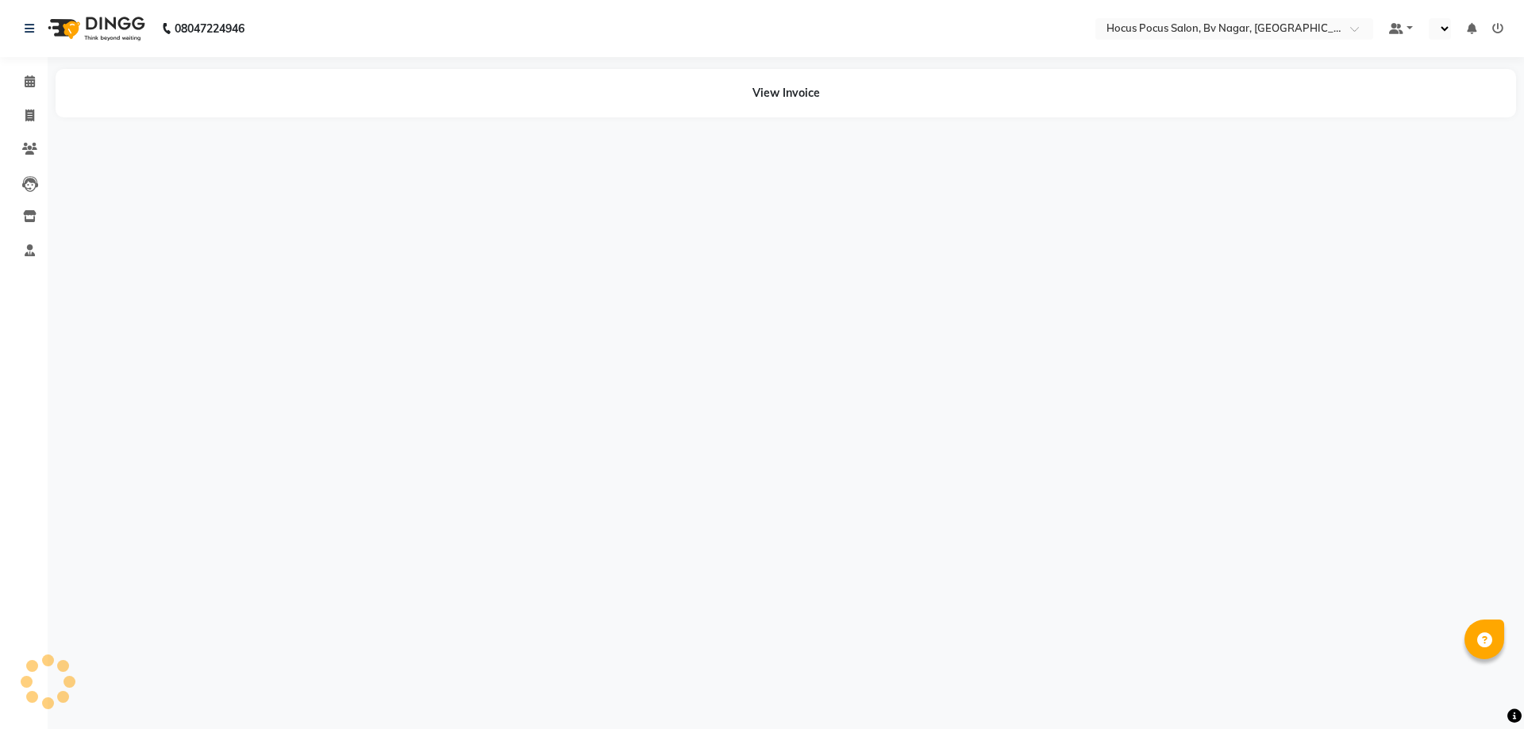
select select "en"
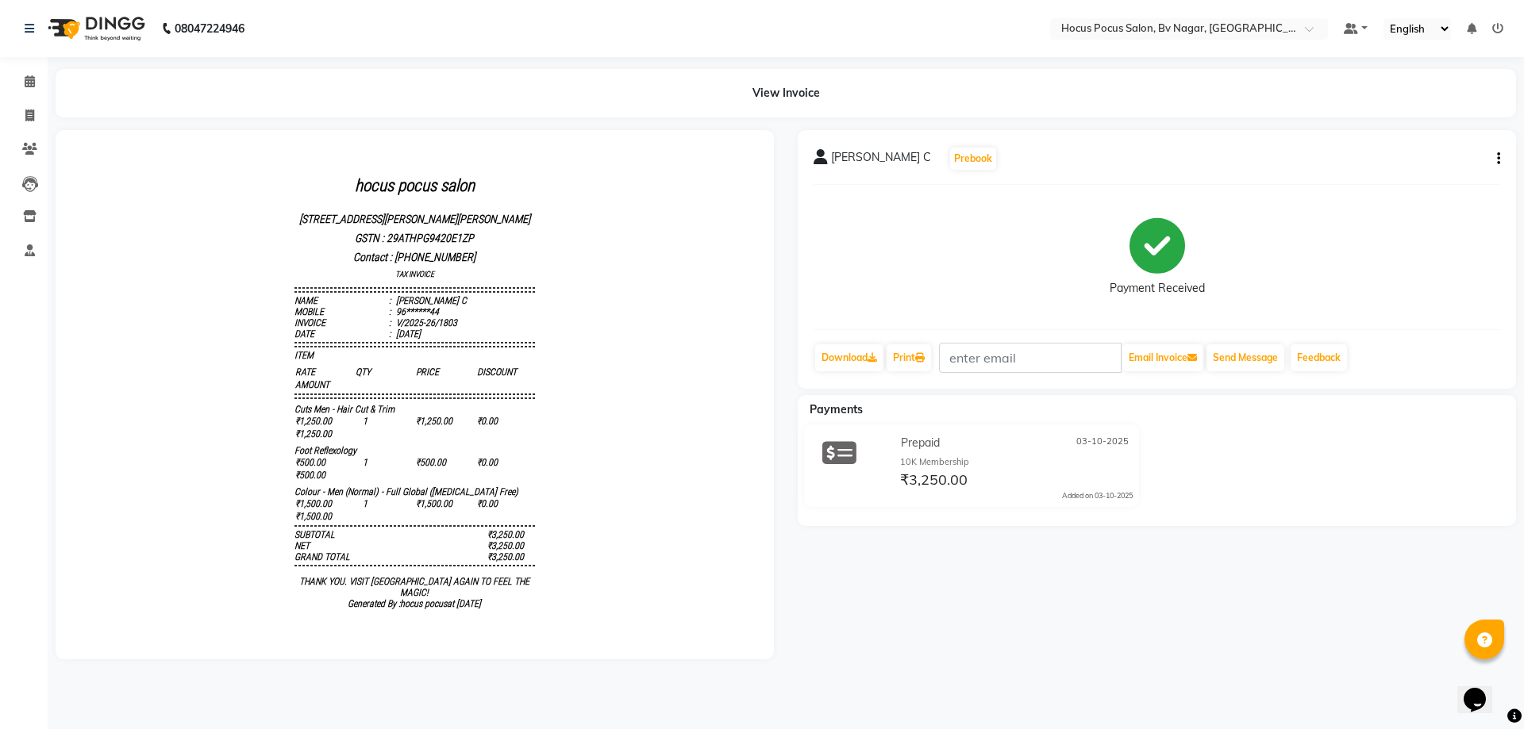
click at [1498, 160] on icon "button" at bounding box center [1498, 159] width 3 height 1
click at [1441, 149] on div "Edit Invoice" at bounding box center [1438, 149] width 72 height 20
select select "service"
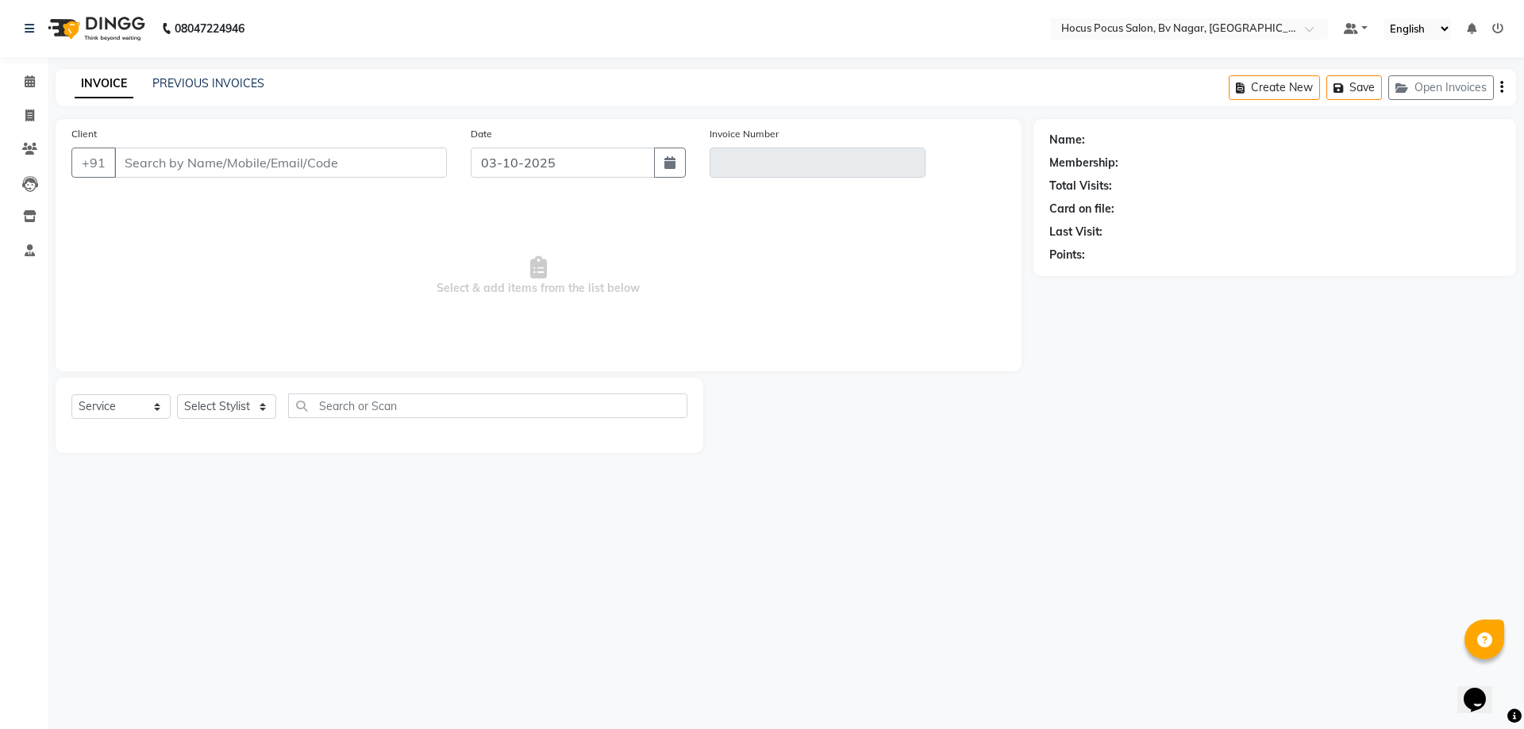
type input "96******44"
type input "V/2025-26/1803"
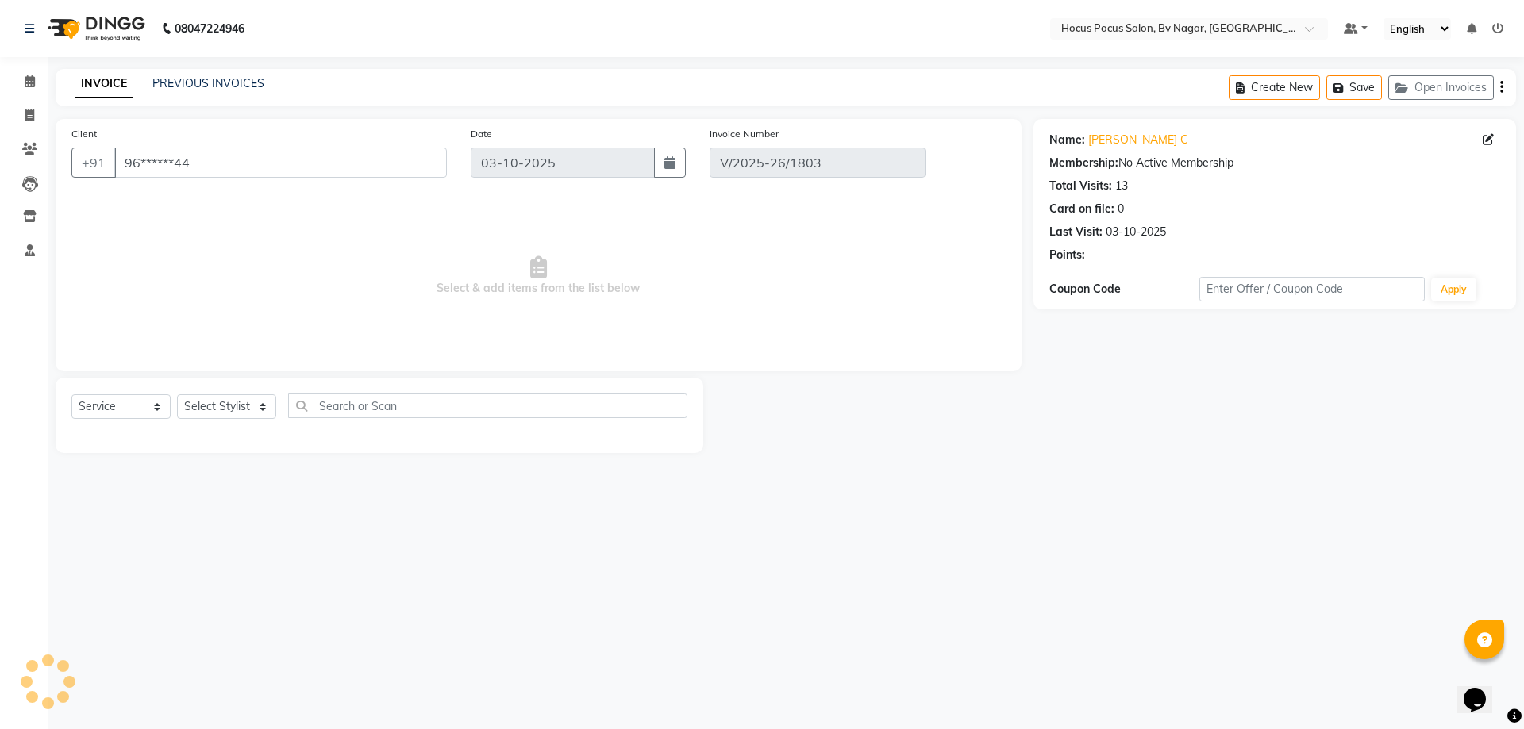
select select "select"
